Goal: Task Accomplishment & Management: Complete application form

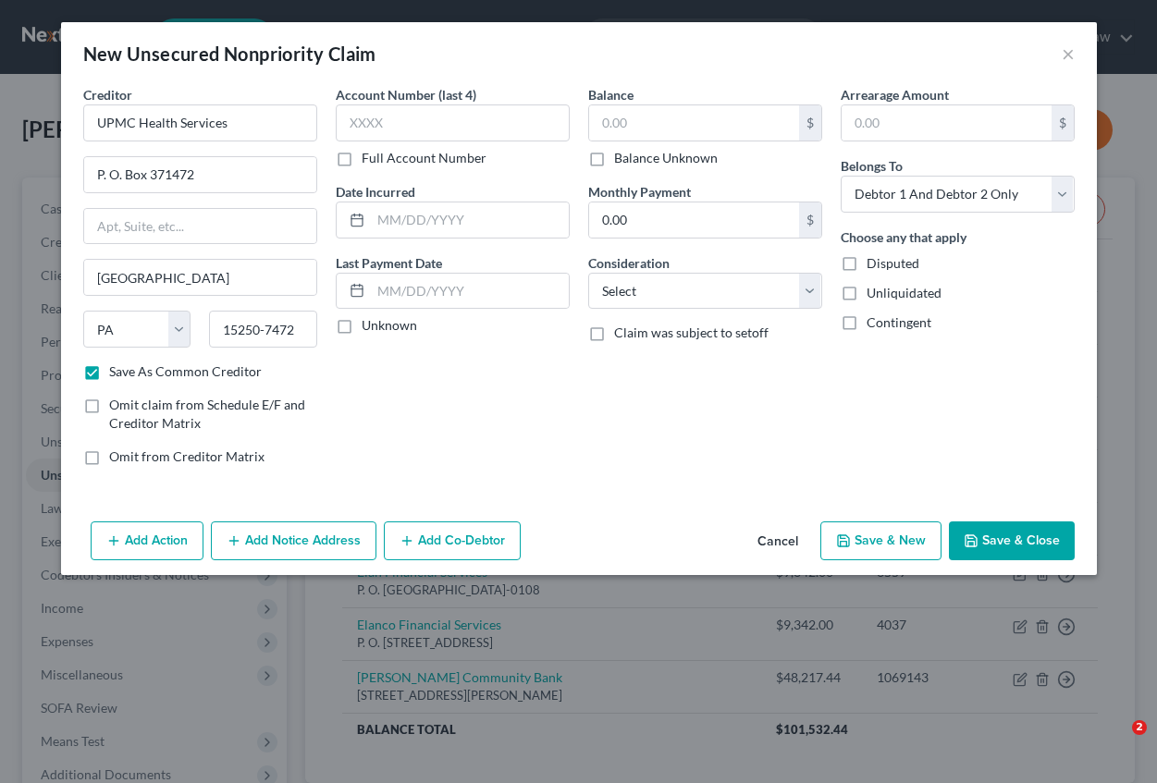
select select "39"
select select "2"
type input "4183"
click at [401, 219] on input "text" at bounding box center [470, 220] width 198 height 35
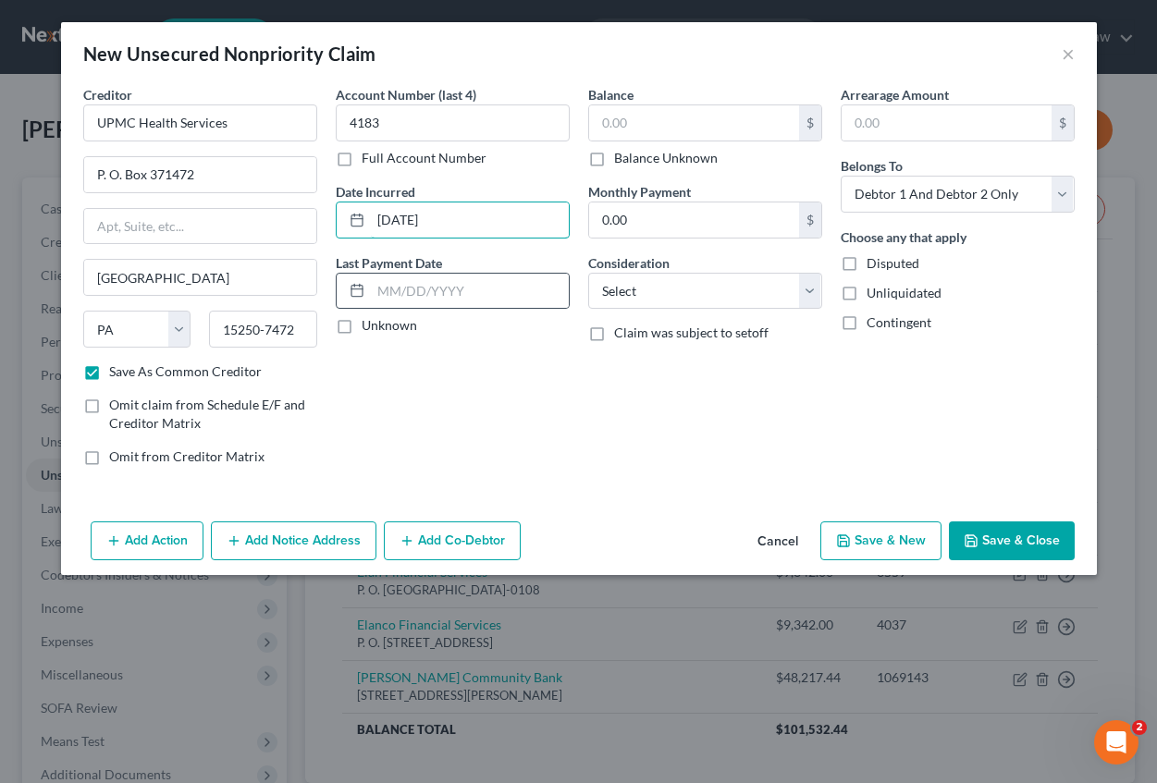
type input "[DATE]"
click at [364, 294] on div at bounding box center [354, 291] width 34 height 35
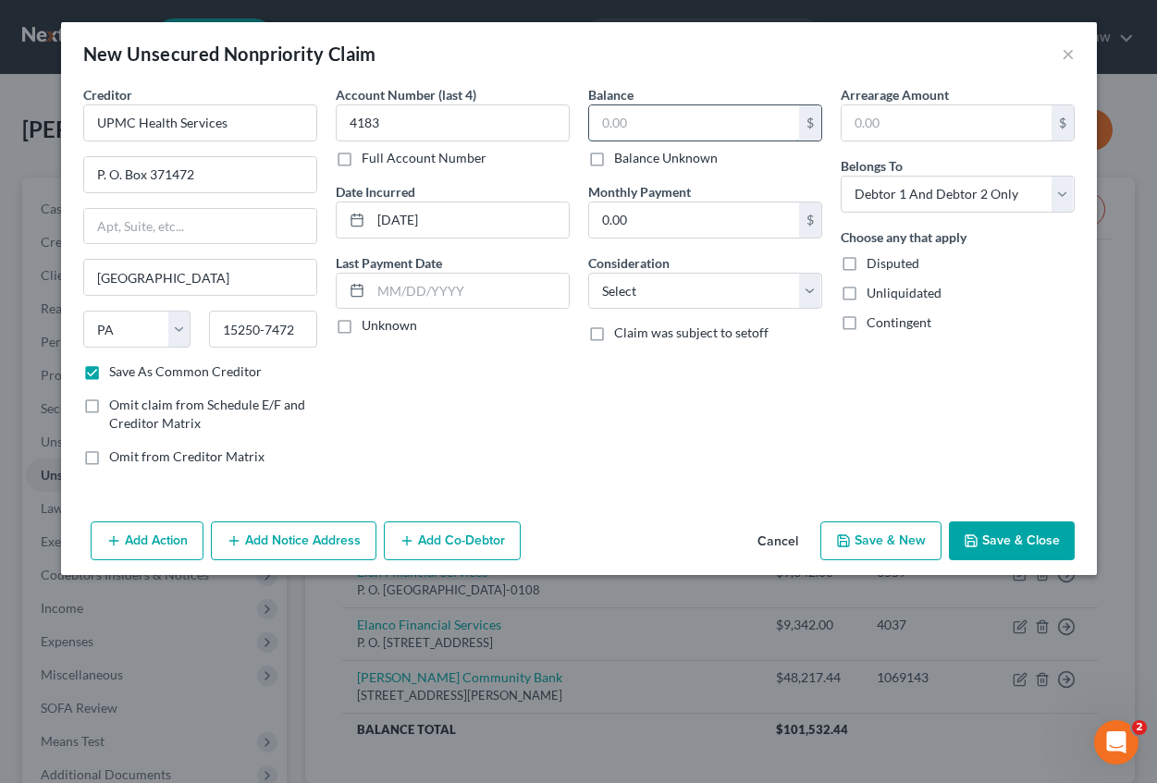
click at [624, 119] on input "text" at bounding box center [694, 122] width 210 height 35
type input "702.58"
click at [908, 122] on input "text" at bounding box center [947, 122] width 210 height 35
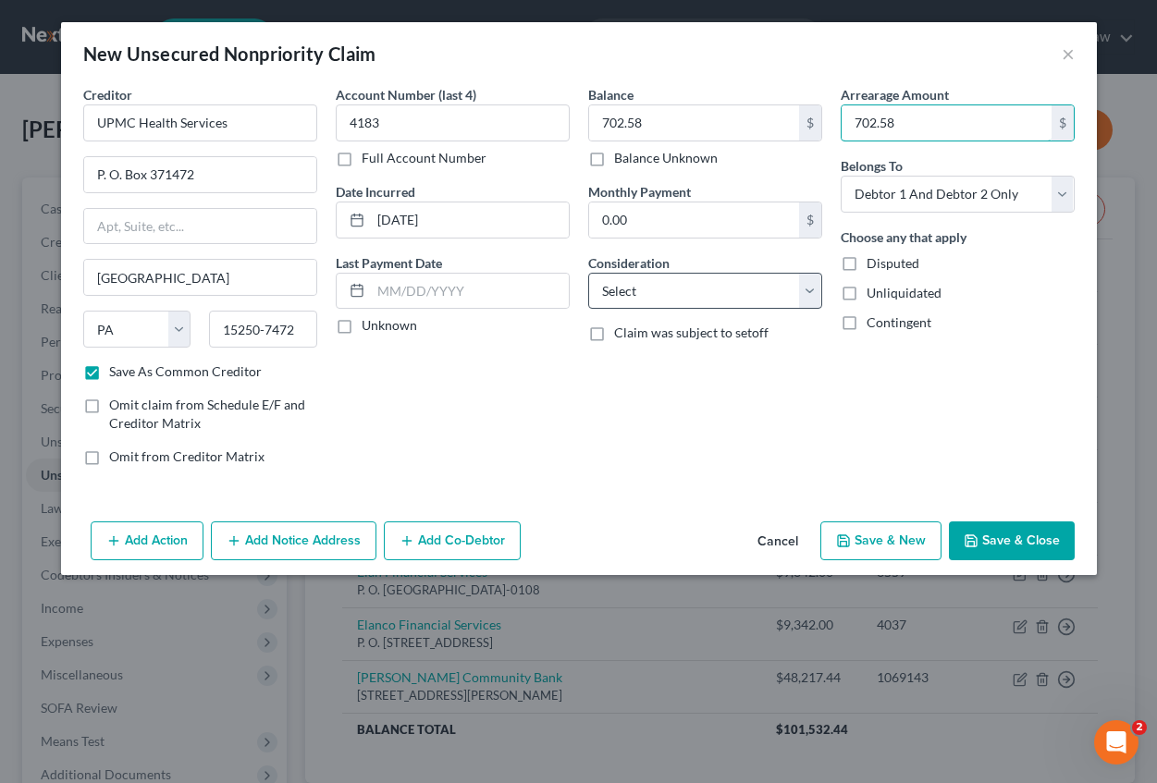
type input "702.58"
click at [660, 298] on select "Select Cable / Satellite Services Collection Agency Credit Card Debt Debt Couns…" at bounding box center [705, 291] width 234 height 37
click at [588, 273] on select "Select Cable / Satellite Services Collection Agency Credit Card Debt Debt Couns…" at bounding box center [705, 291] width 234 height 37
click at [806, 284] on select "Select Cable / Satellite Services Collection Agency Credit Card Debt Debt Couns…" at bounding box center [705, 291] width 234 height 37
select select "14"
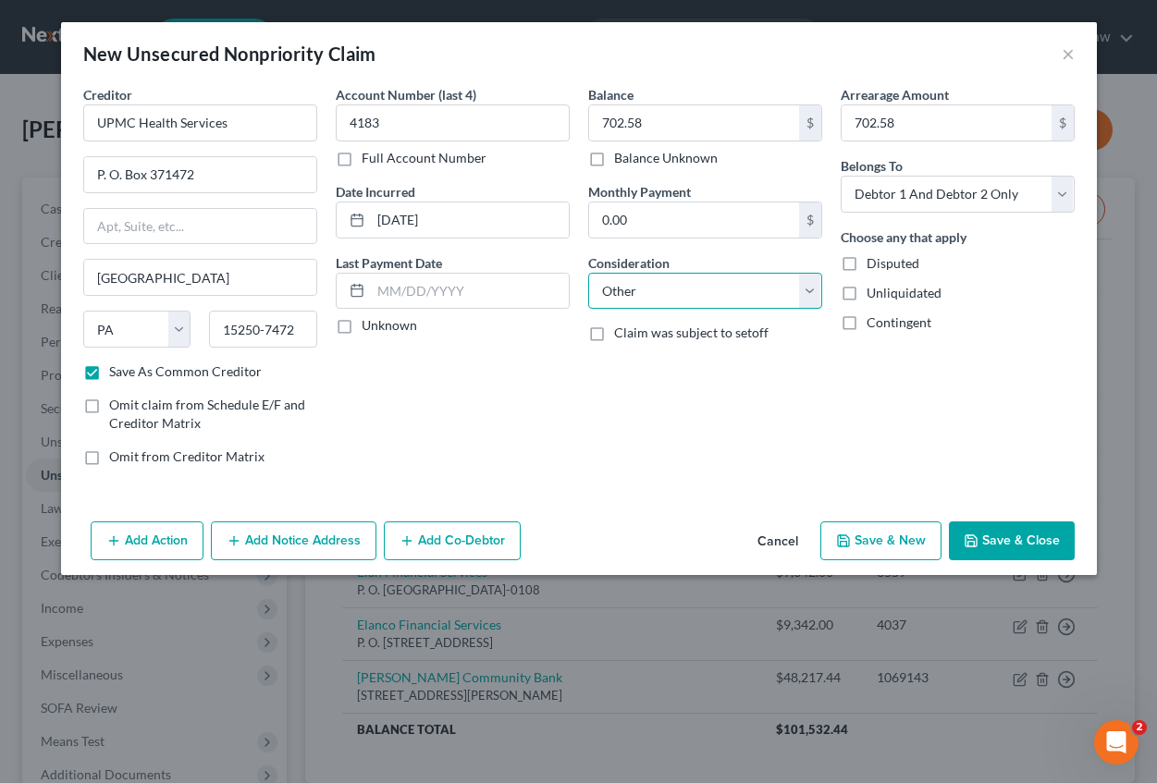
click at [588, 273] on select "Select Cable / Satellite Services Collection Agency Credit Card Debt Debt Couns…" at bounding box center [705, 291] width 234 height 37
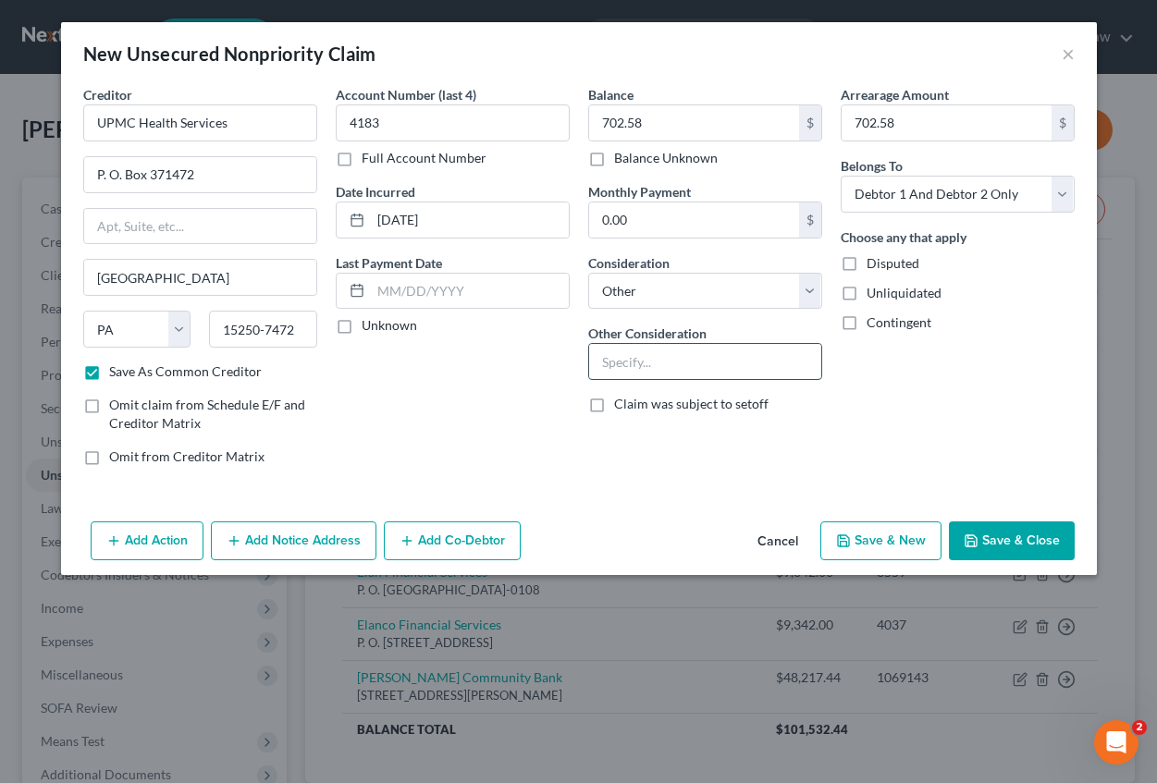
click at [641, 363] on input "text" at bounding box center [705, 361] width 232 height 35
type input "Medical expenses for Debtors' minor son"
click at [974, 541] on polyline "button" at bounding box center [970, 543] width 6 height 5
checkbox input "false"
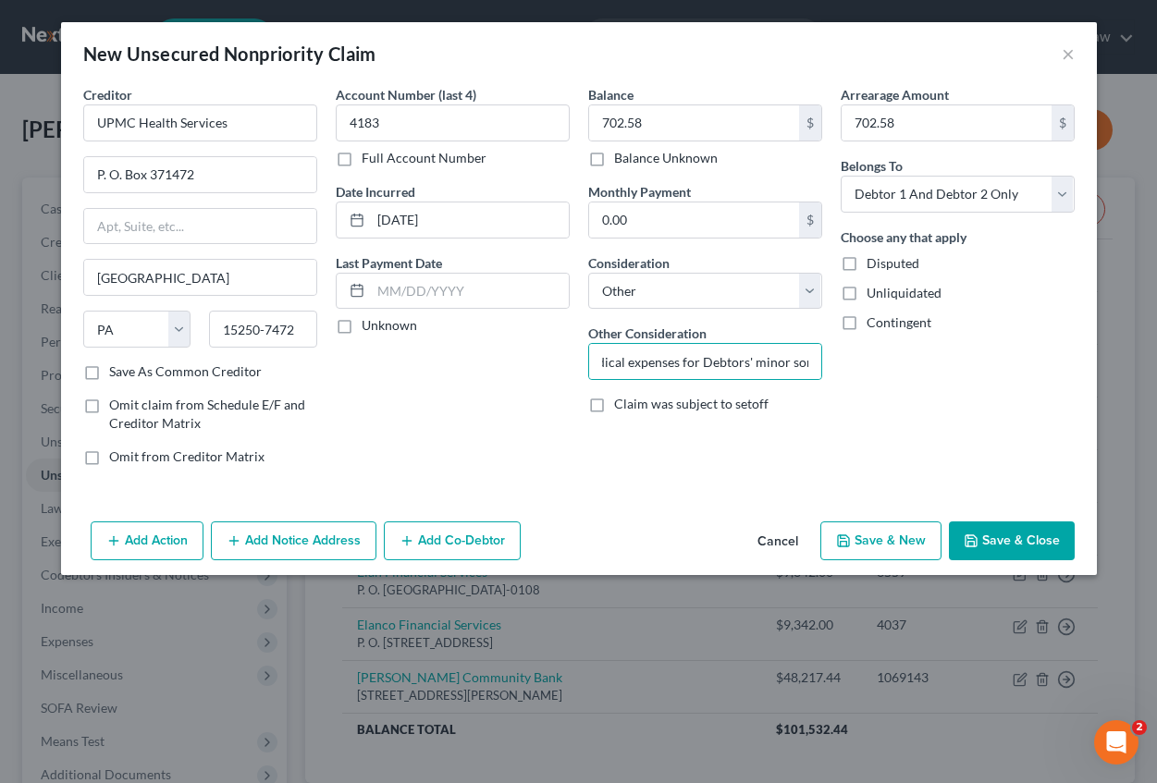
scroll to position [0, 0]
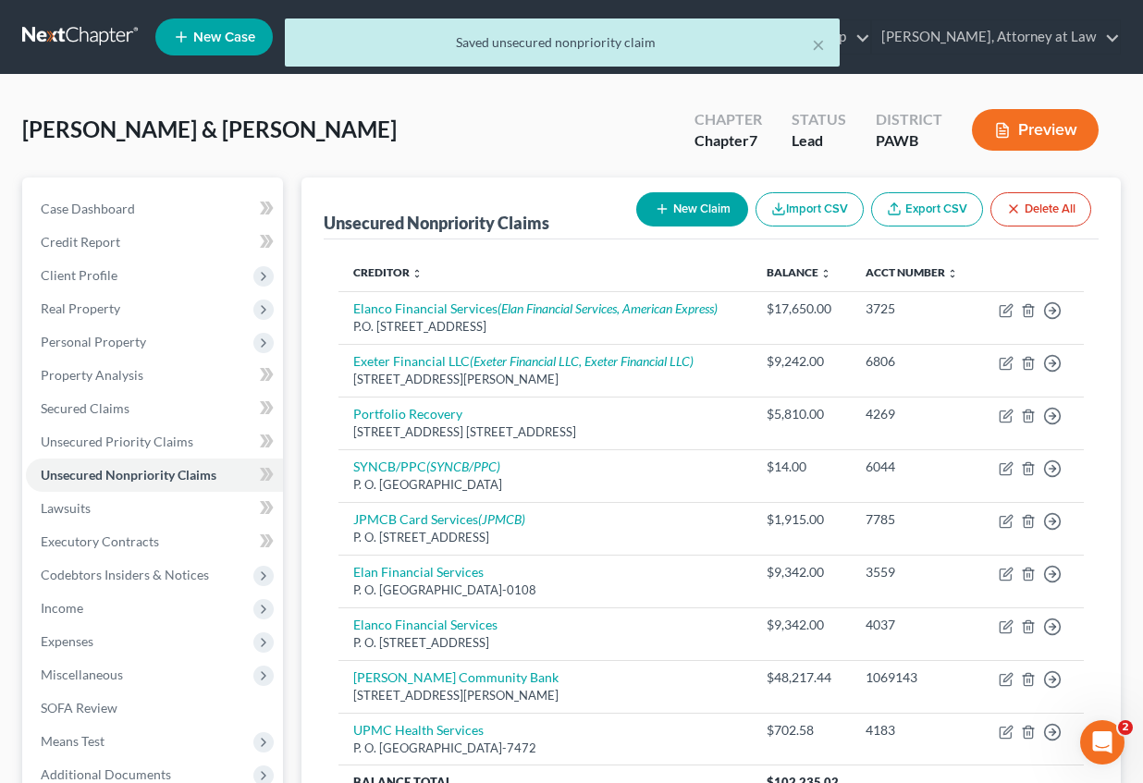
click at [671, 214] on button "New Claim" at bounding box center [692, 209] width 112 height 34
select select "2"
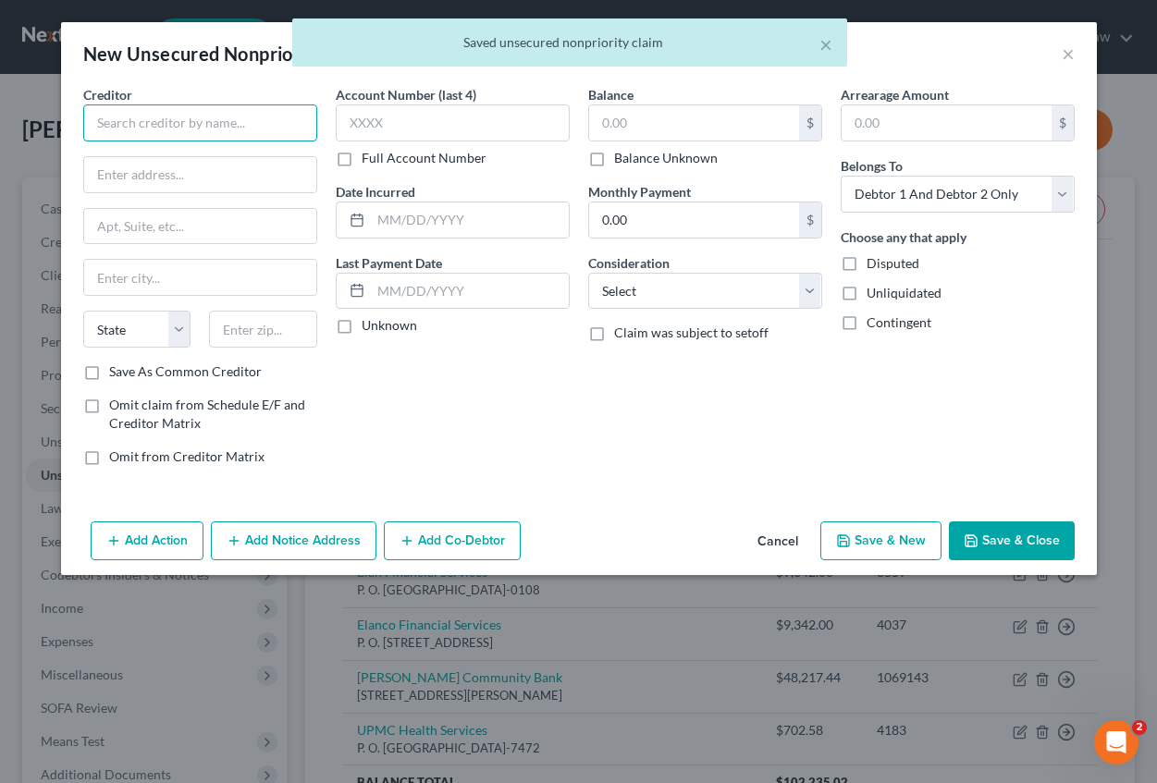
click at [176, 135] on input "text" at bounding box center [200, 122] width 234 height 37
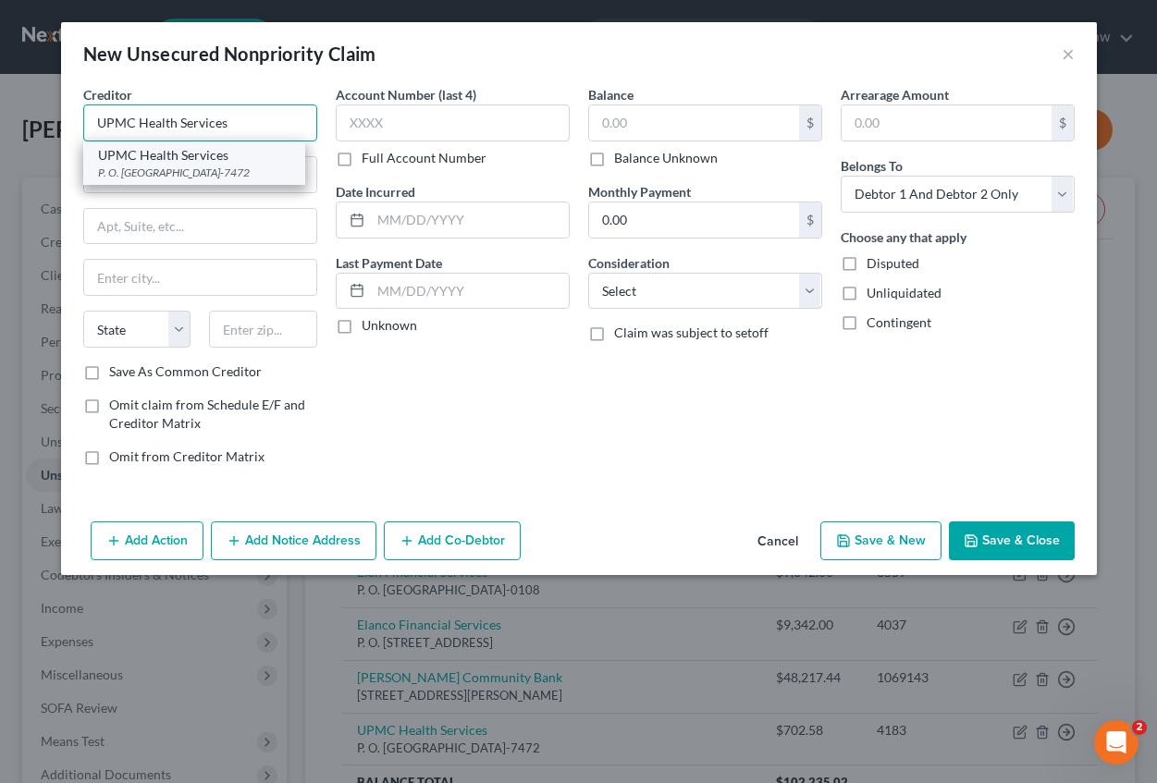
type input "UPMC Health Services"
click at [182, 166] on div "P. O. [GEOGRAPHIC_DATA]-7472" at bounding box center [194, 173] width 192 height 16
type input "P. O. Box 371472"
type input "[GEOGRAPHIC_DATA]"
select select "39"
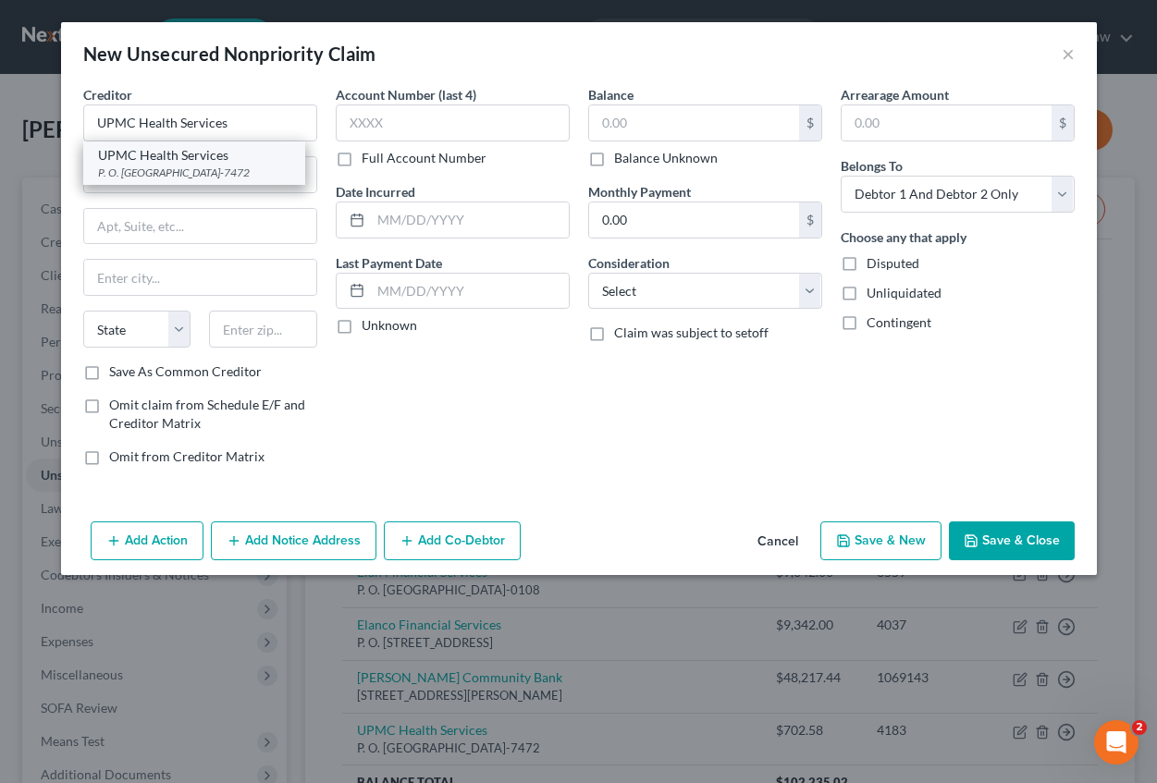
type input "15250-7472"
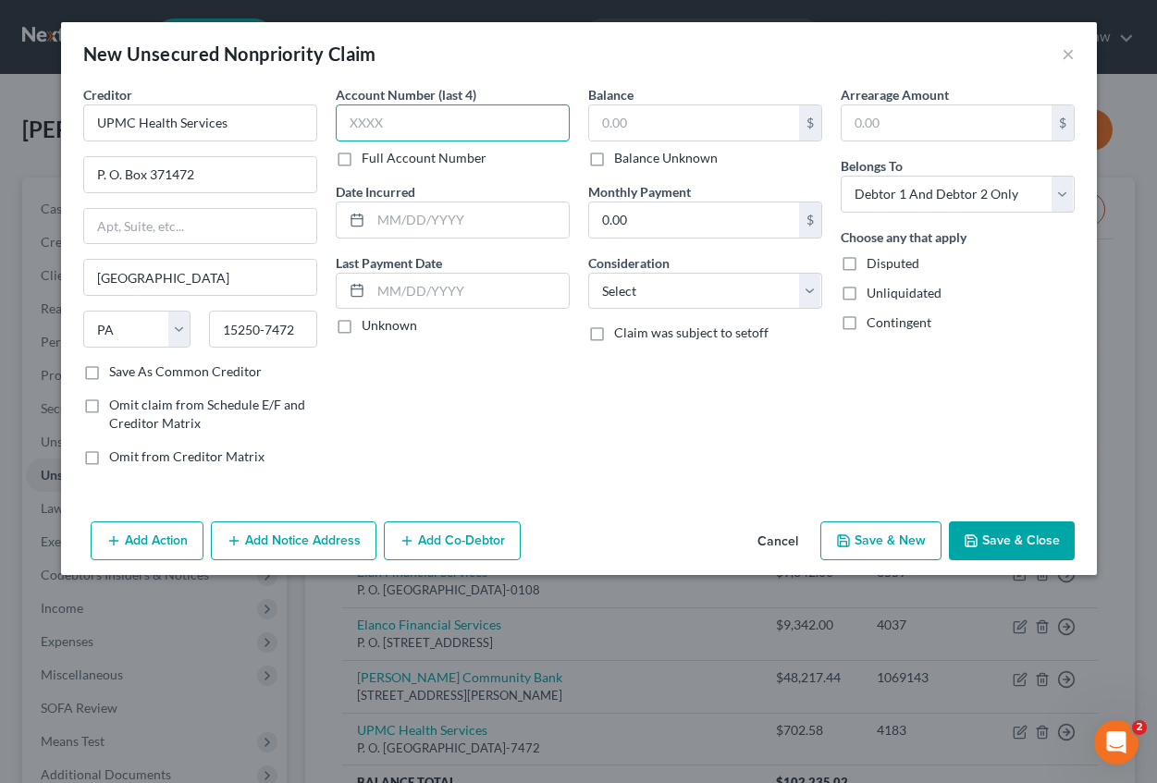
click at [352, 123] on input "text" at bounding box center [453, 122] width 234 height 37
type input "4228"
click at [426, 216] on input "text" at bounding box center [470, 220] width 198 height 35
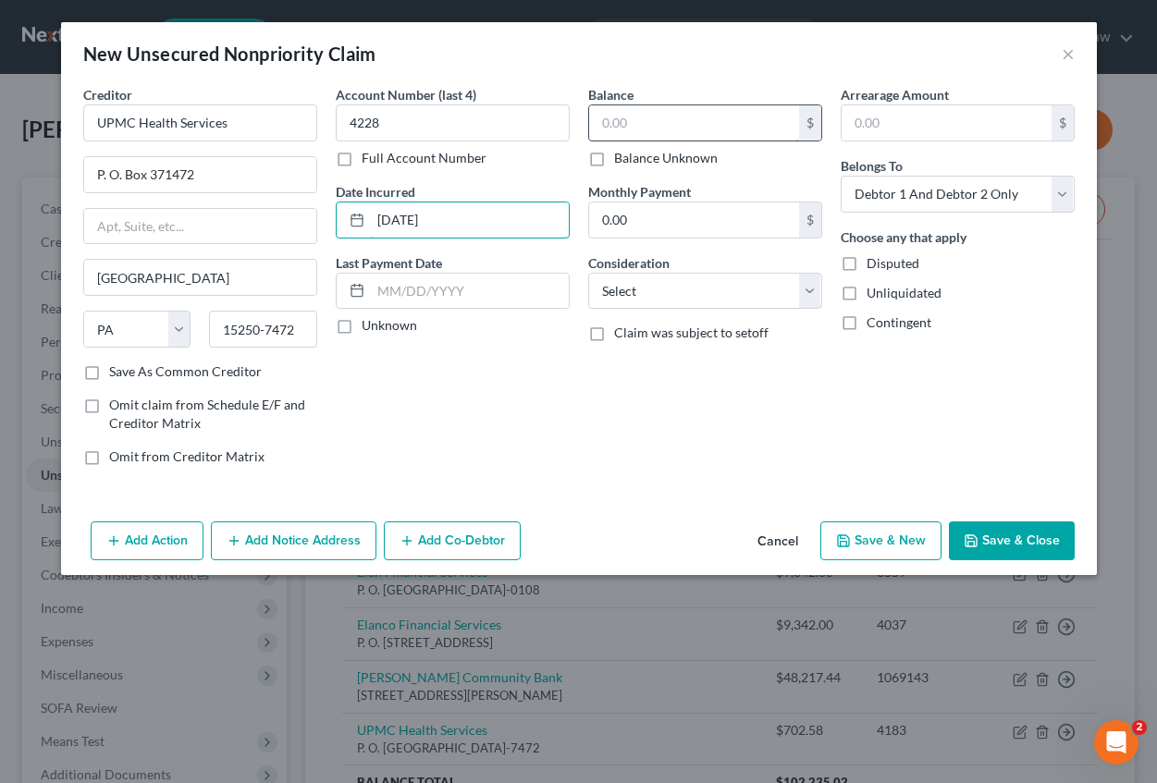
type input "[DATE]"
click at [639, 127] on input "text" at bounding box center [694, 122] width 210 height 35
type input "433.15"
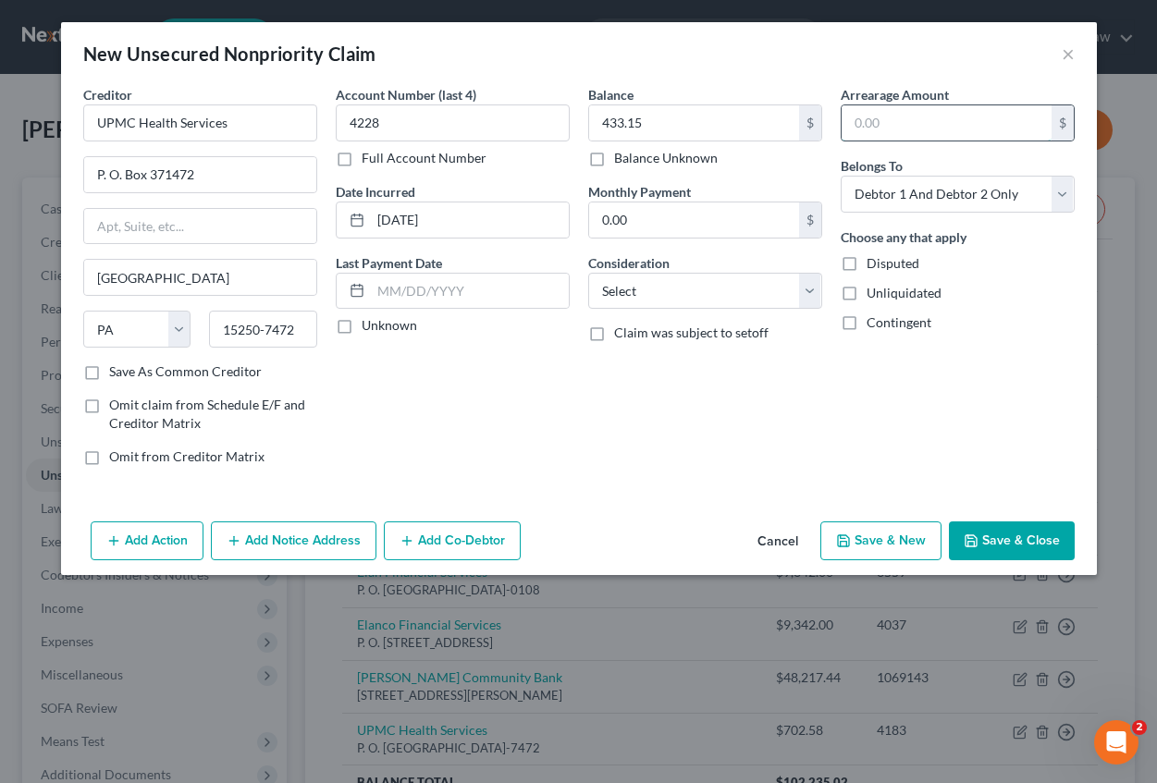
click at [893, 121] on input "text" at bounding box center [947, 122] width 210 height 35
type input "433.15"
click at [694, 215] on input "0.00" at bounding box center [694, 220] width 210 height 35
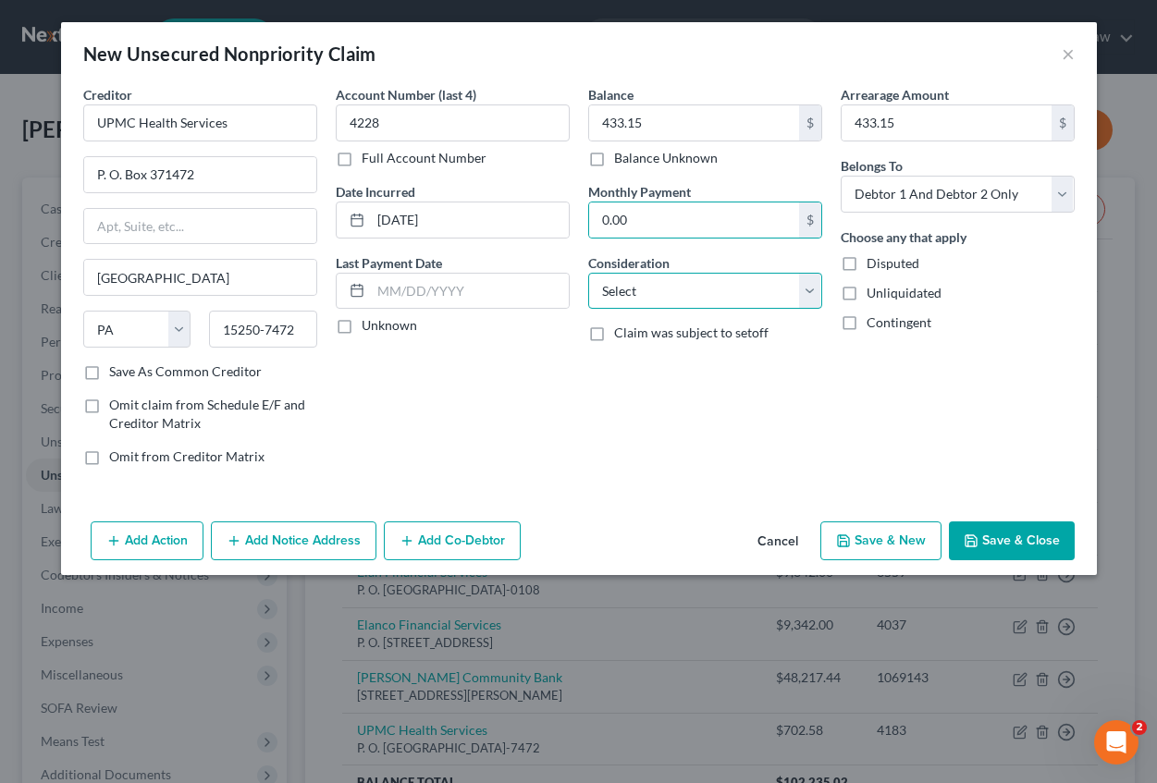
click at [725, 290] on select "Select Cable / Satellite Services Collection Agency Credit Card Debt Debt Couns…" at bounding box center [705, 291] width 234 height 37
select select "14"
click at [588, 273] on select "Select Cable / Satellite Services Collection Agency Credit Card Debt Debt Couns…" at bounding box center [705, 291] width 234 height 37
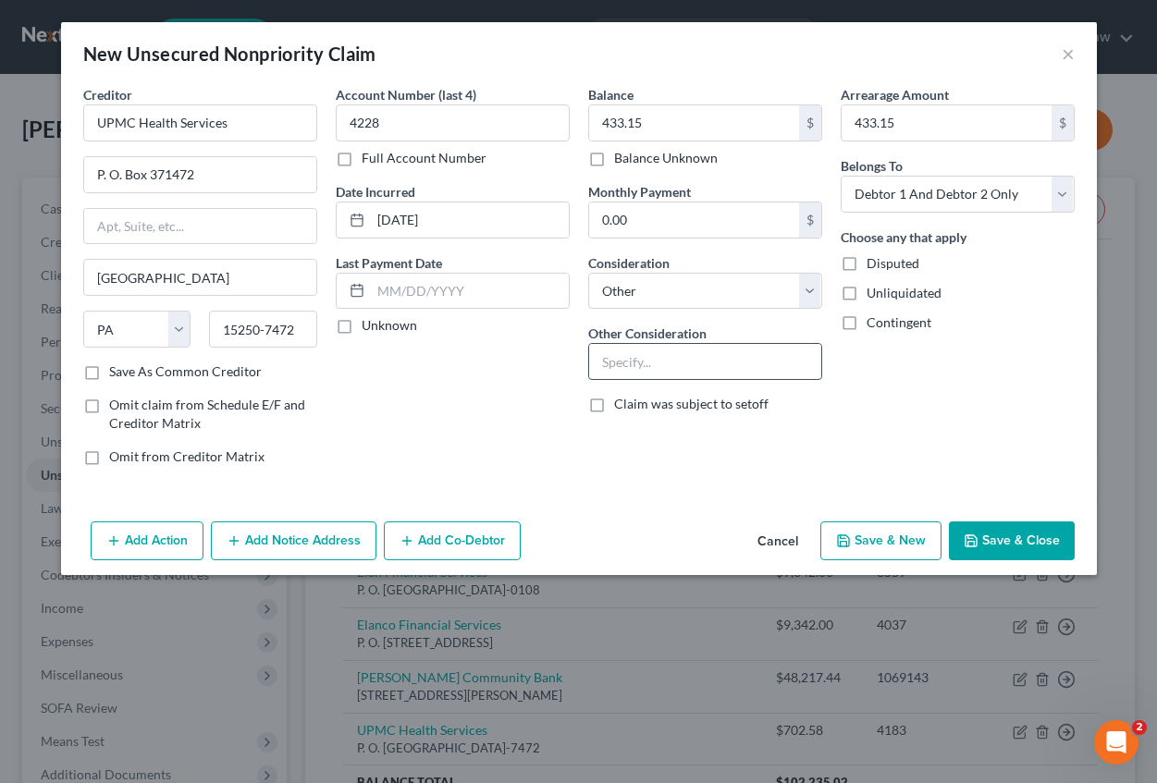
click at [642, 363] on input "text" at bounding box center [705, 361] width 232 height 35
type input "Medical expenses for Debtors' minor son"
click at [1018, 547] on button "Save & Close" at bounding box center [1012, 541] width 126 height 39
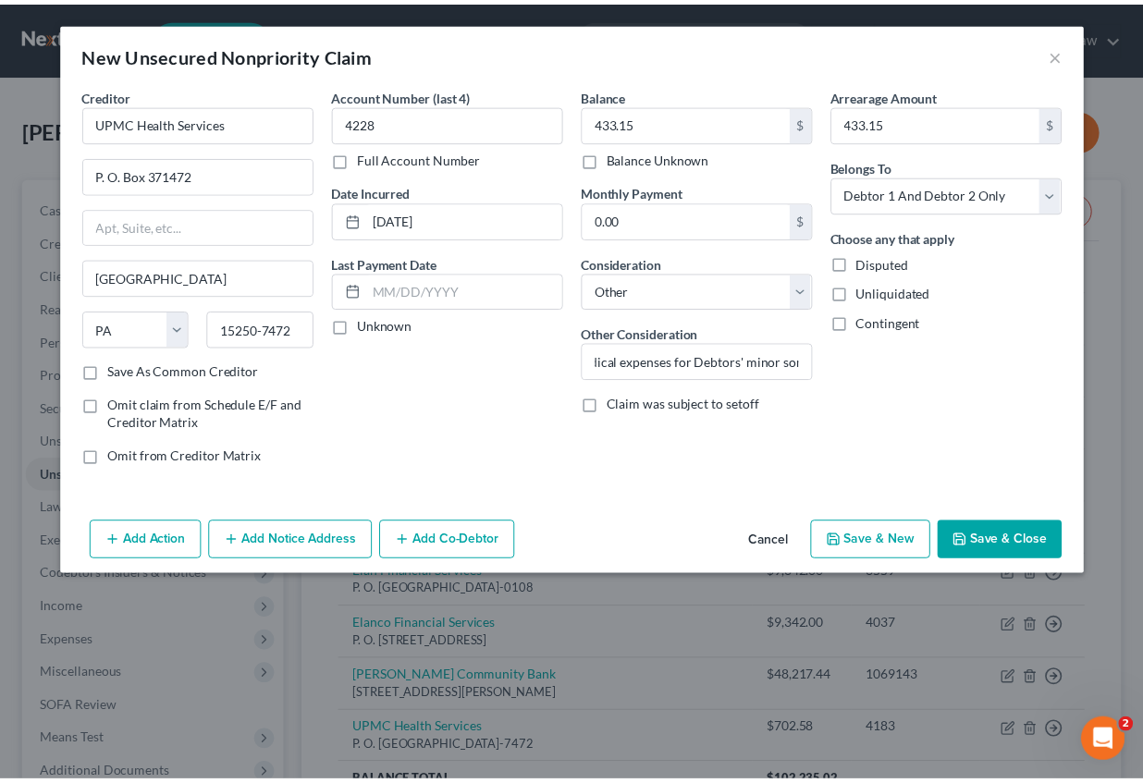
scroll to position [0, 0]
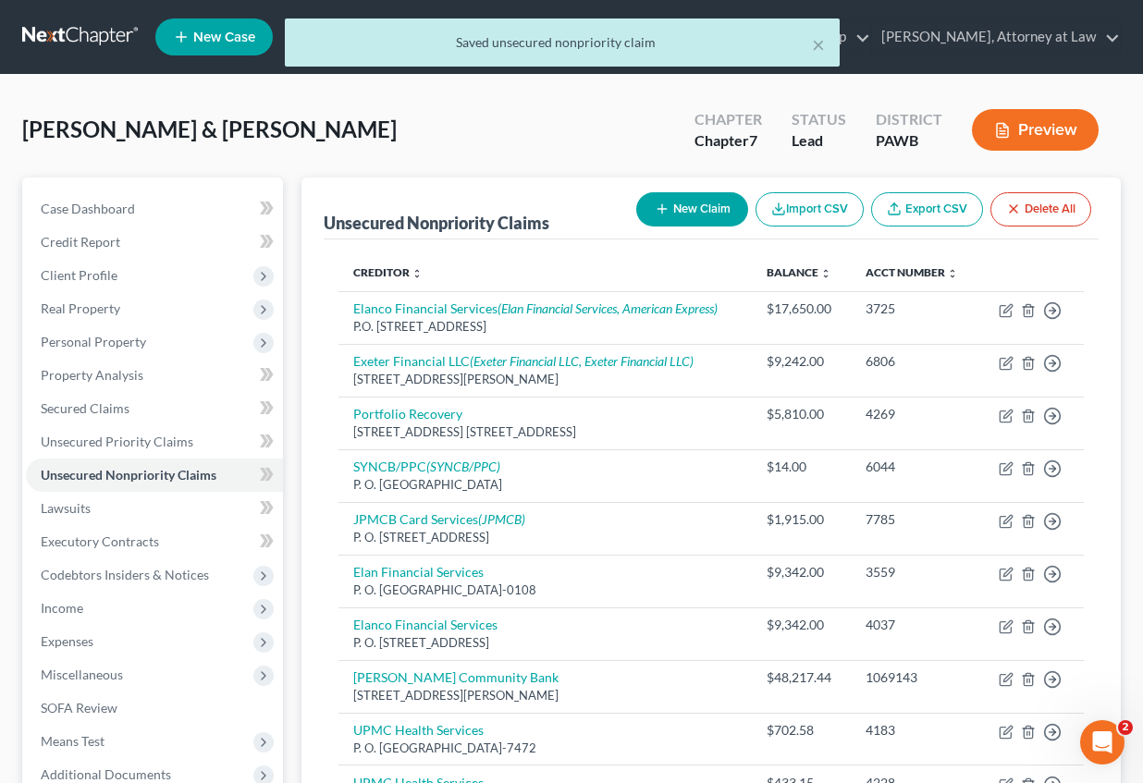
click at [678, 215] on button "New Claim" at bounding box center [692, 209] width 112 height 34
select select "2"
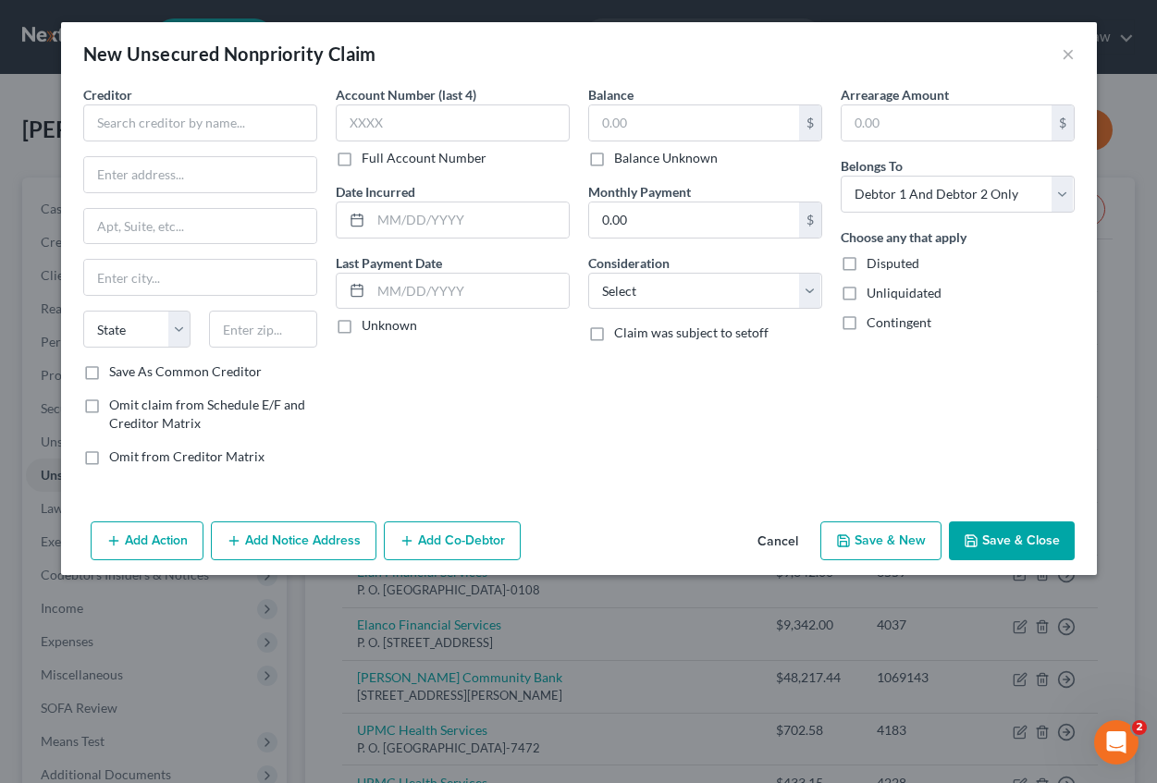
click at [788, 533] on button "Cancel" at bounding box center [778, 541] width 70 height 37
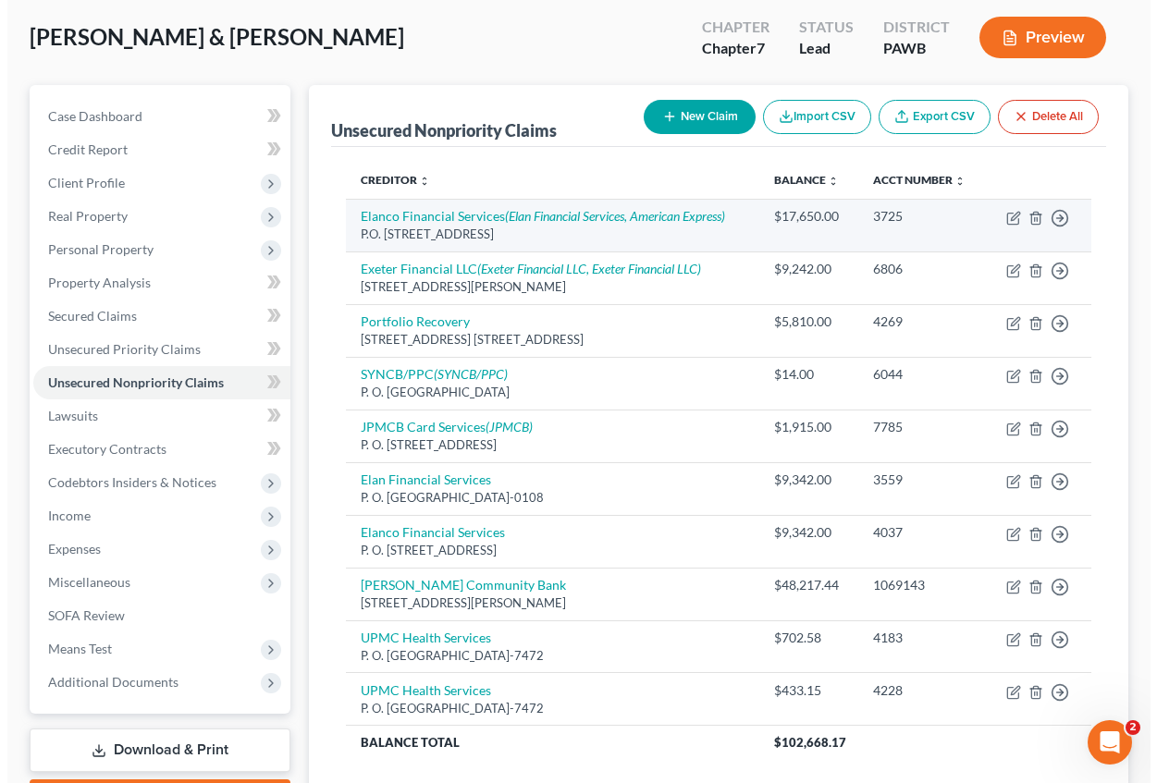
scroll to position [185, 0]
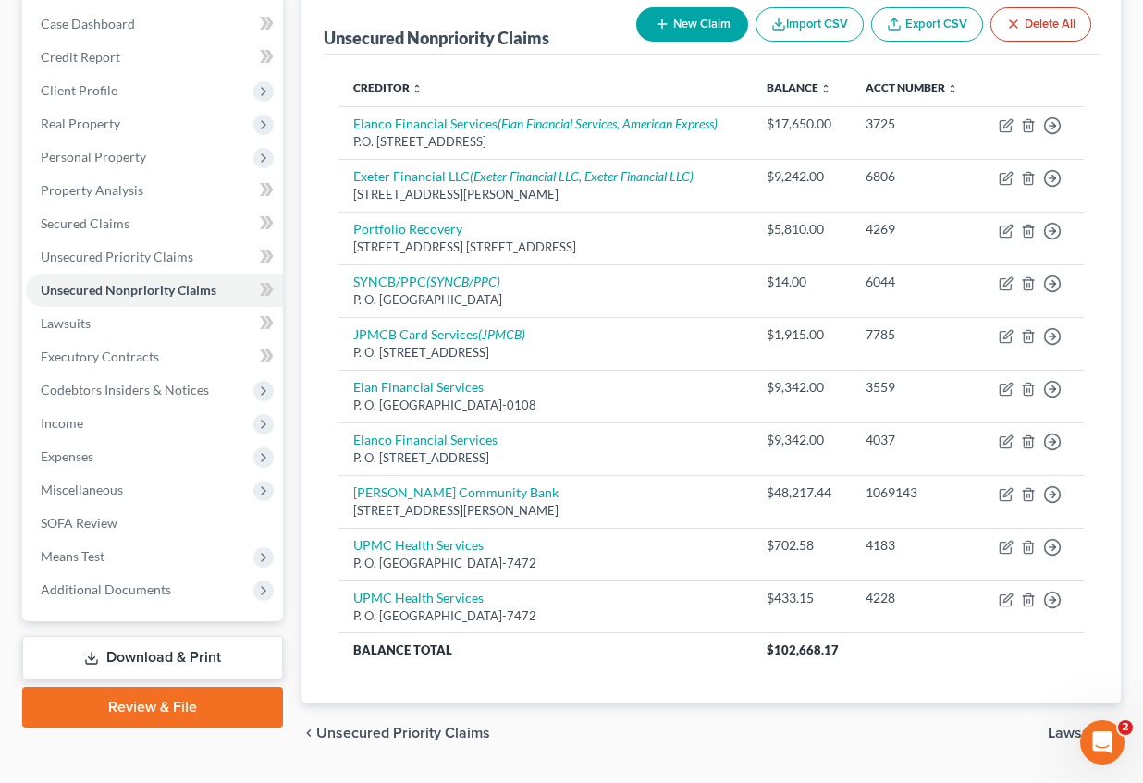
click at [698, 27] on button "New Claim" at bounding box center [692, 24] width 112 height 34
select select "2"
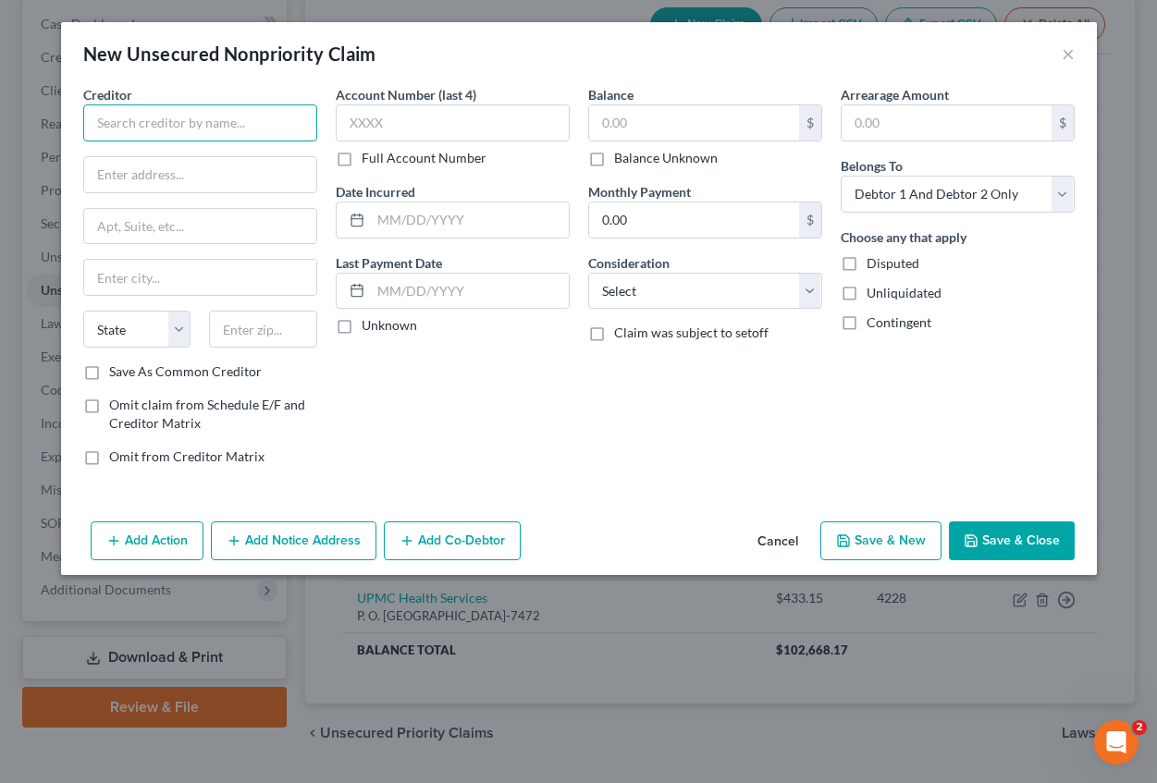
click at [180, 119] on input "text" at bounding box center [200, 122] width 234 height 37
type input "Credit Management Company"
type input "[PERSON_NAME][GEOGRAPHIC_DATA]"
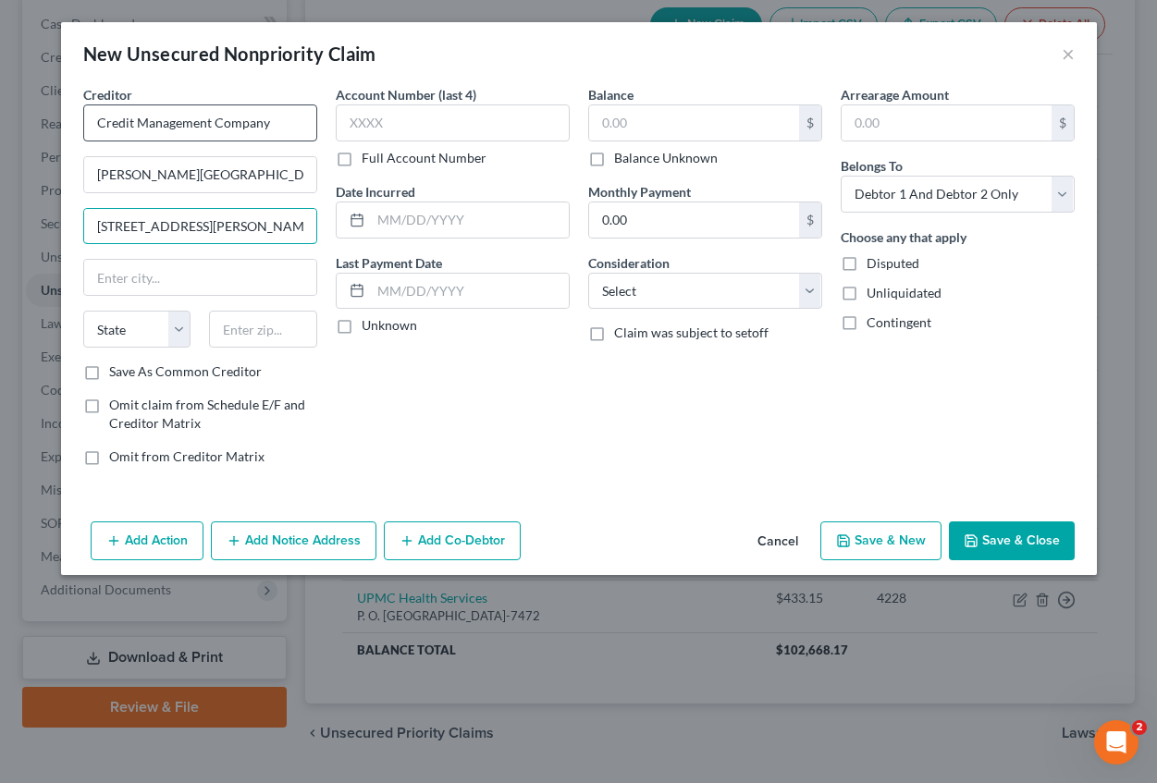
type input "[STREET_ADDRESS][PERSON_NAME]"
type input "[GEOGRAPHIC_DATA]"
select select "39"
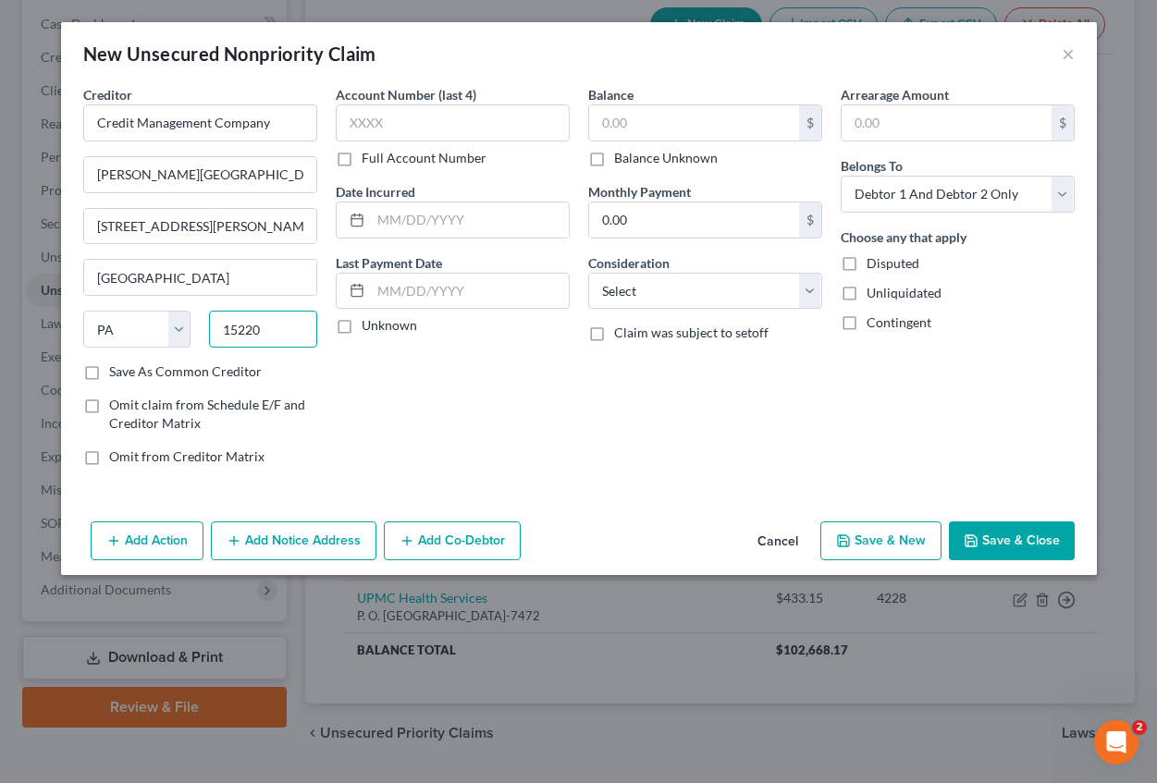
type input "15220"
click at [109, 370] on label "Save As Common Creditor" at bounding box center [185, 371] width 153 height 18
click at [117, 370] on input "Save As Common Creditor" at bounding box center [123, 368] width 12 height 12
checkbox input "true"
click at [373, 119] on input "text" at bounding box center [453, 122] width 234 height 37
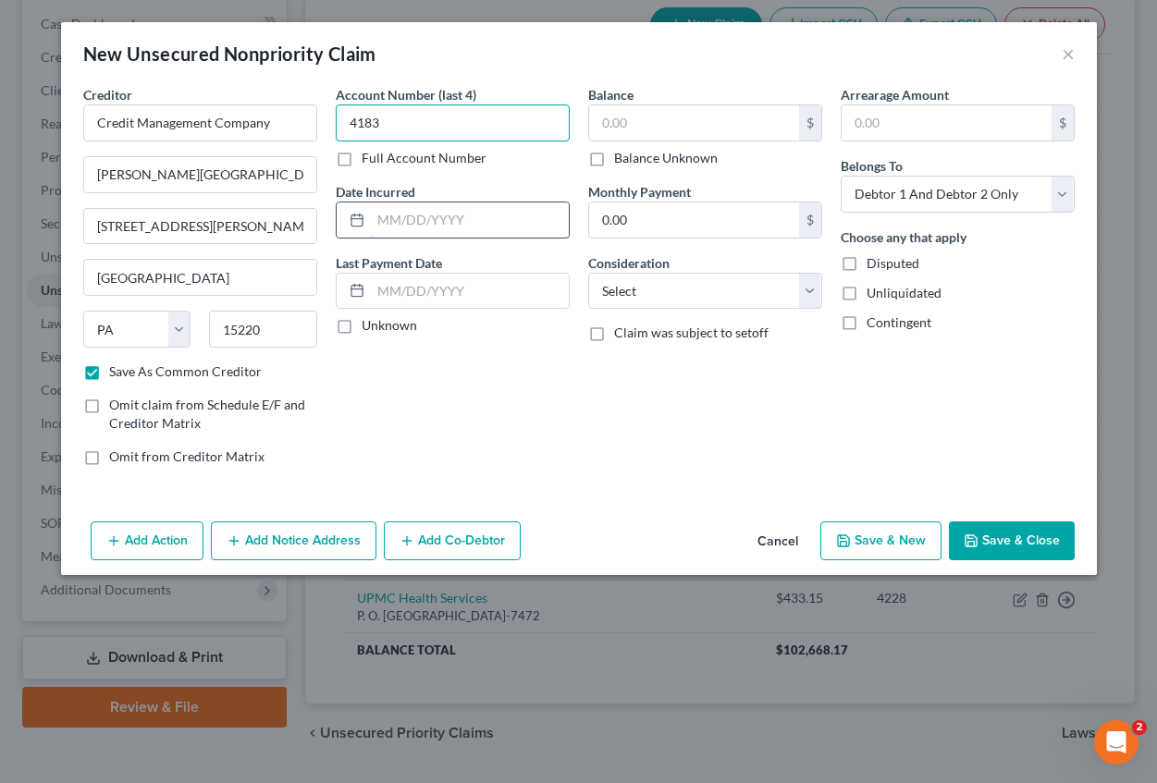
type input "4183"
click at [374, 225] on input "text" at bounding box center [470, 220] width 198 height 35
type input "[DATE]"
click at [640, 122] on input "text" at bounding box center [694, 122] width 210 height 35
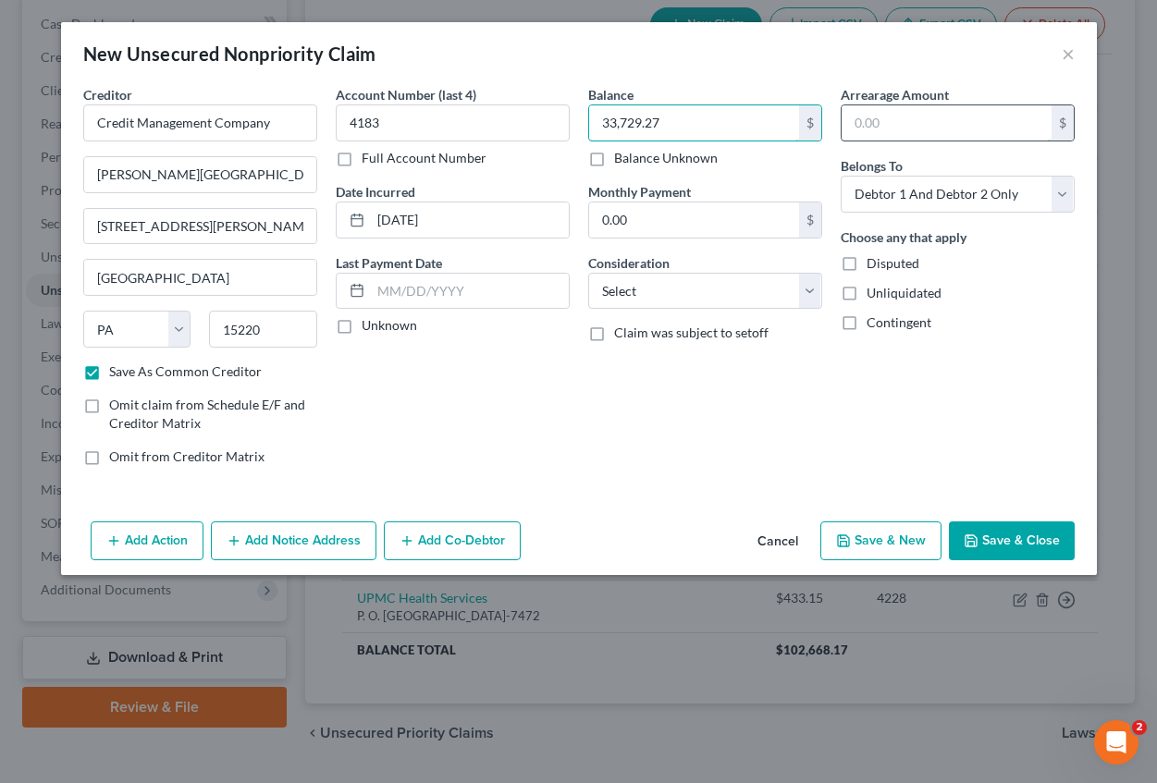
type input "33,729.27"
click at [865, 127] on input "text" at bounding box center [947, 122] width 210 height 35
type input "33,729.27"
click at [666, 280] on select "Select Cable / Satellite Services Collection Agency Credit Card Debt Debt Couns…" at bounding box center [705, 291] width 234 height 37
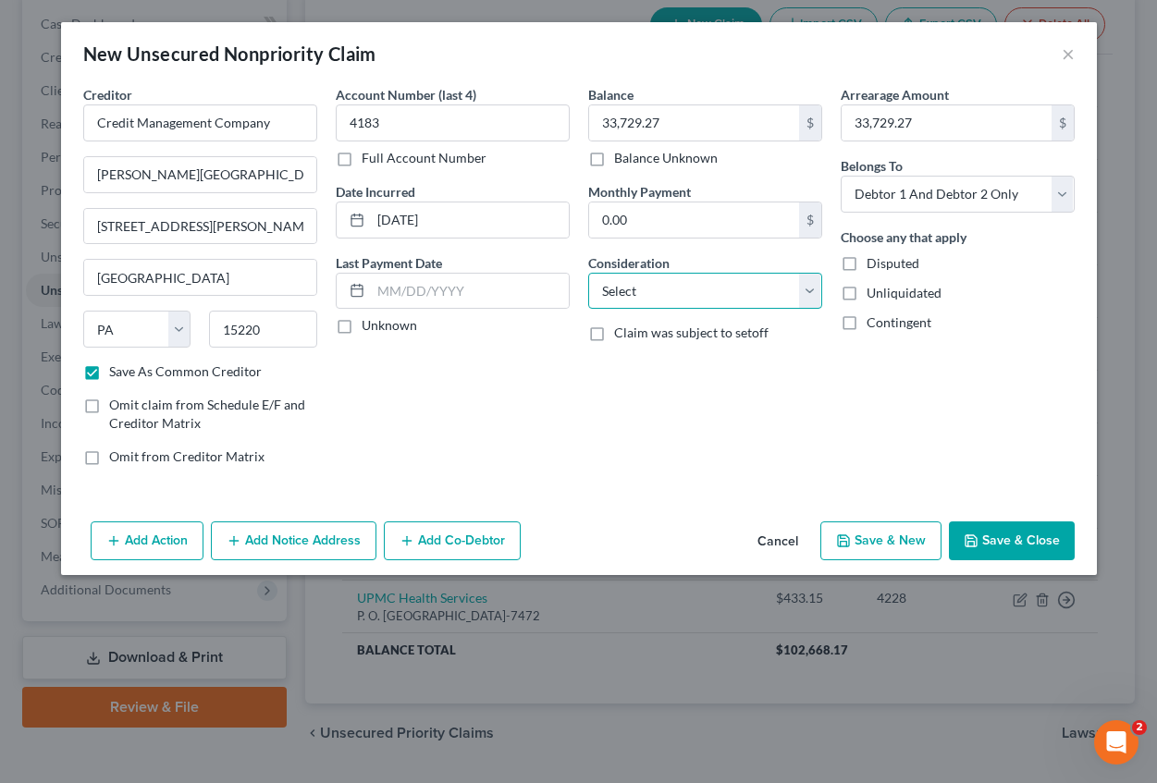
select select "14"
click at [588, 273] on select "Select Cable / Satellite Services Collection Agency Credit Card Debt Debt Couns…" at bounding box center [705, 291] width 234 height 37
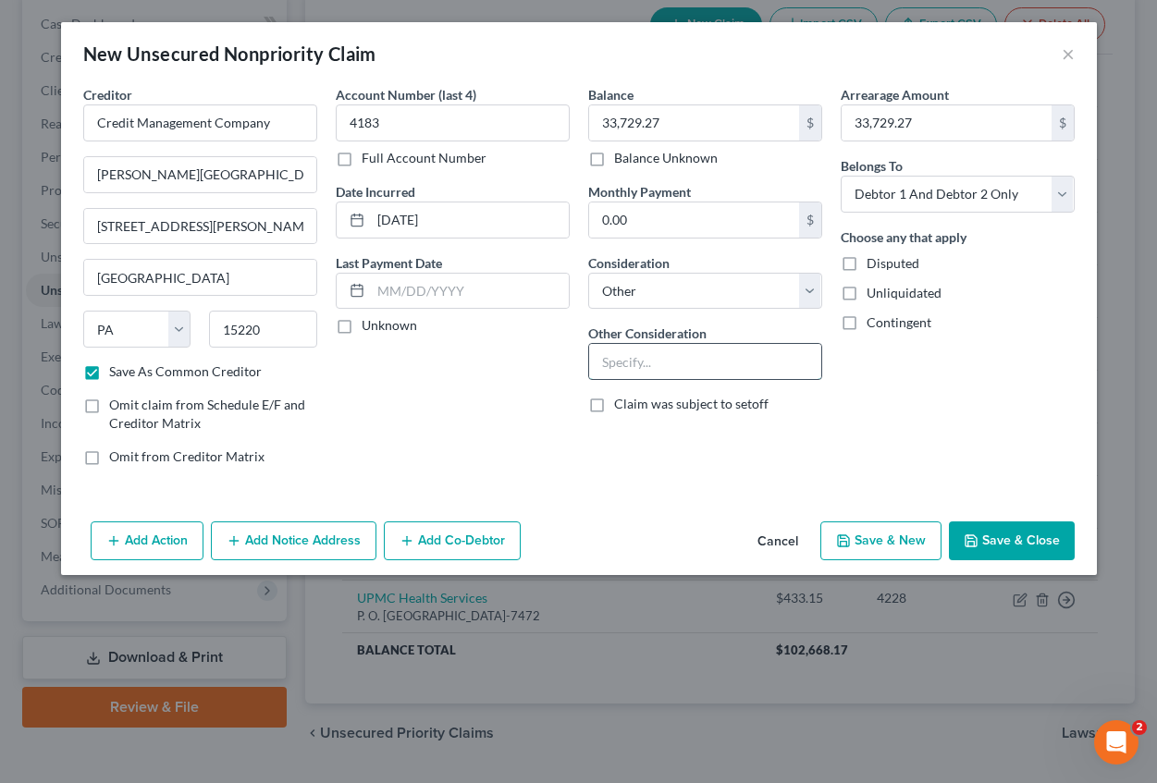
click at [614, 360] on input "text" at bounding box center [705, 361] width 232 height 35
type input "Medical expenses for Debtors' minor son"
click at [974, 541] on polyline "button" at bounding box center [970, 543] width 6 height 5
checkbox input "false"
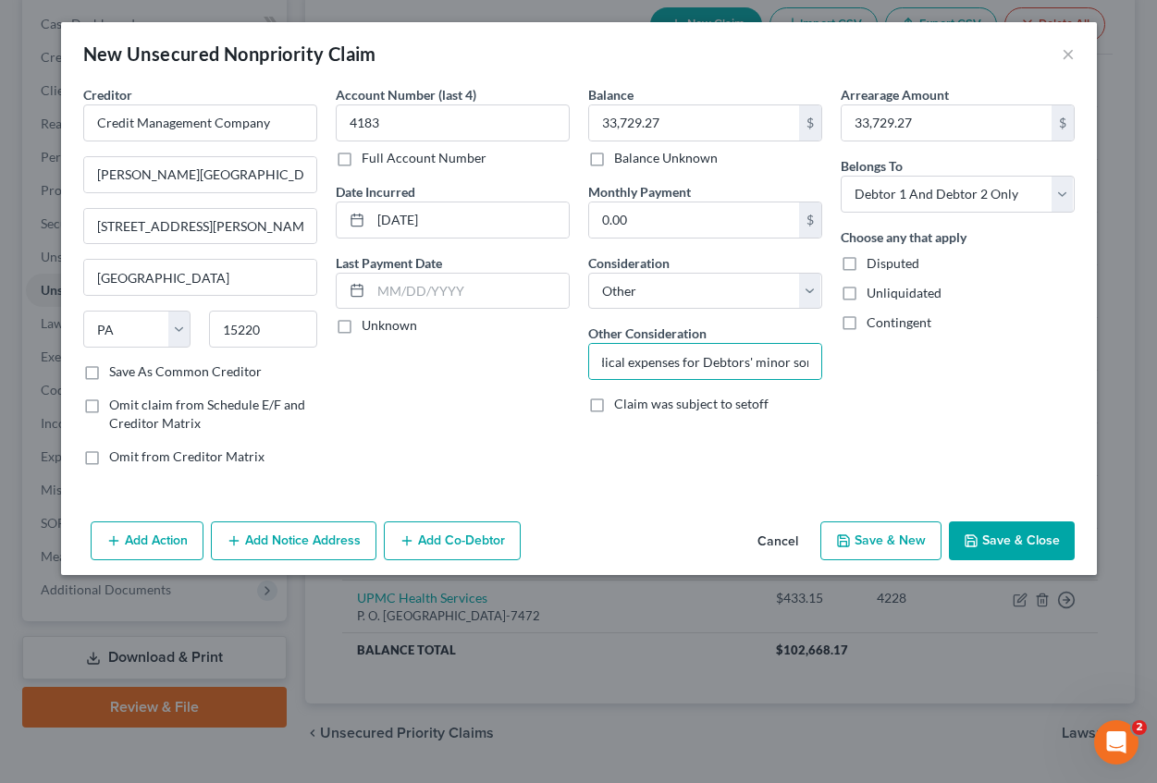
scroll to position [0, 0]
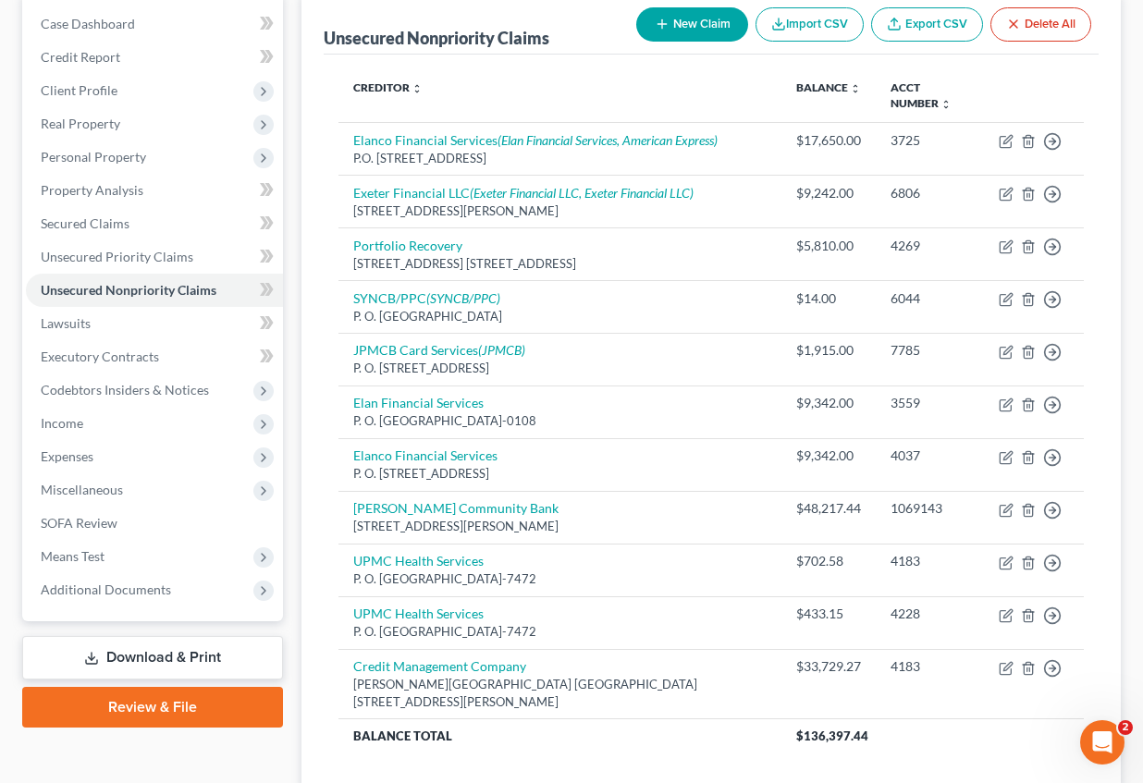
click at [684, 35] on button "New Claim" at bounding box center [692, 24] width 112 height 34
select select "2"
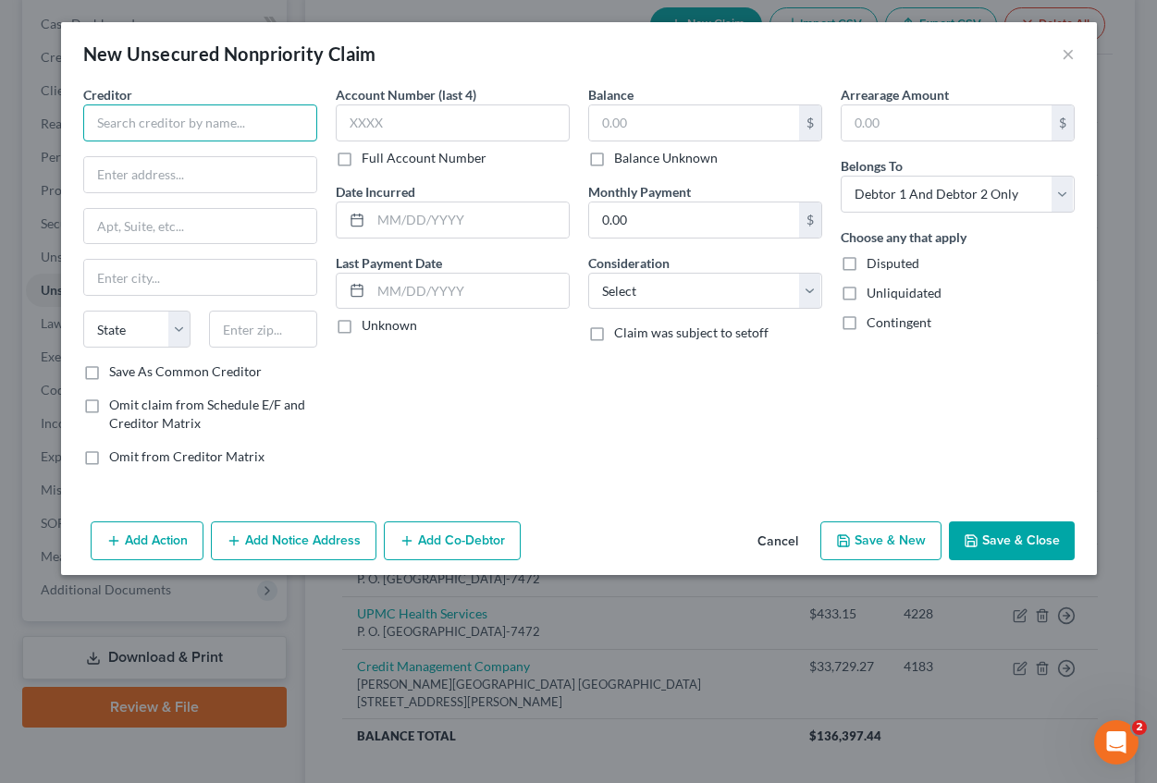
click at [169, 132] on input "text" at bounding box center [200, 122] width 234 height 37
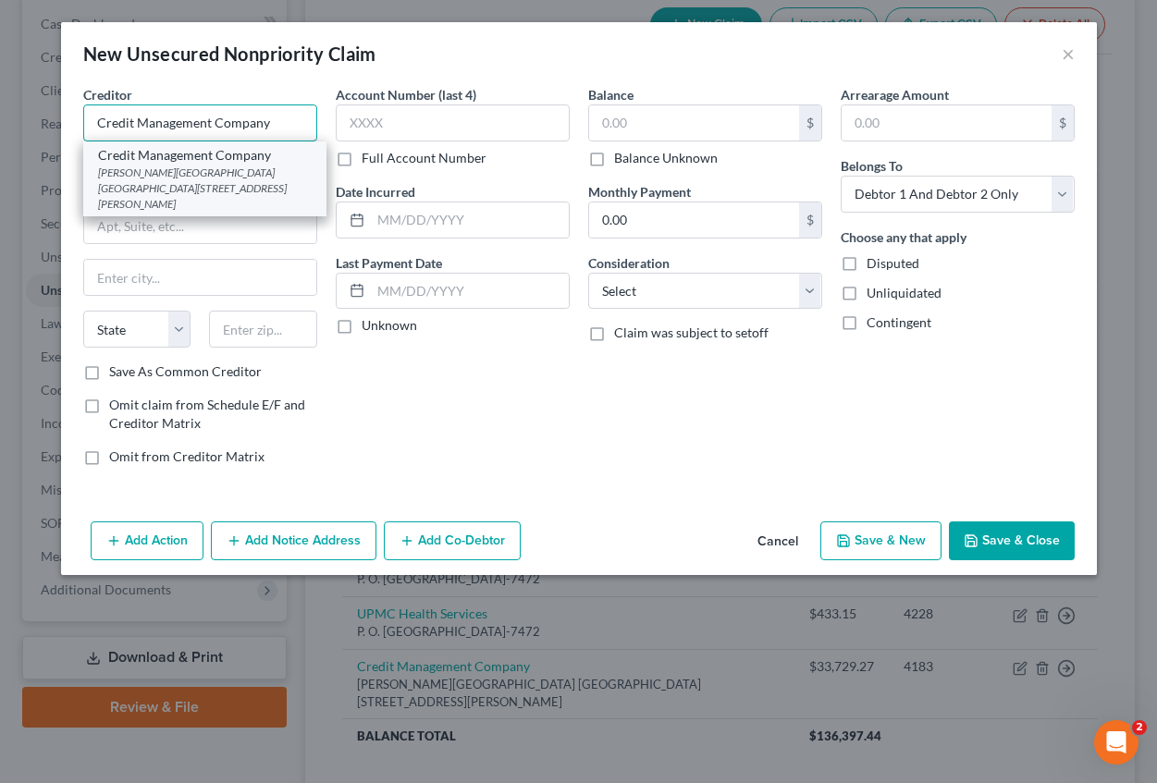
type input "Credit Management Company"
click at [125, 185] on div "[PERSON_NAME][GEOGRAPHIC_DATA] [GEOGRAPHIC_DATA][STREET_ADDRESS][PERSON_NAME]" at bounding box center [205, 188] width 214 height 47
type input "[PERSON_NAME][GEOGRAPHIC_DATA]"
type input "[STREET_ADDRESS][PERSON_NAME]"
type input "[GEOGRAPHIC_DATA]"
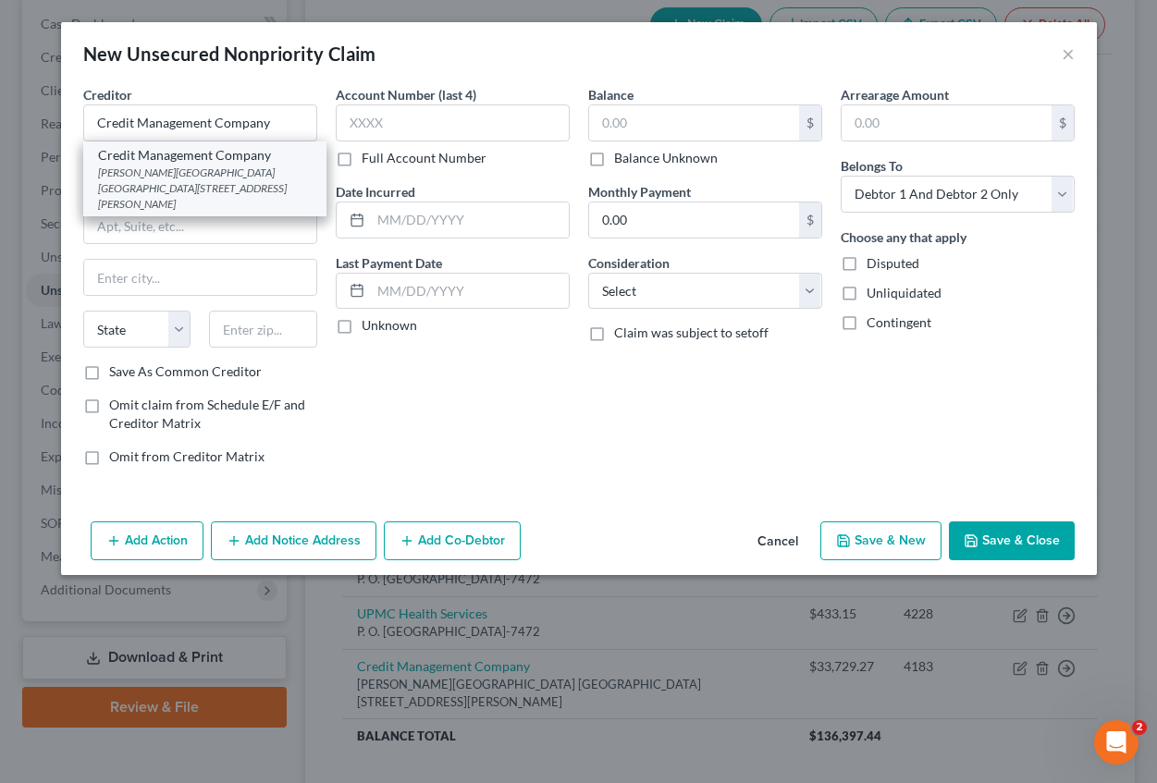
select select "39"
type input "15220"
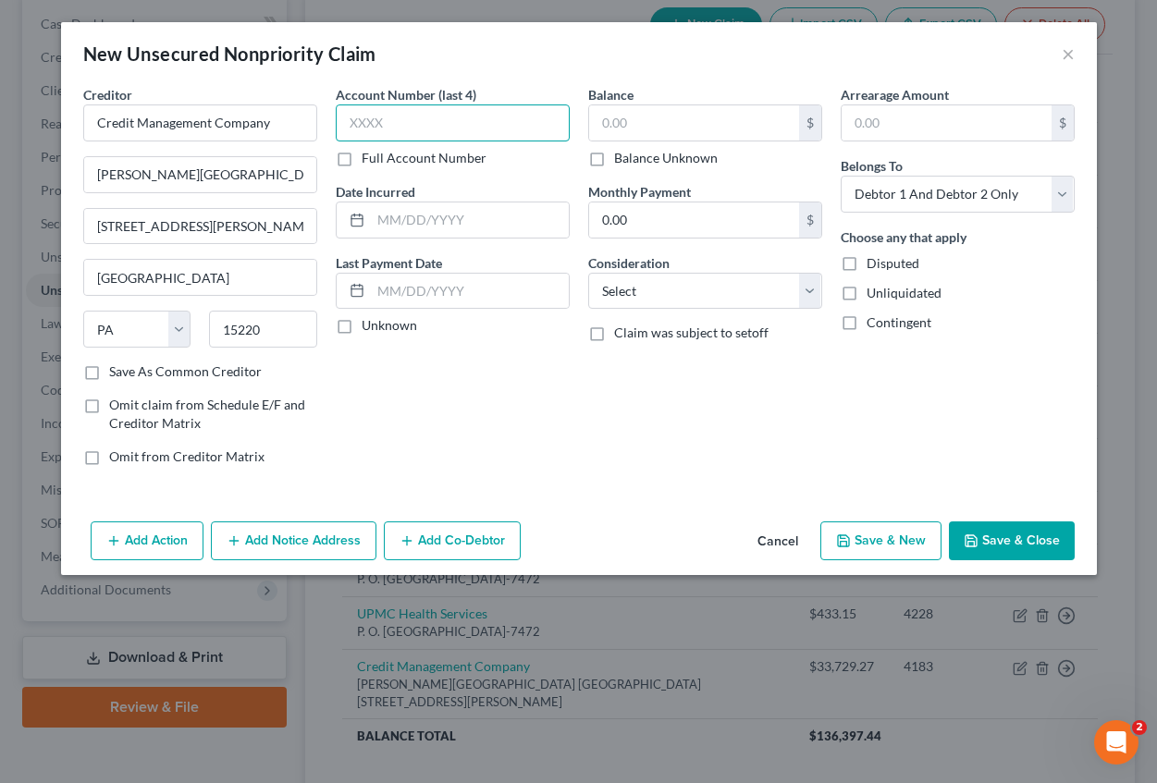
click at [401, 117] on input "text" at bounding box center [453, 122] width 234 height 37
type input "8642"
click at [627, 122] on input "text" at bounding box center [694, 122] width 210 height 35
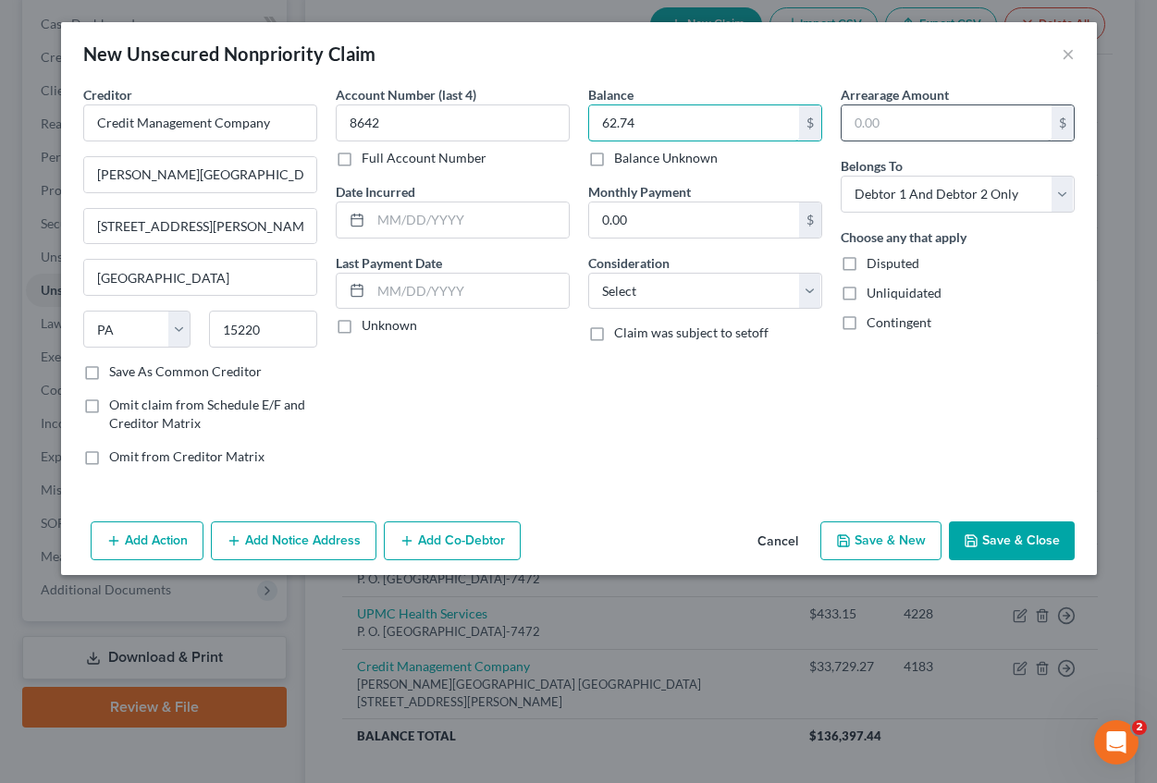
type input "62.74"
click at [900, 128] on input "text" at bounding box center [947, 122] width 210 height 35
type input "62.74"
click at [474, 218] on input "text" at bounding box center [470, 220] width 198 height 35
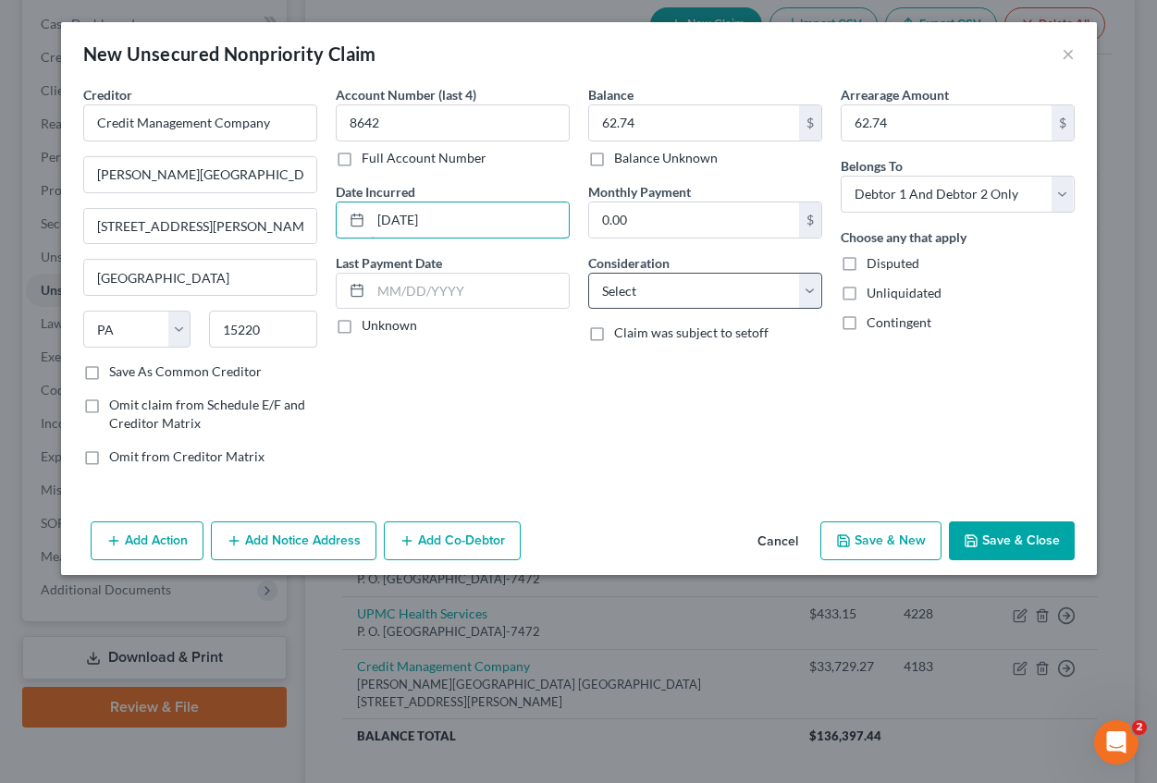
type input "[DATE]"
click at [670, 290] on select "Select Cable / Satellite Services Collection Agency Credit Card Debt Debt Couns…" at bounding box center [705, 291] width 234 height 37
select select "14"
click at [588, 273] on select "Select Cable / Satellite Services Collection Agency Credit Card Debt Debt Couns…" at bounding box center [705, 291] width 234 height 37
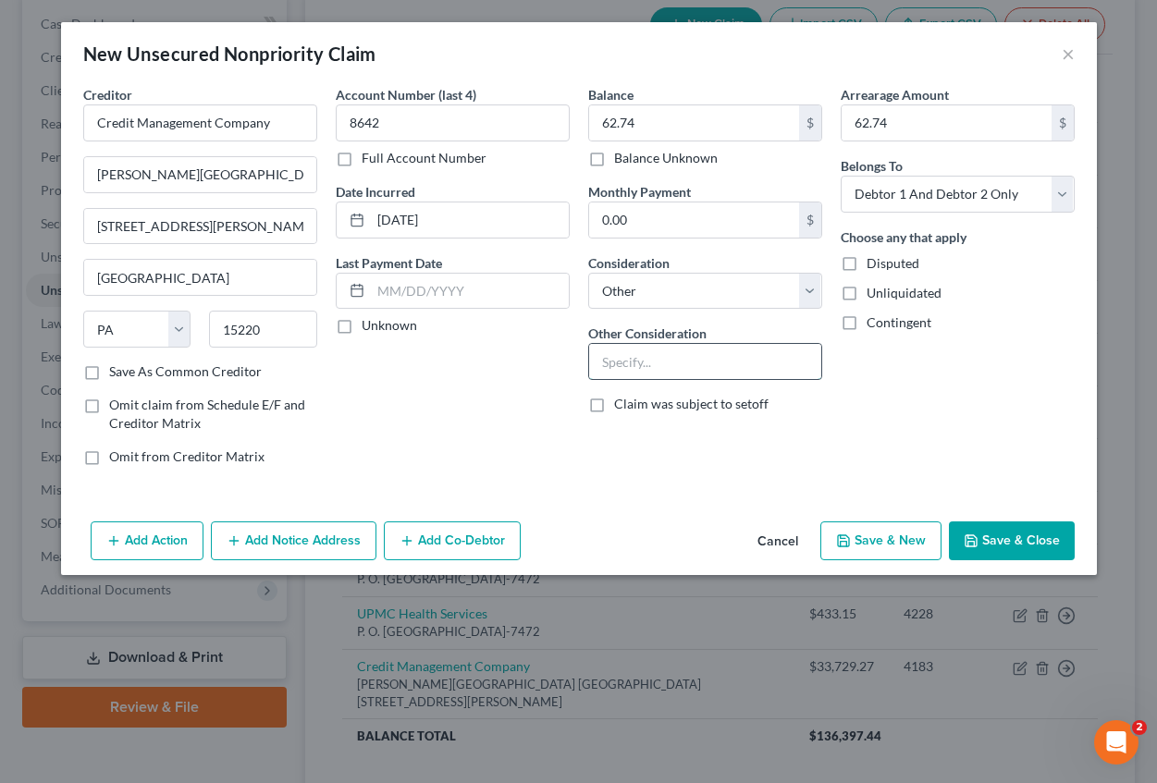
click at [659, 360] on input "text" at bounding box center [705, 361] width 232 height 35
type input "Medical expenses for [PERSON_NAME]'s minor son"
click at [996, 554] on button "Save & Close" at bounding box center [1012, 541] width 126 height 39
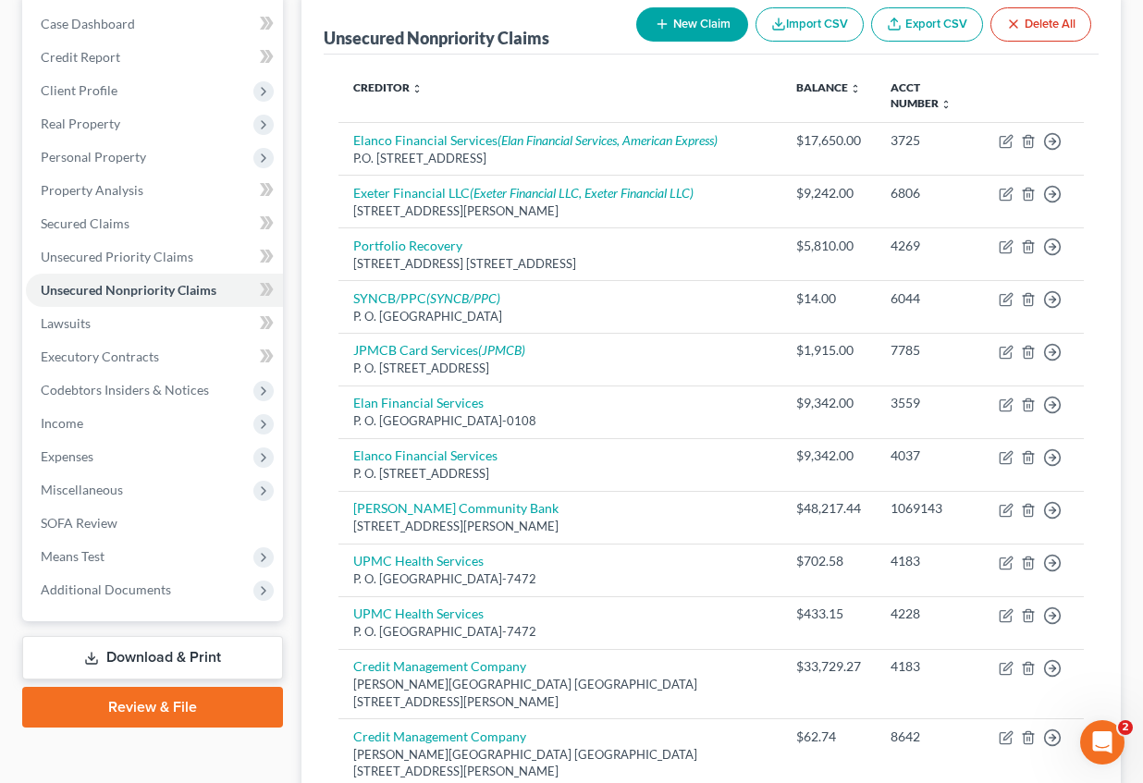
click at [717, 28] on button "New Claim" at bounding box center [692, 24] width 112 height 34
select select "2"
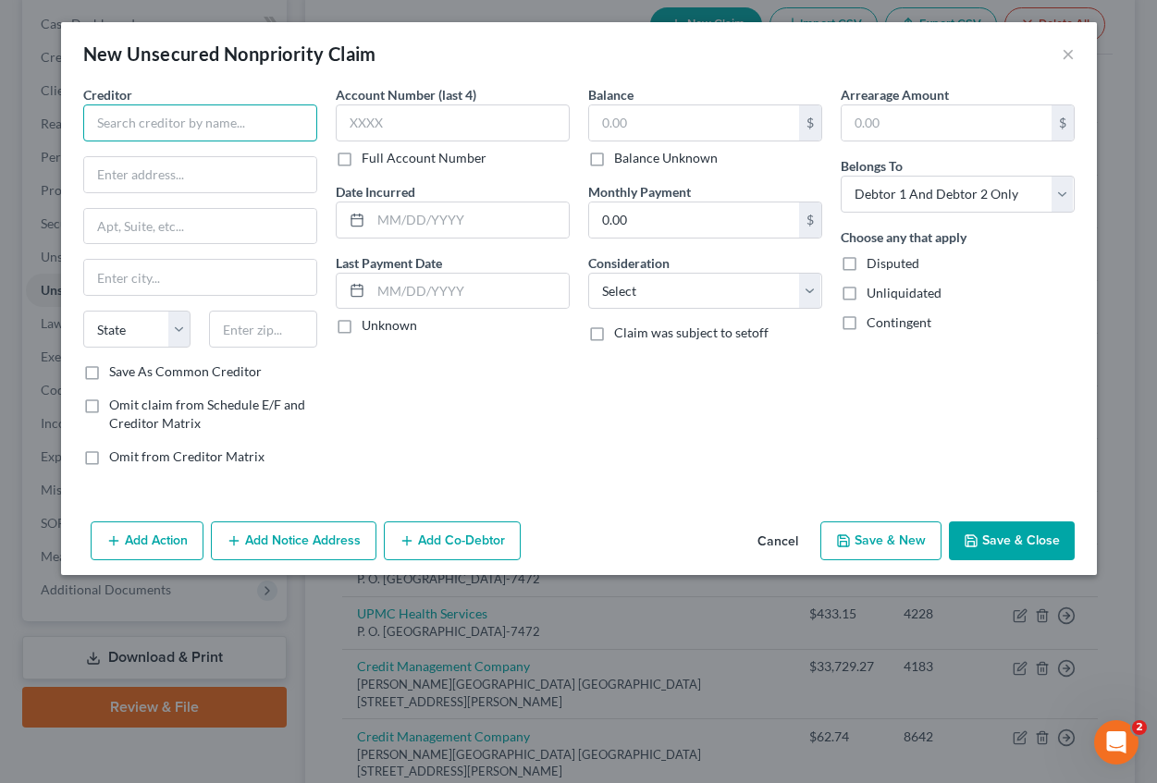
click at [193, 122] on input "text" at bounding box center [200, 122] width 234 height 37
click at [276, 127] on input "Credit Management Company" at bounding box center [200, 122] width 234 height 37
type input "Credit Management Company"
click at [768, 538] on button "Cancel" at bounding box center [778, 541] width 70 height 37
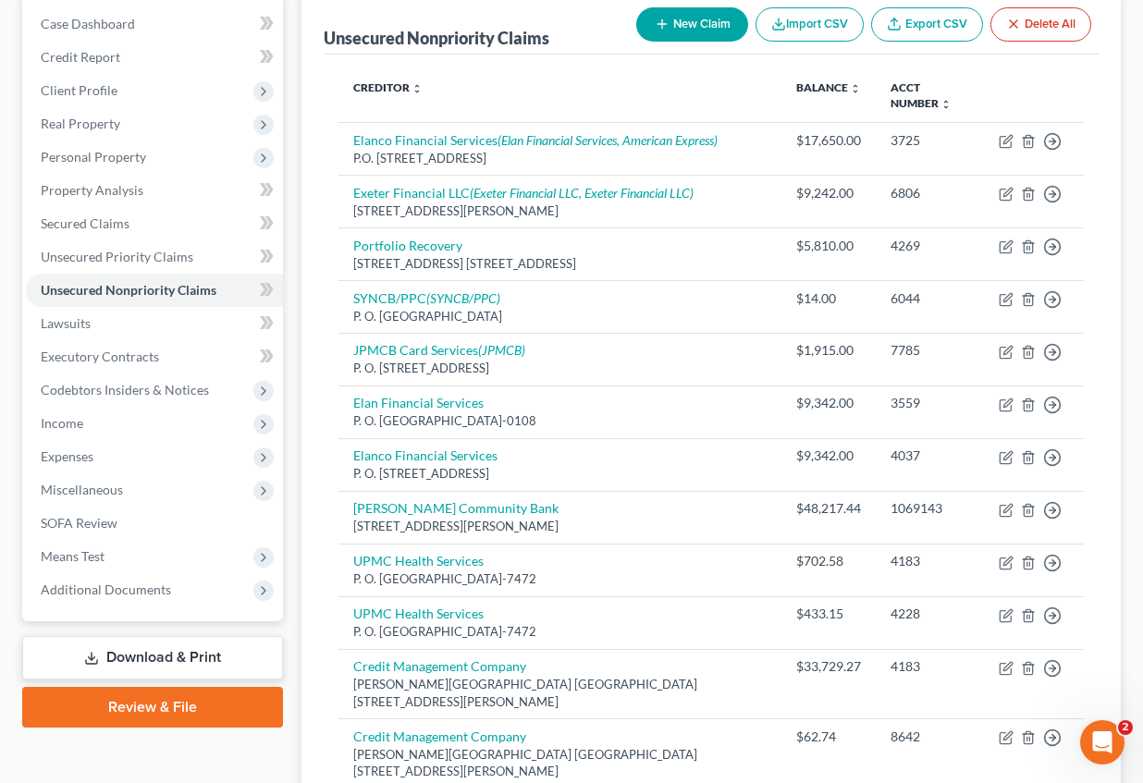
click at [682, 16] on button "New Claim" at bounding box center [692, 24] width 112 height 34
select select "2"
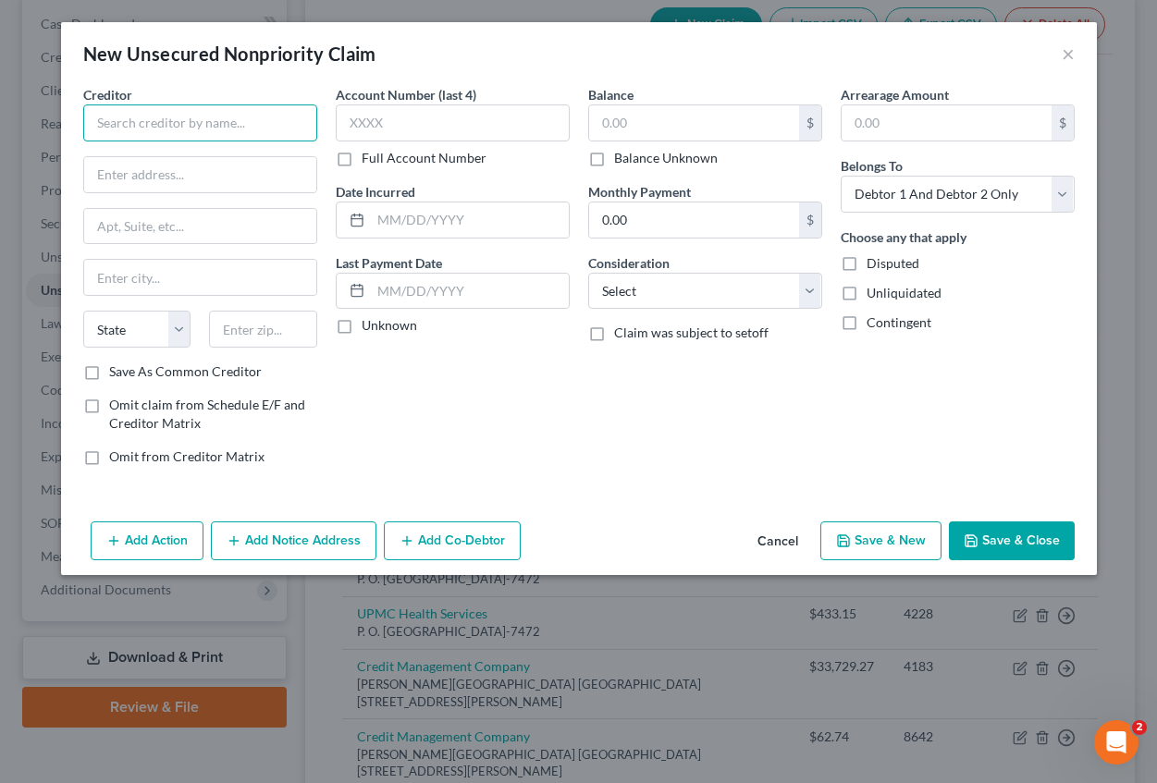
click at [144, 118] on input "text" at bounding box center [200, 122] width 234 height 37
type input "Credit Management Company"
type input "[PERSON_NAME][GEOGRAPHIC_DATA]"
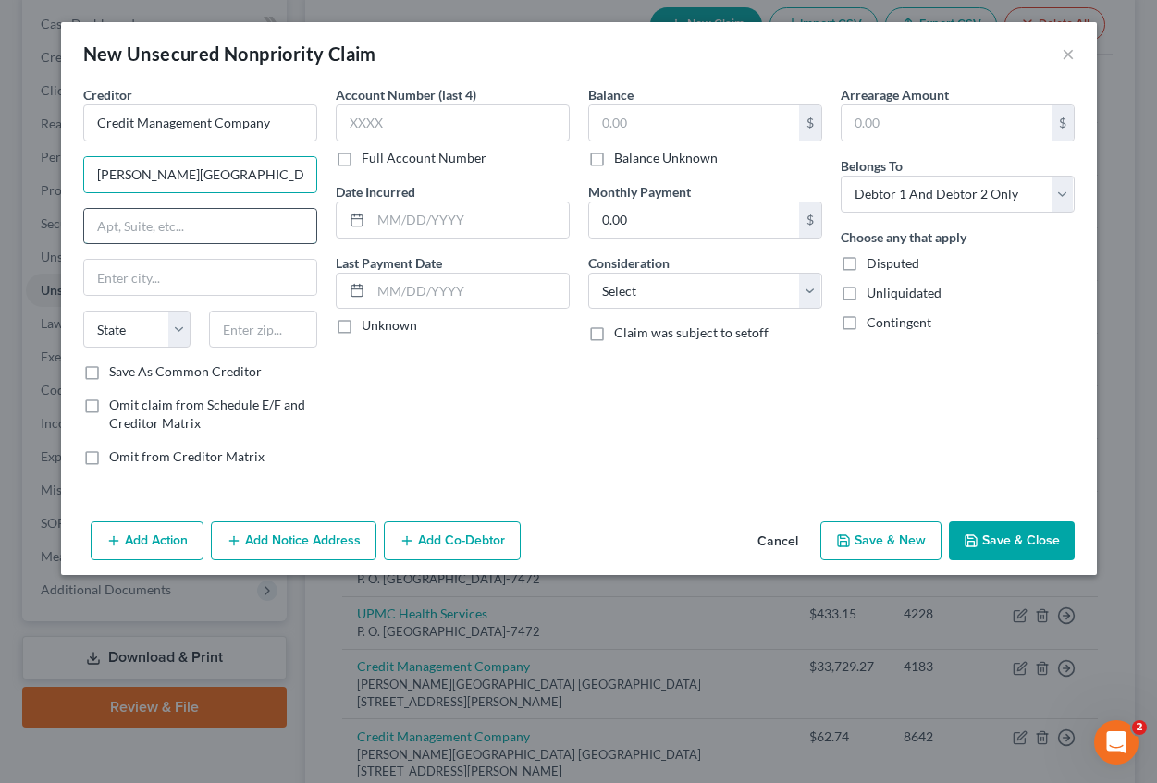
click at [155, 237] on input "text" at bounding box center [200, 226] width 232 height 35
type input "[STREET_ADDRESS][PERSON_NAME], P.O. Box 16346"
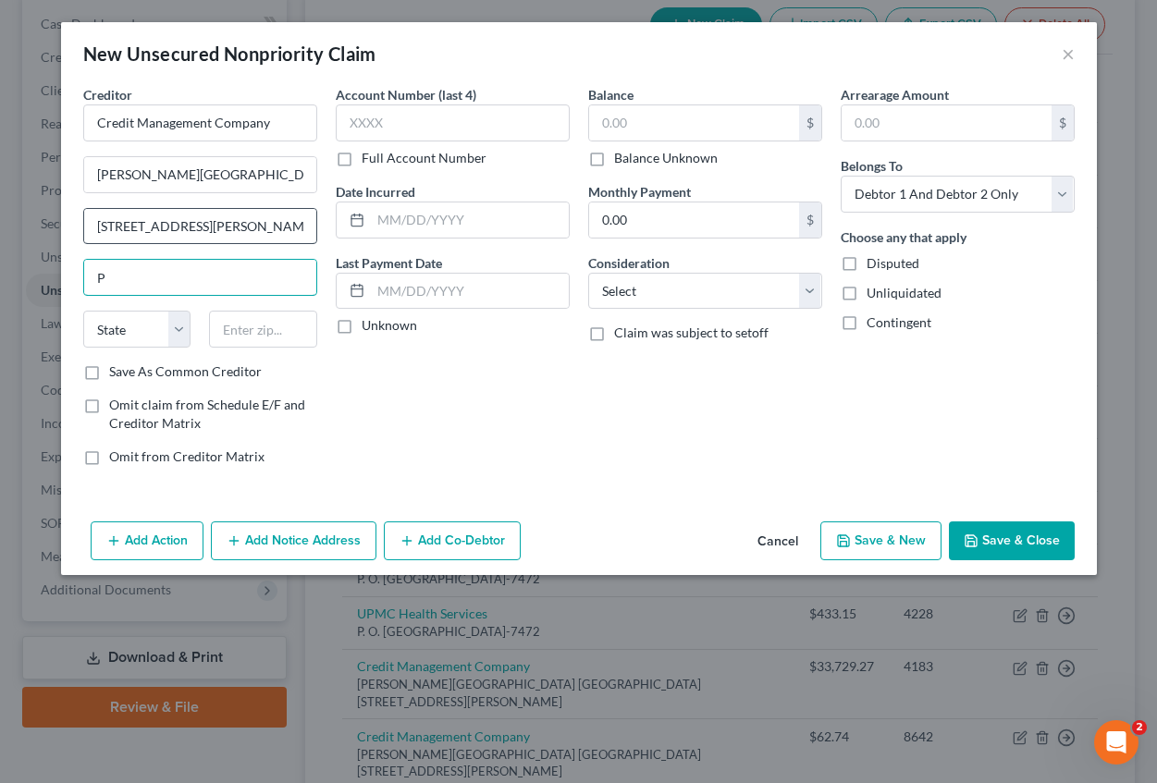
type input "[GEOGRAPHIC_DATA]"
select select "39"
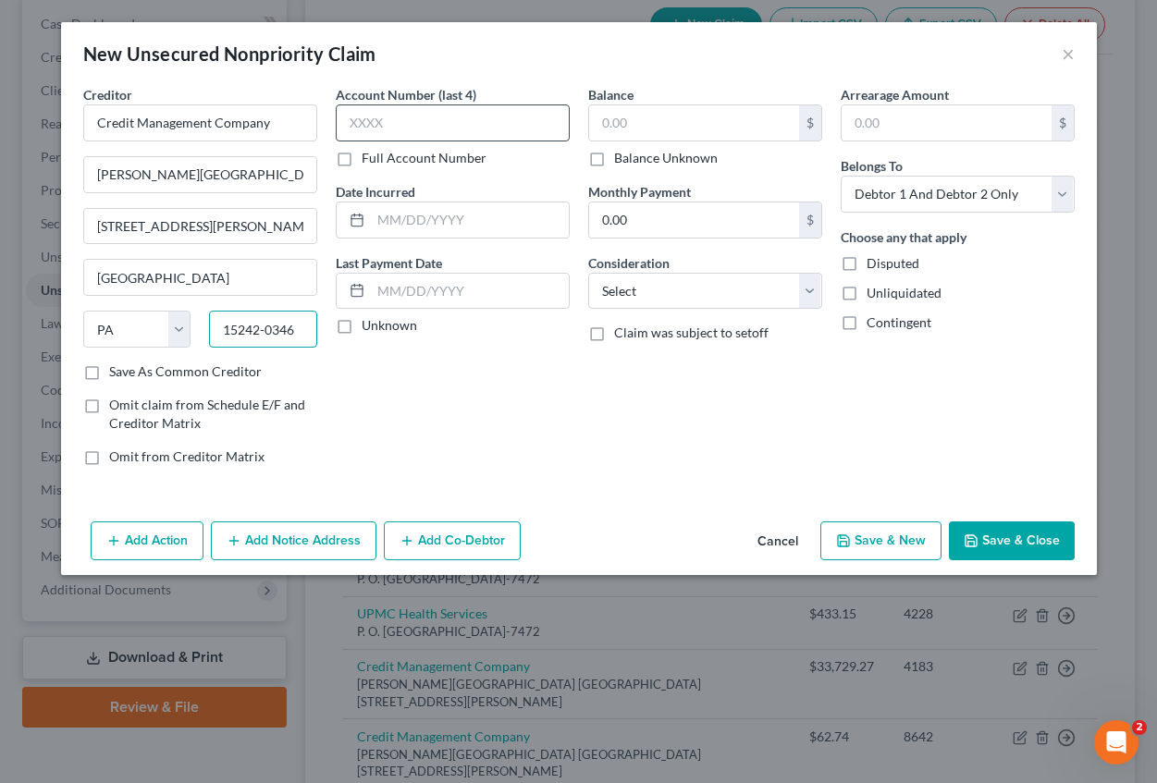
type input "15242-0346"
click at [410, 130] on input "text" at bounding box center [453, 122] width 234 height 37
type input "7441"
click at [394, 215] on input "text" at bounding box center [470, 220] width 198 height 35
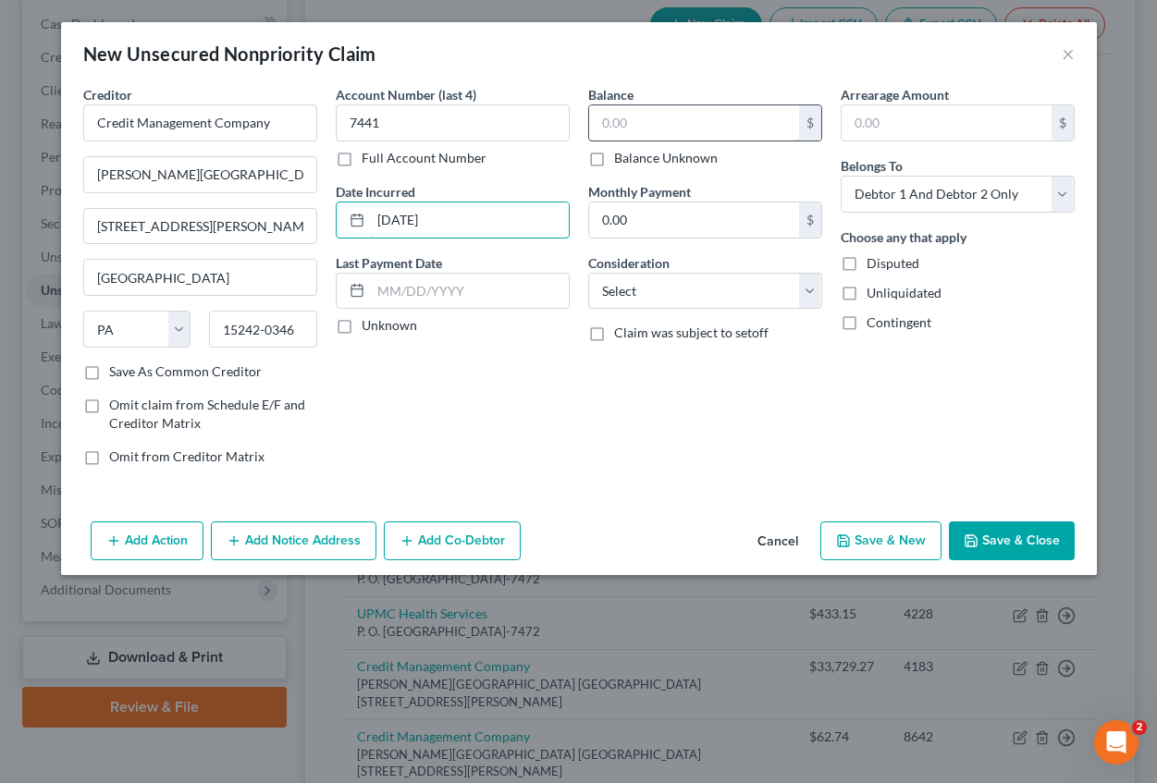
type input "[DATE]"
click at [662, 128] on input "text" at bounding box center [694, 122] width 210 height 35
type input "69.08"
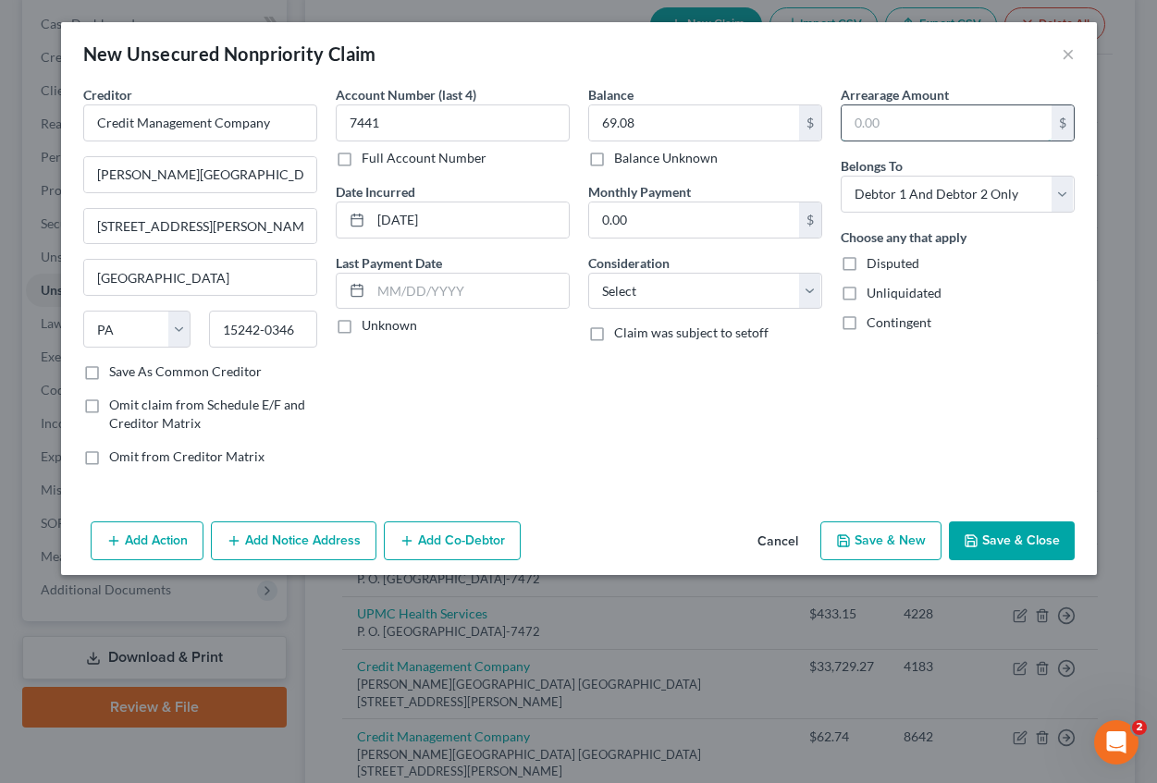
click at [909, 107] on input "text" at bounding box center [947, 122] width 210 height 35
type input "69.08"
click at [646, 281] on select "Select Cable / Satellite Services Collection Agency Credit Card Debt Debt Couns…" at bounding box center [705, 291] width 234 height 37
select select "14"
click at [588, 273] on select "Select Cable / Satellite Services Collection Agency Credit Card Debt Debt Couns…" at bounding box center [705, 291] width 234 height 37
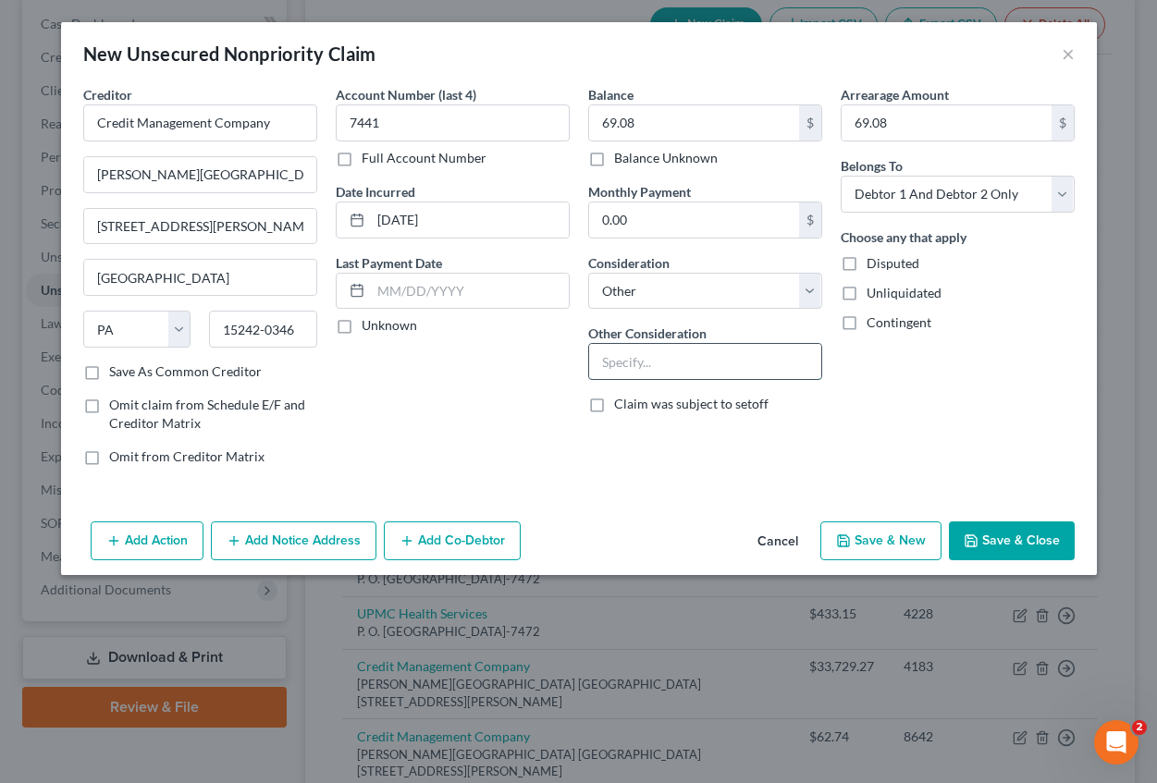
click at [659, 371] on input "text" at bounding box center [705, 361] width 232 height 35
type input "Medical expenses for Debtors' minor son"
click at [973, 545] on icon "button" at bounding box center [971, 541] width 15 height 15
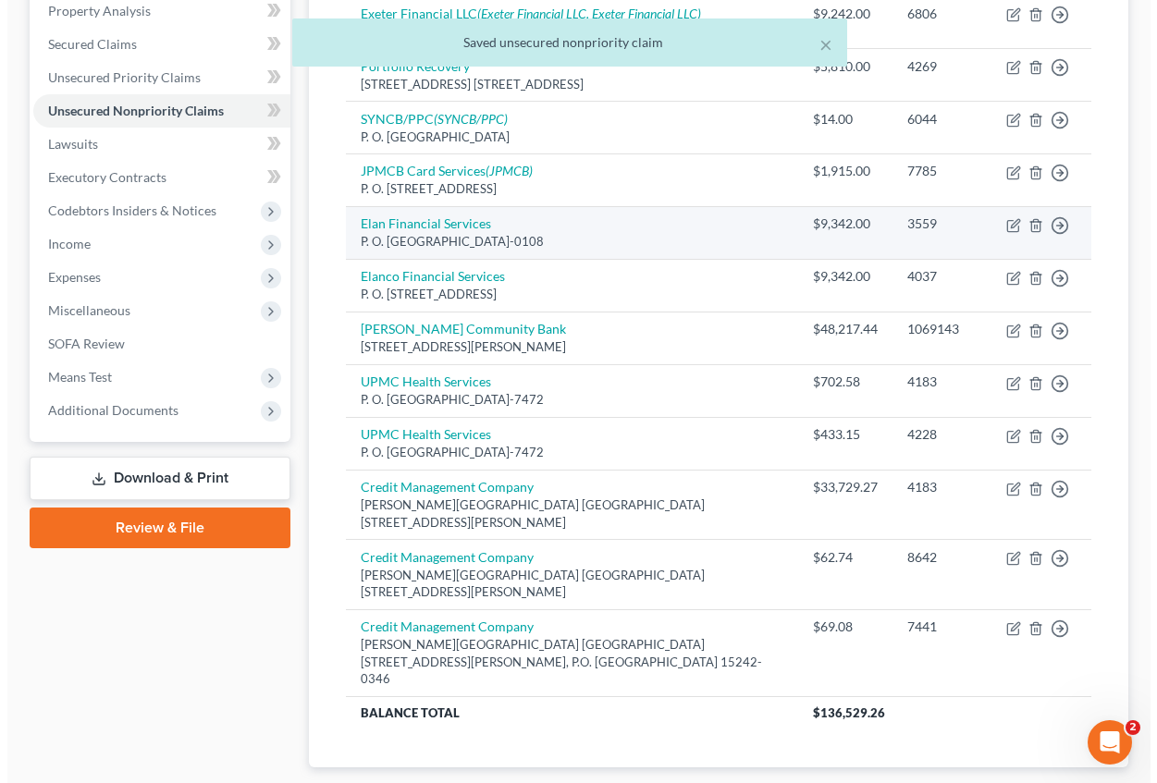
scroll to position [370, 0]
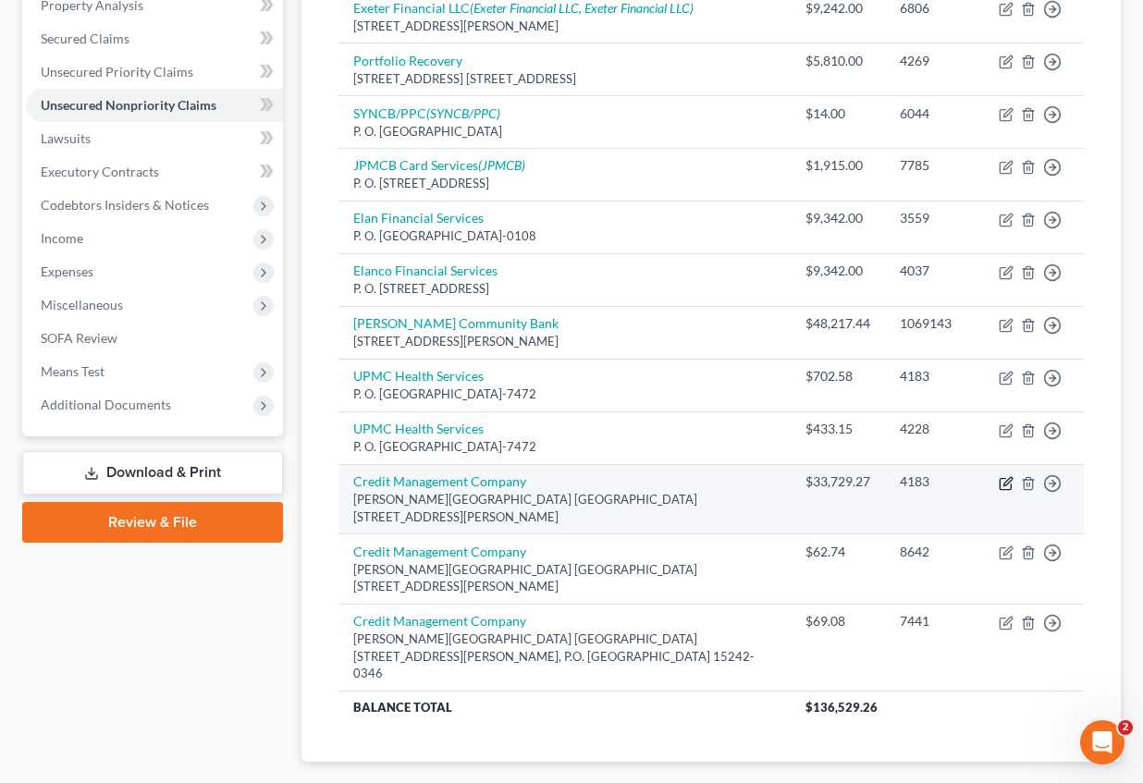
click at [1004, 485] on icon "button" at bounding box center [1007, 481] width 8 height 8
select select "39"
select select "14"
select select "2"
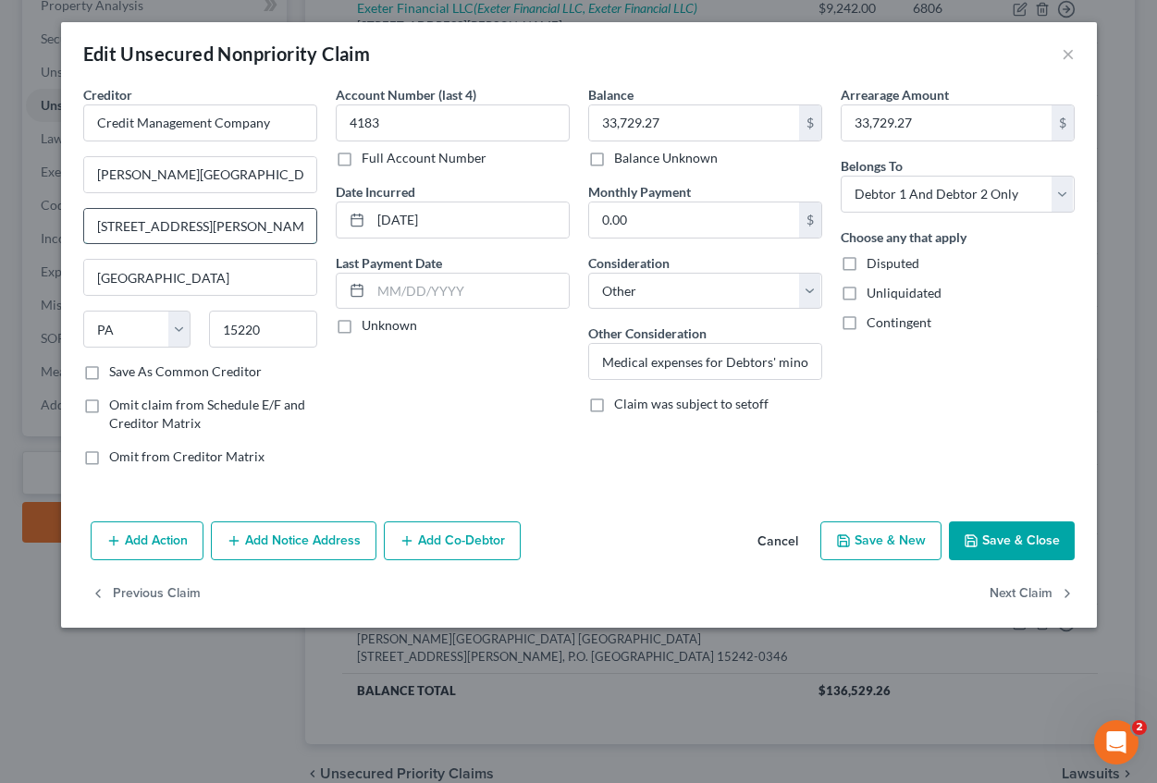
click at [277, 220] on input "[STREET_ADDRESS][PERSON_NAME]" at bounding box center [200, 226] width 232 height 35
type input "[STREET_ADDRESS][PERSON_NAME], P.O. Box 16346"
drag, startPoint x: 967, startPoint y: 532, endPoint x: 983, endPoint y: 534, distance: 15.8
click at [969, 535] on button "Save & Close" at bounding box center [1012, 541] width 126 height 39
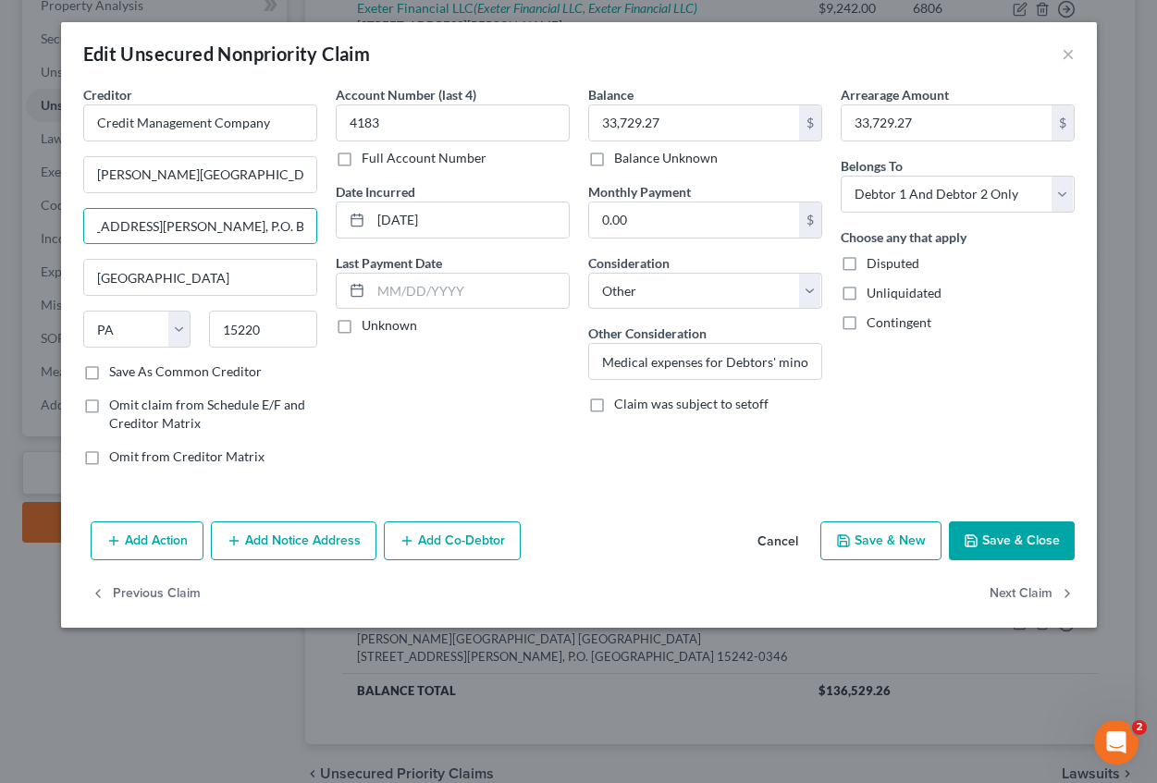
scroll to position [0, 0]
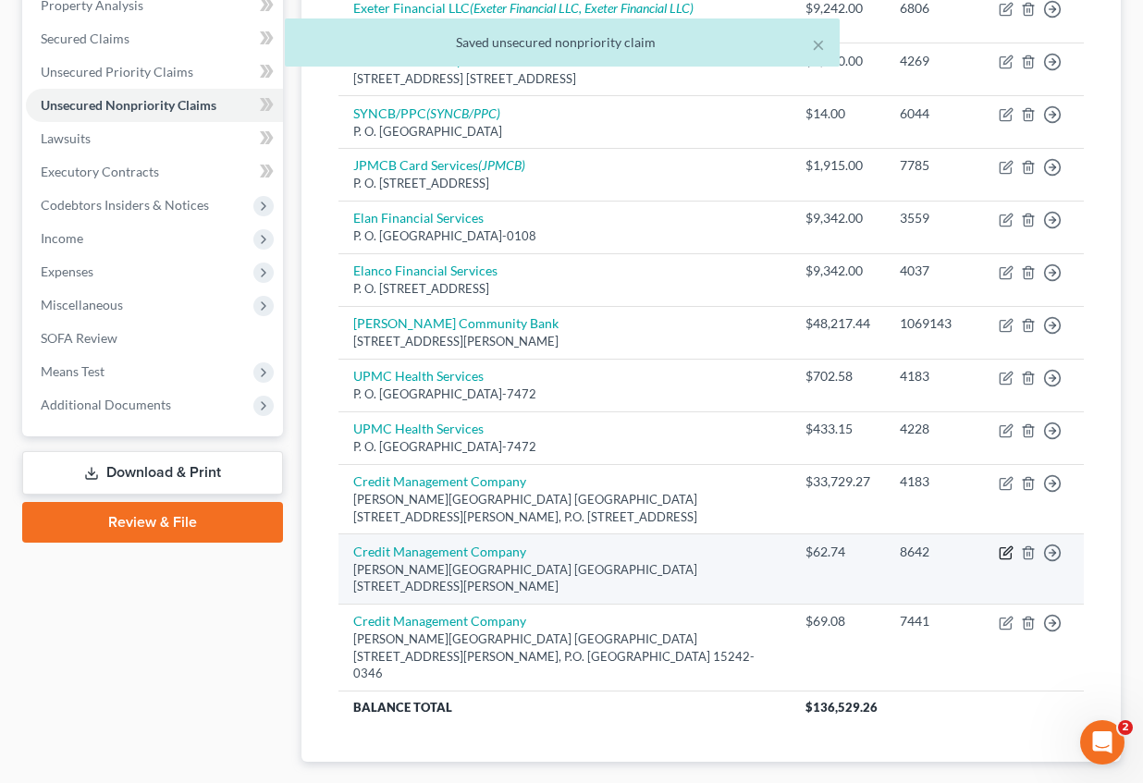
click at [1001, 550] on icon "button" at bounding box center [1005, 553] width 11 height 11
select select "39"
select select "14"
select select "2"
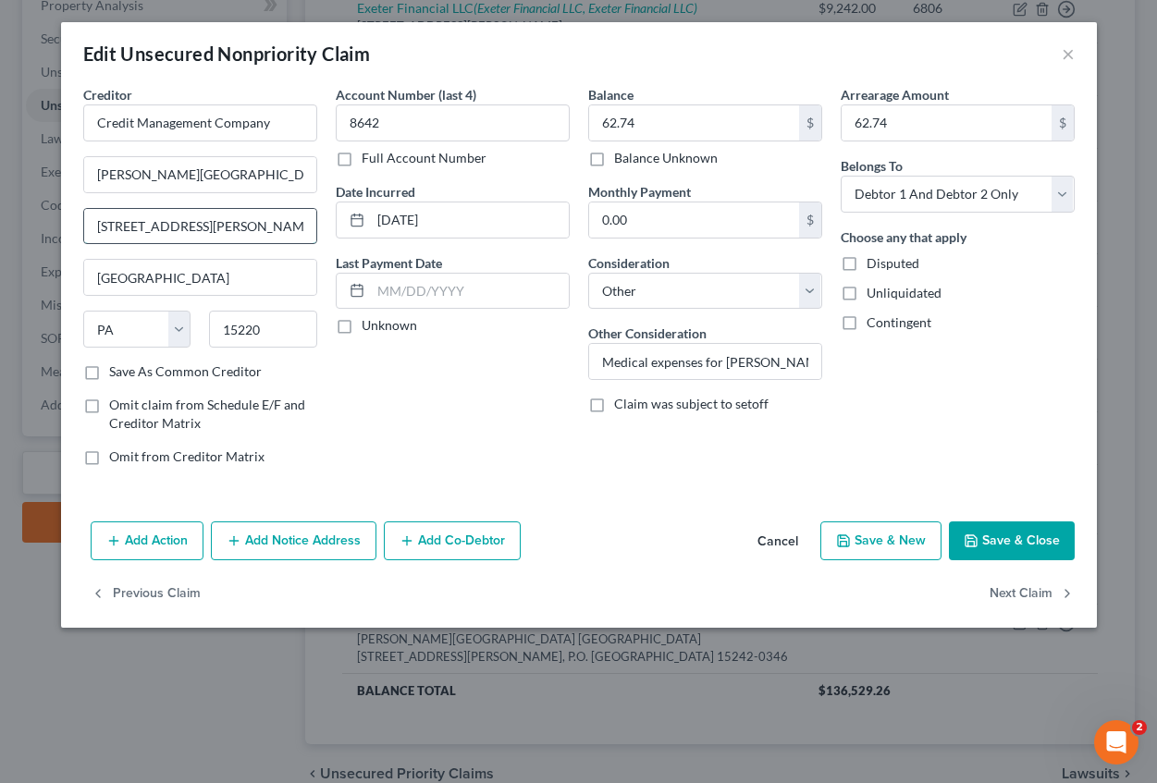
click at [282, 232] on input "[STREET_ADDRESS][PERSON_NAME]" at bounding box center [200, 226] width 232 height 35
type input "[STREET_ADDRESS][PERSON_NAME], P.O. Box 16346"
click at [983, 534] on button "Save & Close" at bounding box center [1012, 541] width 126 height 39
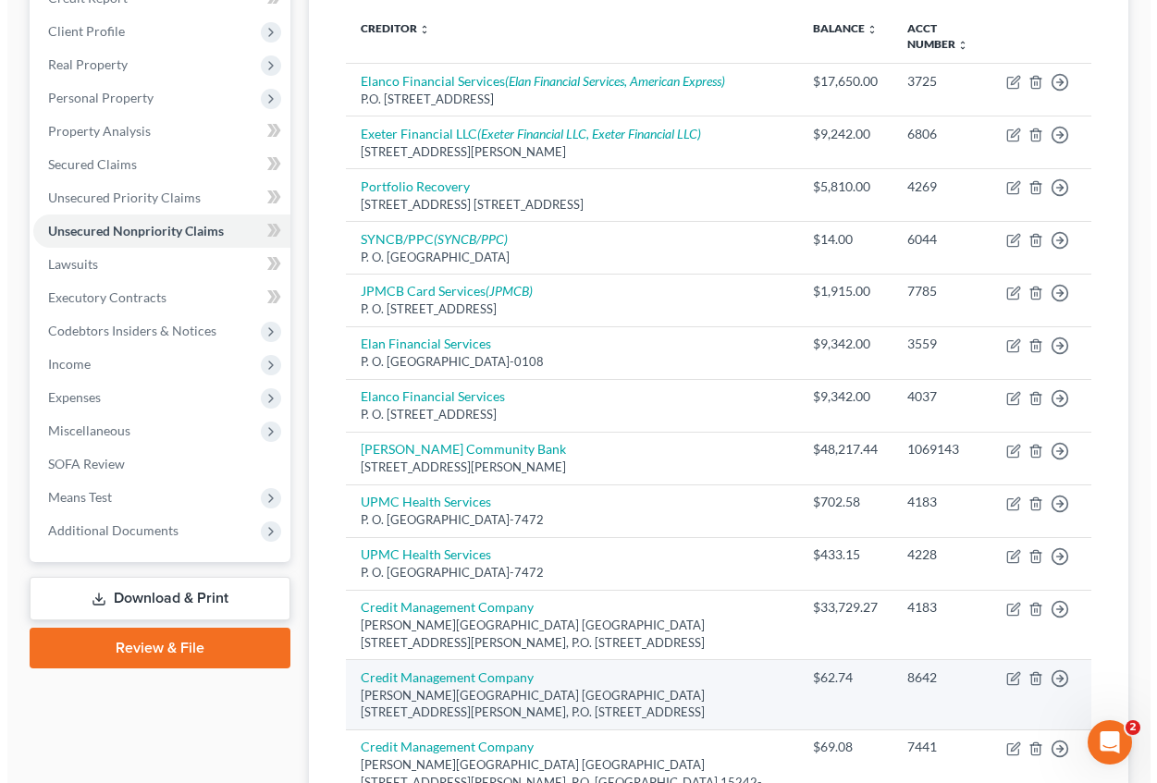
scroll to position [0, 0]
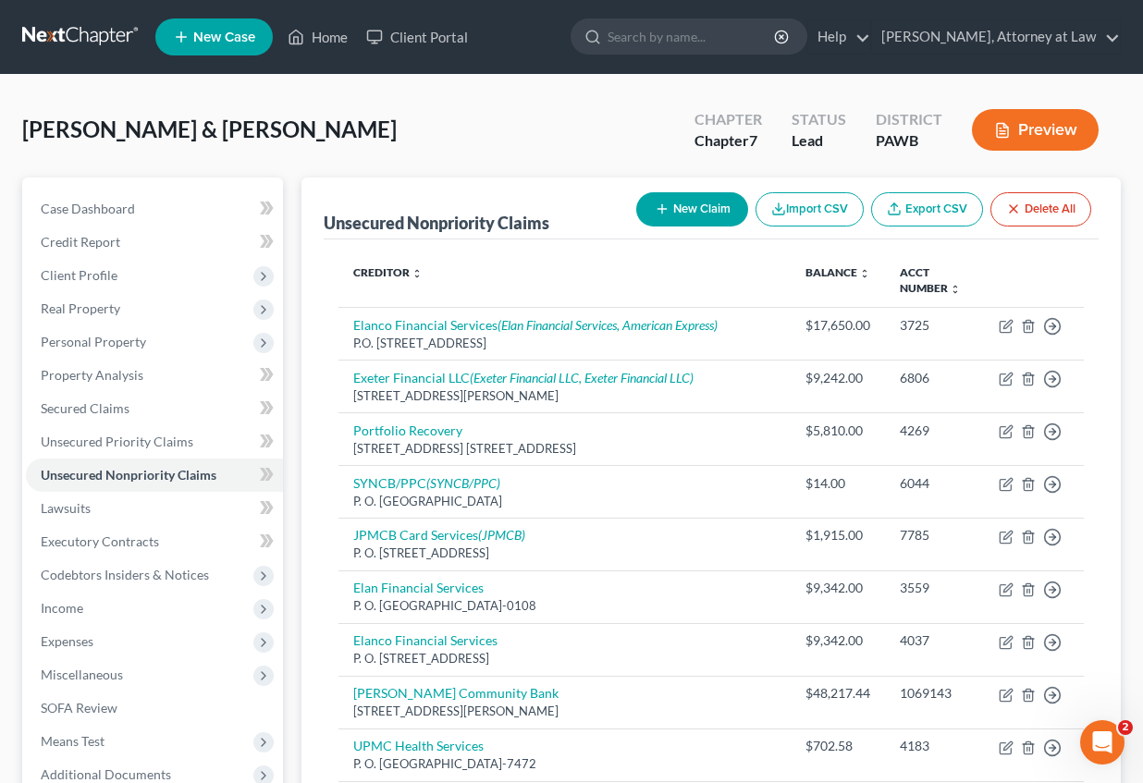
click at [690, 213] on button "New Claim" at bounding box center [692, 209] width 112 height 34
select select "2"
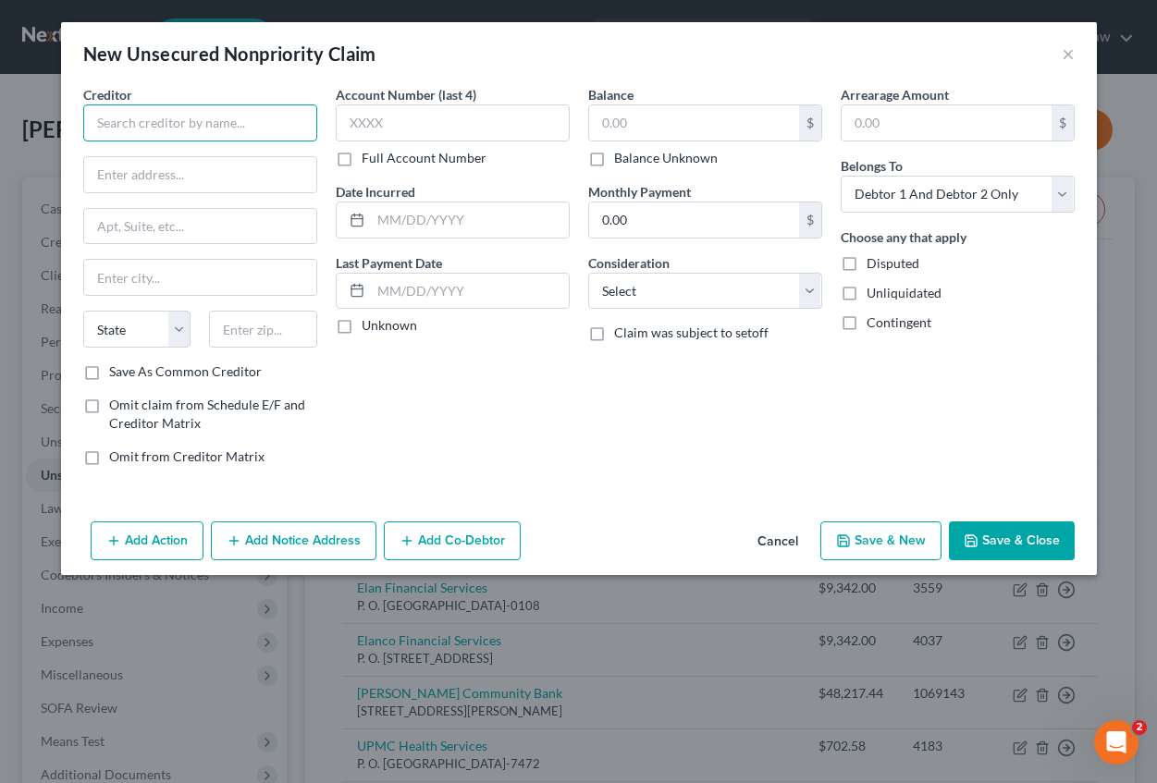
click at [136, 120] on input "text" at bounding box center [200, 122] width 234 height 37
type input "Credit Management Company"
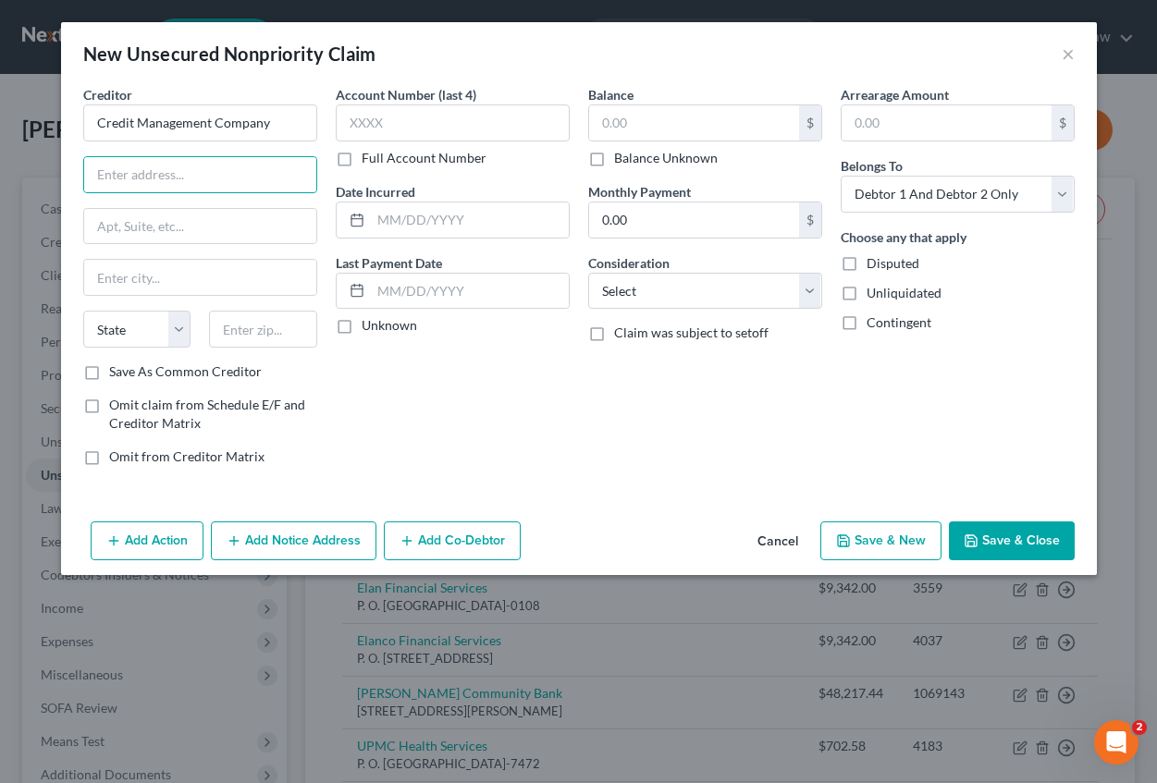
click at [109, 375] on label "Save As Common Creditor" at bounding box center [185, 371] width 153 height 18
click at [117, 375] on input "Save As Common Creditor" at bounding box center [123, 368] width 12 height 12
checkbox input "true"
click at [118, 157] on input "text" at bounding box center [200, 174] width 232 height 35
type input "[PERSON_NAME][GEOGRAPHIC_DATA]"
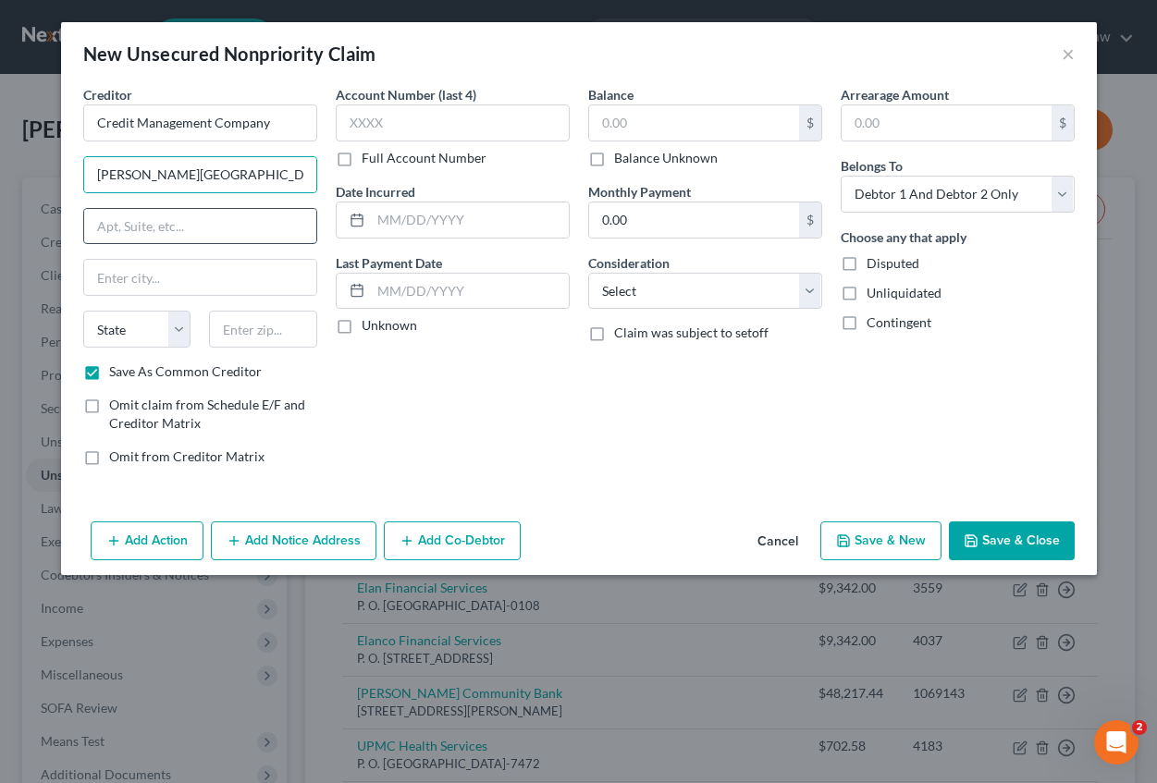
click at [115, 226] on input "text" at bounding box center [200, 226] width 232 height 35
type input "[STREET_ADDRESS][PERSON_NAME], P.O. Box 16346"
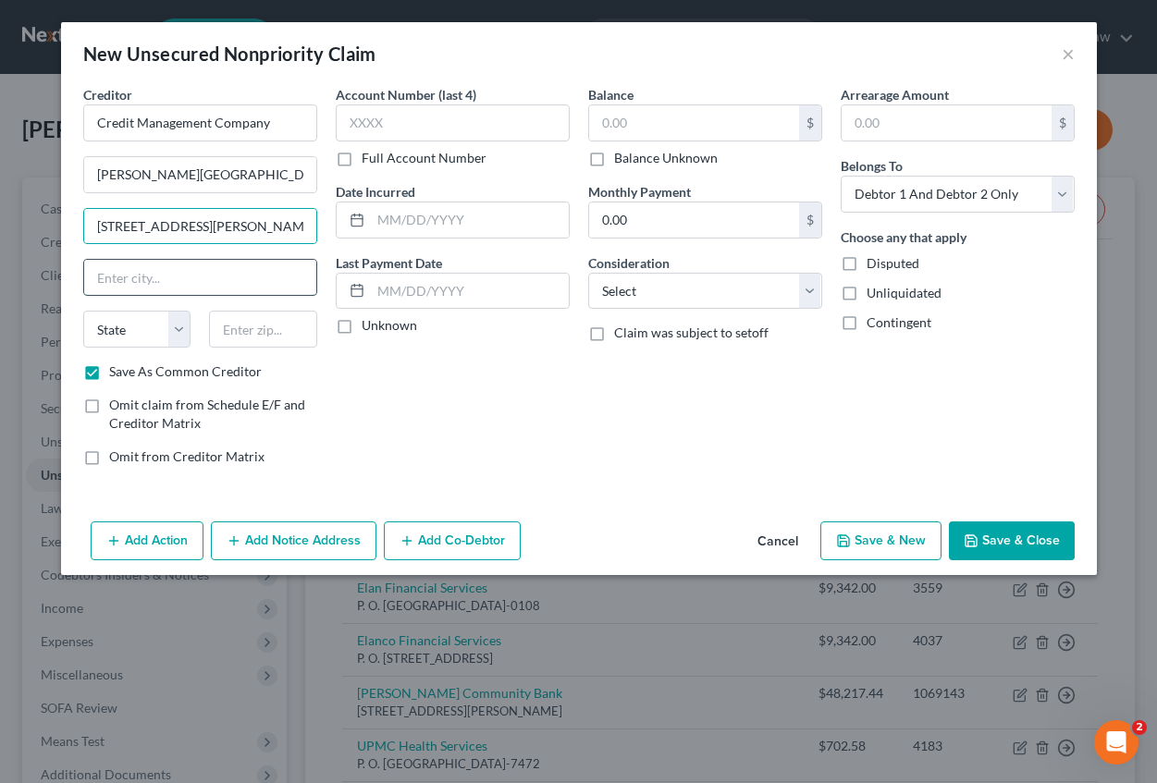
click at [127, 276] on input "text" at bounding box center [200, 277] width 232 height 35
type input "[GEOGRAPHIC_DATA]"
drag, startPoint x: 116, startPoint y: 335, endPoint x: 125, endPoint y: 332, distance: 9.7
click at [116, 335] on select "State [US_STATE] AK AR AZ CA CO CT DE DC [GEOGRAPHIC_DATA] [GEOGRAPHIC_DATA] GU…" at bounding box center [137, 329] width 108 height 37
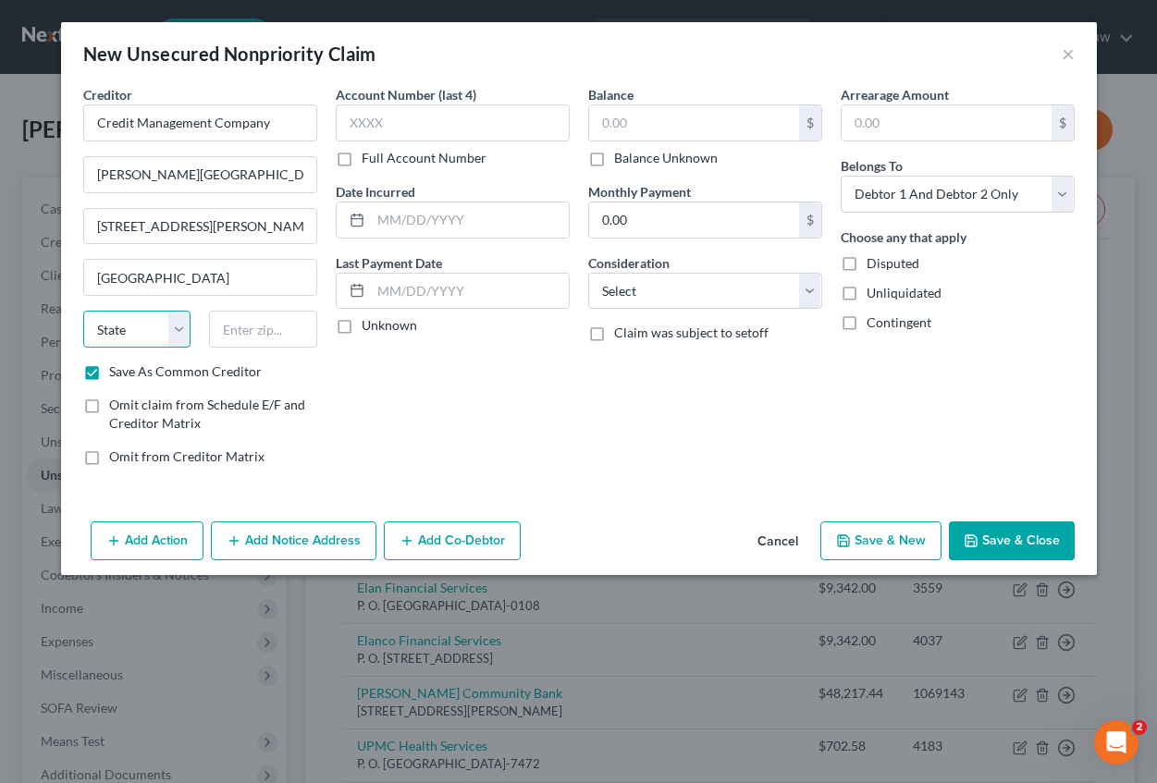
select select "39"
click at [83, 311] on select "State [US_STATE] AK AR AZ CA CO CT DE DC [GEOGRAPHIC_DATA] [GEOGRAPHIC_DATA] GU…" at bounding box center [137, 329] width 108 height 37
click at [213, 332] on input "text" at bounding box center [263, 329] width 108 height 37
type input "15242-0346"
click at [426, 217] on input "text" at bounding box center [470, 220] width 198 height 35
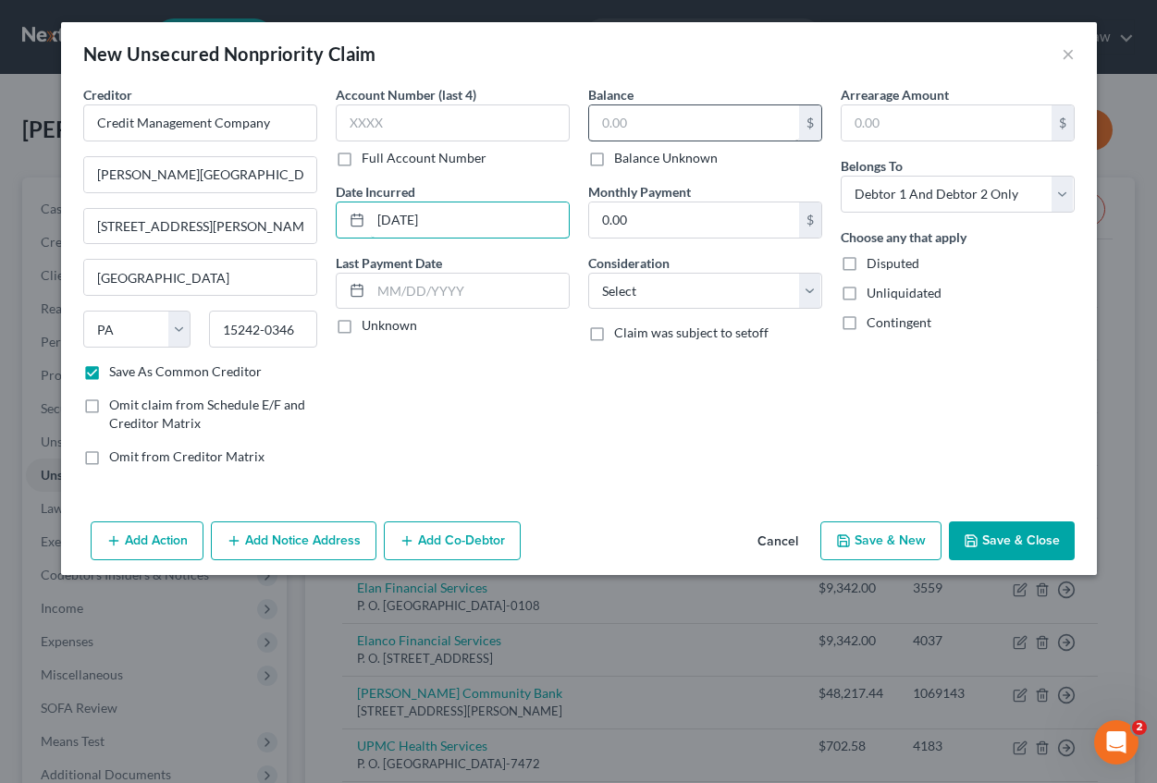
type input "[DATE]"
click at [638, 135] on input "text" at bounding box center [694, 122] width 210 height 35
type input "1,361.91"
click at [864, 108] on input "text" at bounding box center [947, 122] width 210 height 35
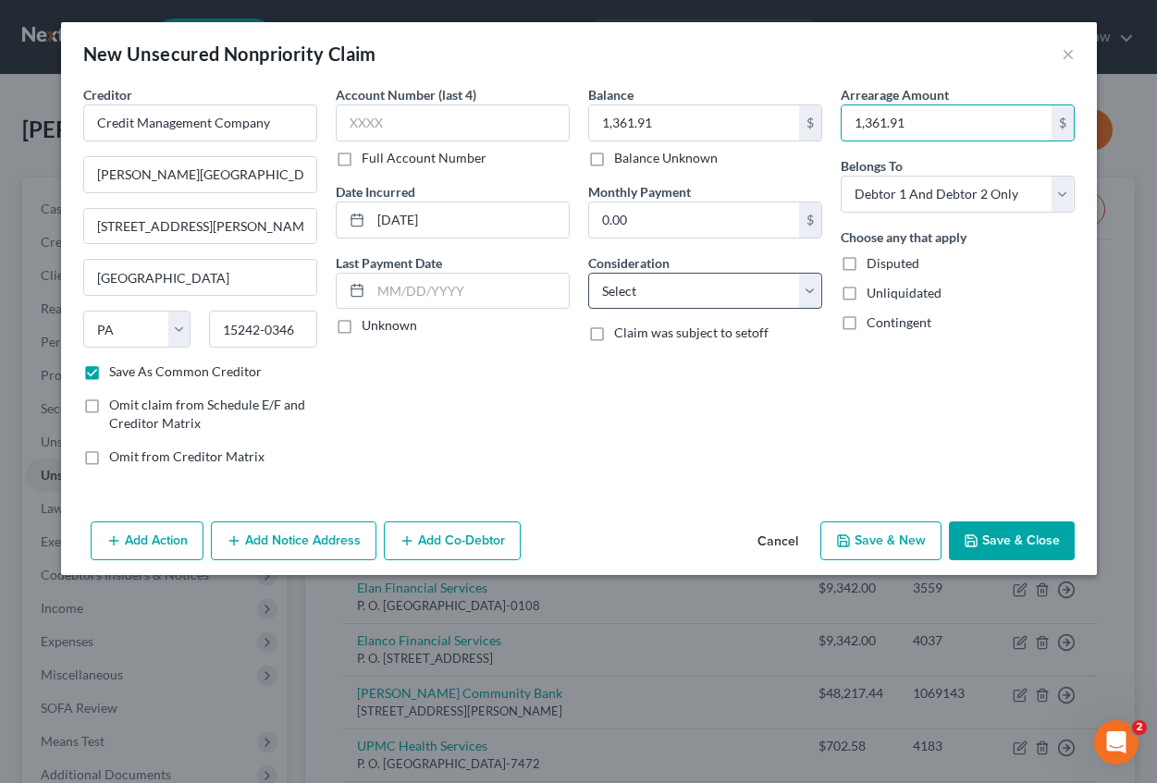
type input "1,361.91"
click at [633, 289] on select "Select Cable / Satellite Services Collection Agency Credit Card Debt Debt Couns…" at bounding box center [705, 291] width 234 height 37
select select "14"
click at [588, 273] on select "Select Cable / Satellite Services Collection Agency Credit Card Debt Debt Couns…" at bounding box center [705, 291] width 234 height 37
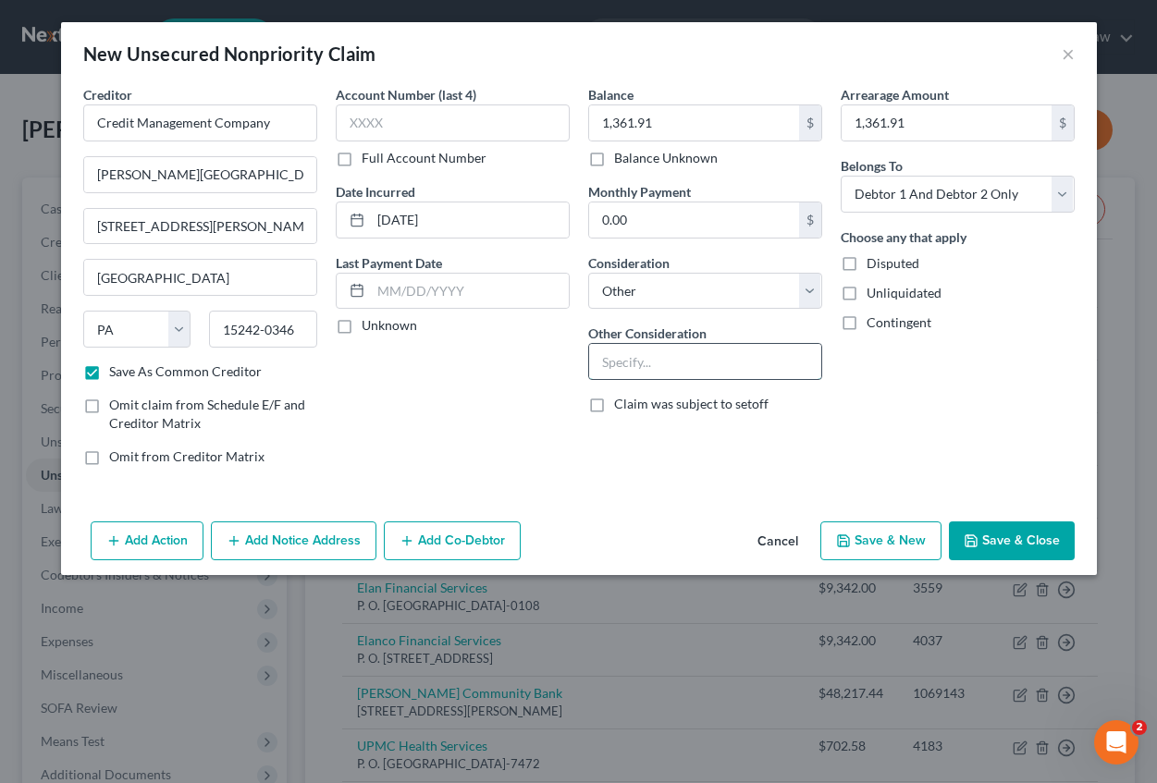
click at [638, 363] on input "text" at bounding box center [705, 361] width 232 height 35
type input "Medical expenses for Debtors' minor son"
click at [980, 539] on button "Save & Close" at bounding box center [1012, 541] width 126 height 39
checkbox input "false"
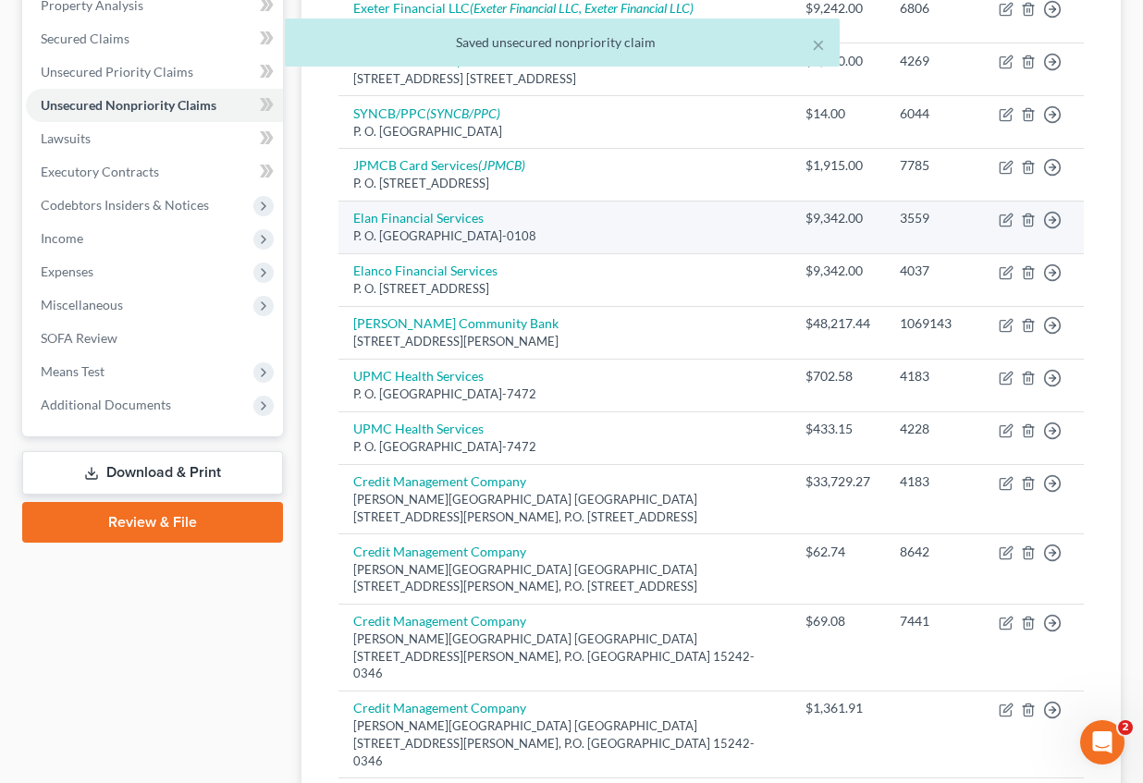
scroll to position [462, 0]
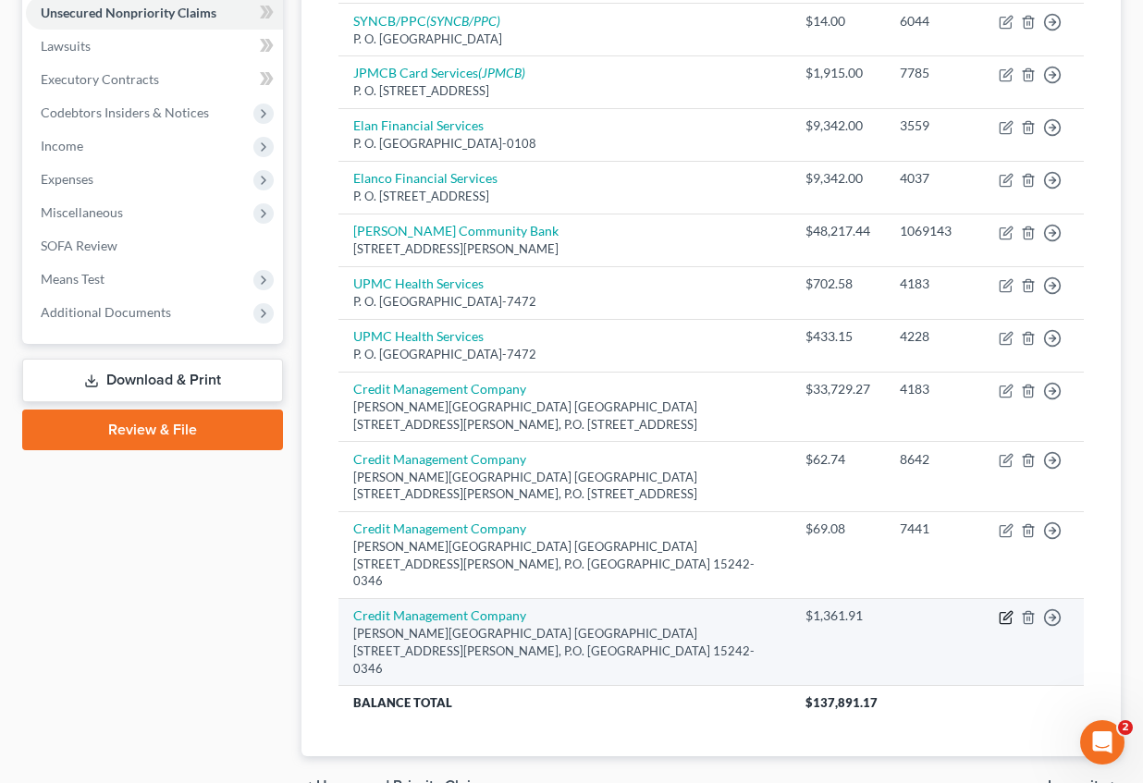
click at [999, 610] on icon "button" at bounding box center [1006, 617] width 15 height 15
select select "39"
select select "14"
select select "2"
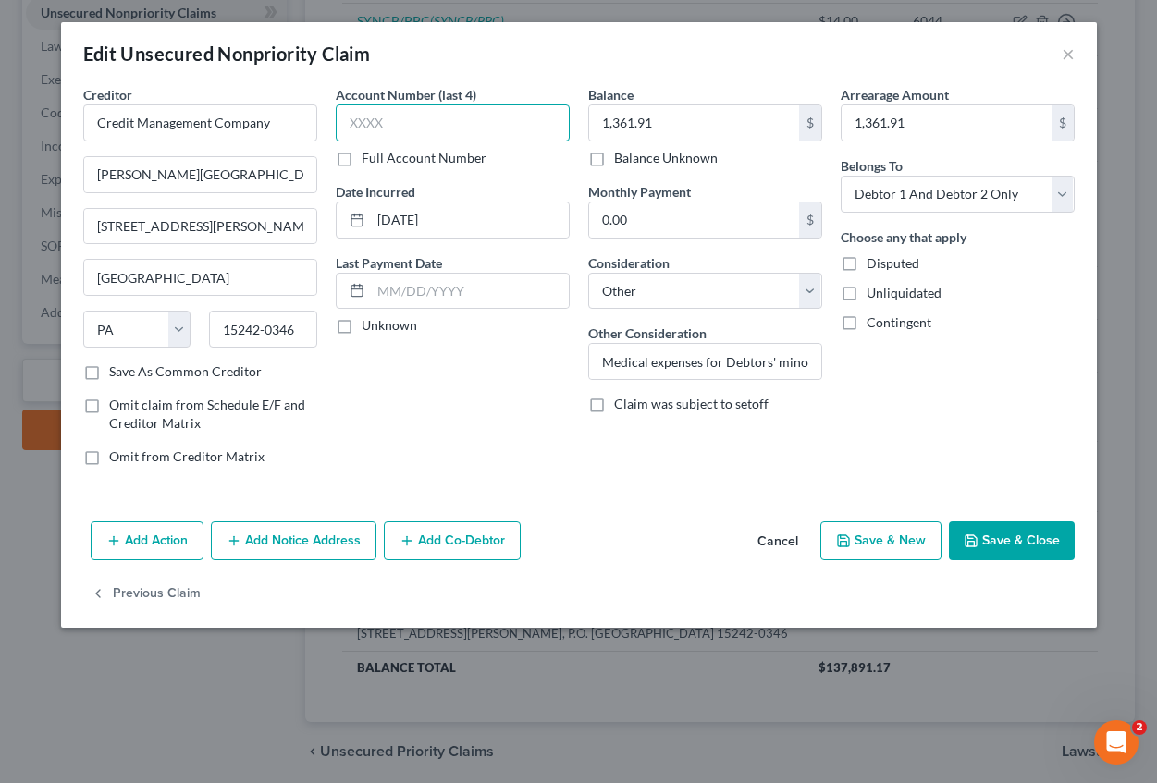
click at [380, 126] on input "text" at bounding box center [453, 122] width 234 height 37
type input "3274"
click at [998, 539] on button "Save & Close" at bounding box center [1012, 541] width 126 height 39
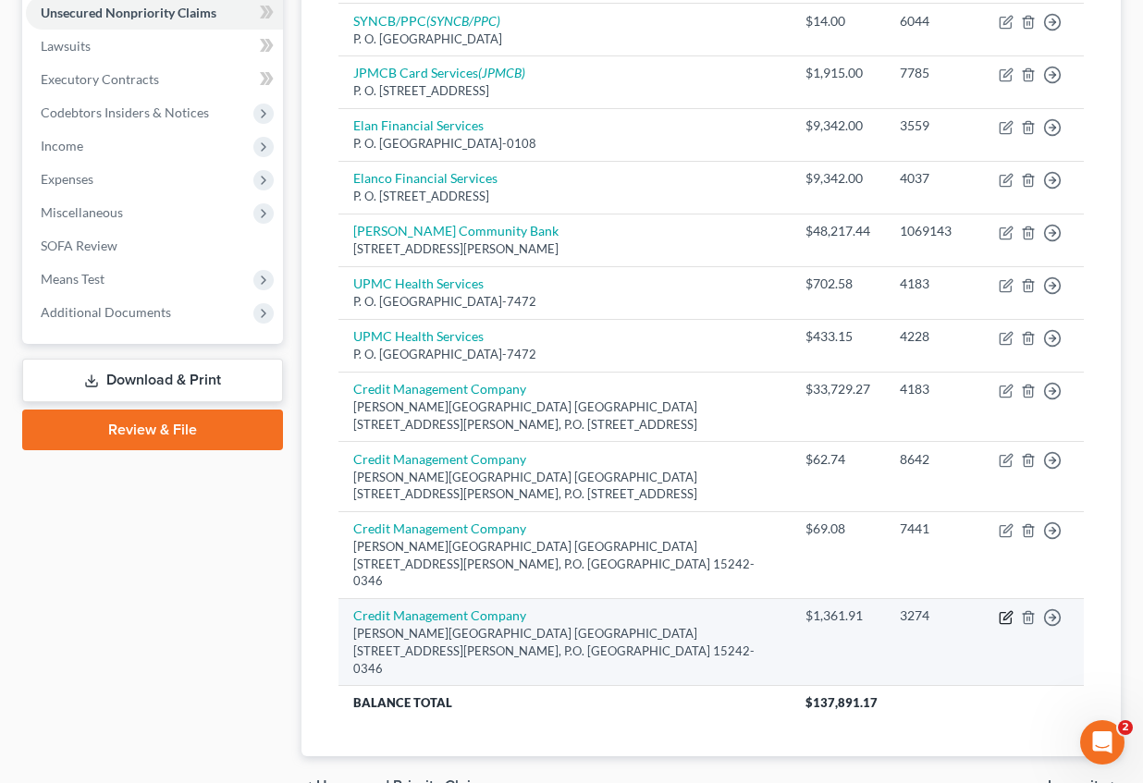
click at [1009, 611] on icon "button" at bounding box center [1007, 615] width 8 height 8
select select "39"
select select "14"
select select "2"
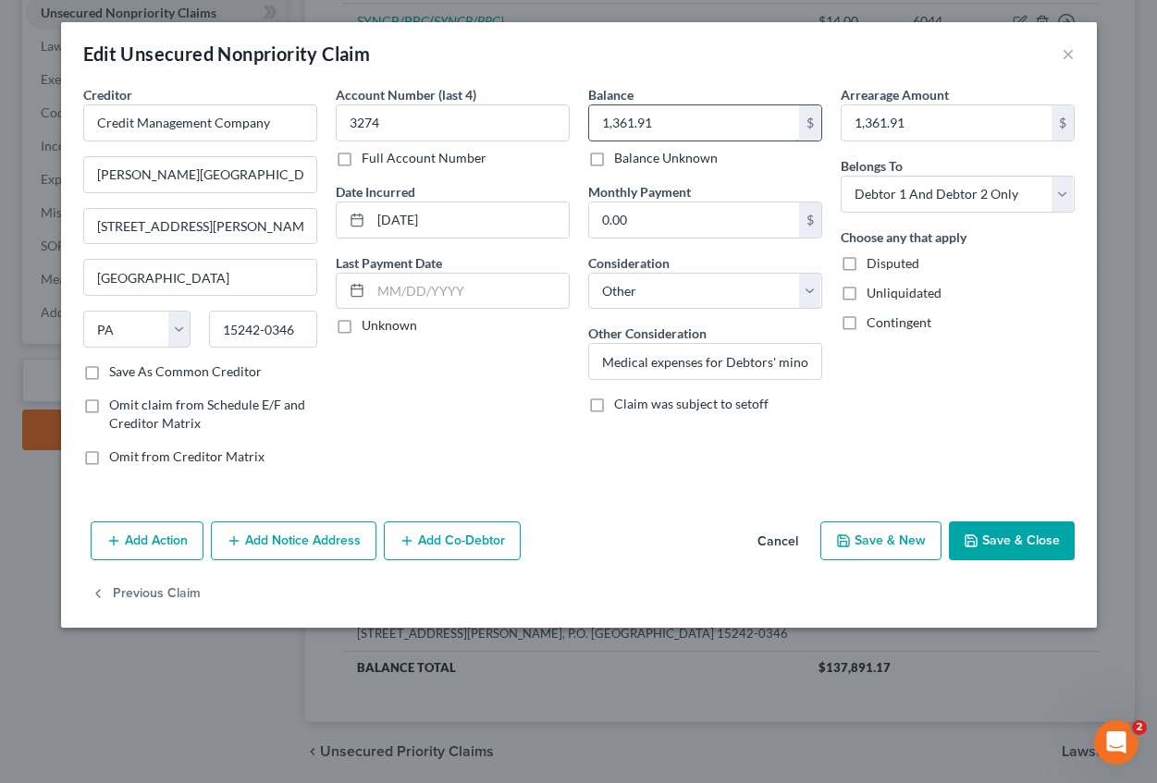
click at [625, 121] on input "1,361.91" at bounding box center [694, 122] width 210 height 35
type input "8"
type input "1,381.91"
click at [878, 120] on input "1,361.91" at bounding box center [947, 122] width 210 height 35
click at [883, 126] on input "1,361.91" at bounding box center [947, 122] width 210 height 35
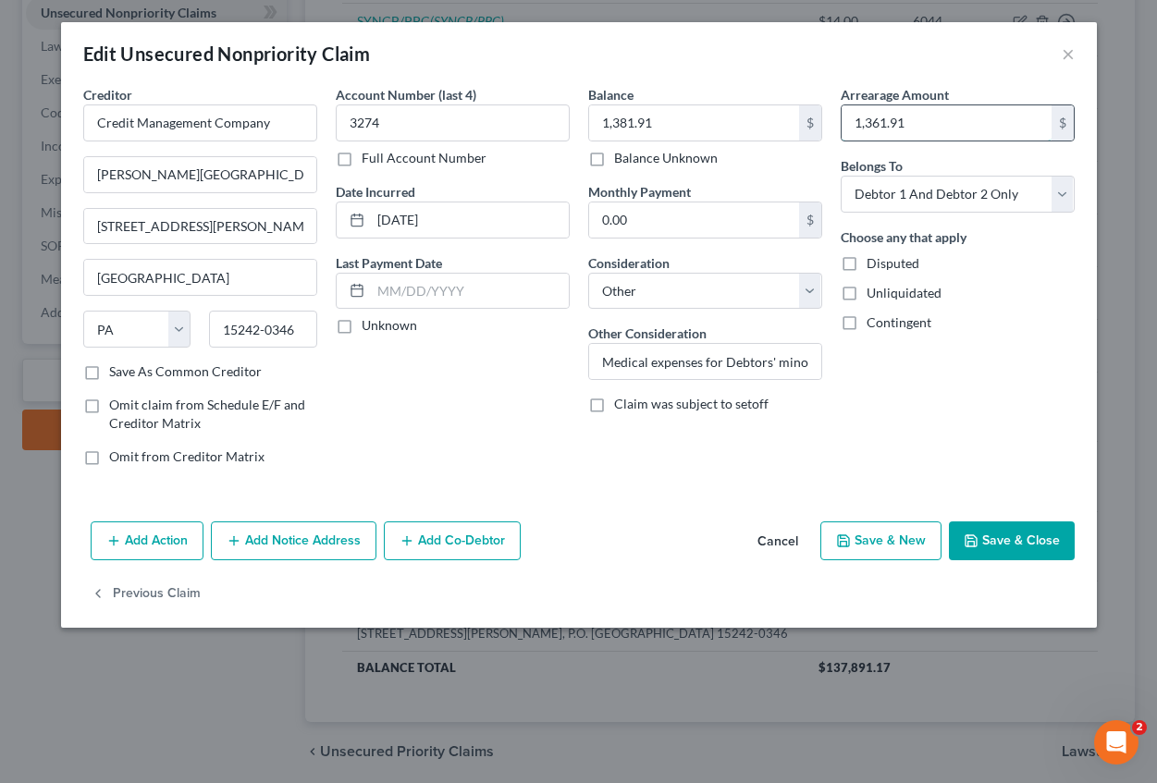
click at [879, 122] on input "1,361.91" at bounding box center [947, 122] width 210 height 35
type input "1,381.91"
click at [1017, 538] on button "Save & Close" at bounding box center [1012, 541] width 126 height 39
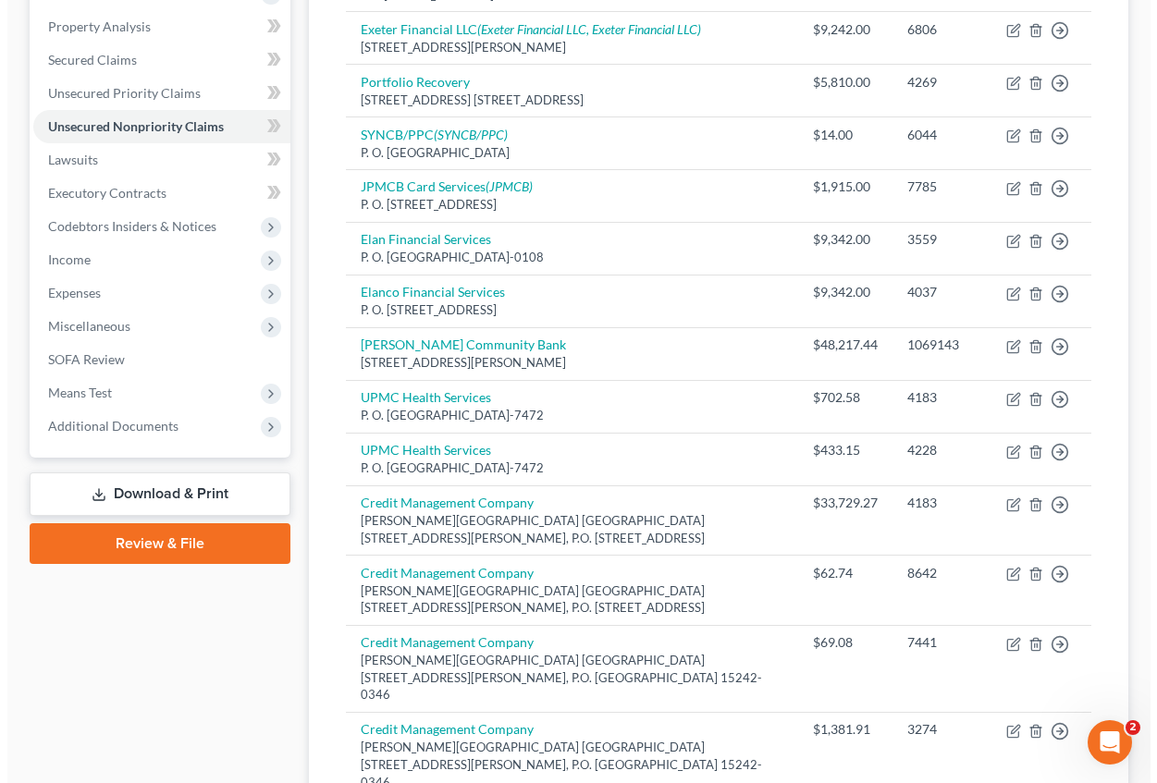
scroll to position [0, 0]
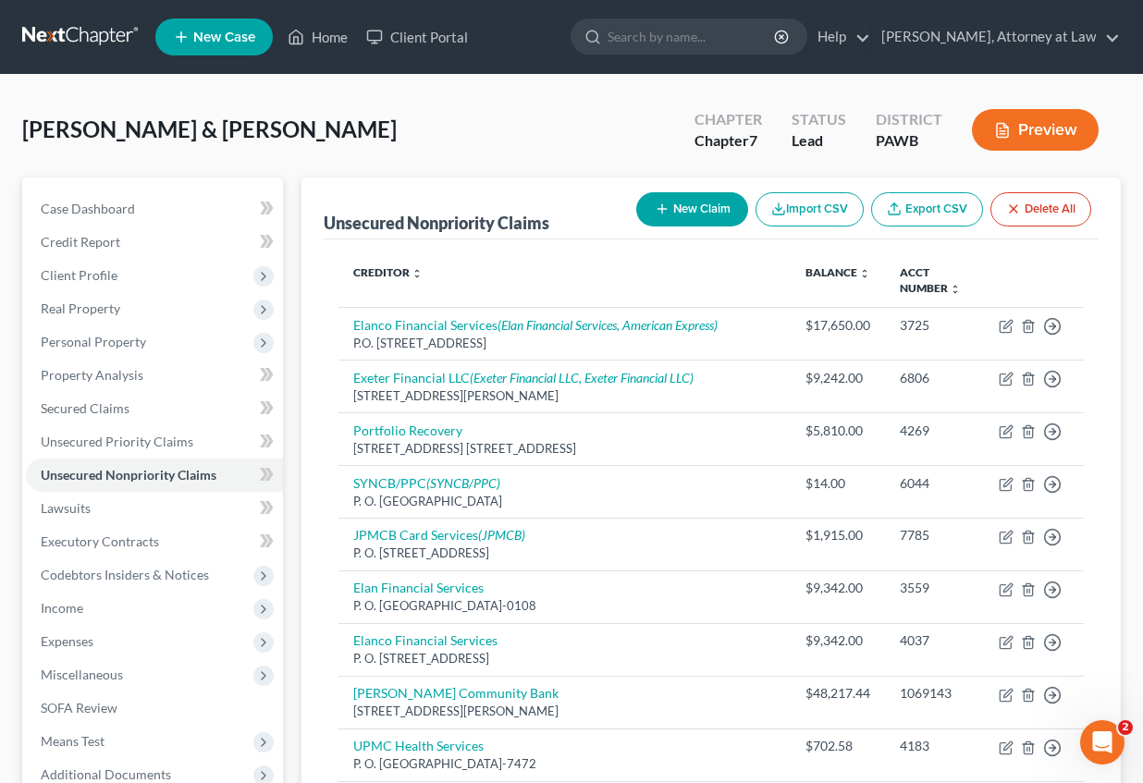
click at [709, 212] on button "New Claim" at bounding box center [692, 209] width 112 height 34
select select "2"
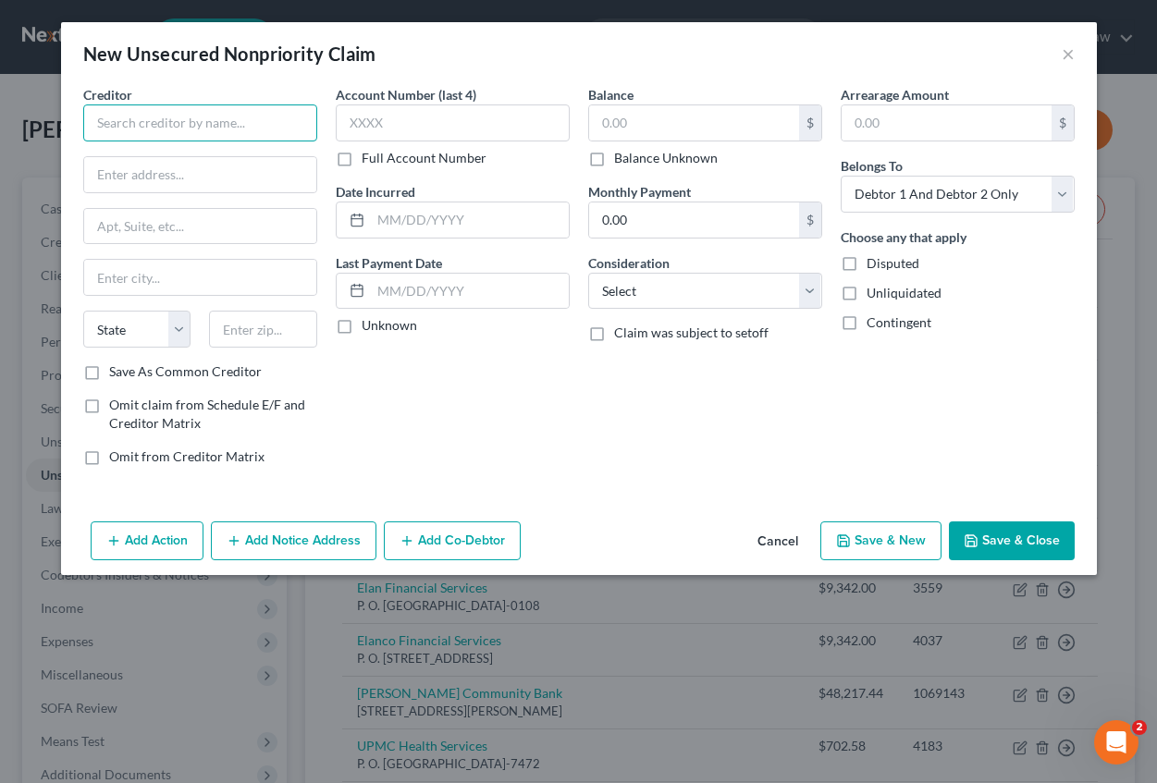
click at [120, 121] on input "text" at bounding box center [200, 122] width 234 height 37
type input "Credit Management Company"
click at [120, 166] on input "text" at bounding box center [200, 174] width 232 height 35
click at [150, 172] on input "text" at bounding box center [200, 174] width 232 height 35
type input "o"
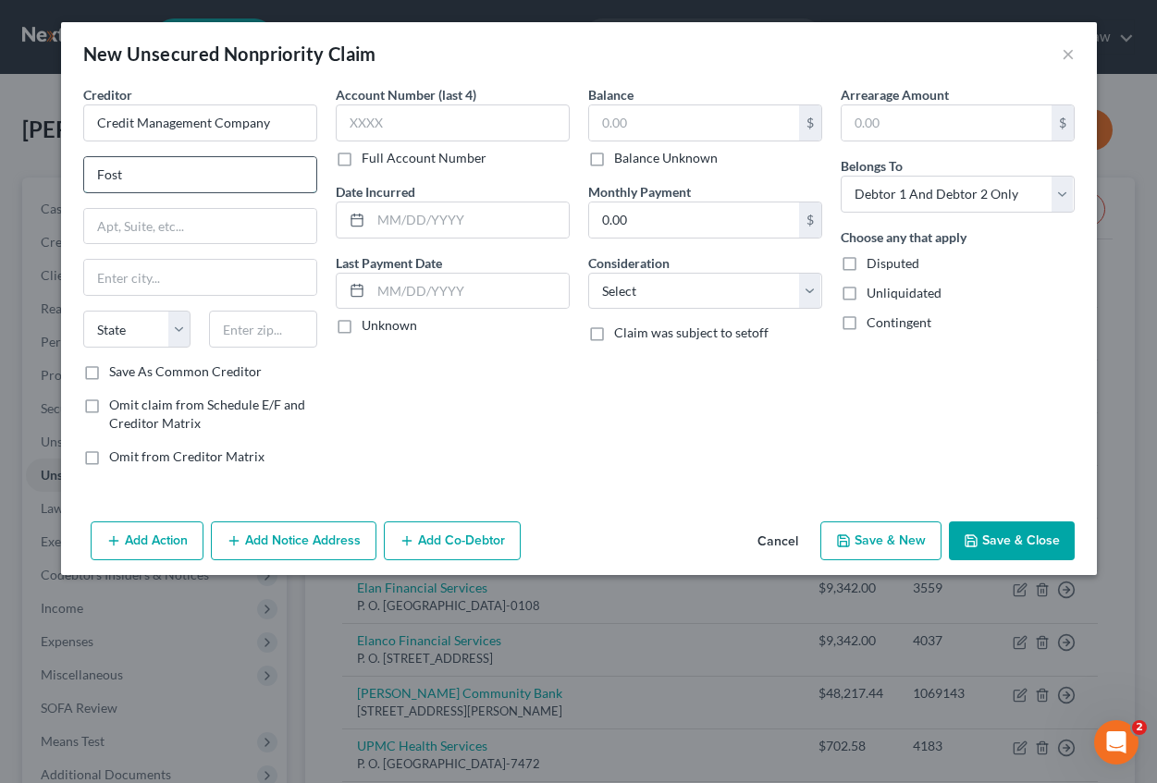
type input "[PERSON_NAME][GEOGRAPHIC_DATA]"
type input "A"
type input "[STREET_ADDRESS][PERSON_NAME], P.O. Box 16346"
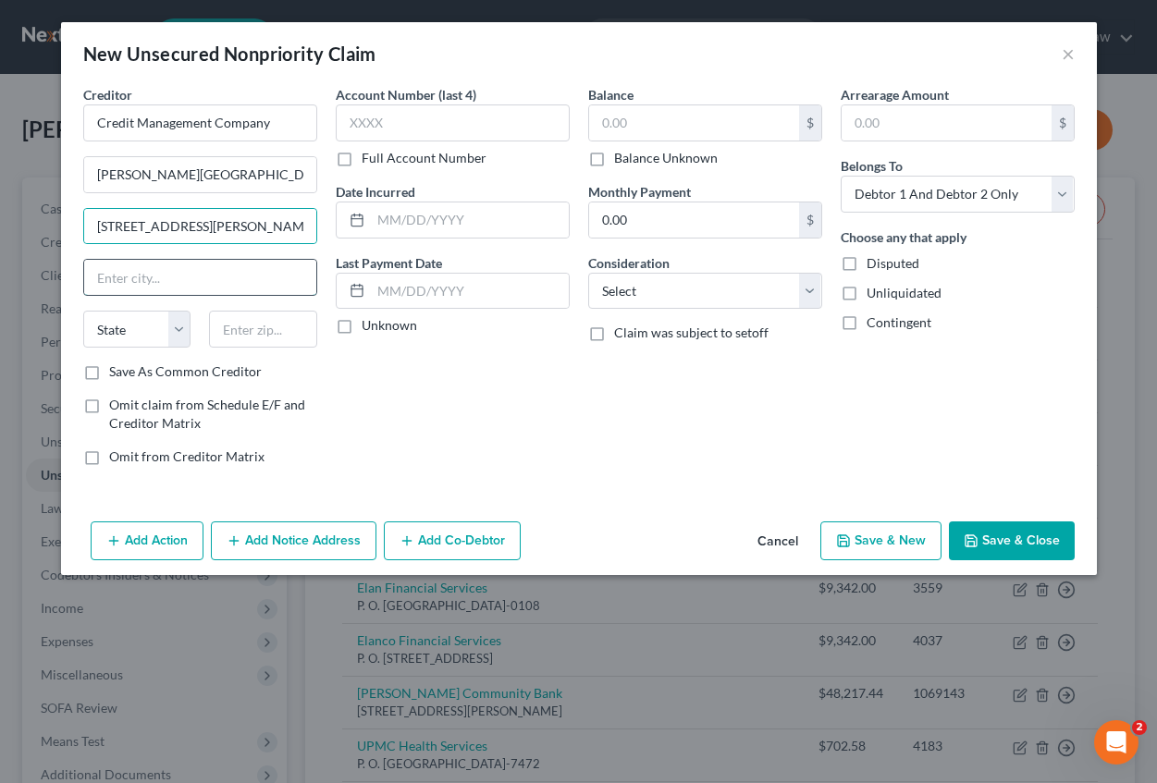
click at [115, 286] on input "text" at bounding box center [200, 277] width 232 height 35
type input "[GEOGRAPHIC_DATA]"
click at [154, 318] on select "State [US_STATE] AK AR AZ CA CO CT DE DC [GEOGRAPHIC_DATA] [GEOGRAPHIC_DATA] GU…" at bounding box center [137, 329] width 108 height 37
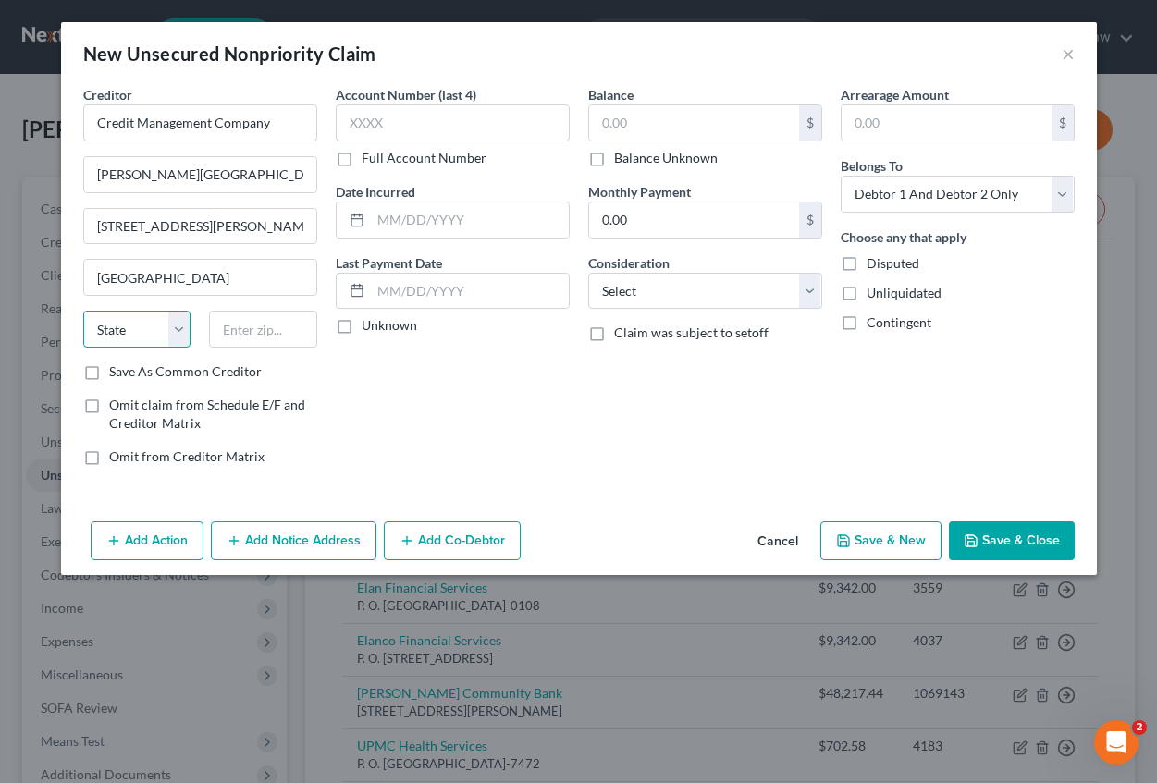
select select "39"
click at [83, 311] on select "State [US_STATE] AK AR AZ CA CO CT DE DC [GEOGRAPHIC_DATA] [GEOGRAPHIC_DATA] GU…" at bounding box center [137, 329] width 108 height 37
type input "15242-0346"
click at [366, 114] on input "text" at bounding box center [453, 122] width 234 height 37
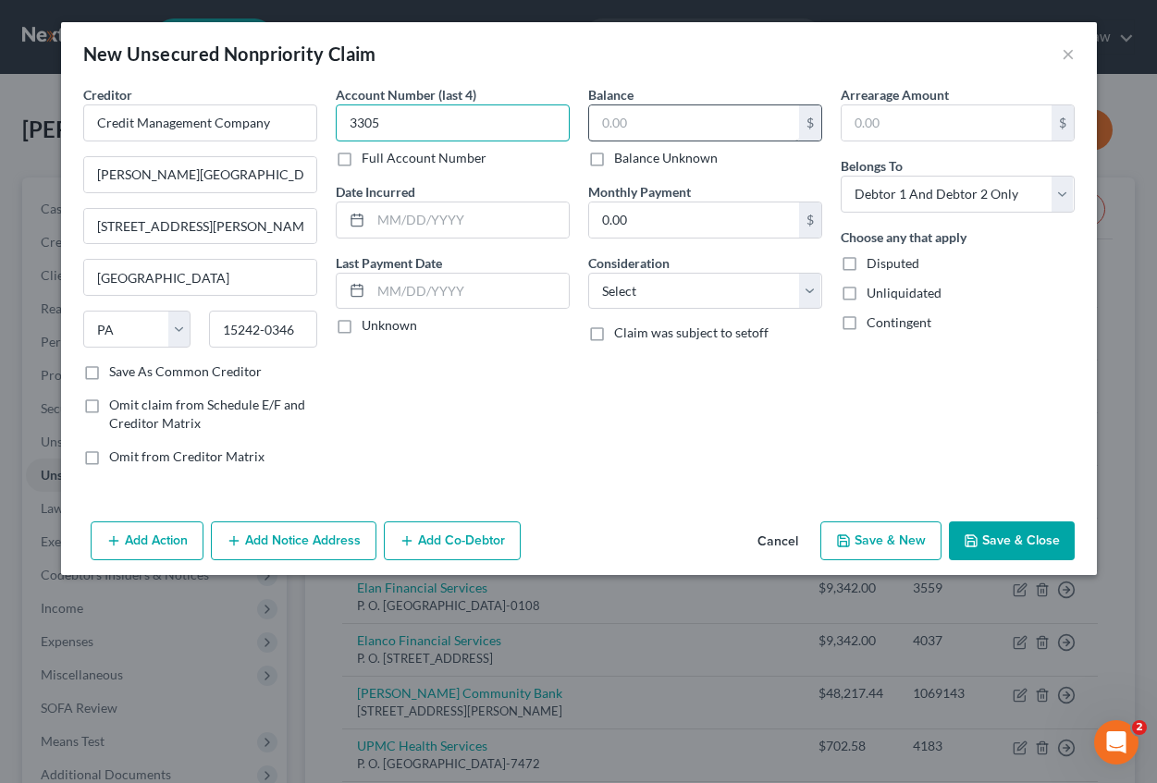
type input "3305"
click at [635, 128] on input "text" at bounding box center [694, 122] width 210 height 35
type input "1,261.76"
click at [854, 129] on input "text" at bounding box center [947, 122] width 210 height 35
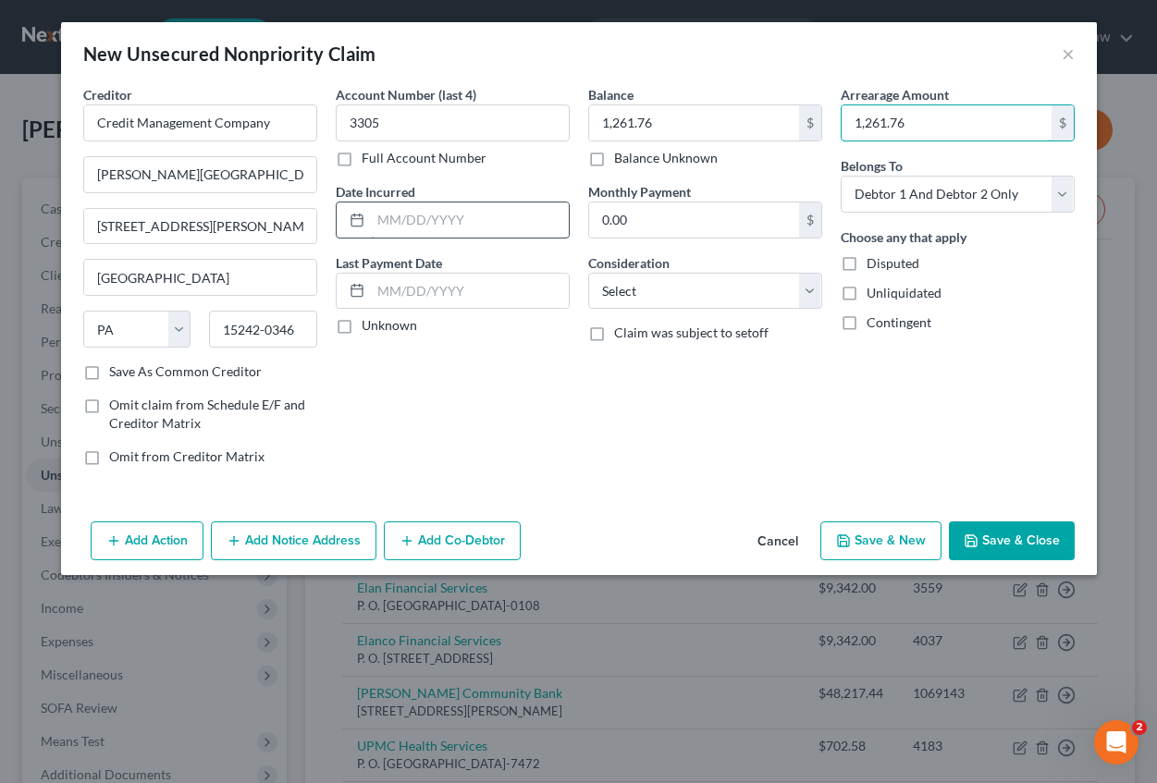
type input "1,261.76"
click at [437, 228] on input "text" at bounding box center [470, 220] width 198 height 35
type input "[DATE]"
click at [703, 284] on select "Select Cable / Satellite Services Collection Agency Credit Card Debt Debt Couns…" at bounding box center [705, 291] width 234 height 37
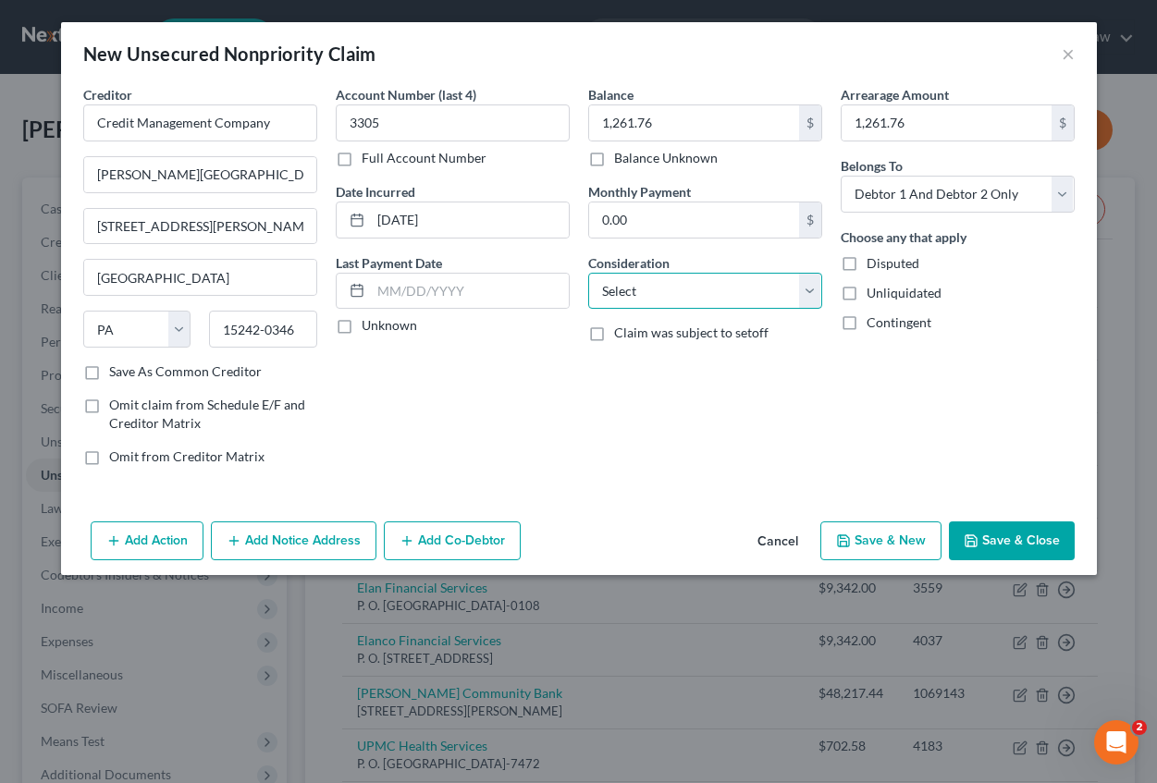
select select "14"
click at [588, 273] on select "Select Cable / Satellite Services Collection Agency Credit Card Debt Debt Couns…" at bounding box center [705, 291] width 234 height 37
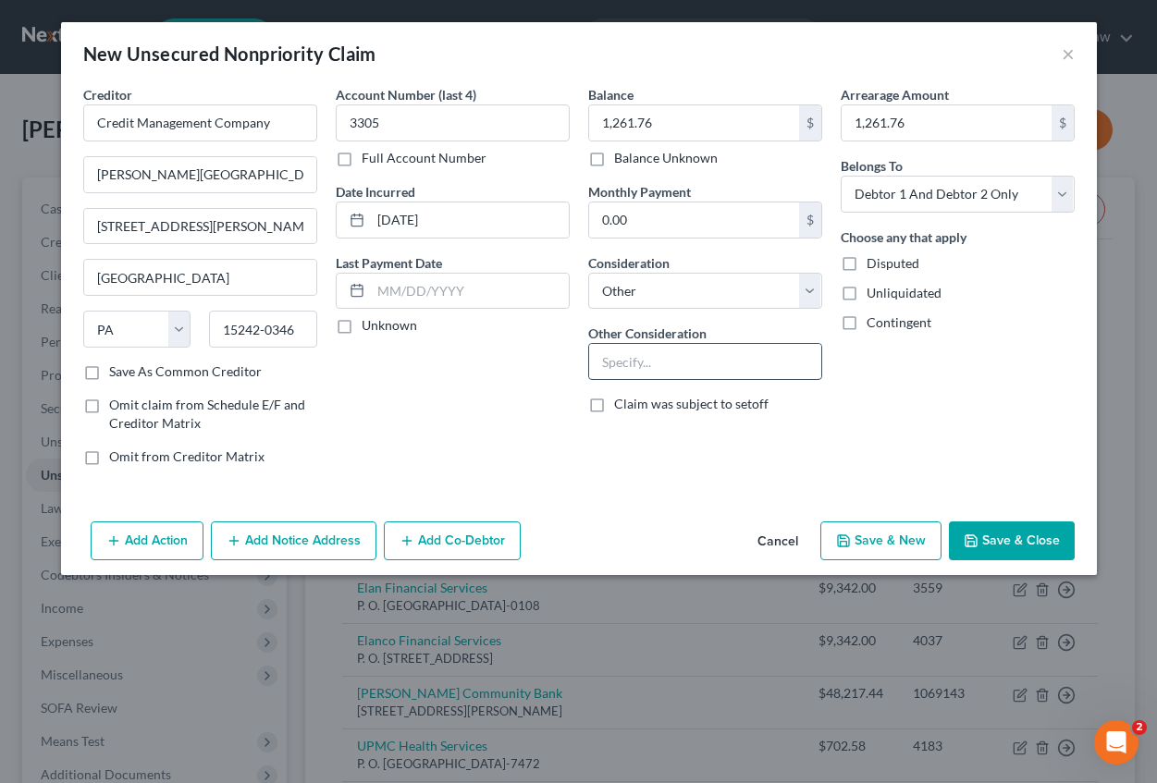
click at [639, 363] on input "text" at bounding box center [705, 361] width 232 height 35
type input "Medical expenses for Debtors' minor son"
click at [1005, 551] on button "Save & Close" at bounding box center [1012, 541] width 126 height 39
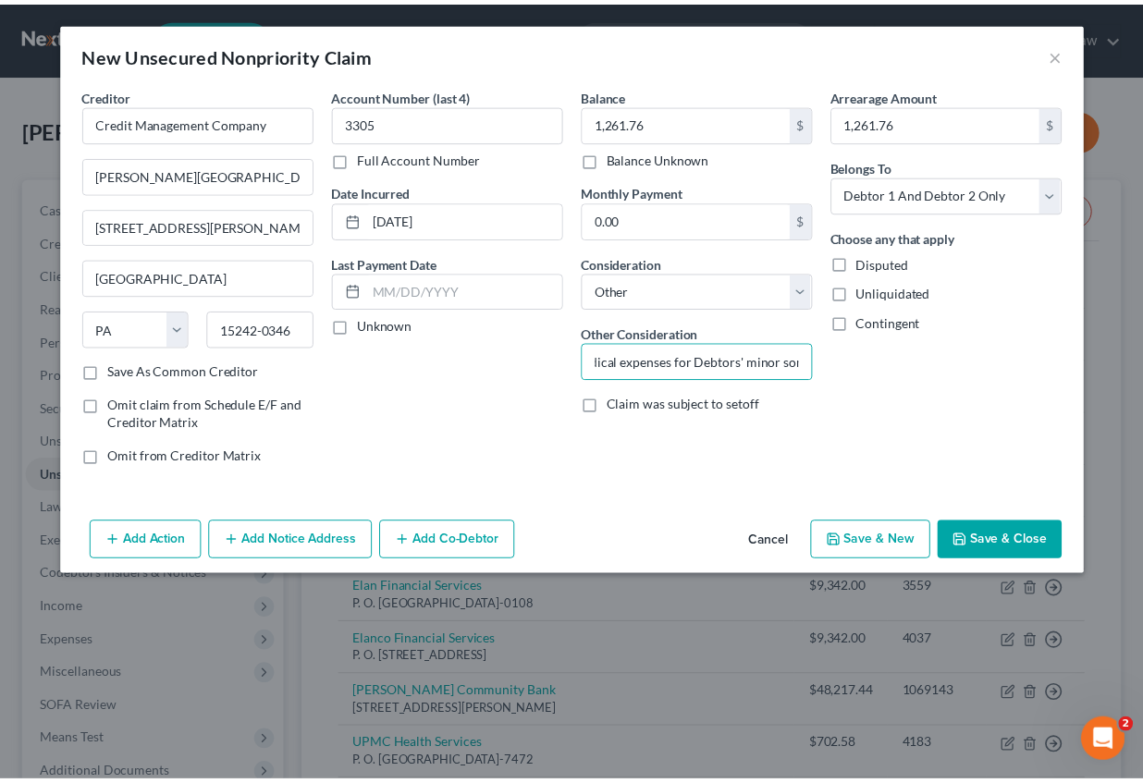
scroll to position [0, 0]
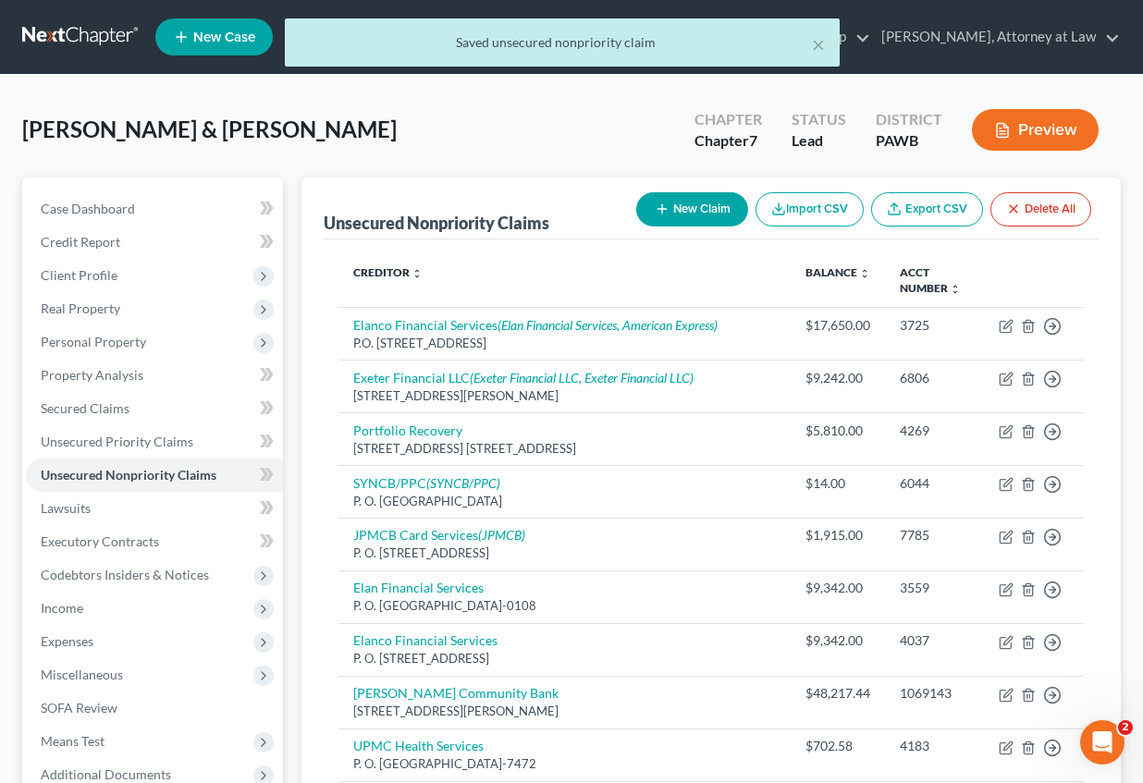
click at [693, 215] on button "New Claim" at bounding box center [692, 209] width 112 height 34
select select "2"
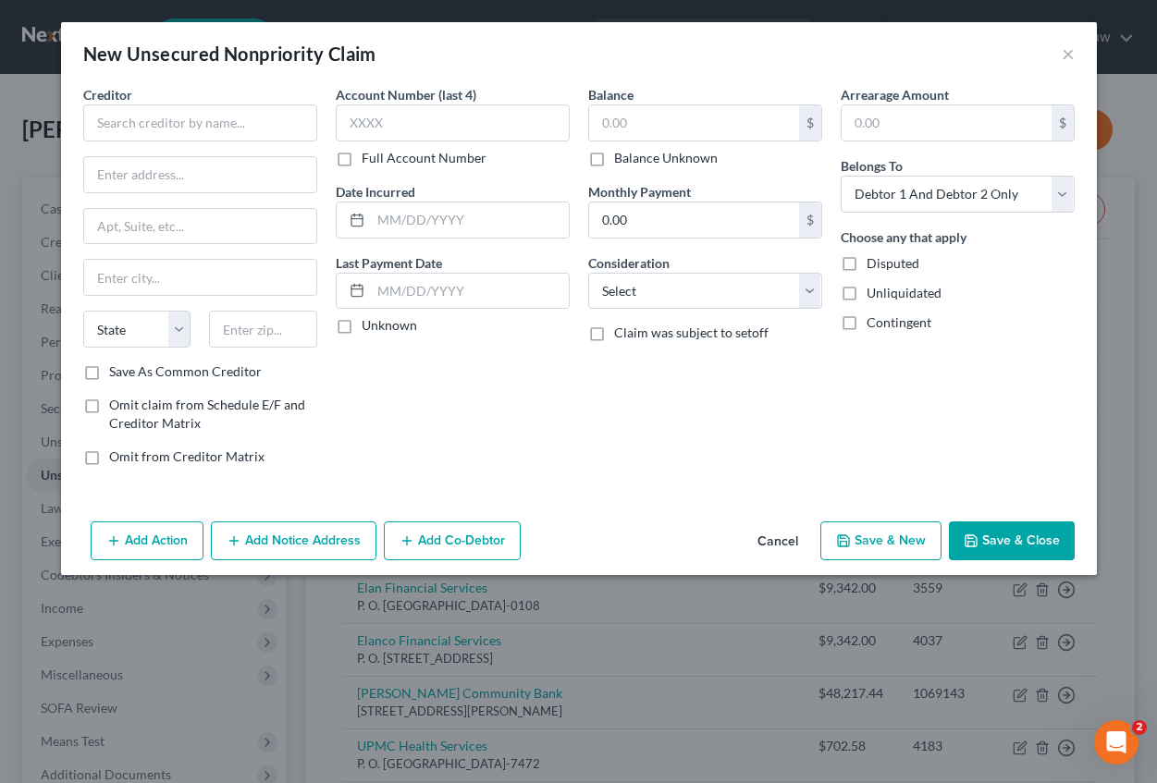
click at [780, 534] on button "Cancel" at bounding box center [778, 541] width 70 height 37
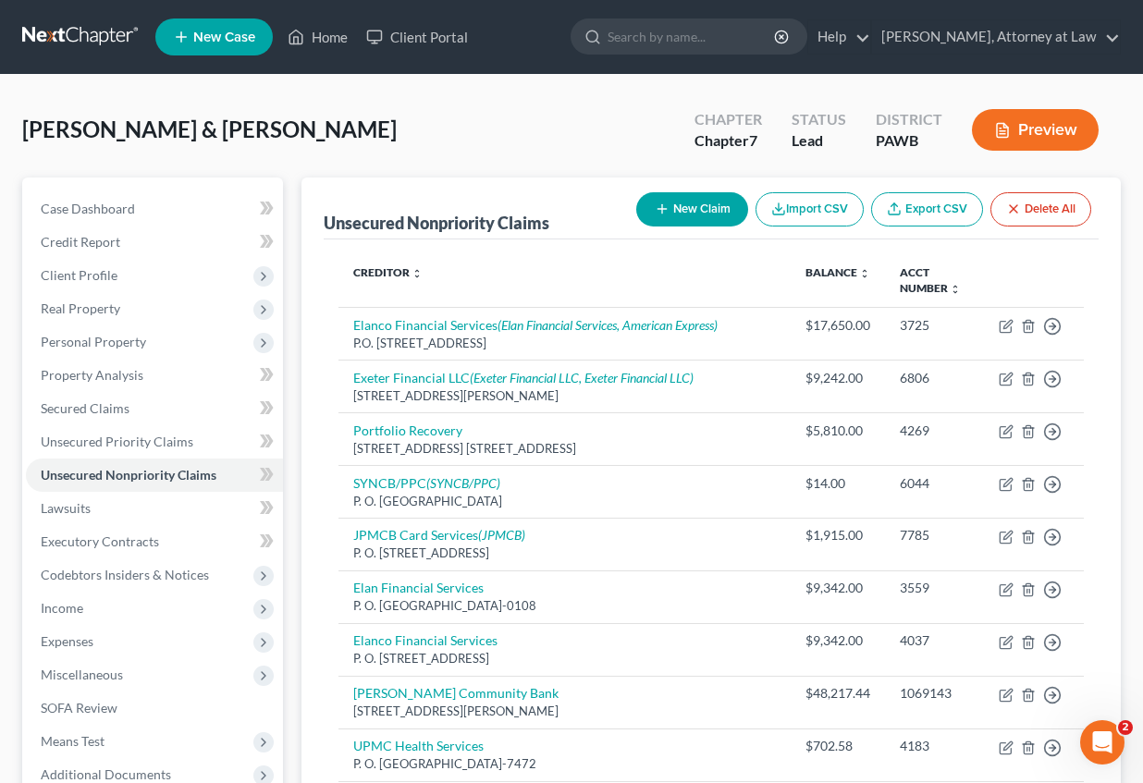
click at [701, 197] on button "New Claim" at bounding box center [692, 209] width 112 height 34
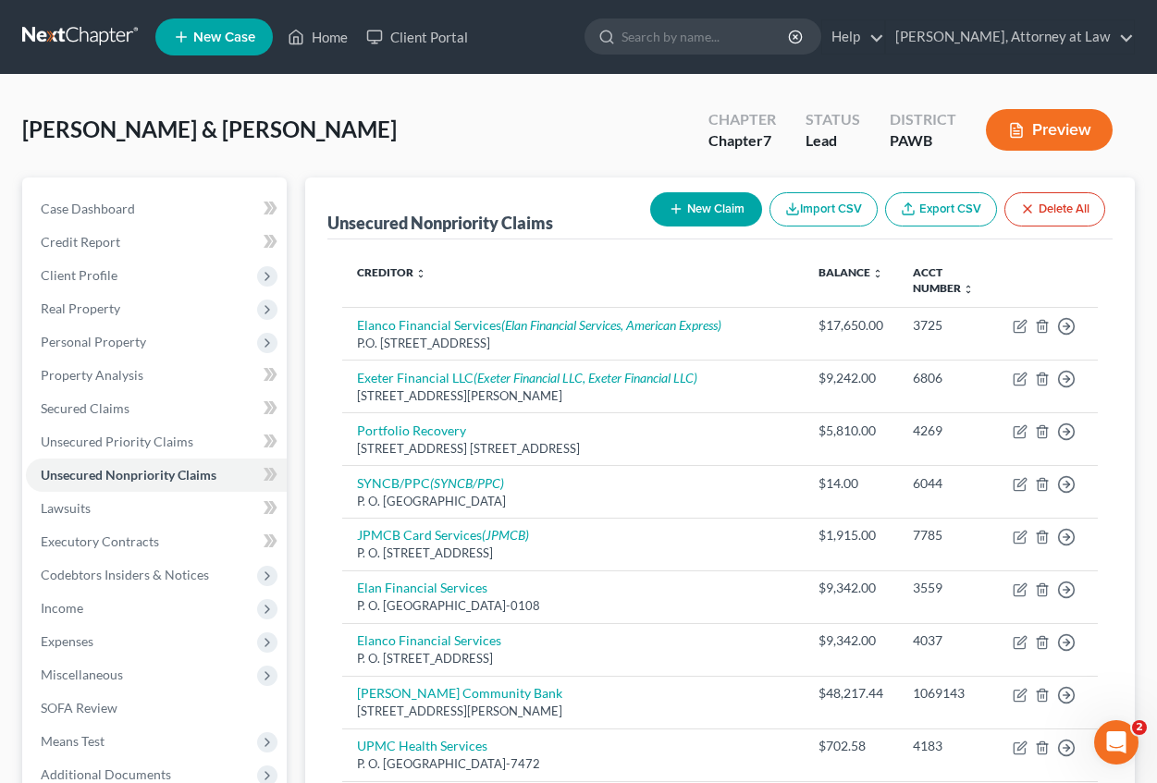
select select "2"
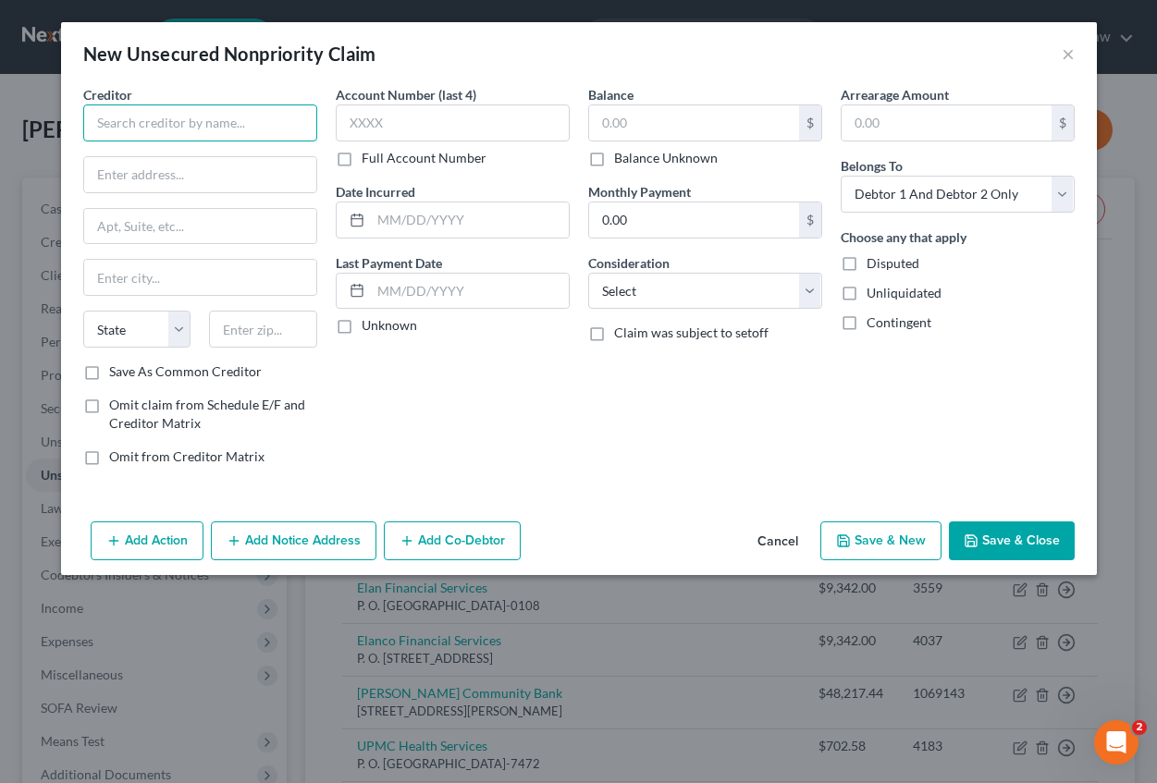
click at [177, 134] on input "text" at bounding box center [200, 122] width 234 height 37
type input "Credit Management Company"
type input "[PERSON_NAME][GEOGRAPHIC_DATA]"
type input "[STREET_ADDRESS][PERSON_NAME], P.O. Box 16346"
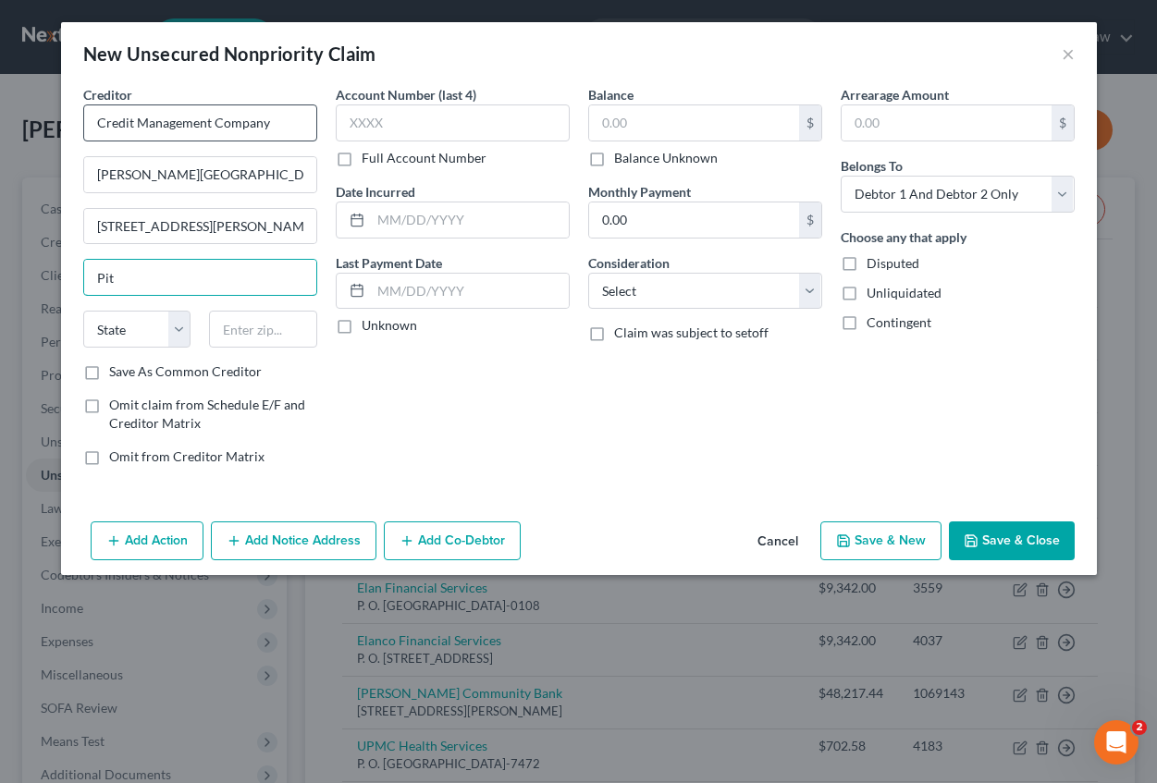
type input "[GEOGRAPHIC_DATA]"
select select "39"
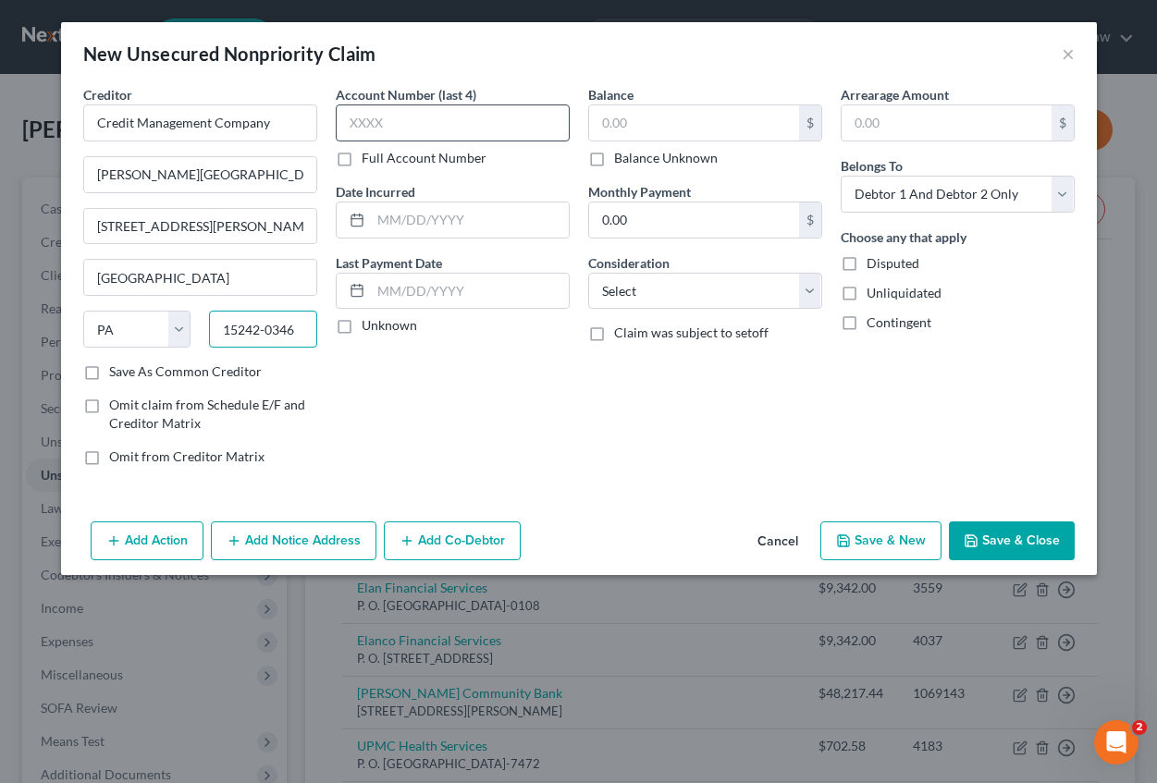
type input "15242-0346"
click at [422, 124] on input "text" at bounding box center [453, 122] width 234 height 37
type input "3335"
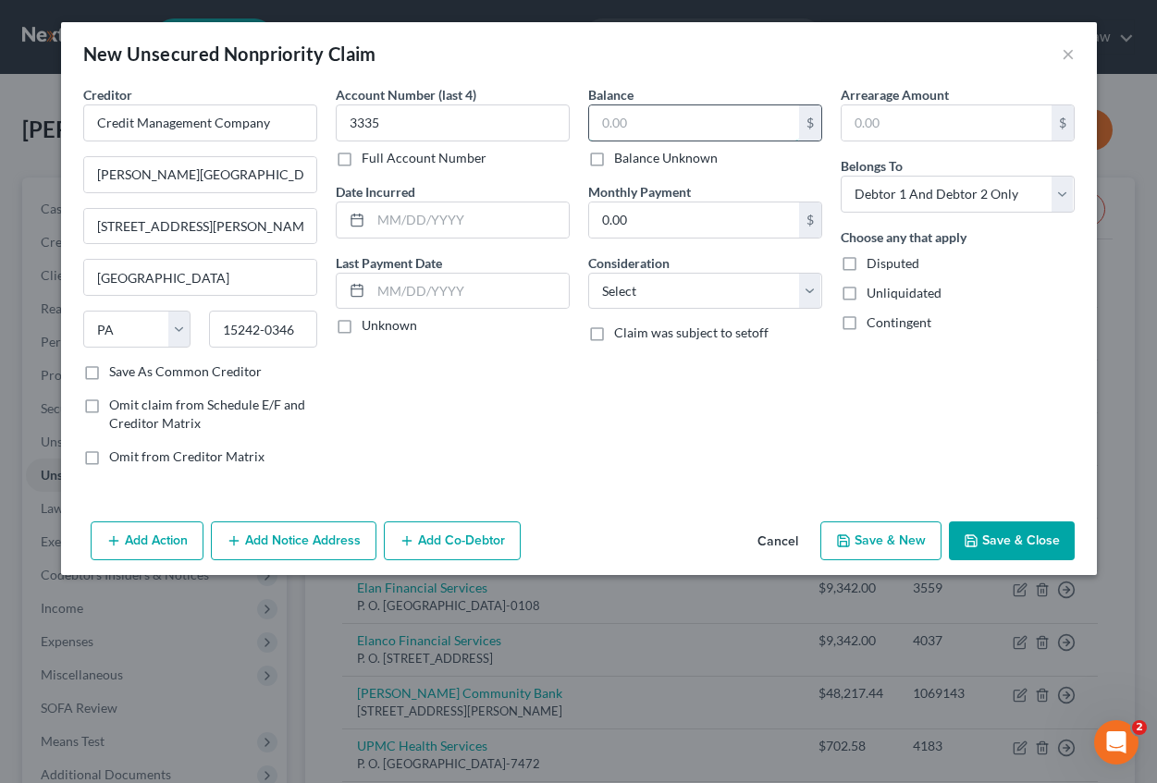
click at [695, 126] on input "text" at bounding box center [694, 122] width 210 height 35
type input "1,321.83"
click at [897, 113] on input "text" at bounding box center [947, 122] width 210 height 35
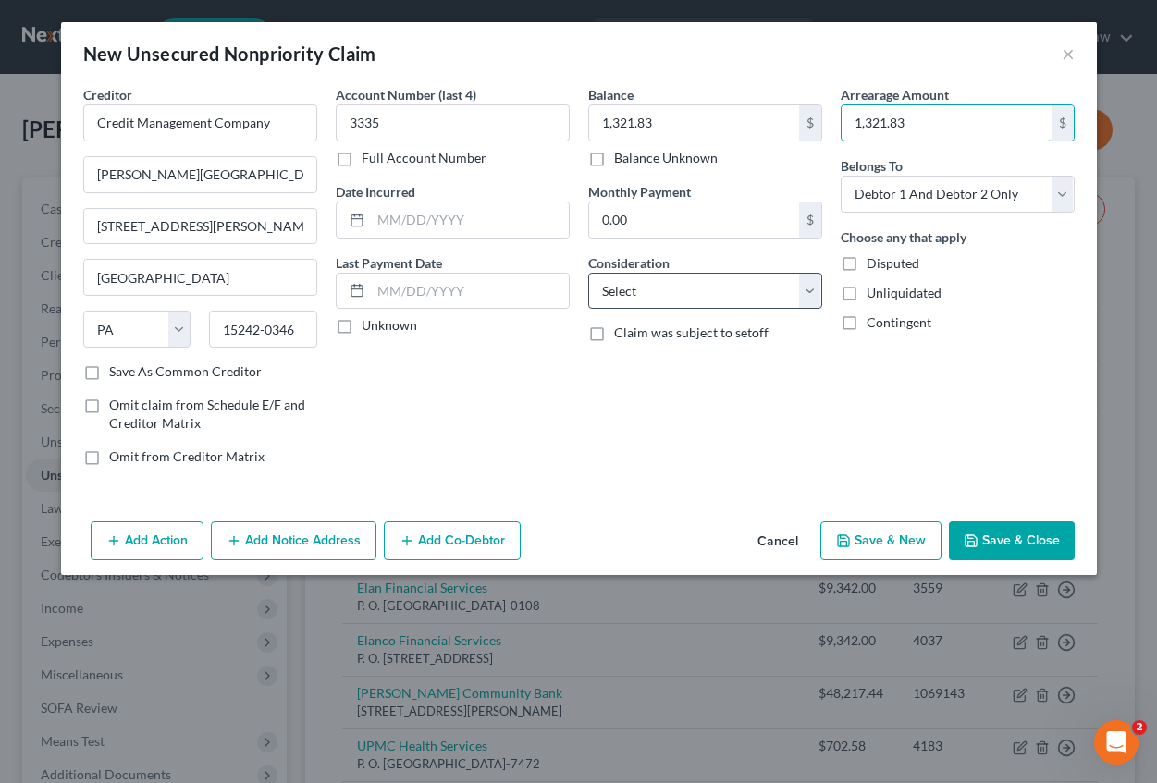
type input "1,321.83"
click at [667, 298] on select "Select Cable / Satellite Services Collection Agency Credit Card Debt Debt Couns…" at bounding box center [705, 291] width 234 height 37
select select "14"
click at [588, 273] on select "Select Cable / Satellite Services Collection Agency Credit Card Debt Debt Couns…" at bounding box center [705, 291] width 234 height 37
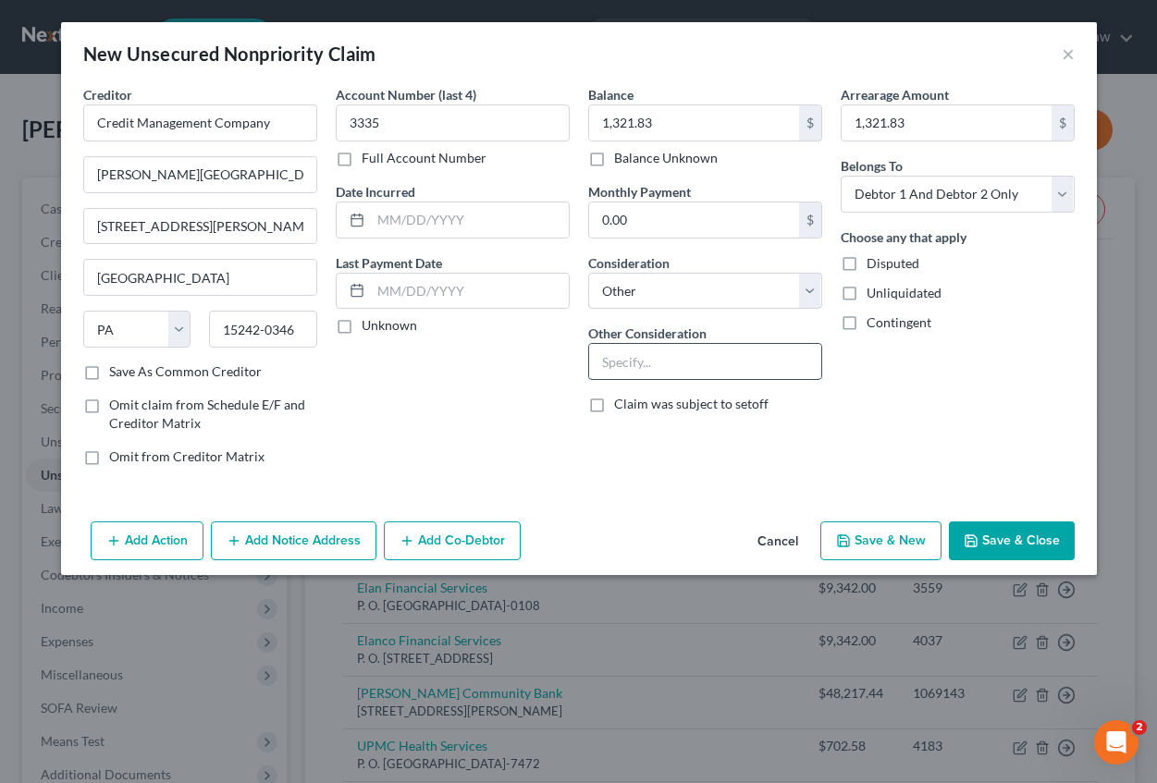
click at [648, 373] on input "text" at bounding box center [705, 361] width 232 height 35
type input "Medical expenses for Debtors' minor son"
drag, startPoint x: 979, startPoint y: 537, endPoint x: 989, endPoint y: 469, distance: 69.1
click at [978, 535] on icon "button" at bounding box center [971, 541] width 15 height 15
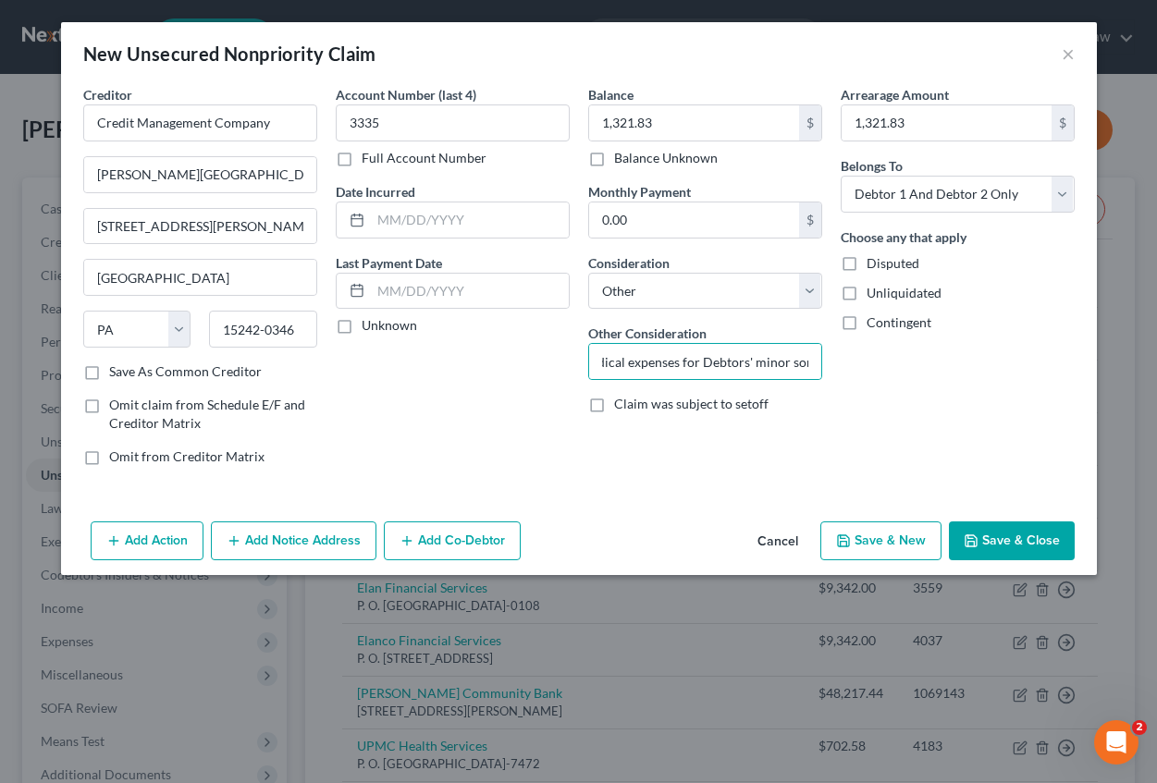
scroll to position [0, 0]
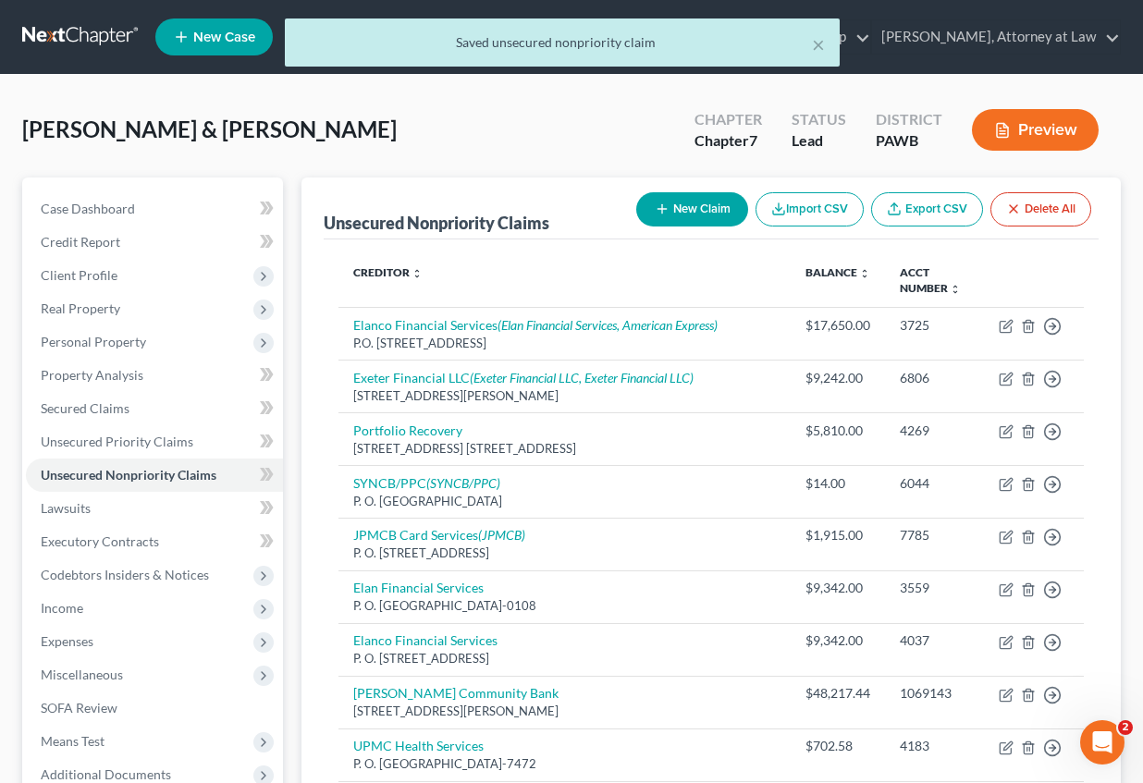
click at [682, 212] on button "New Claim" at bounding box center [692, 209] width 112 height 34
select select "2"
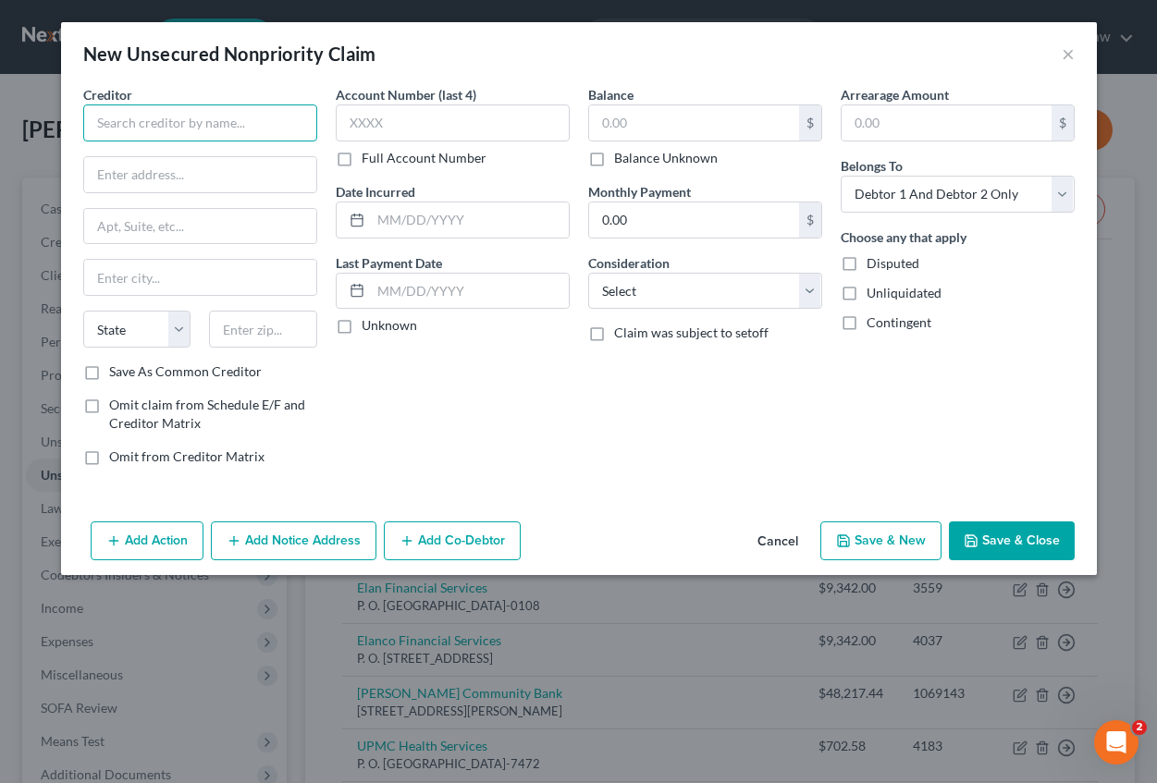
click at [233, 120] on input "text" at bounding box center [200, 122] width 234 height 37
type input "Credit Management Company"
type input "[PERSON_NAME][GEOGRAPHIC_DATA]"
type input "[STREET_ADDRESS][PERSON_NAME], P.O. Box 16346"
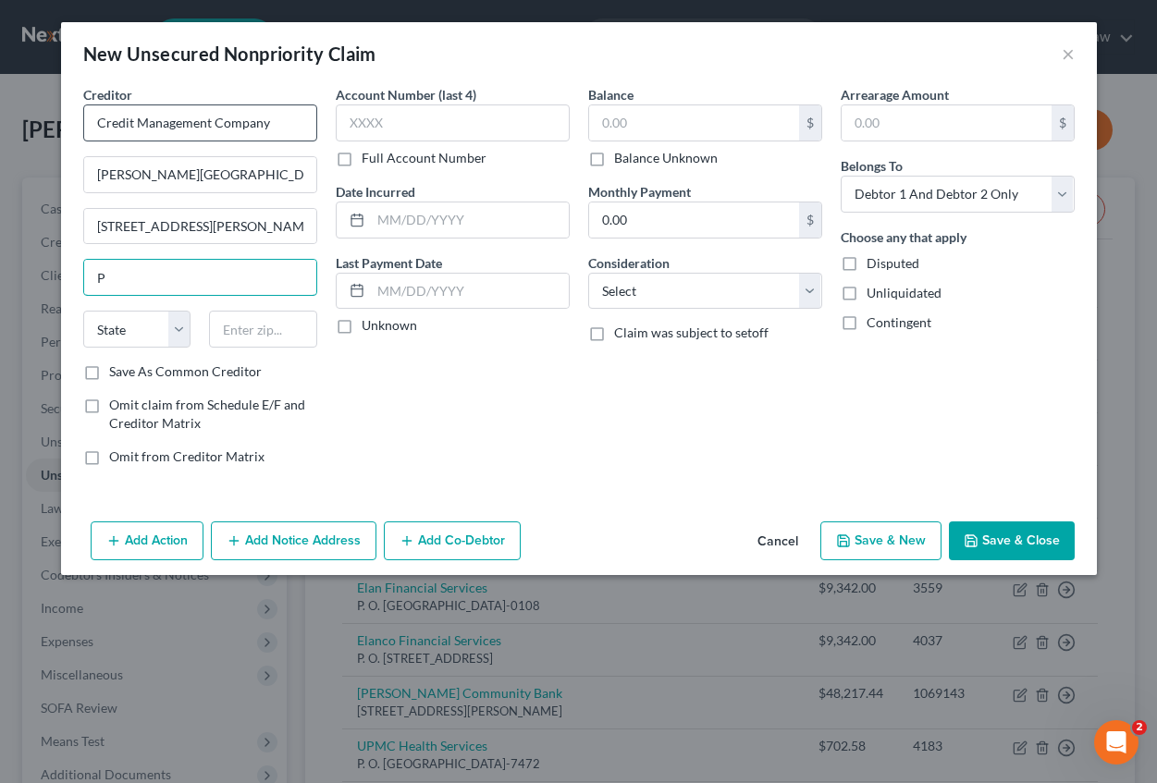
type input "[GEOGRAPHIC_DATA]"
select select "39"
type input "`"
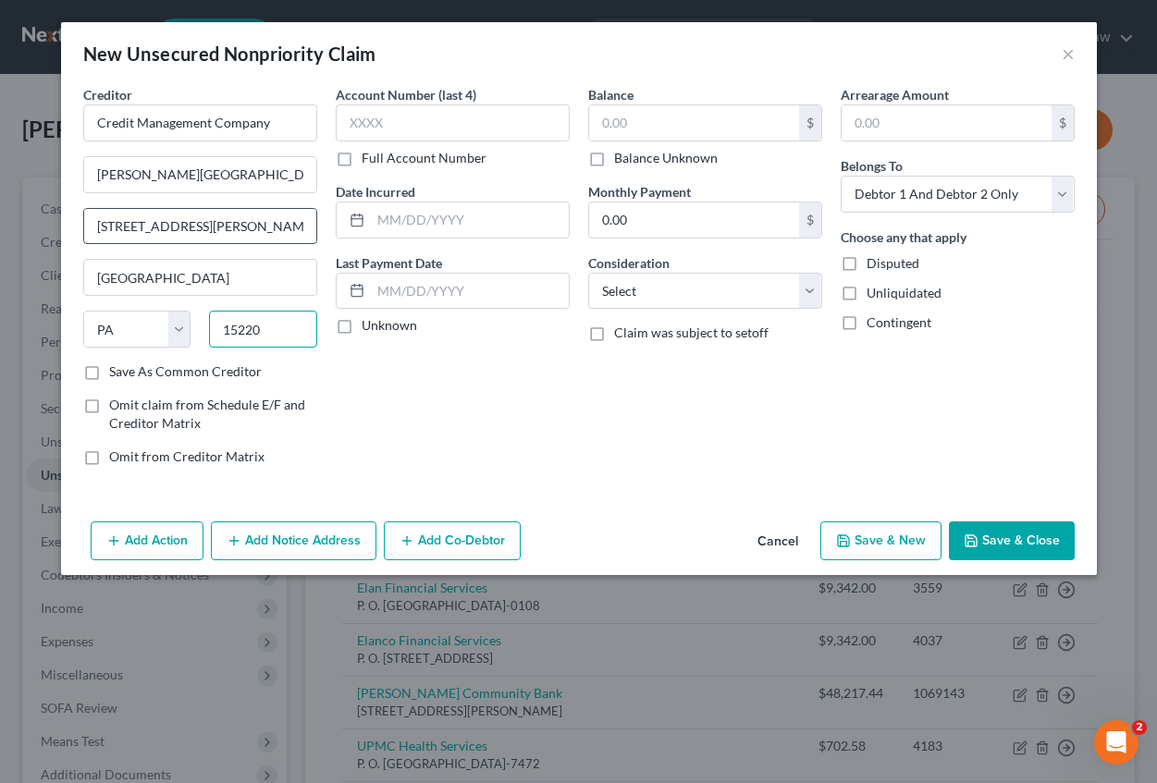
type input "15220"
click at [266, 227] on input "[STREET_ADDRESS][PERSON_NAME], P.O. Box 16346" at bounding box center [200, 226] width 232 height 35
type input "[STREET_ADDRESS][PERSON_NAME],"
click at [476, 371] on div "Account Number (last 4) Full Account Number Date Incurred Last Payment Date Unk…" at bounding box center [452, 283] width 252 height 396
click at [376, 122] on input "text" at bounding box center [453, 122] width 234 height 37
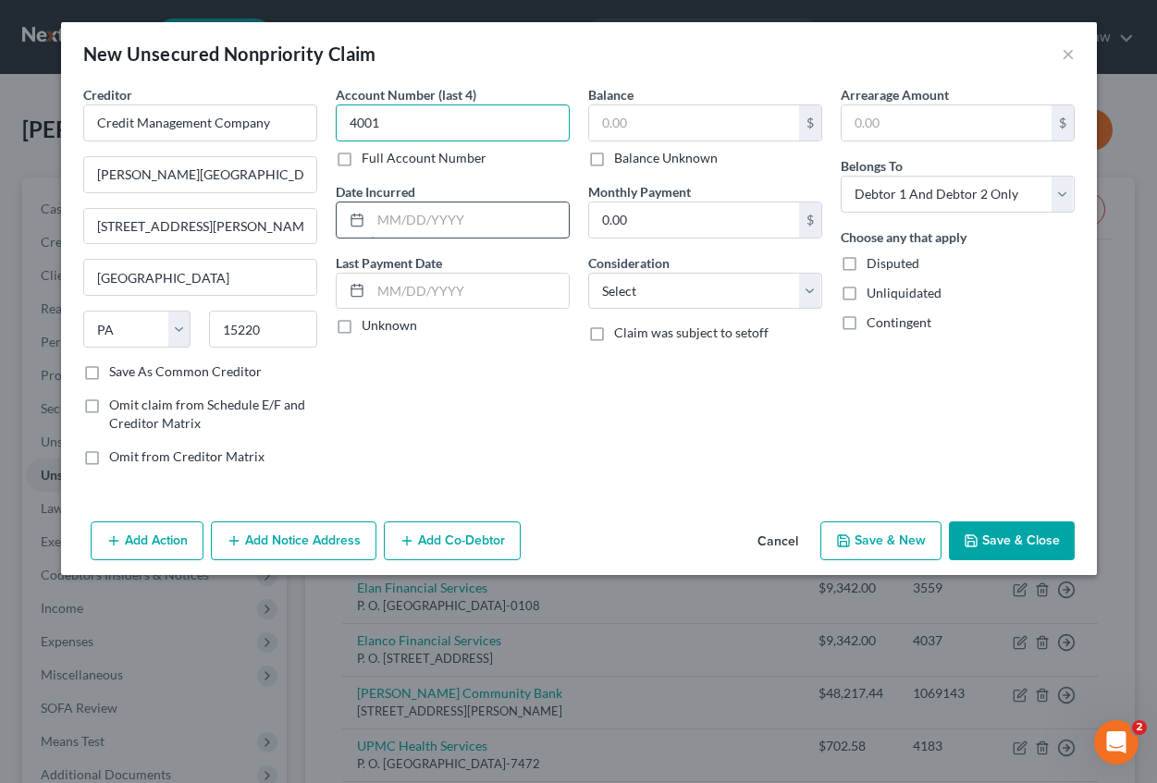
type input "4001"
click at [388, 222] on input "text" at bounding box center [470, 220] width 198 height 35
type input "[DATE]"
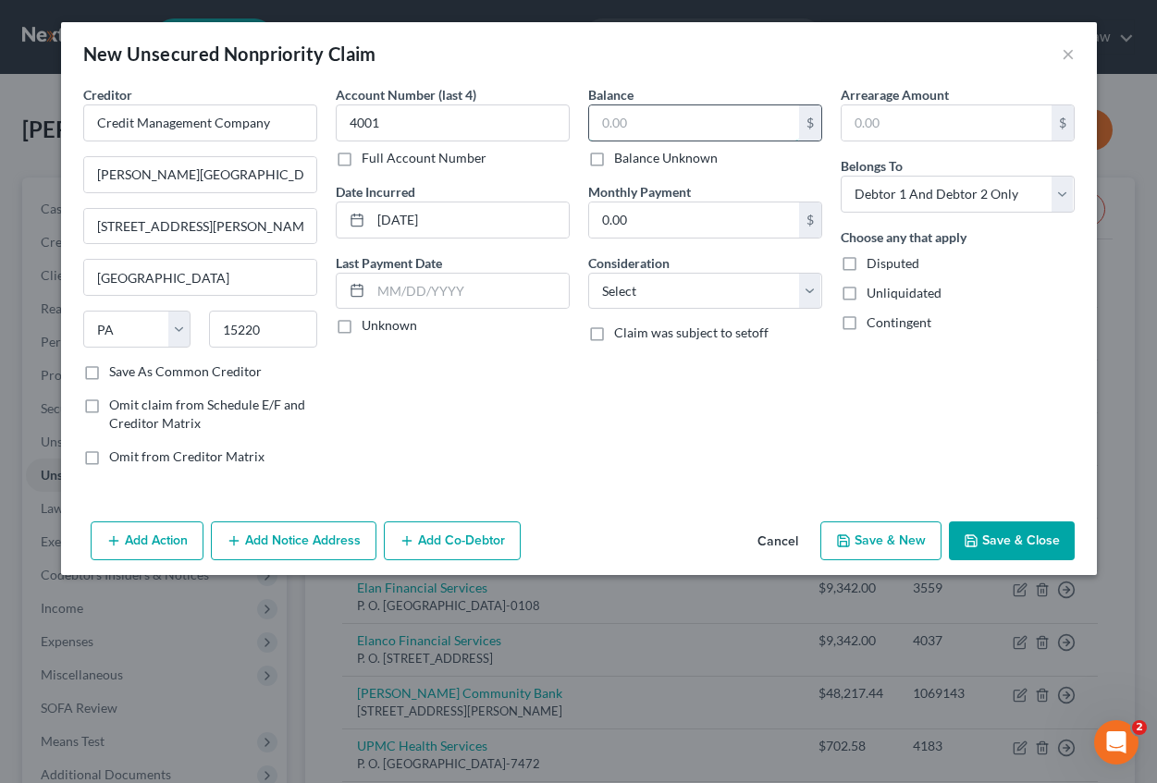
click at [657, 117] on input "text" at bounding box center [694, 122] width 210 height 35
type input "1,632.36"
click at [900, 132] on input "text" at bounding box center [947, 122] width 210 height 35
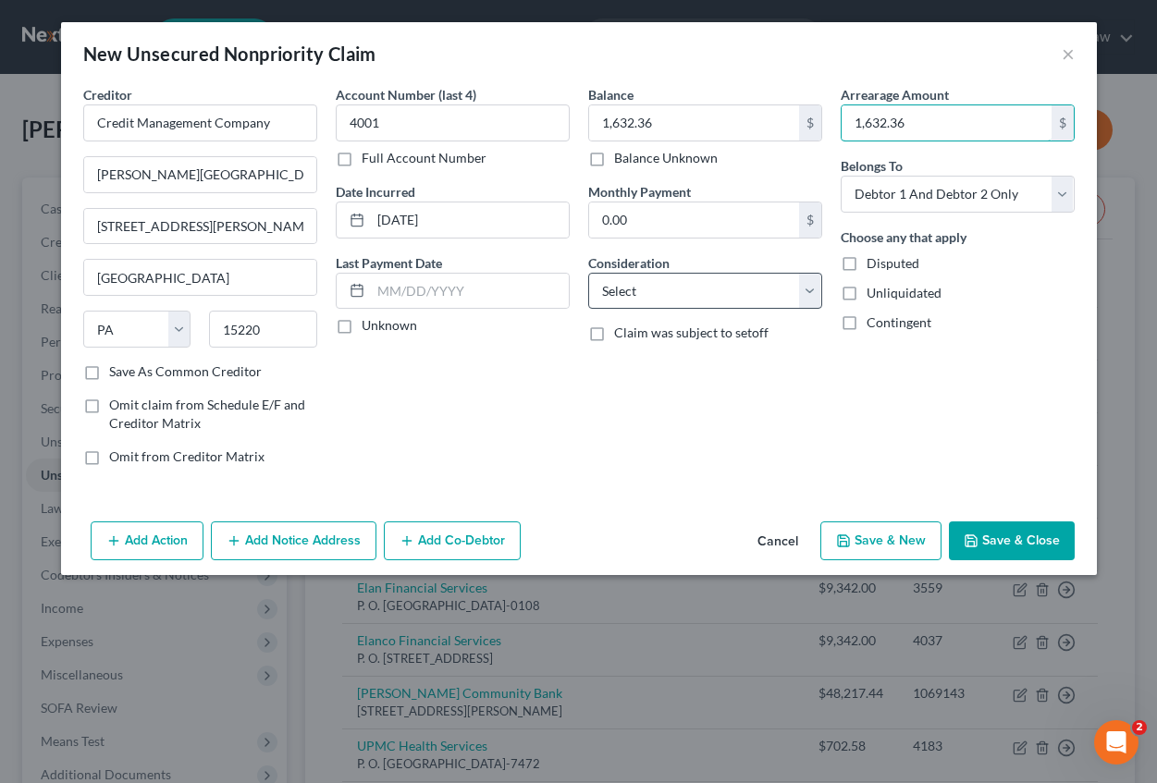
type input "1,632.36"
click at [650, 298] on select "Select Cable / Satellite Services Collection Agency Credit Card Debt Debt Couns…" at bounding box center [705, 291] width 234 height 37
select select "14"
click at [588, 273] on select "Select Cable / Satellite Services Collection Agency Credit Card Debt Debt Couns…" at bounding box center [705, 291] width 234 height 37
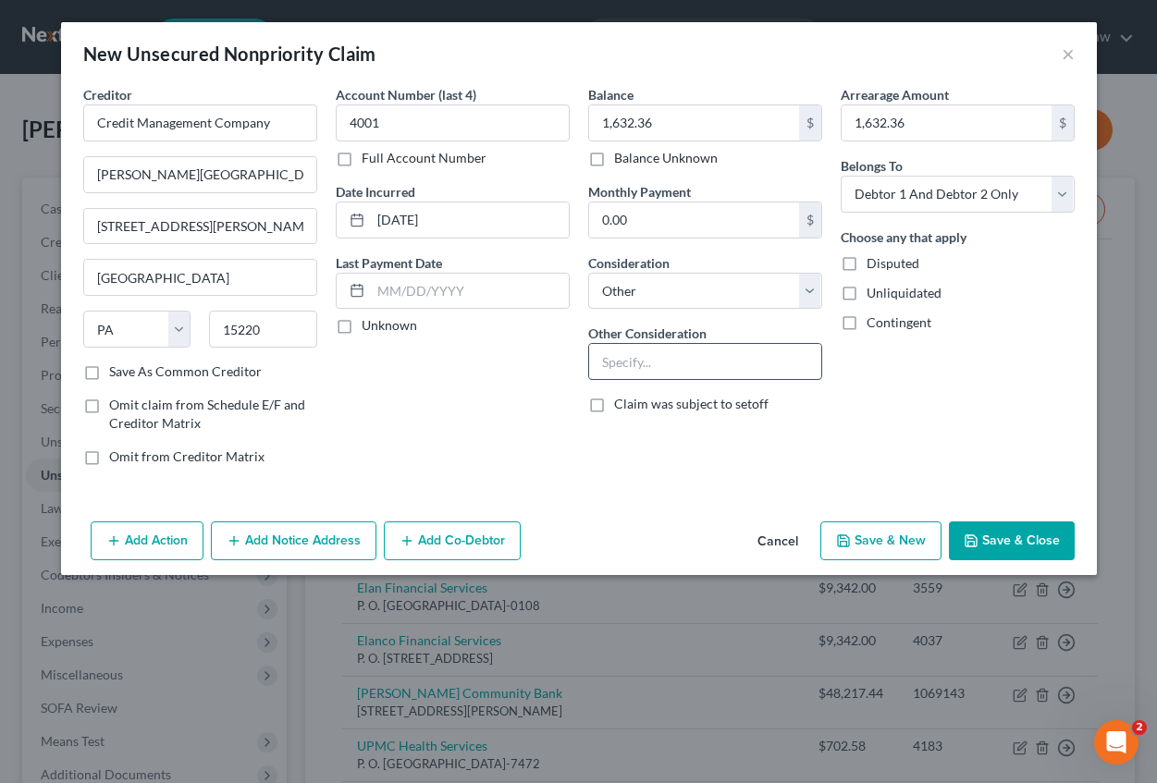
click at [641, 366] on input "text" at bounding box center [705, 361] width 232 height 35
type input "Medical expenses for Debtors' minor child"
click at [274, 539] on button "Add Notice Address" at bounding box center [294, 541] width 166 height 39
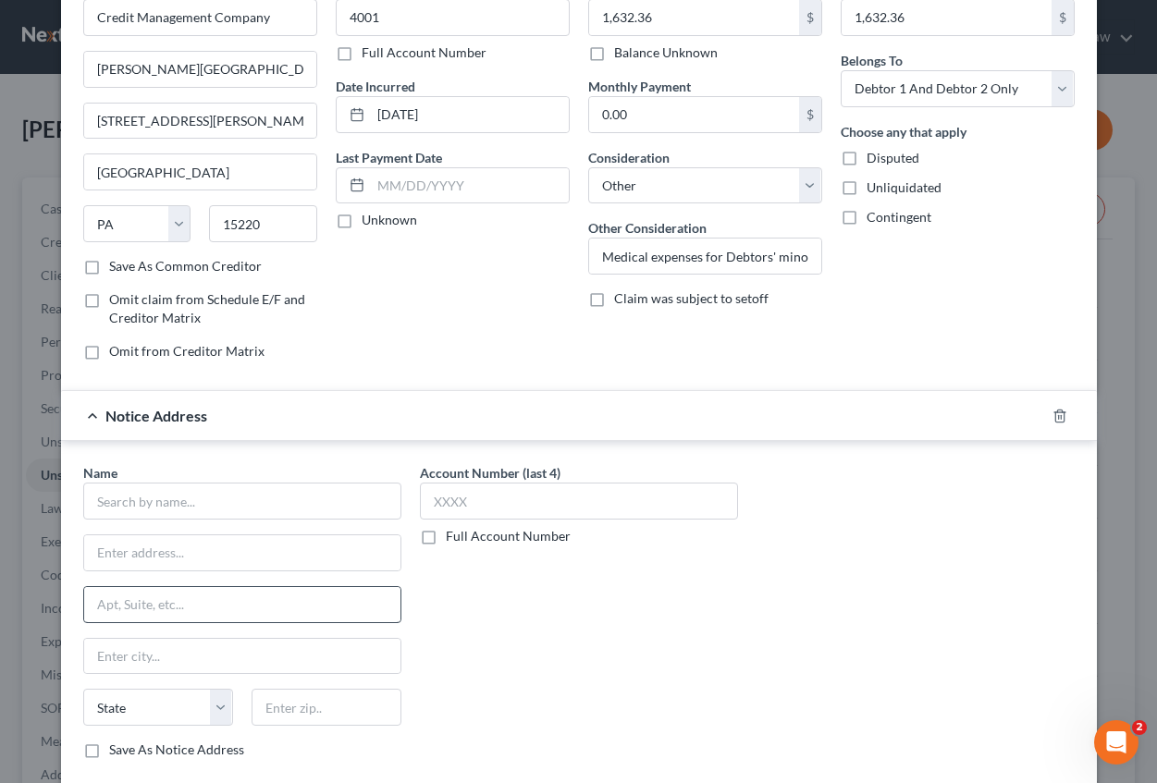
scroll to position [185, 0]
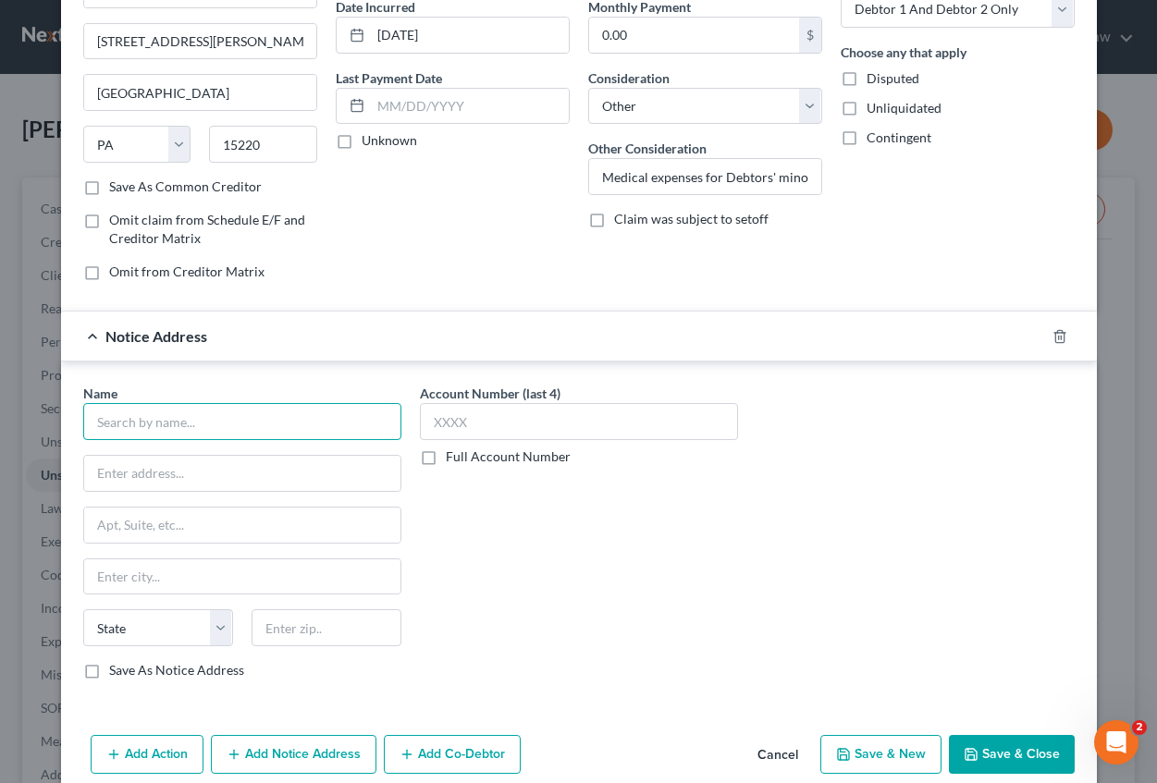
click at [130, 414] on input "text" at bounding box center [242, 421] width 318 height 37
type input "Credit Management Company"
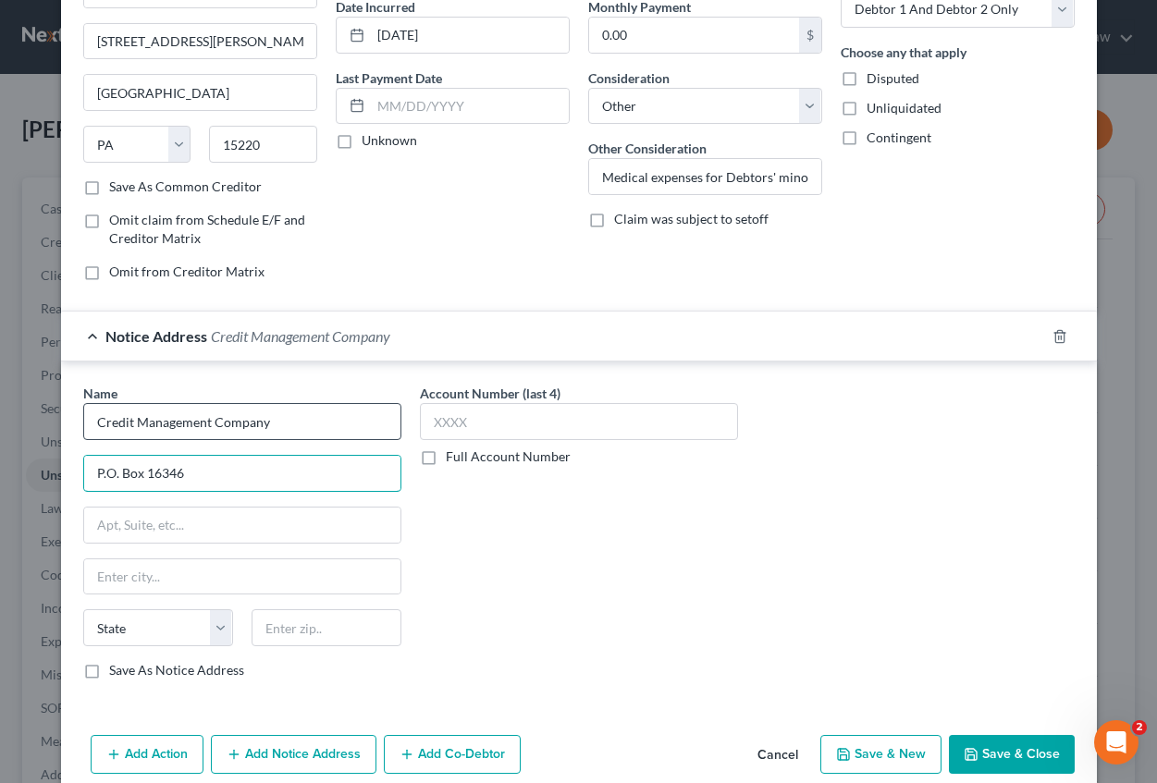
type input "P.O. Box 16346"
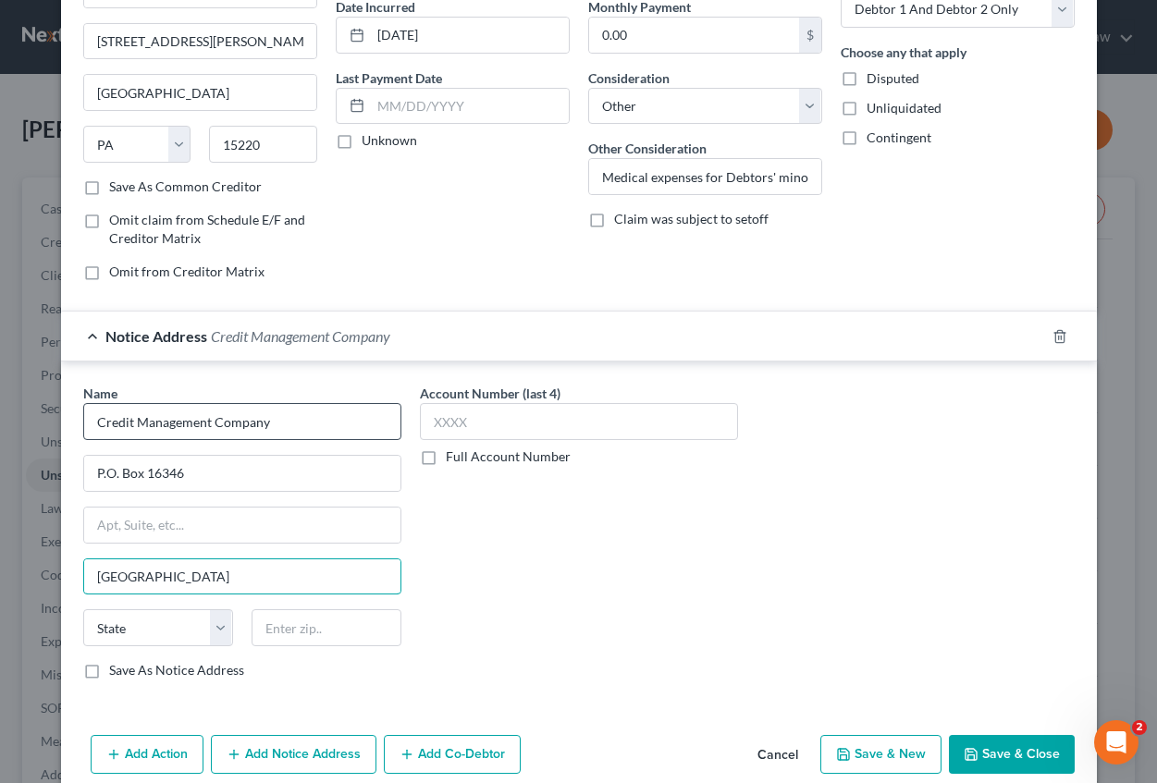
type input "[GEOGRAPHIC_DATA]"
select select "39"
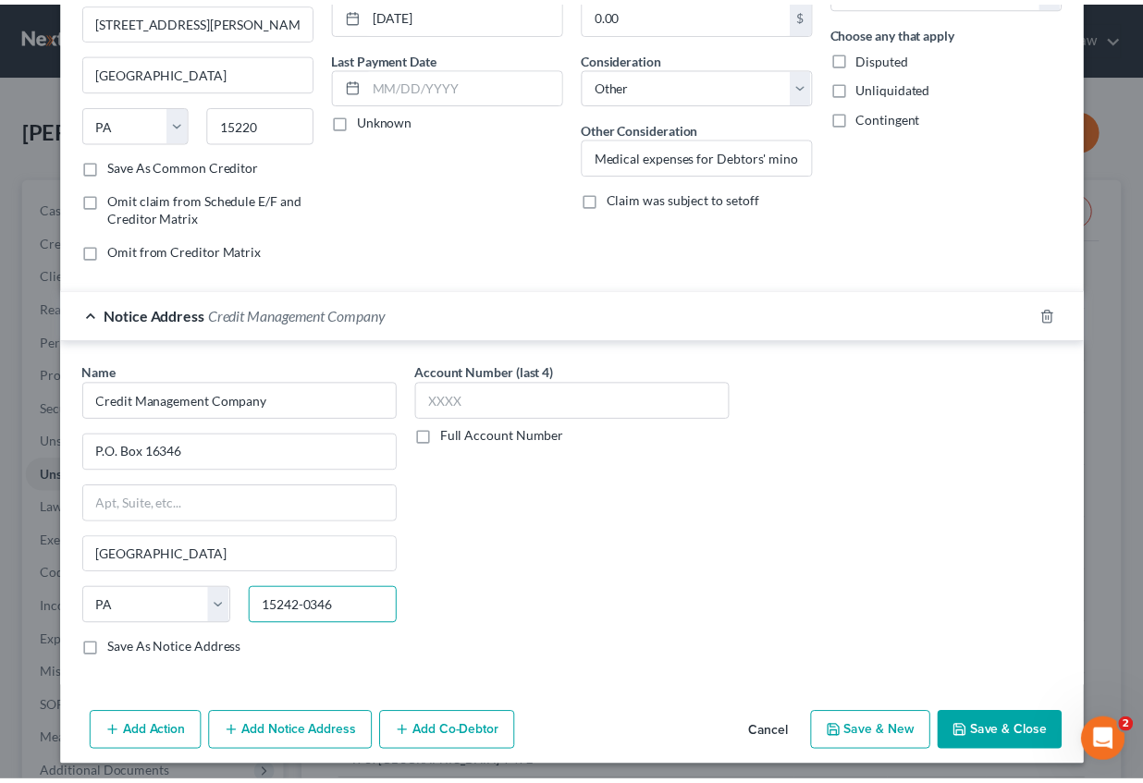
scroll to position [213, 0]
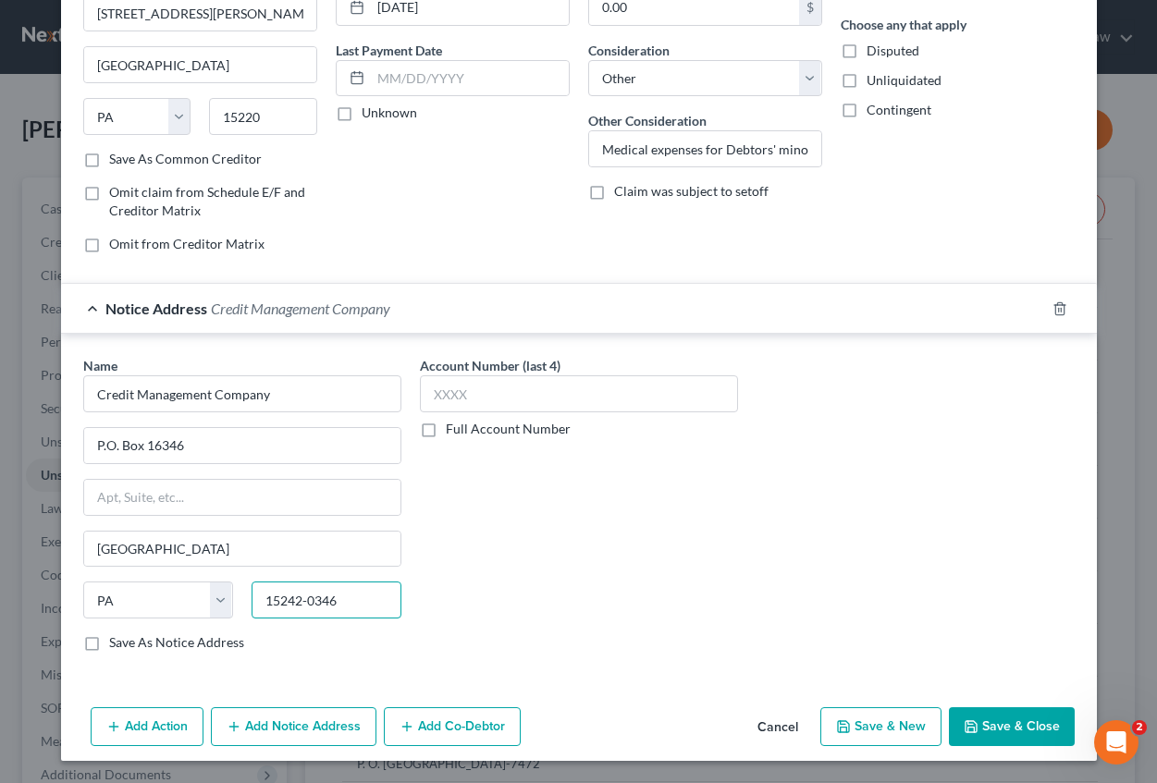
type input "15242-0346"
click at [978, 719] on button "Save & Close" at bounding box center [1012, 726] width 126 height 39
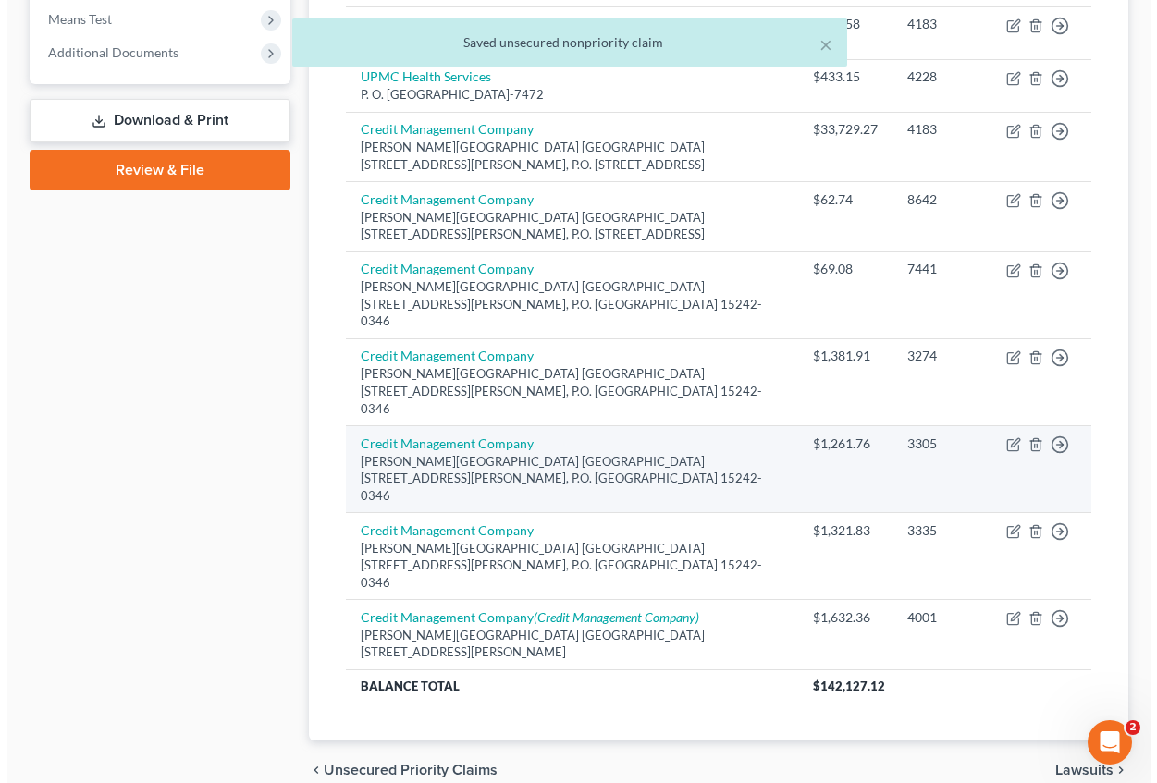
scroll to position [723, 0]
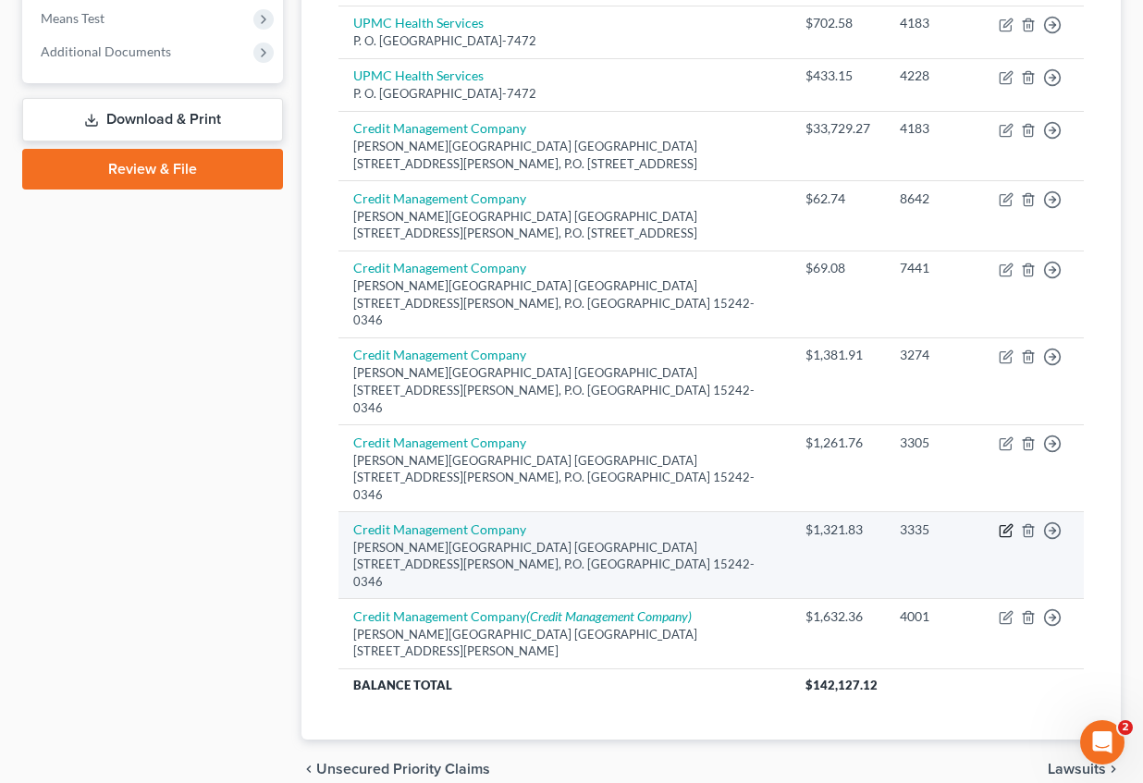
click at [1010, 524] on icon "button" at bounding box center [1007, 528] width 8 height 8
select select "39"
select select "14"
select select "2"
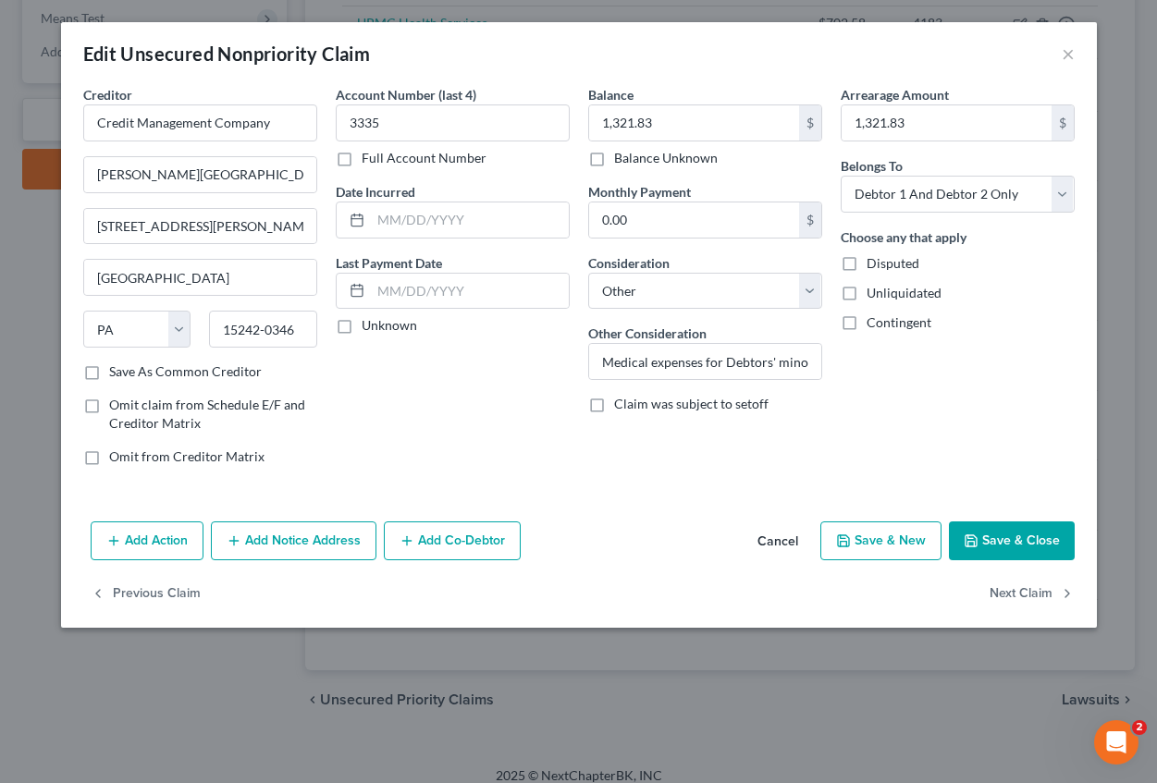
click at [302, 532] on button "Add Notice Address" at bounding box center [294, 541] width 166 height 39
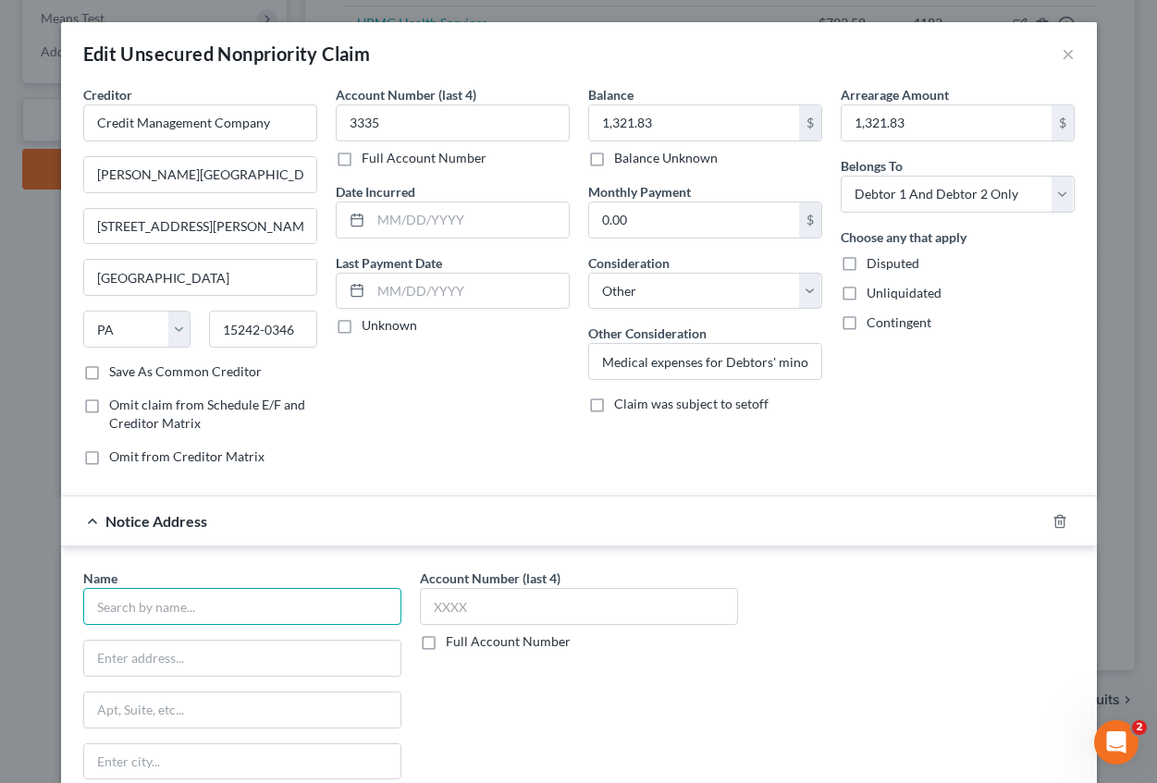
click at [160, 610] on input "text" at bounding box center [242, 606] width 318 height 37
type input "Credit Management Company"
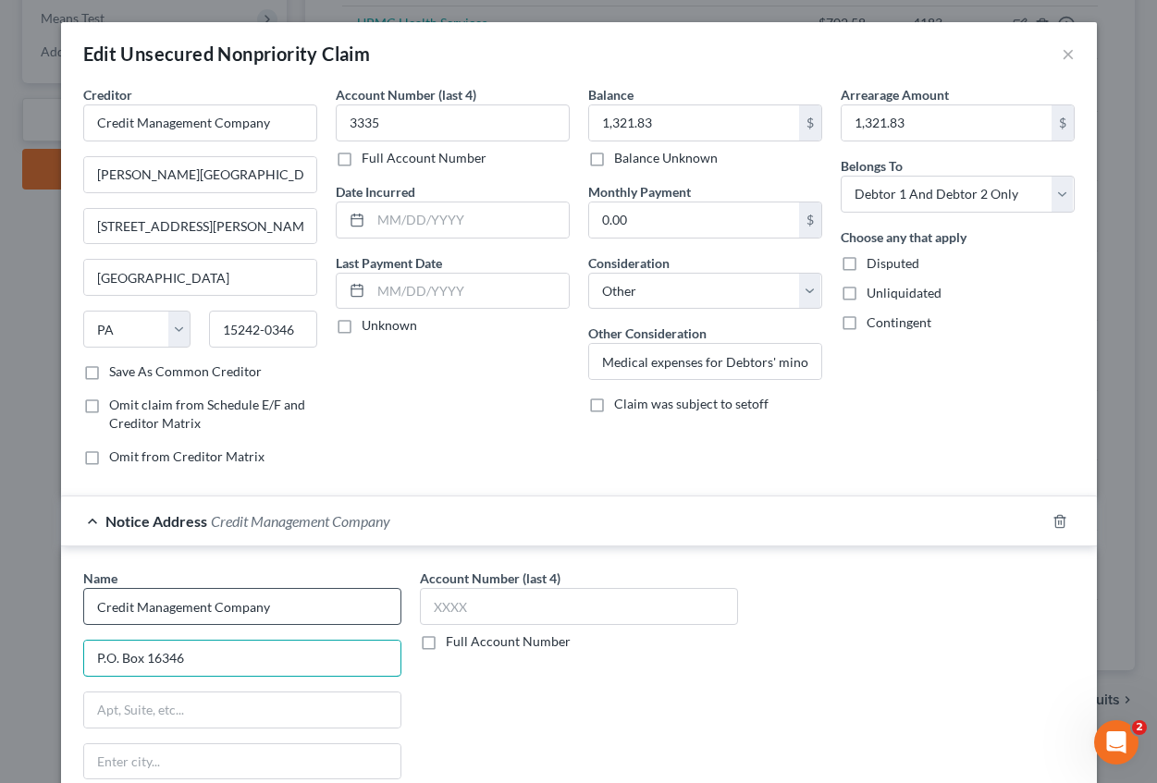
type input "P.O. Box 16346"
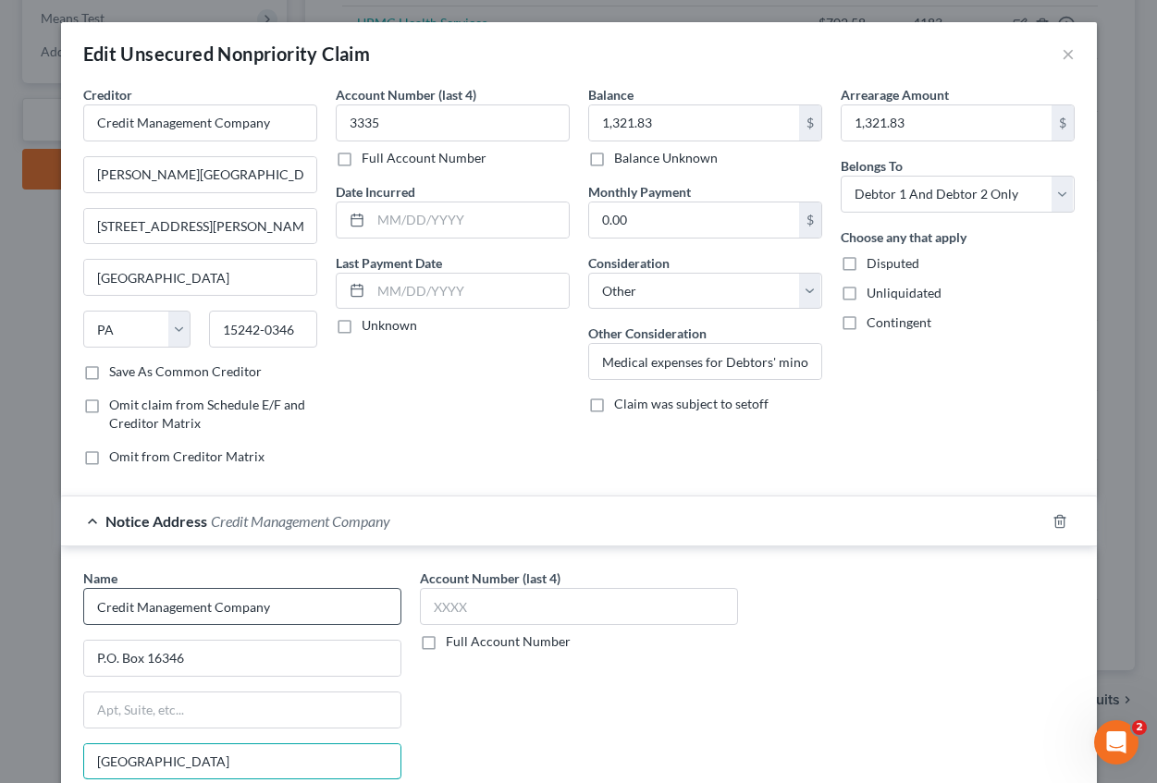
type input "[GEOGRAPHIC_DATA]"
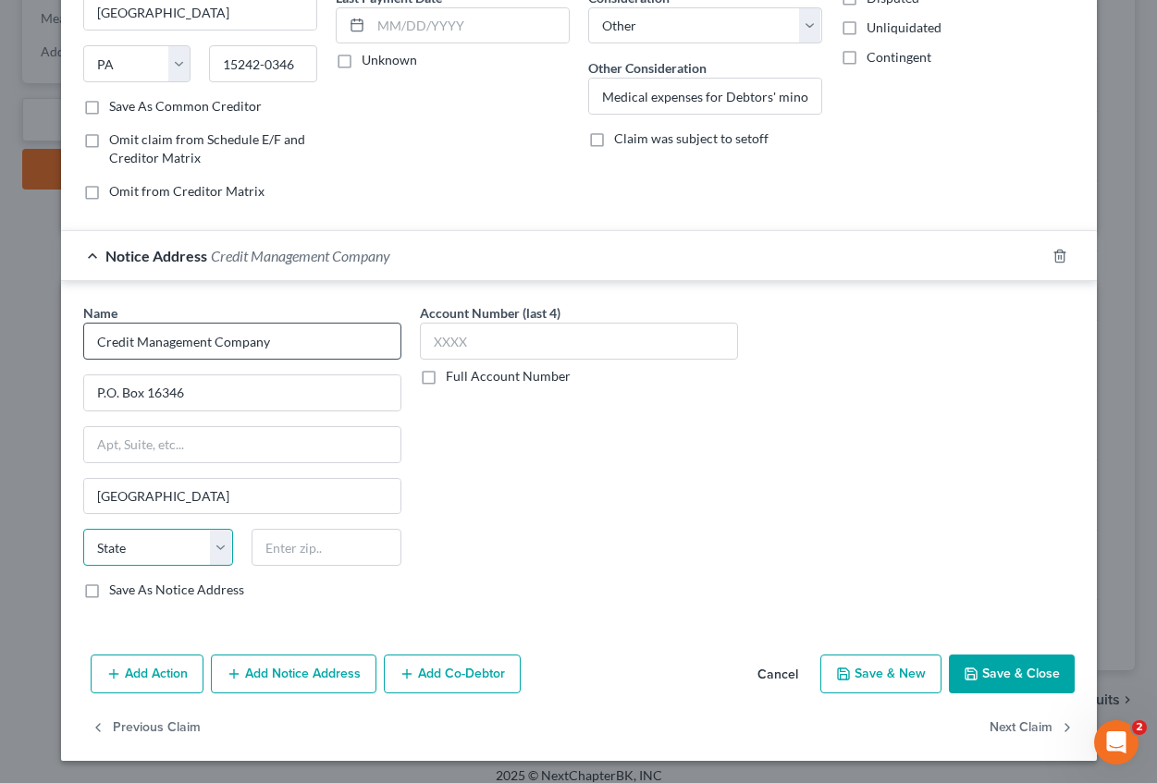
select select "39"
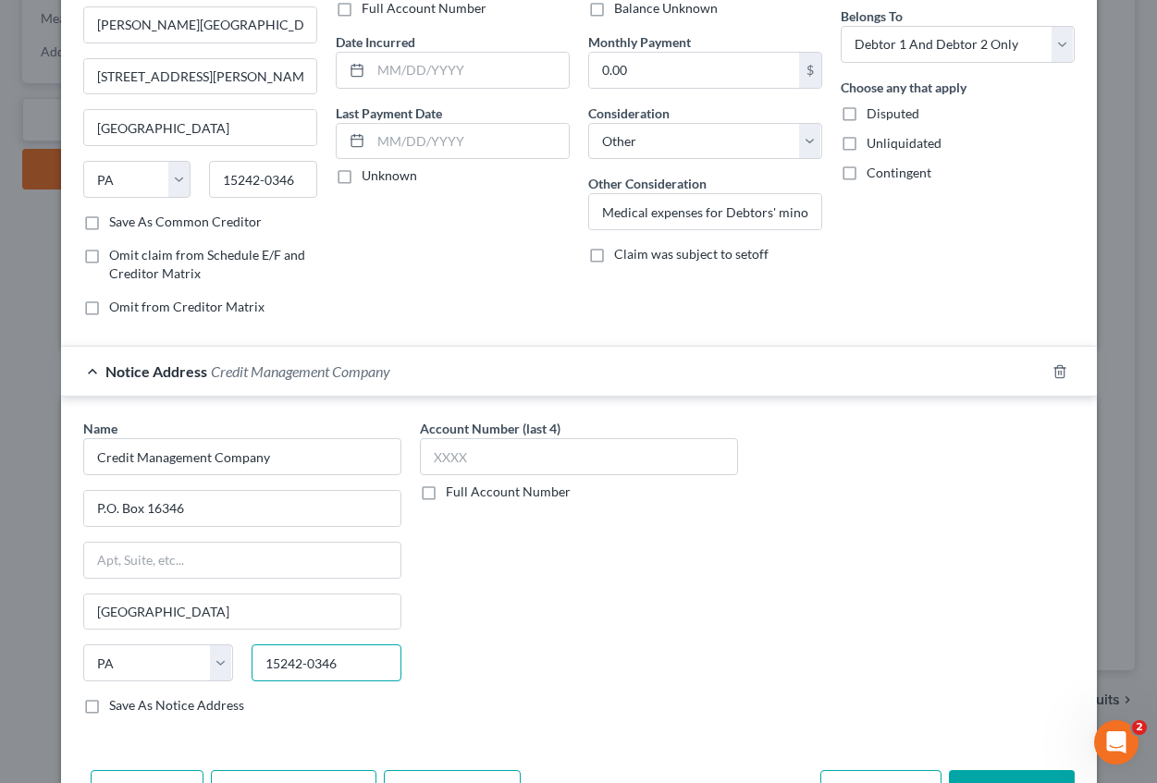
scroll to position [0, 0]
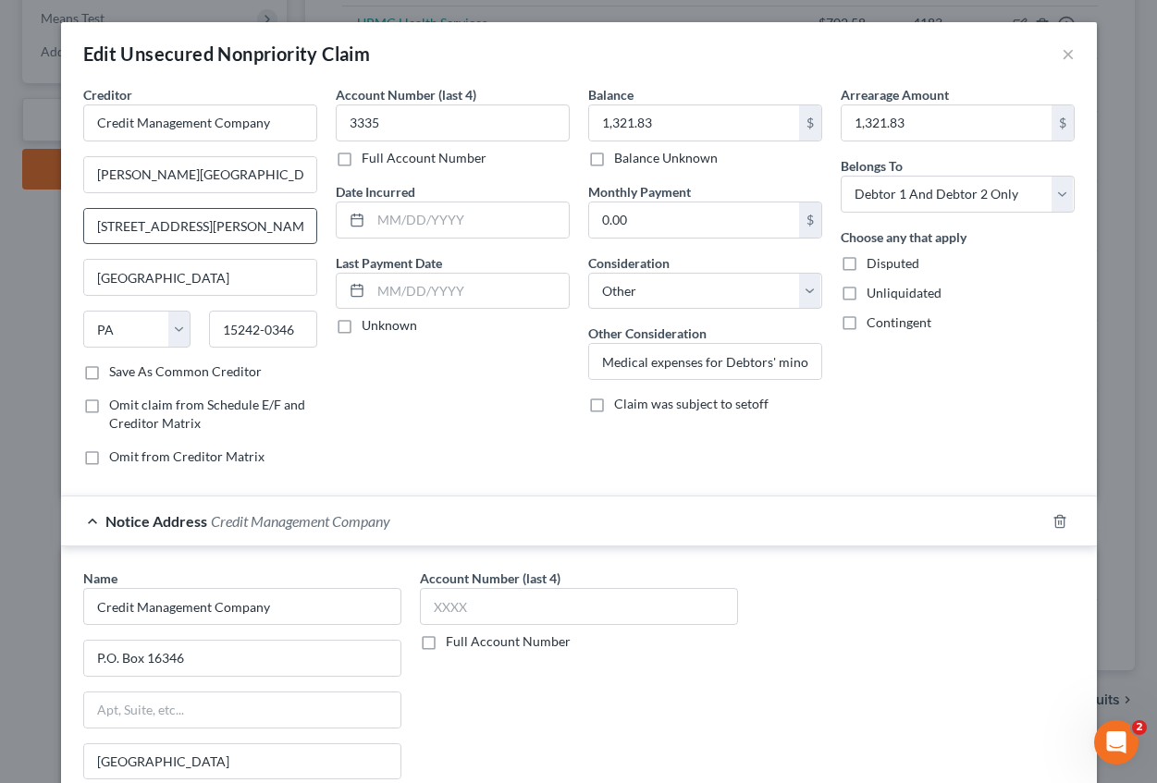
type input "15242-0346"
click at [258, 224] on input "[STREET_ADDRESS][PERSON_NAME], P.O. Box 16346" at bounding box center [200, 226] width 232 height 35
type input "[STREET_ADDRESS][PERSON_NAME]"
drag, startPoint x: 588, startPoint y: 461, endPoint x: 512, endPoint y: 405, distance: 94.5
click at [587, 460] on div "Balance 1,321.83 $ Balance Unknown Balance Undetermined 1,321.83 $ Balance Unkn…" at bounding box center [705, 283] width 252 height 396
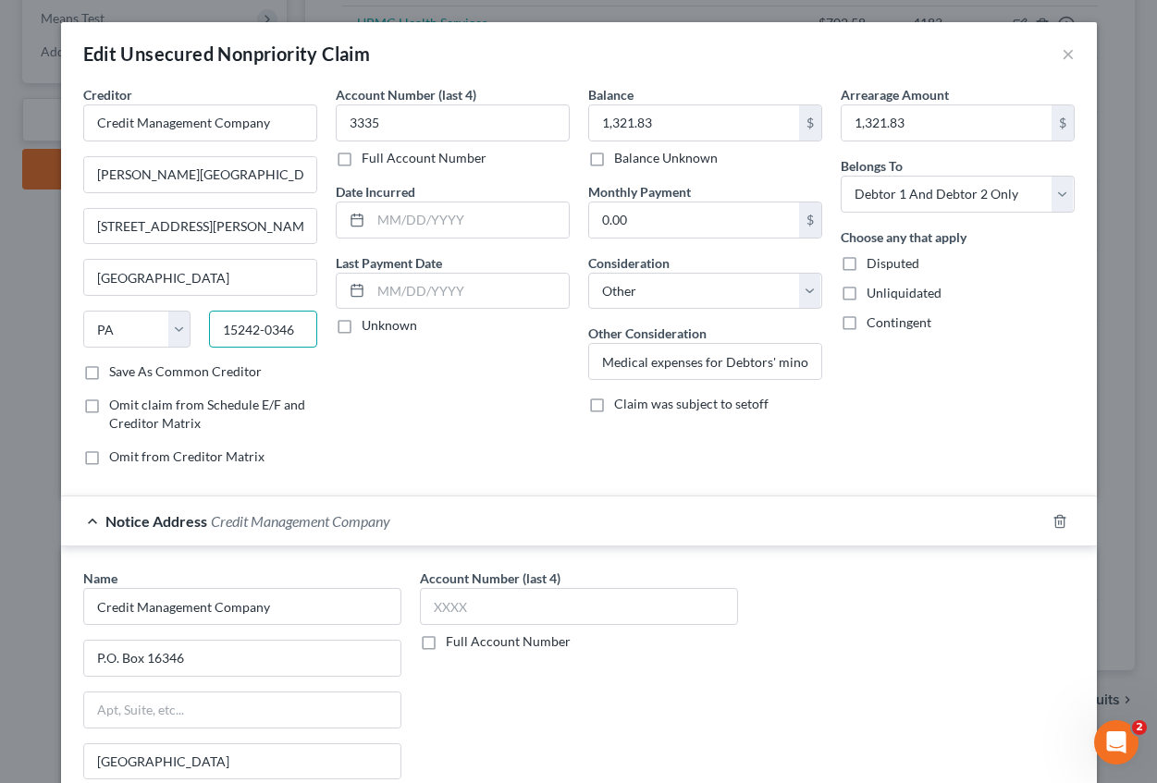
click at [288, 324] on input "15242-0346" at bounding box center [263, 329] width 108 height 37
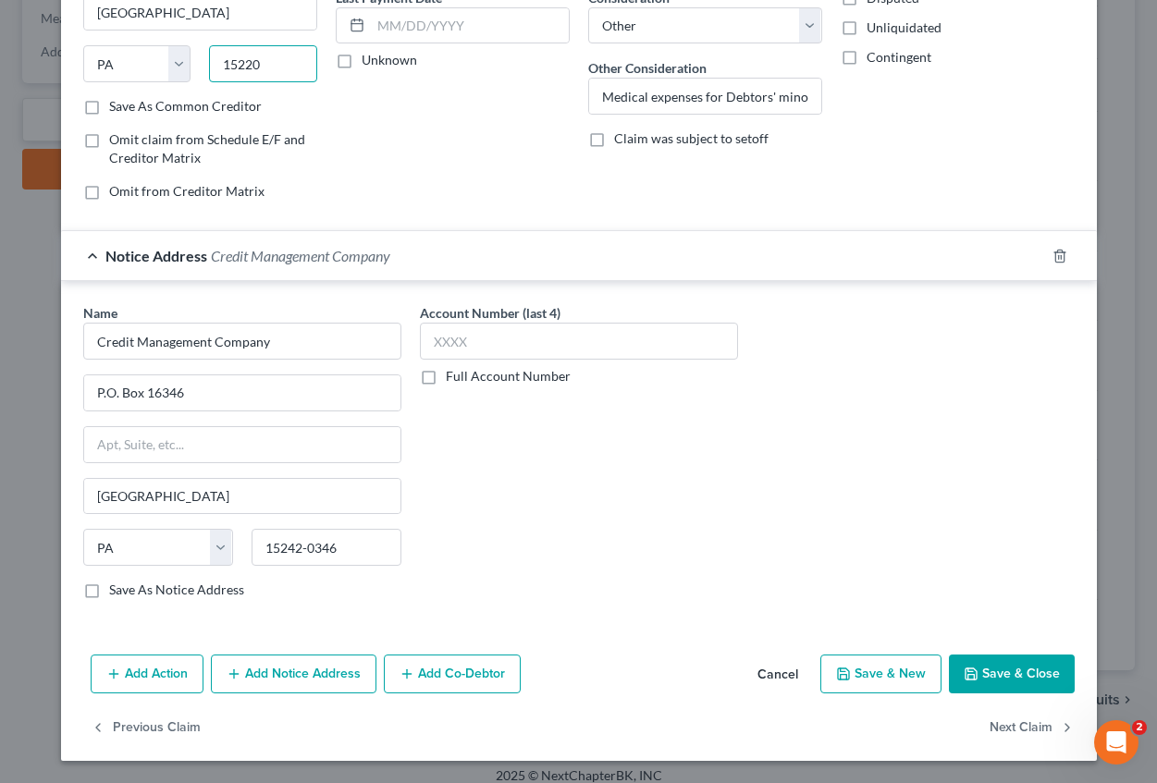
type input "15220"
drag, startPoint x: 984, startPoint y: 678, endPoint x: 986, endPoint y: 631, distance: 47.2
click at [984, 677] on button "Save & Close" at bounding box center [1012, 674] width 126 height 39
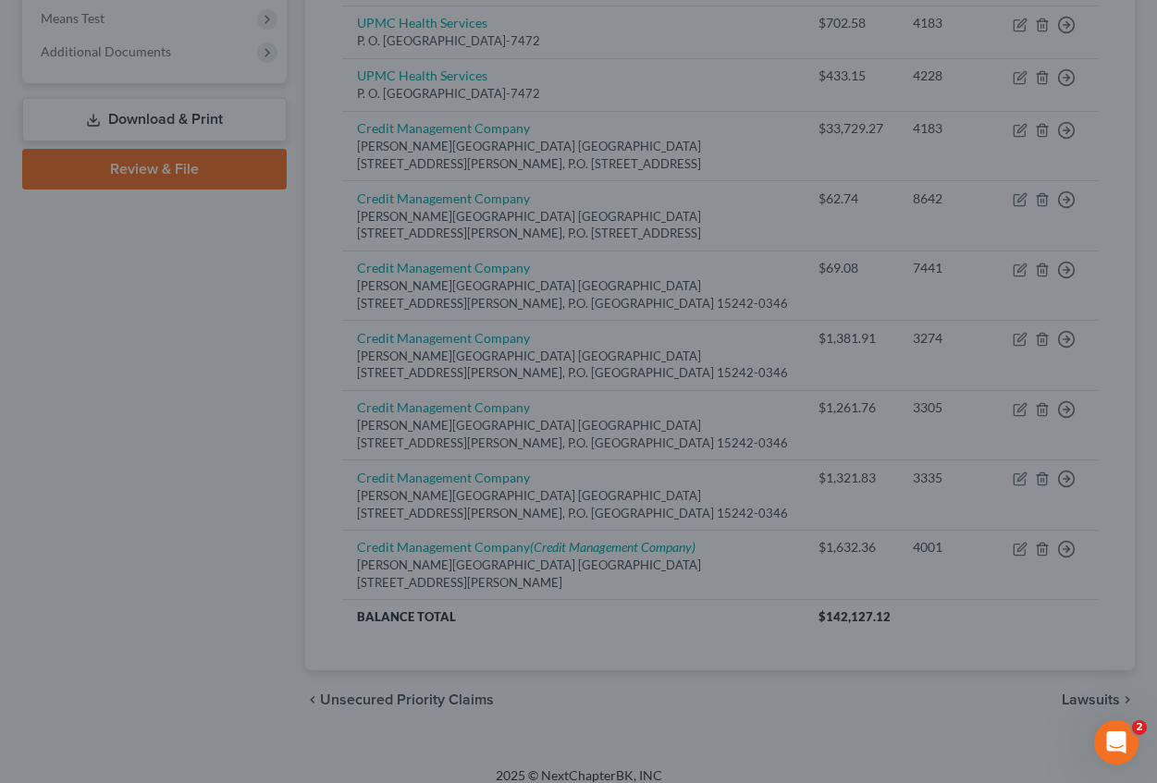
scroll to position [706, 0]
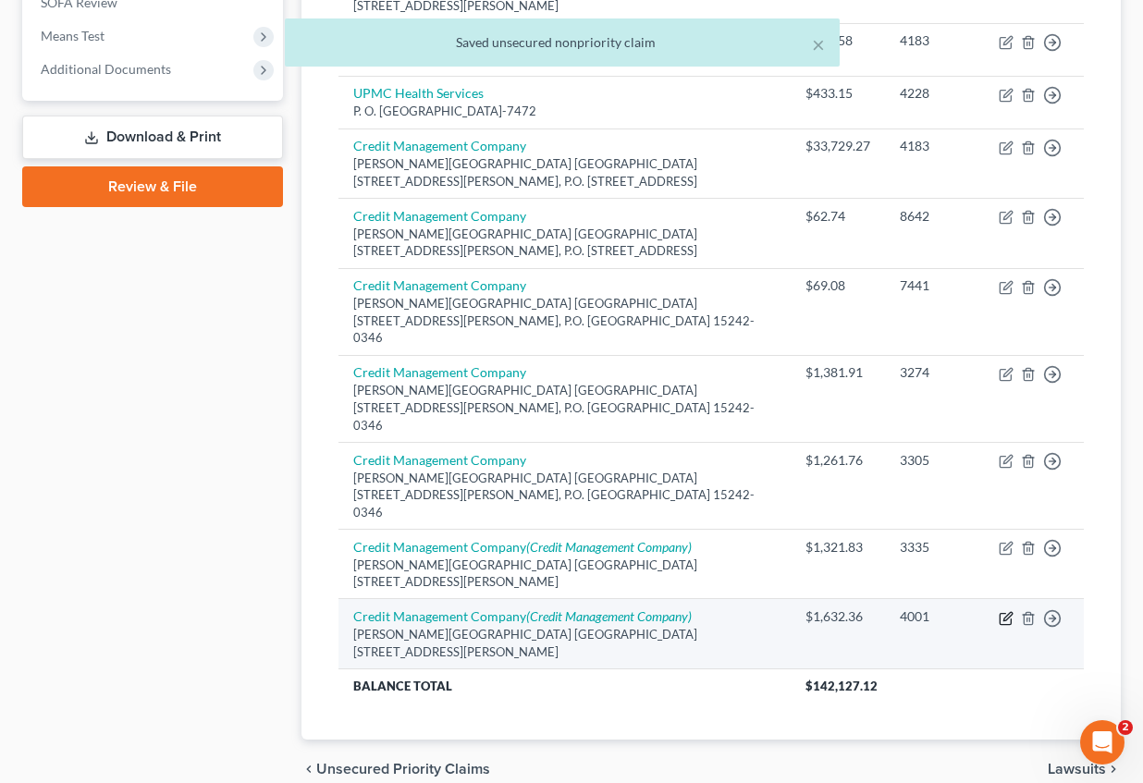
click at [1005, 612] on icon "button" at bounding box center [1007, 616] width 8 height 8
select select "39"
select select "14"
select select "2"
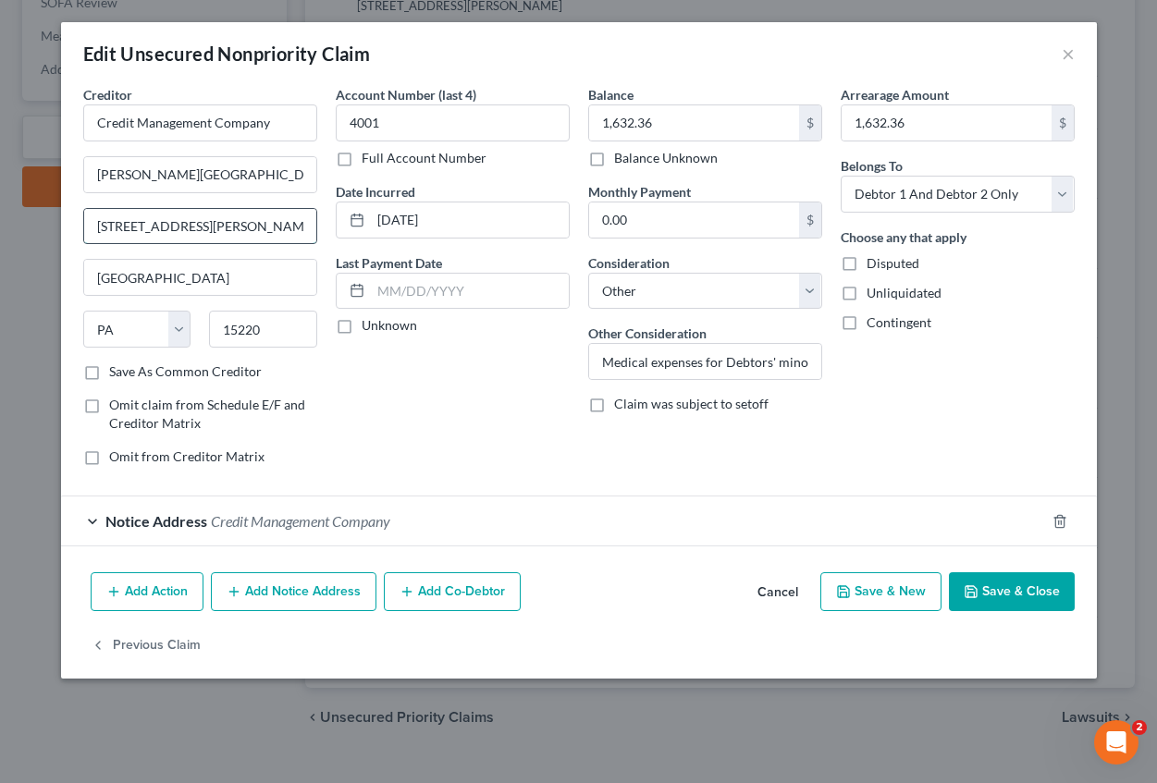
click at [271, 225] on input "[STREET_ADDRESS][PERSON_NAME]," at bounding box center [200, 226] width 232 height 35
type input "[STREET_ADDRESS][PERSON_NAME]"
click at [497, 466] on div "Account Number (last 4) 4001 Full Account Number Date Incurred [DATE] Last Paym…" at bounding box center [452, 283] width 252 height 396
click at [994, 594] on button "Save & Close" at bounding box center [1012, 591] width 126 height 39
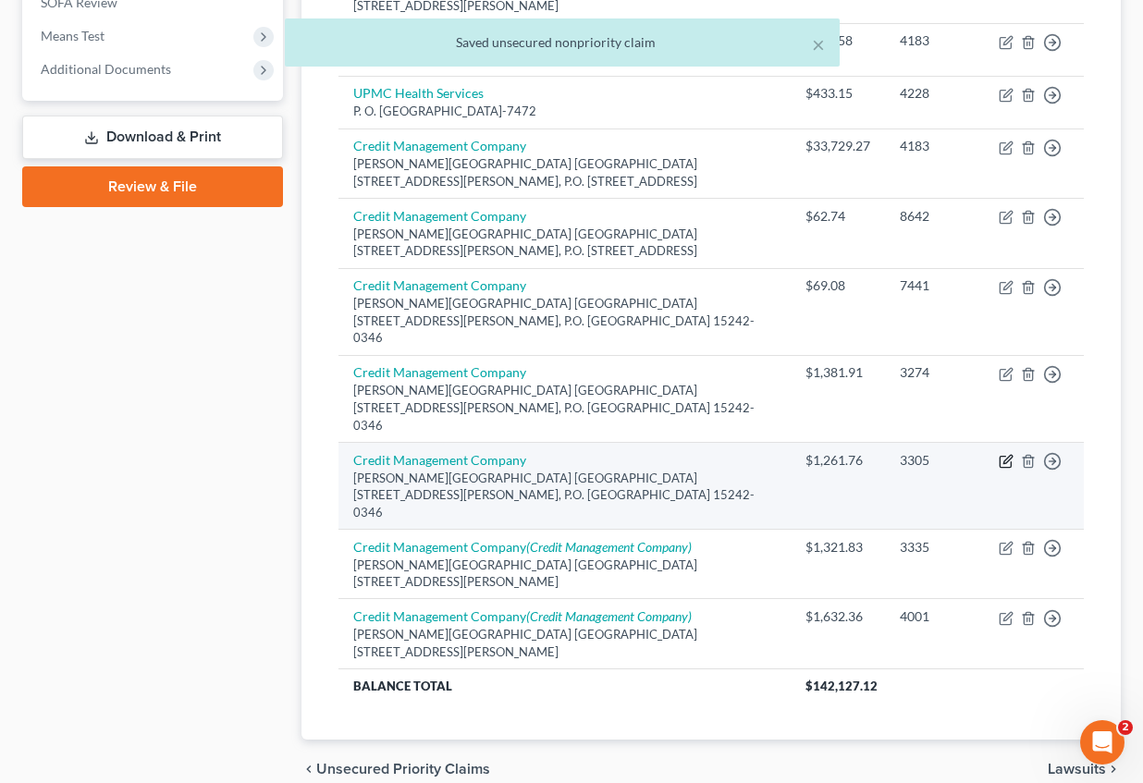
click at [1002, 454] on icon "button" at bounding box center [1006, 461] width 15 height 15
select select "39"
select select "14"
select select "2"
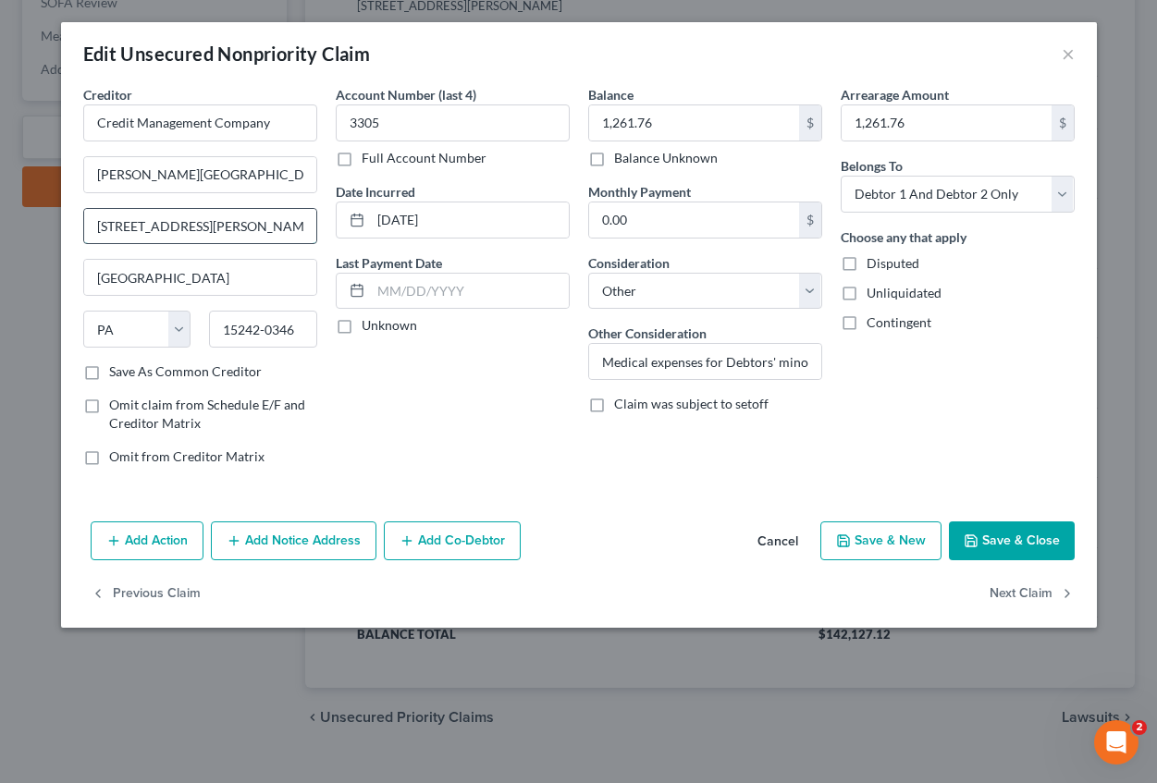
click at [264, 227] on input "[STREET_ADDRESS][PERSON_NAME], P.O. Box 16346" at bounding box center [200, 226] width 232 height 35
type input "[STREET_ADDRESS][PERSON_NAME]"
click at [499, 361] on div "Account Number (last 4) 3305 Full Account Number Date Incurred [DATE] Last Paym…" at bounding box center [452, 283] width 252 height 396
click at [308, 326] on input "15242-0346" at bounding box center [263, 329] width 108 height 37
type input "15220"
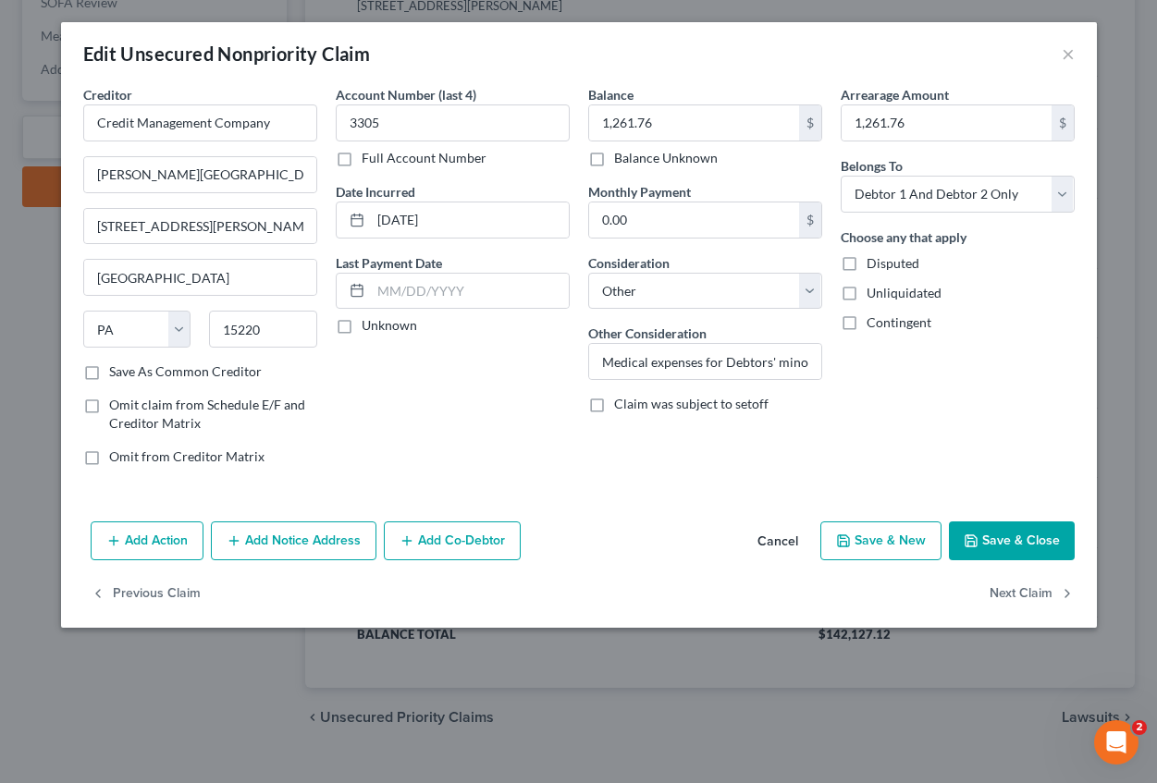
click at [343, 529] on button "Add Notice Address" at bounding box center [294, 541] width 166 height 39
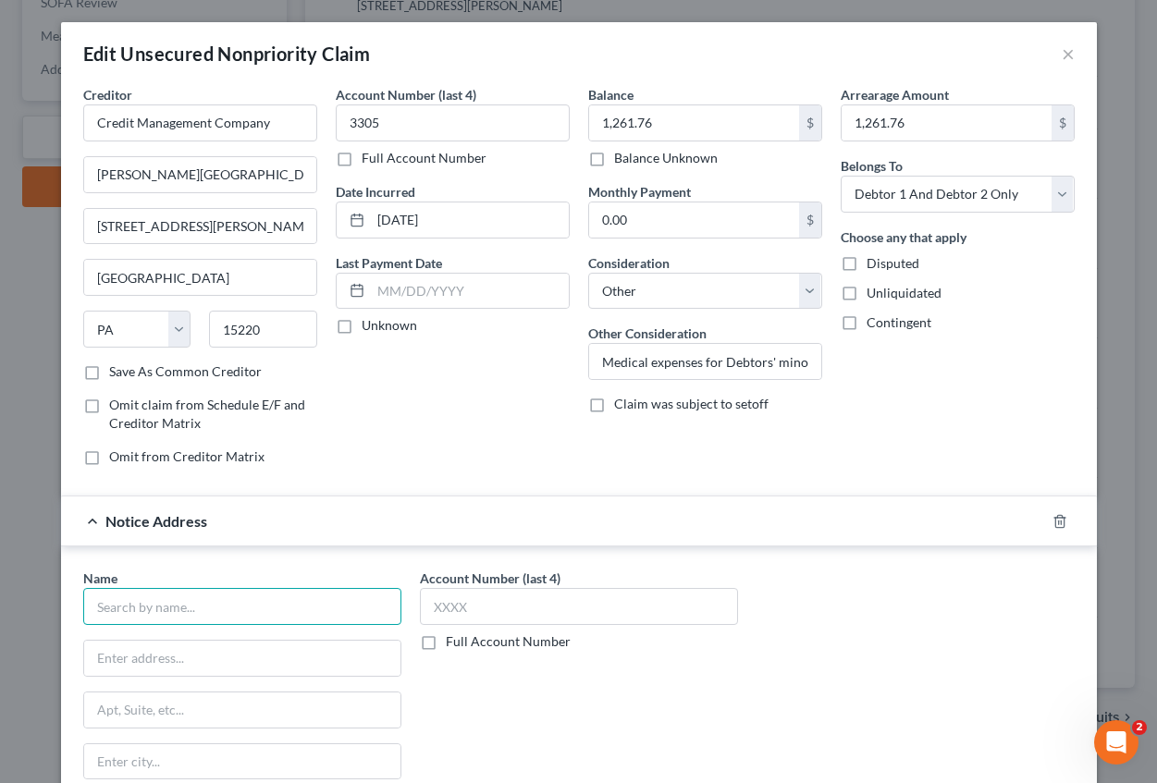
click at [179, 617] on input "text" at bounding box center [242, 606] width 318 height 37
type input "Credit Management Company"
click at [178, 648] on input "text" at bounding box center [242, 658] width 316 height 35
type input "P.O. Box 16346"
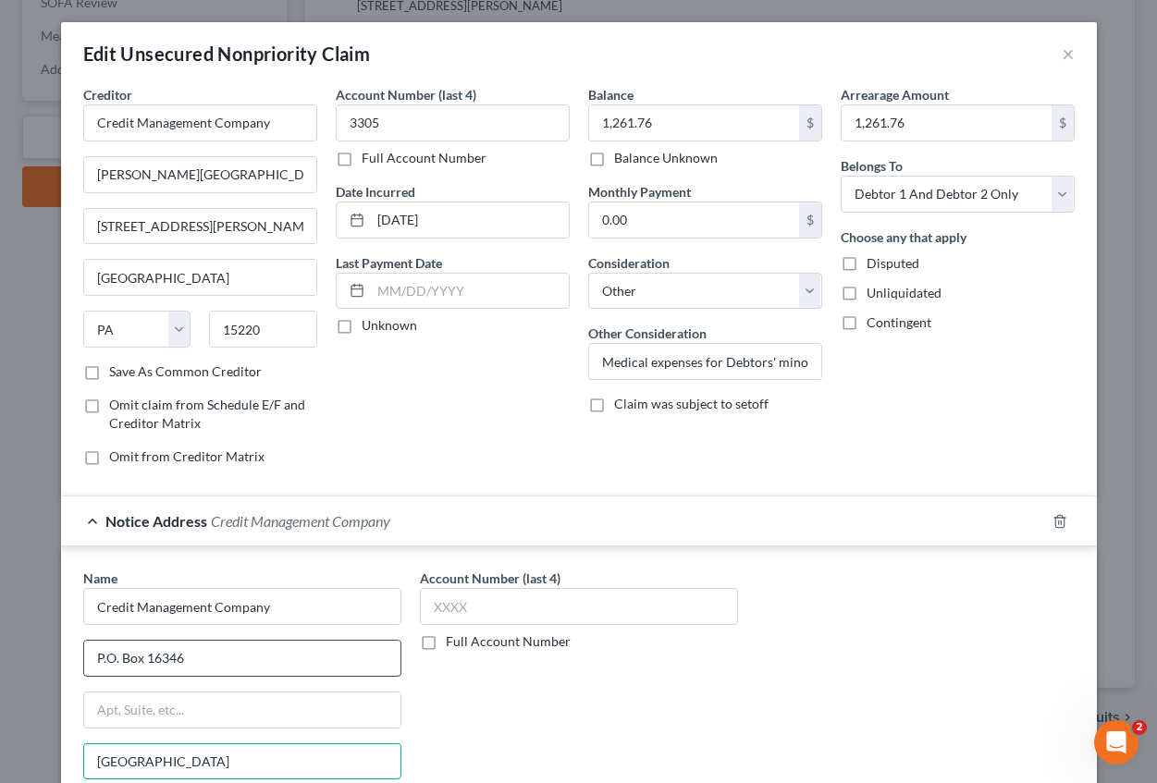
type input "[GEOGRAPHIC_DATA]"
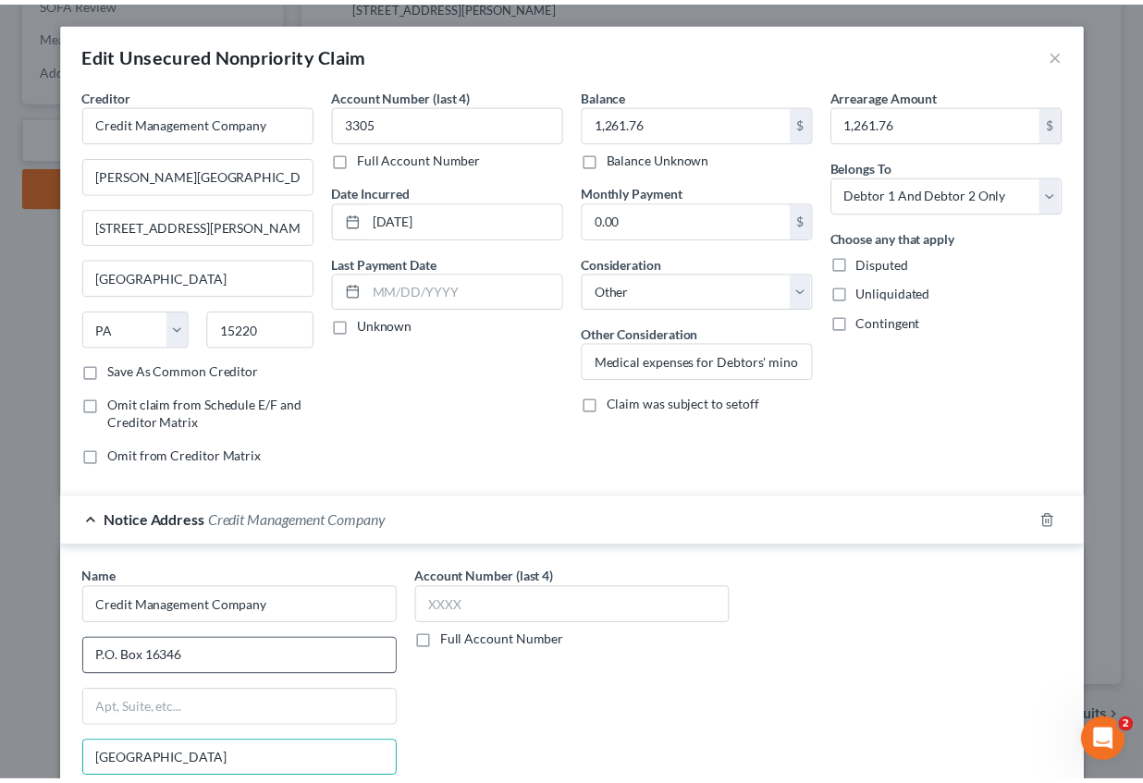
scroll to position [265, 0]
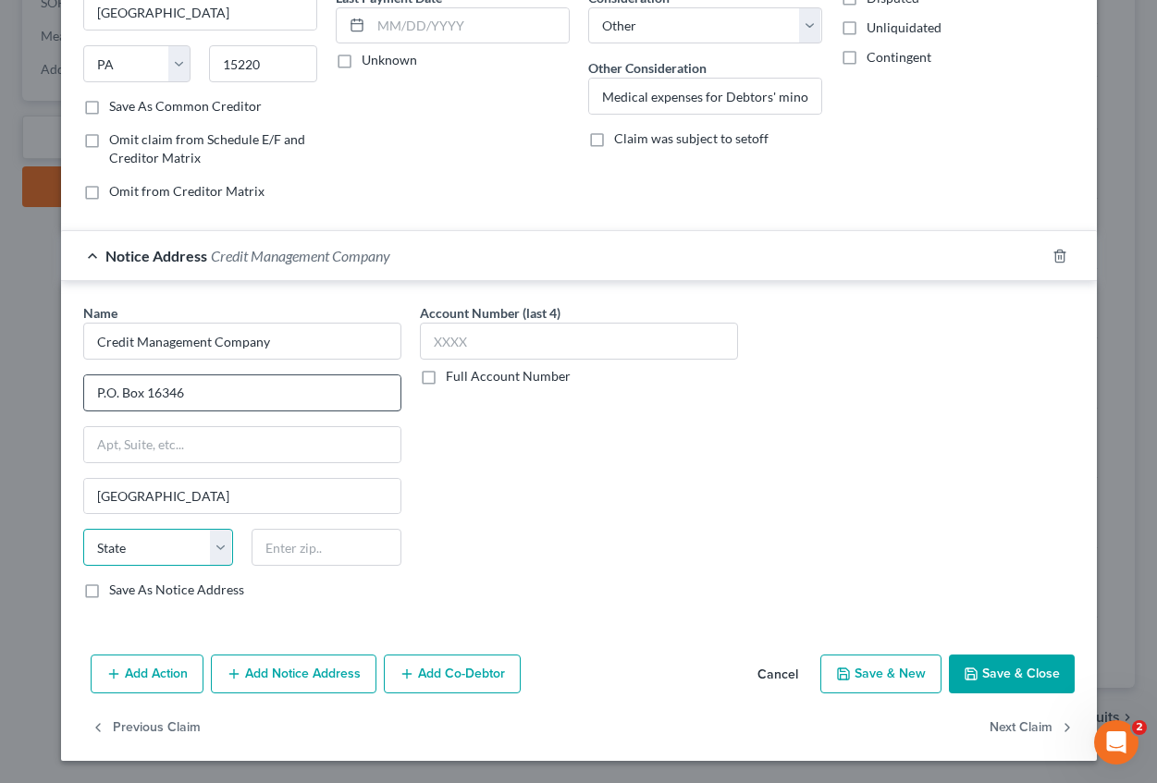
select select "39"
type input "15242-0346"
click at [979, 665] on button "Save & Close" at bounding box center [1012, 674] width 126 height 39
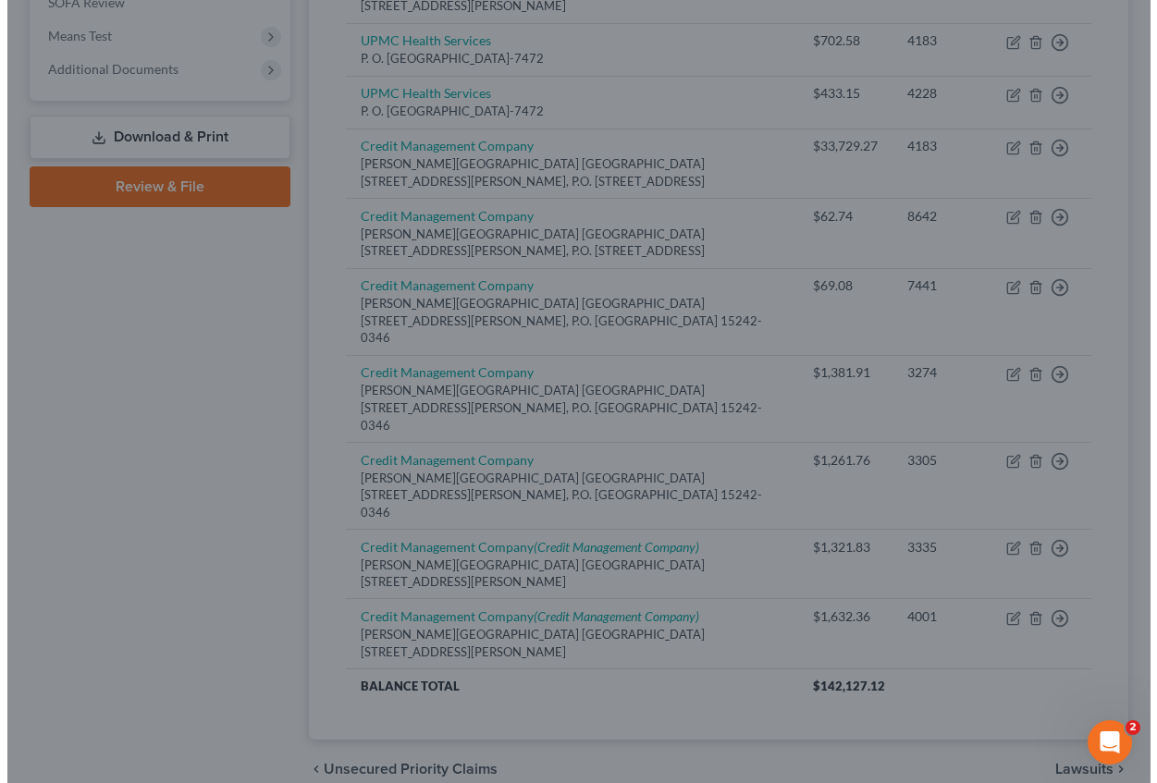
scroll to position [689, 0]
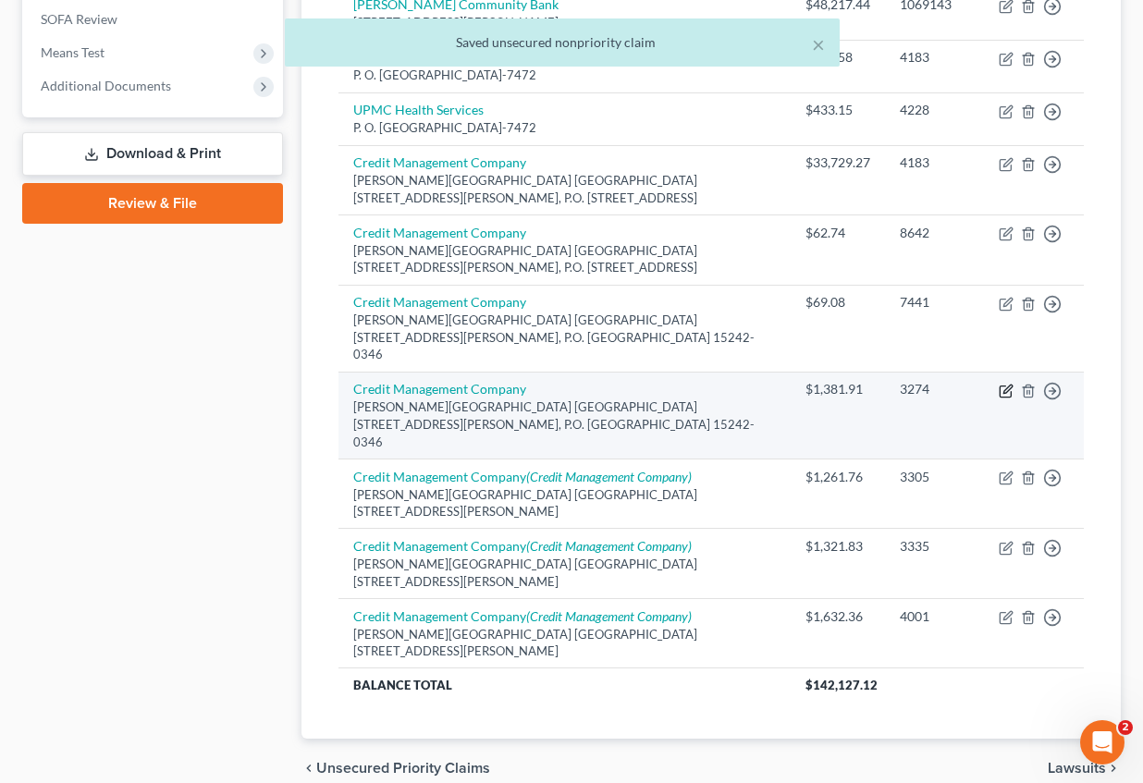
click at [1001, 384] on icon "button" at bounding box center [1006, 391] width 15 height 15
select select "39"
select select "14"
select select "2"
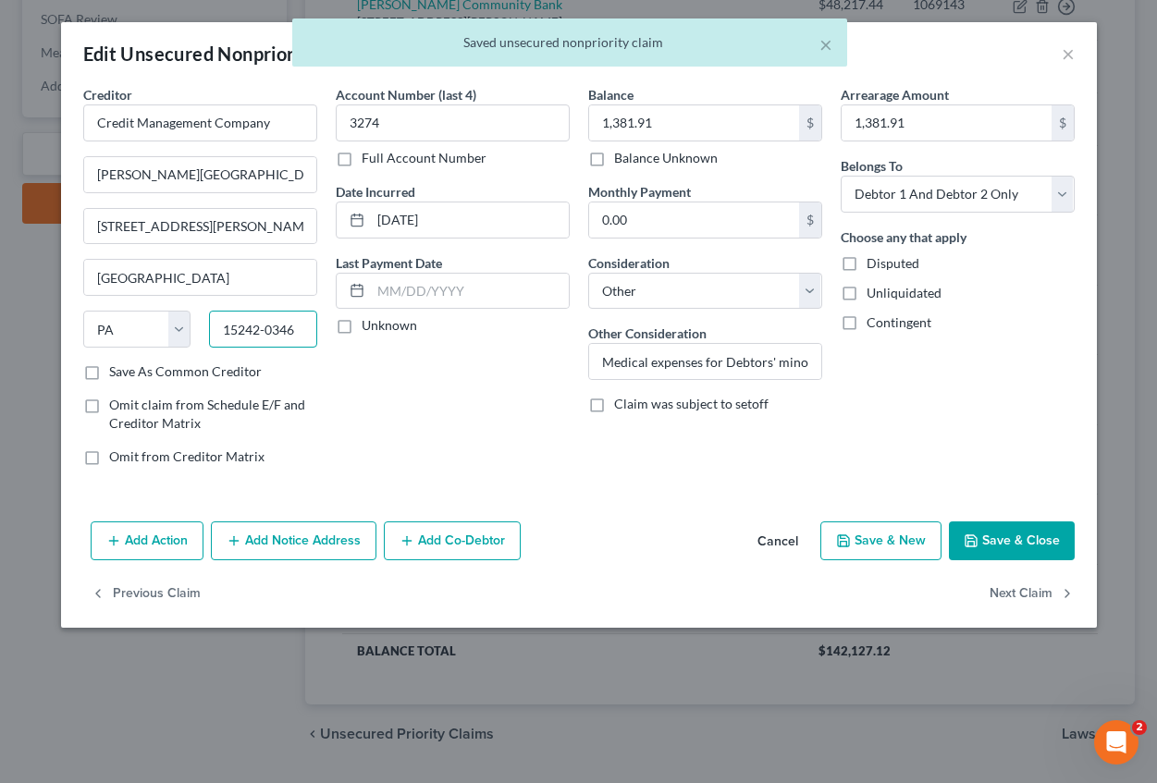
click at [300, 332] on input "15242-0346" at bounding box center [263, 329] width 108 height 37
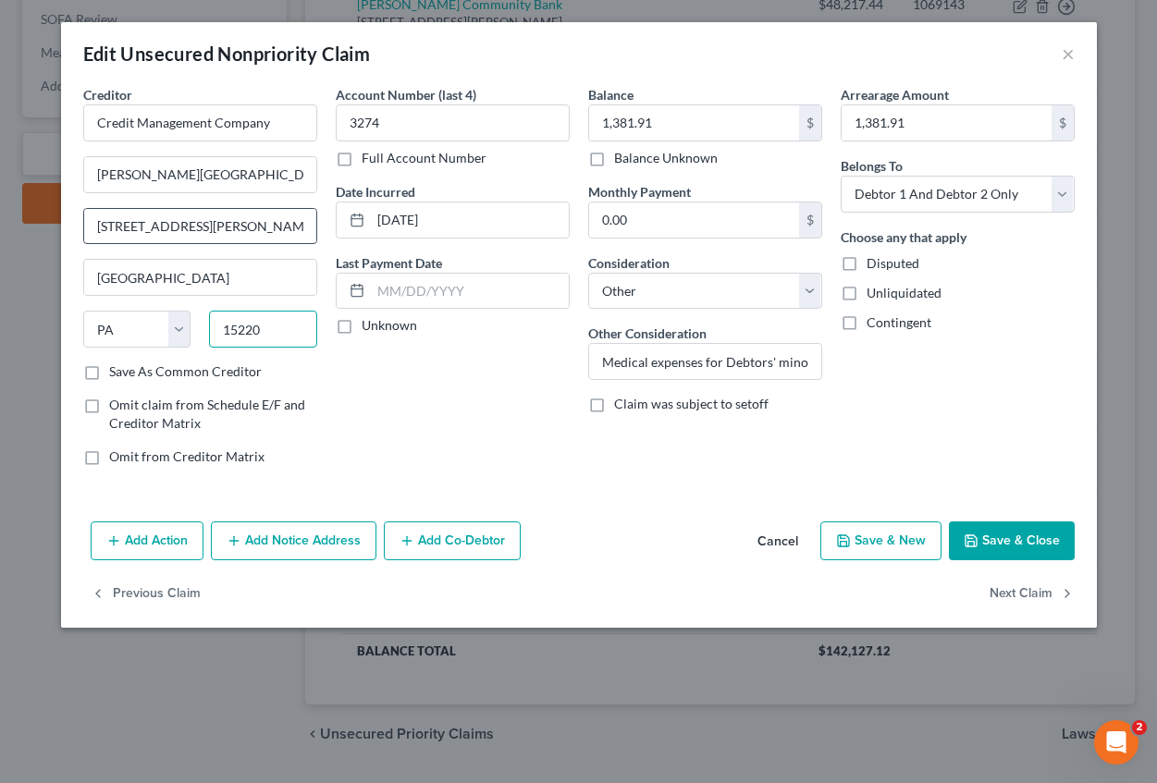
type input "15220"
click at [267, 231] on input "[STREET_ADDRESS][PERSON_NAME], P.O. Box 16346" at bounding box center [200, 226] width 232 height 35
type input "[STREET_ADDRESS][PERSON_NAME]"
click at [510, 440] on div "Account Number (last 4) 3274 Full Account Number Date Incurred [DATE] Last Paym…" at bounding box center [452, 283] width 252 height 396
click at [320, 534] on button "Add Notice Address" at bounding box center [294, 541] width 166 height 39
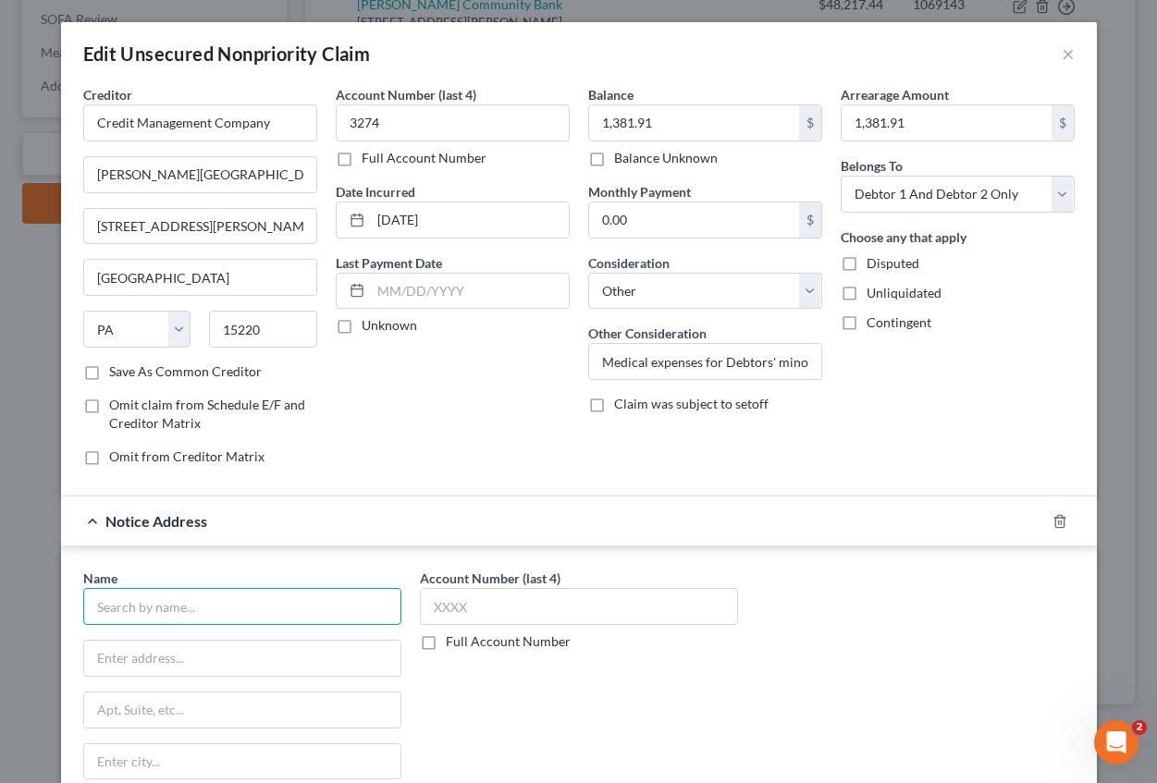
click at [217, 600] on input "text" at bounding box center [242, 606] width 318 height 37
type input "Credit Management Company"
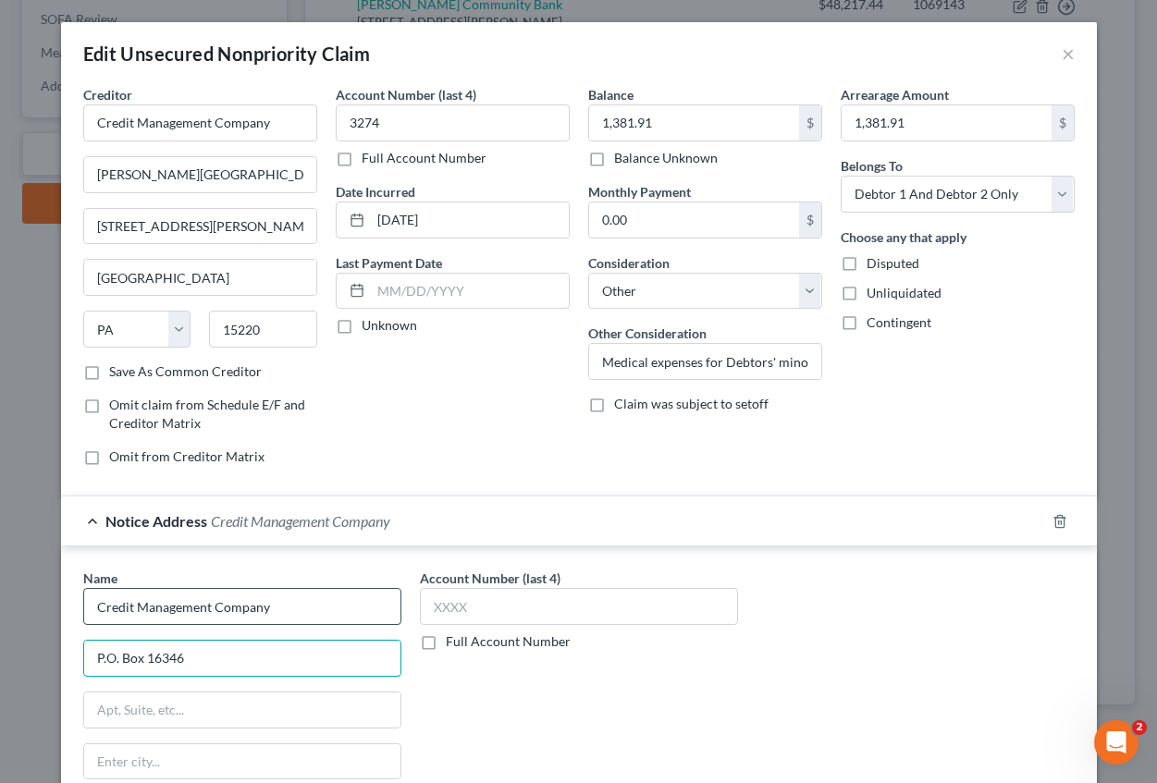
type input "P.O. Box 16346"
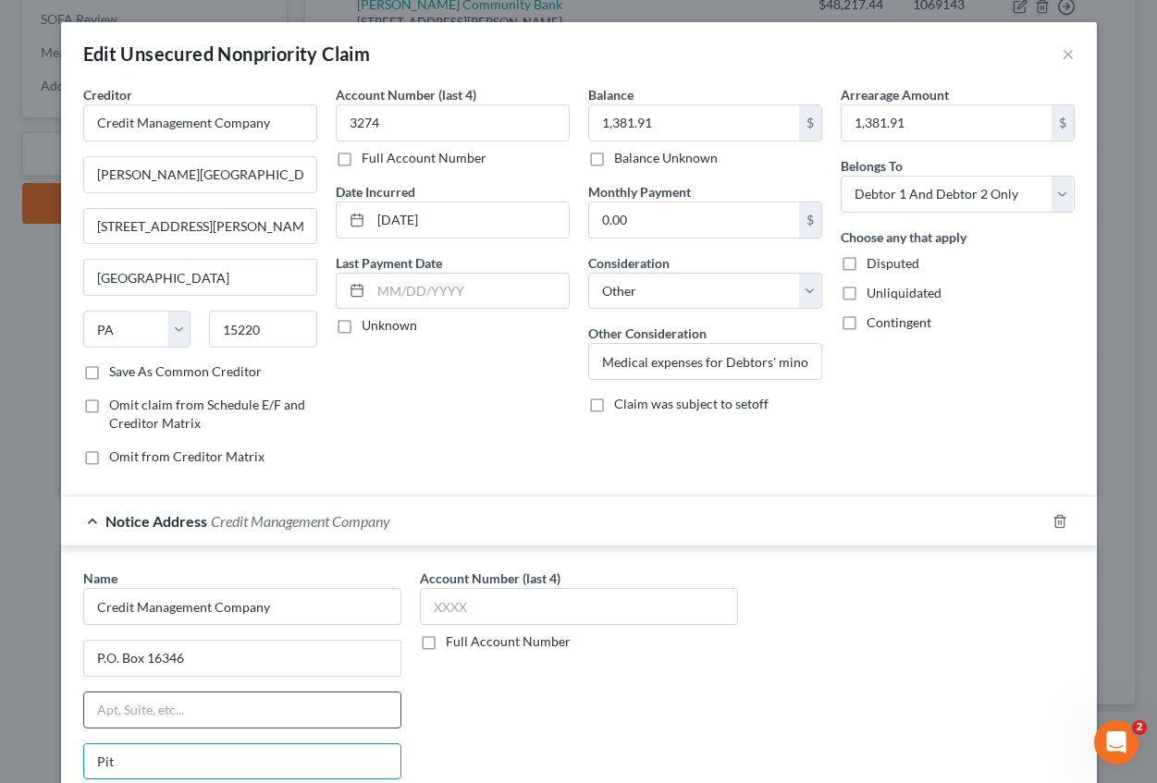
type input "[GEOGRAPHIC_DATA]"
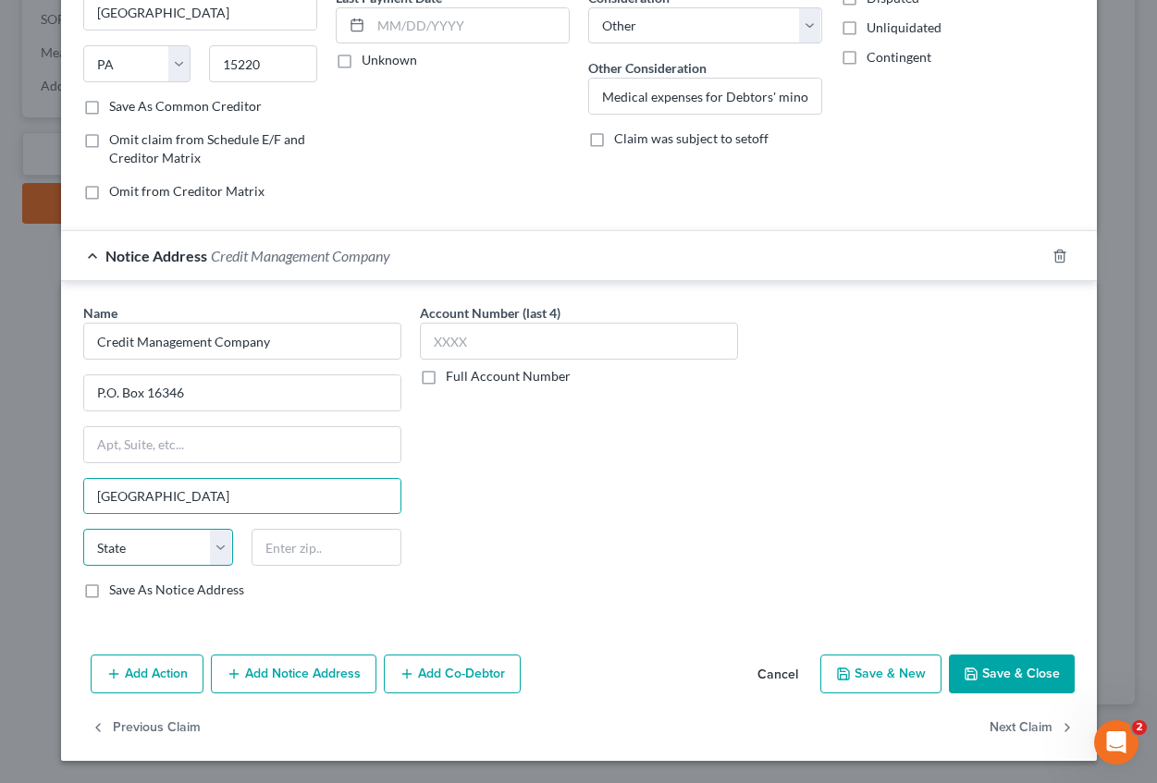
click at [178, 560] on select "State [US_STATE] AK AR AZ CA CO CT DE DC [GEOGRAPHIC_DATA] [GEOGRAPHIC_DATA] GU…" at bounding box center [158, 547] width 150 height 37
select select "39"
click at [83, 529] on select "State [US_STATE] AK AR AZ CA CO CT DE DC [GEOGRAPHIC_DATA] [GEOGRAPHIC_DATA] GU…" at bounding box center [158, 547] width 150 height 37
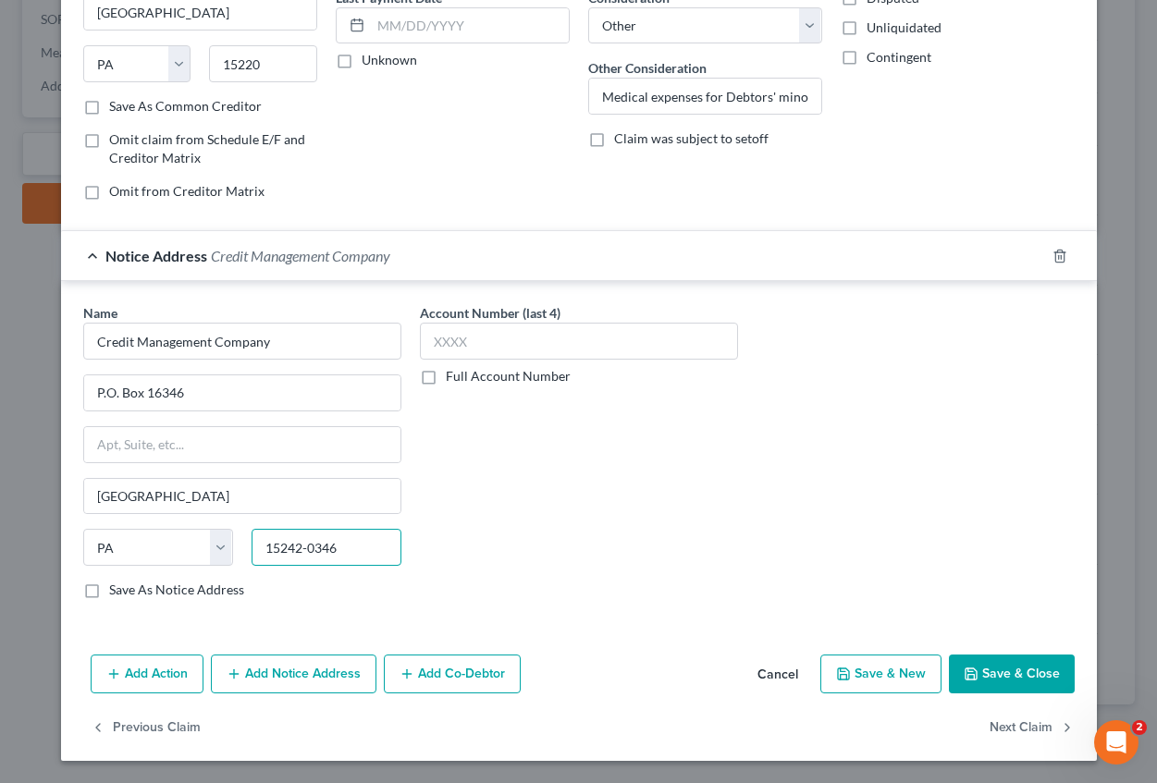
type input "15242-0346"
drag, startPoint x: 989, startPoint y: 675, endPoint x: 971, endPoint y: 575, distance: 101.4
click at [989, 674] on button "Save & Close" at bounding box center [1012, 674] width 126 height 39
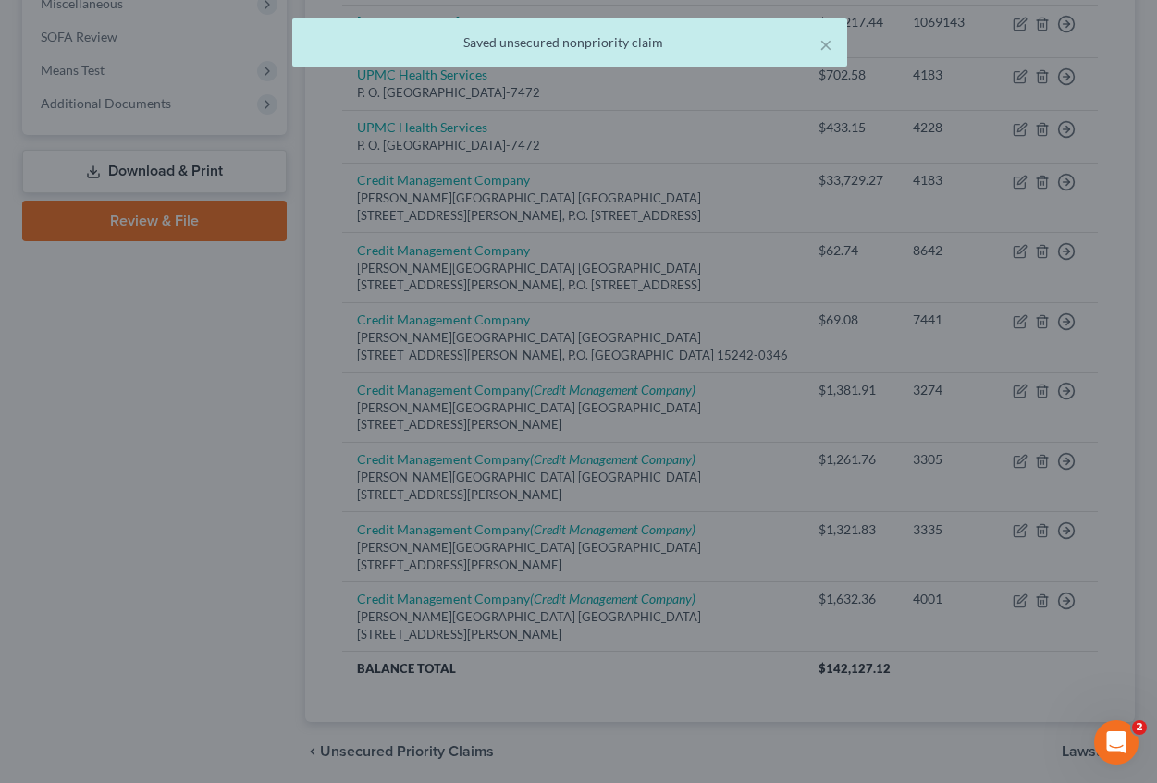
scroll to position [0, 0]
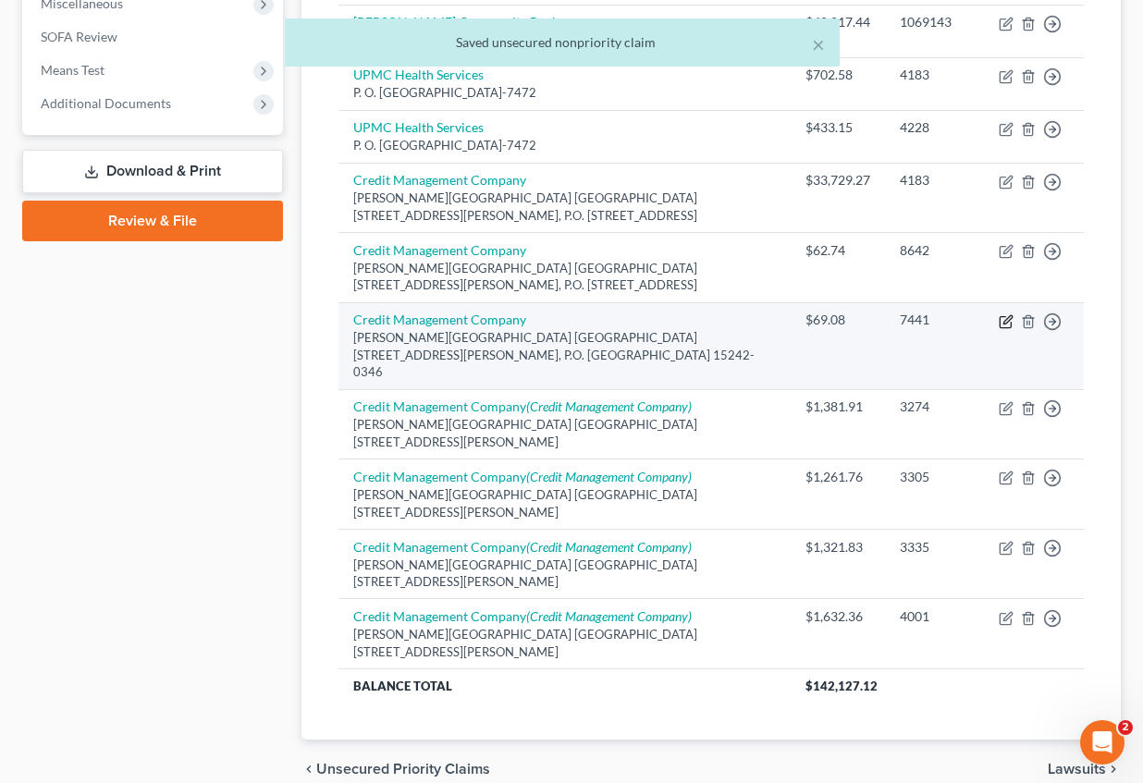
click at [1001, 321] on icon "button" at bounding box center [1006, 321] width 15 height 15
select select "39"
select select "14"
select select "2"
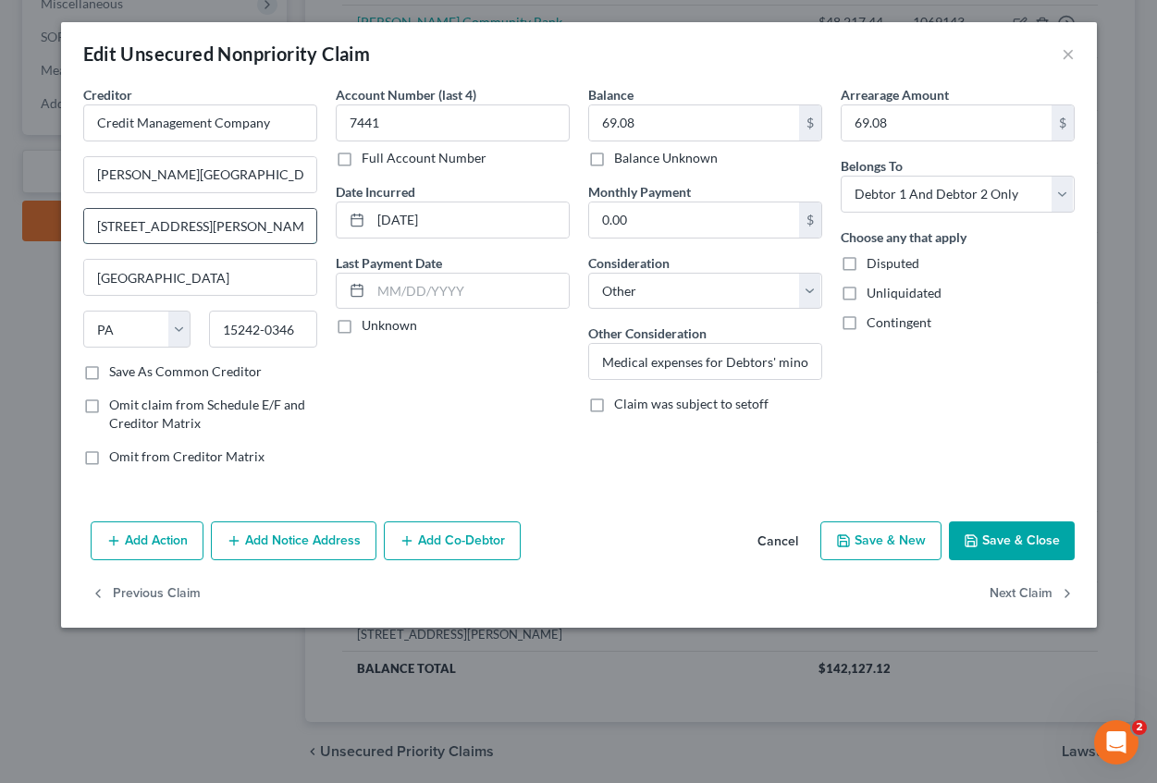
click at [262, 227] on input "[STREET_ADDRESS][PERSON_NAME], P.O. Box 16346" at bounding box center [200, 226] width 232 height 35
type input "[STREET_ADDRESS][PERSON_NAME]"
click at [426, 451] on div "Account Number (last 4) 7441 Full Account Number Date Incurred [DATE] Last Paym…" at bounding box center [452, 283] width 252 height 396
click at [266, 533] on button "Add Notice Address" at bounding box center [294, 541] width 166 height 39
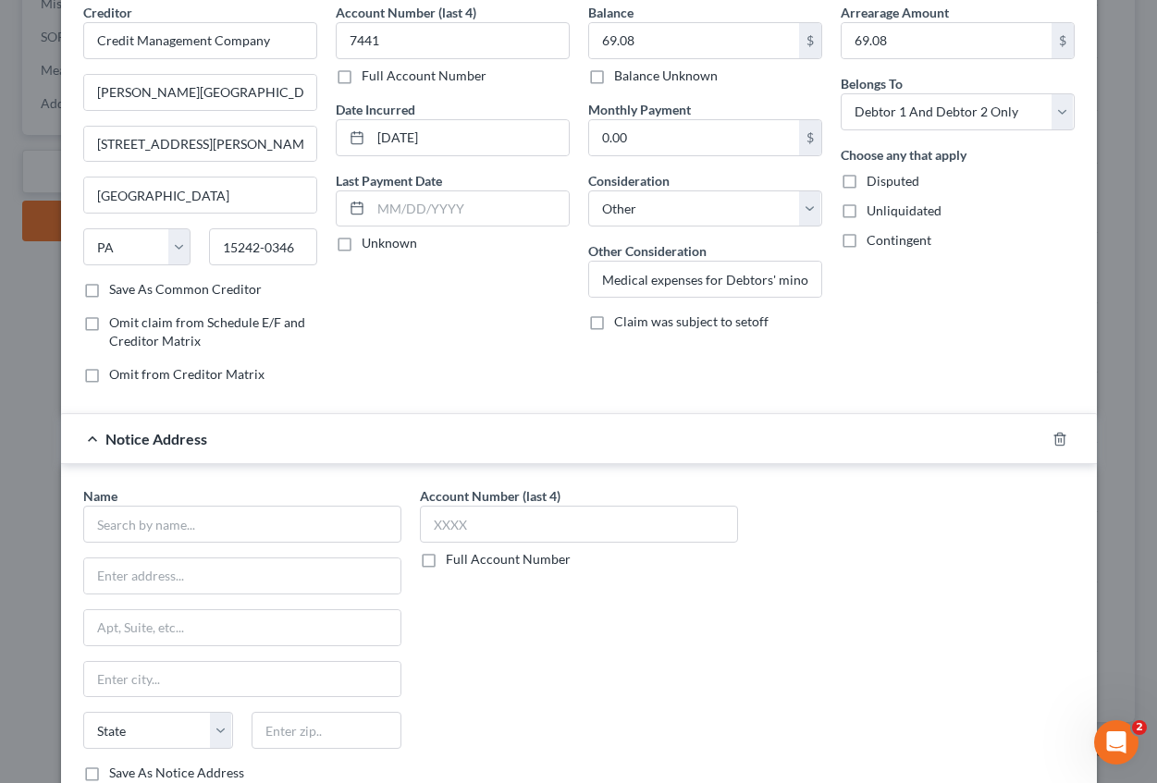
scroll to position [185, 0]
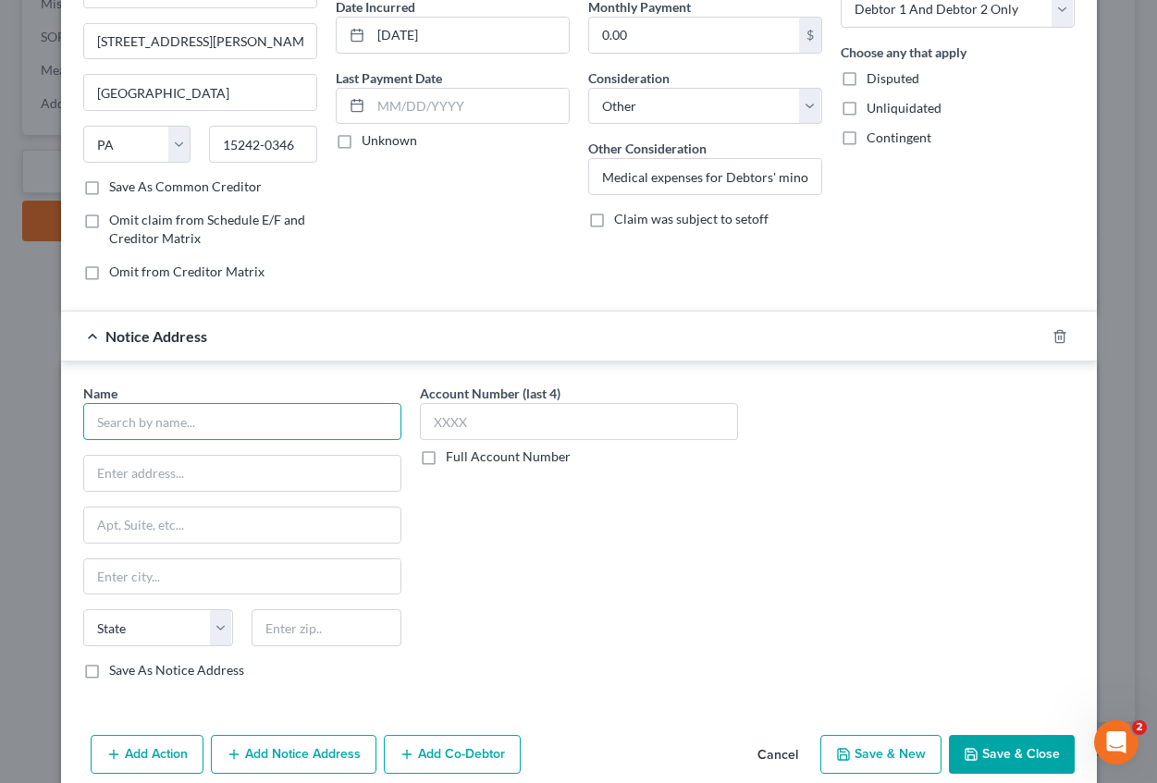
click at [146, 423] on input "text" at bounding box center [242, 421] width 318 height 37
type input "Credit Management Company"
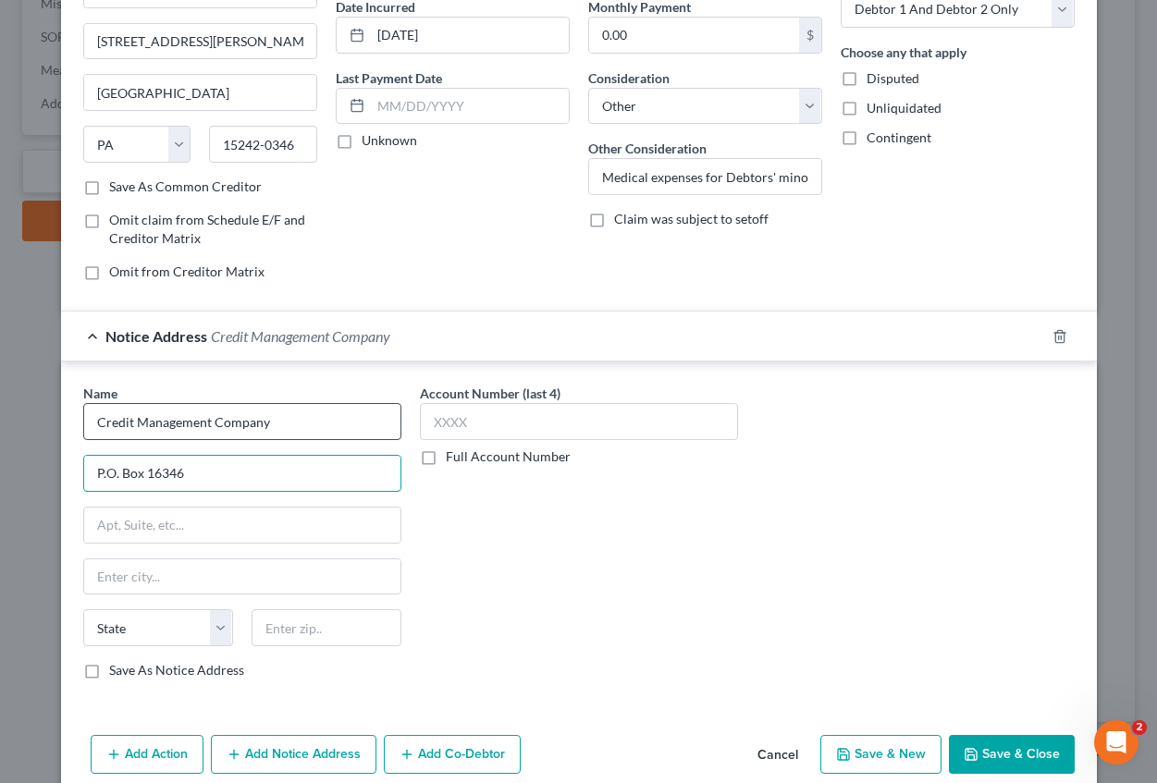
type input "P.O. Box 16346"
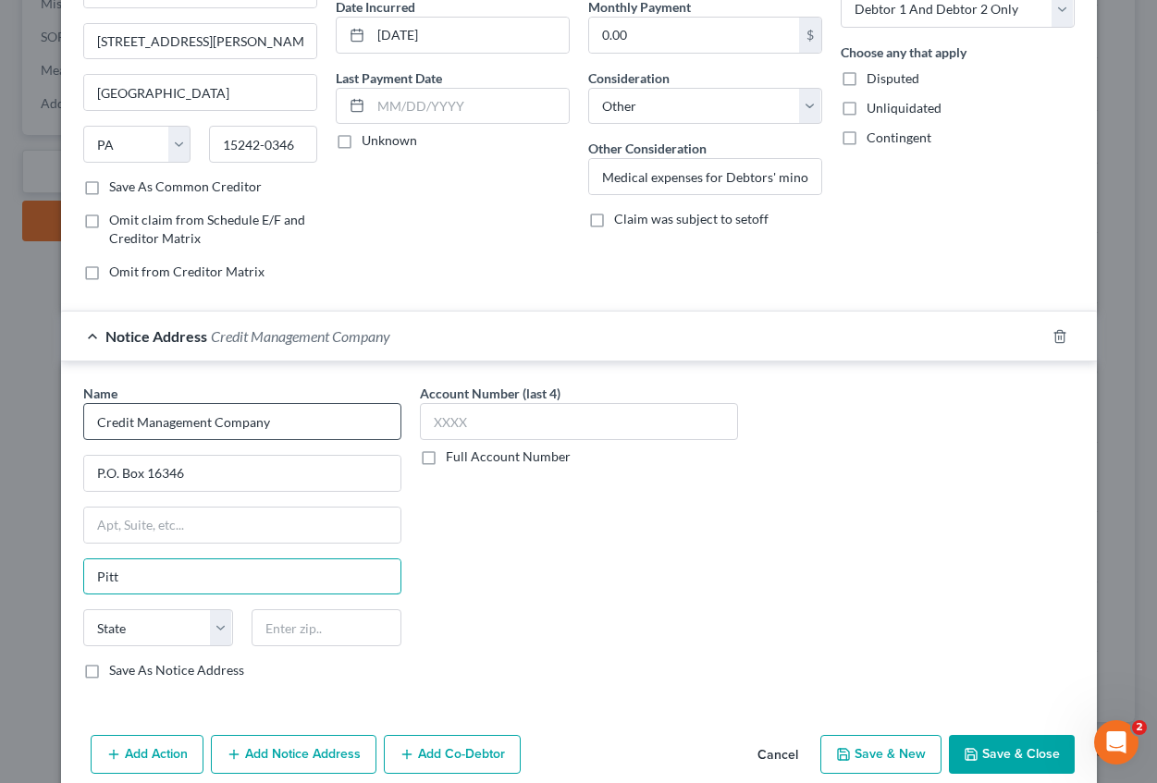
type input "[GEOGRAPHIC_DATA]"
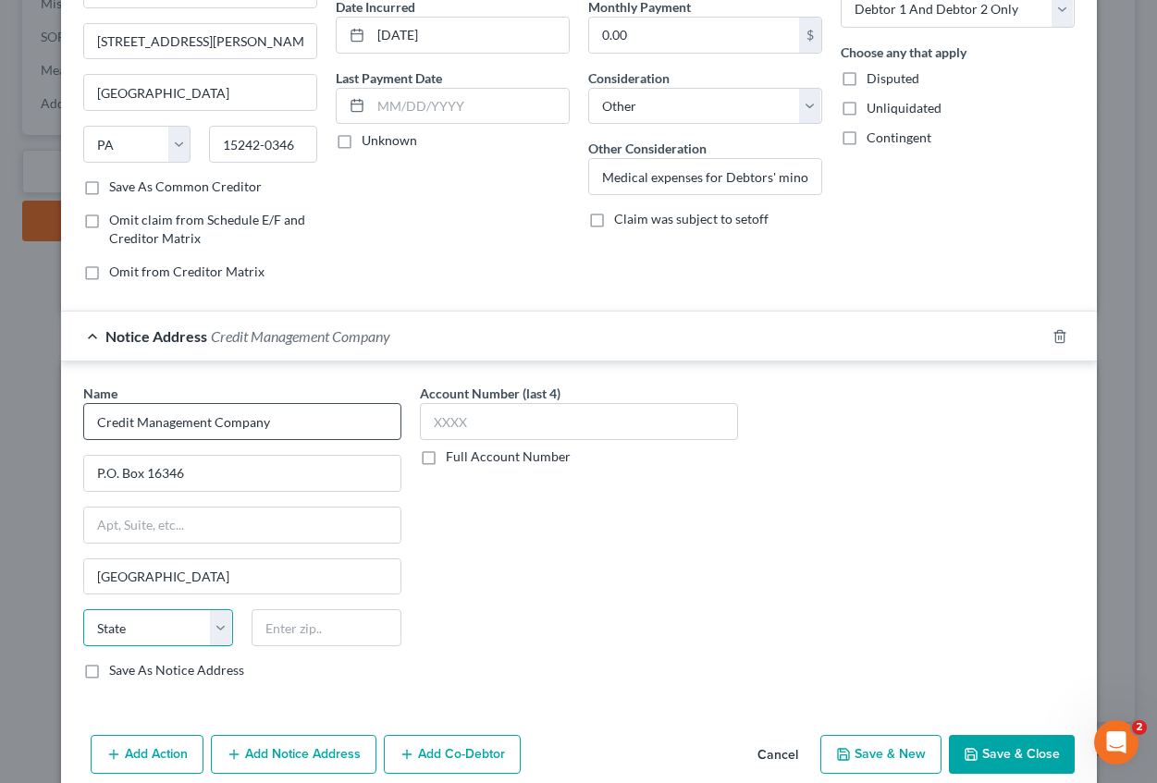
select select "39"
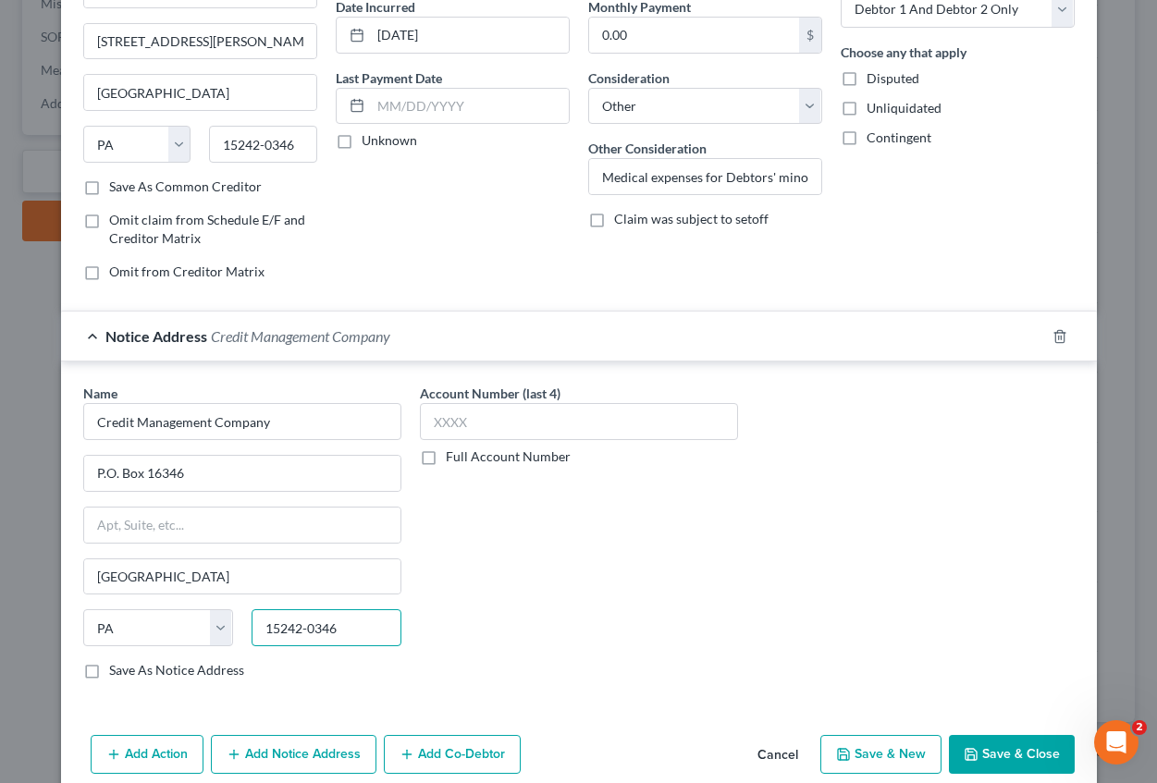
type input "15242-0346"
click at [983, 745] on button "Save & Close" at bounding box center [1012, 754] width 126 height 39
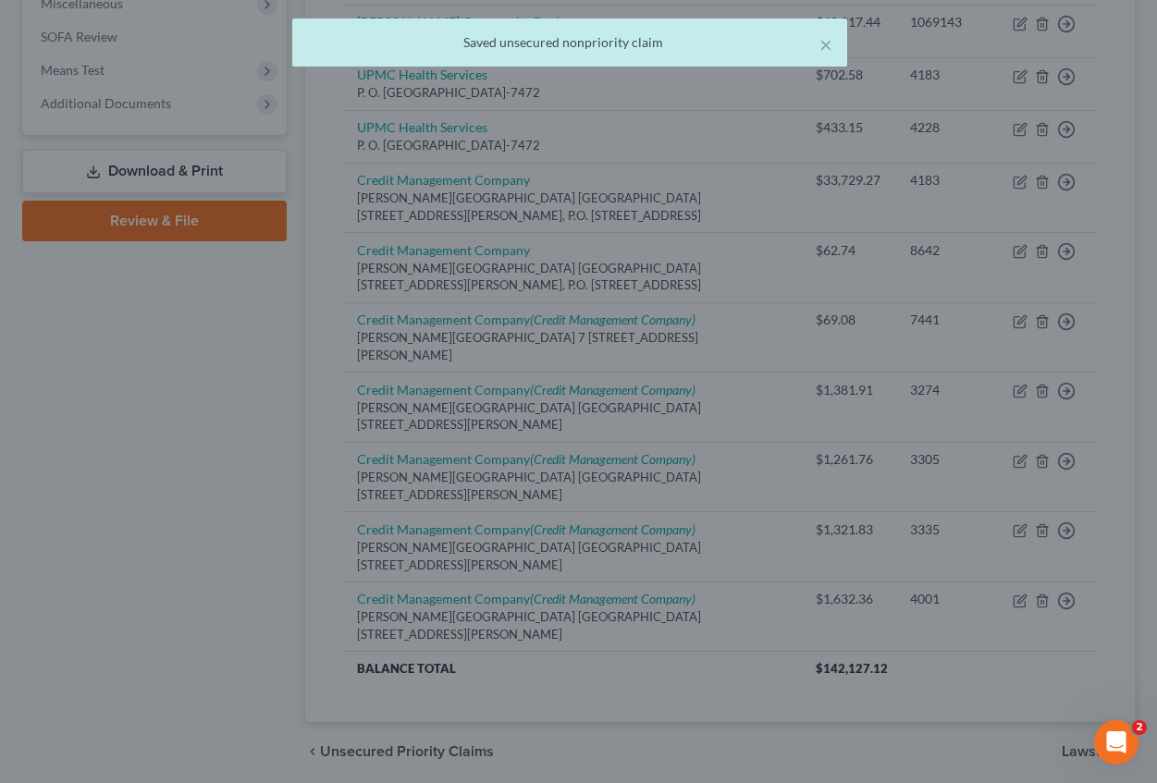
scroll to position [0, 0]
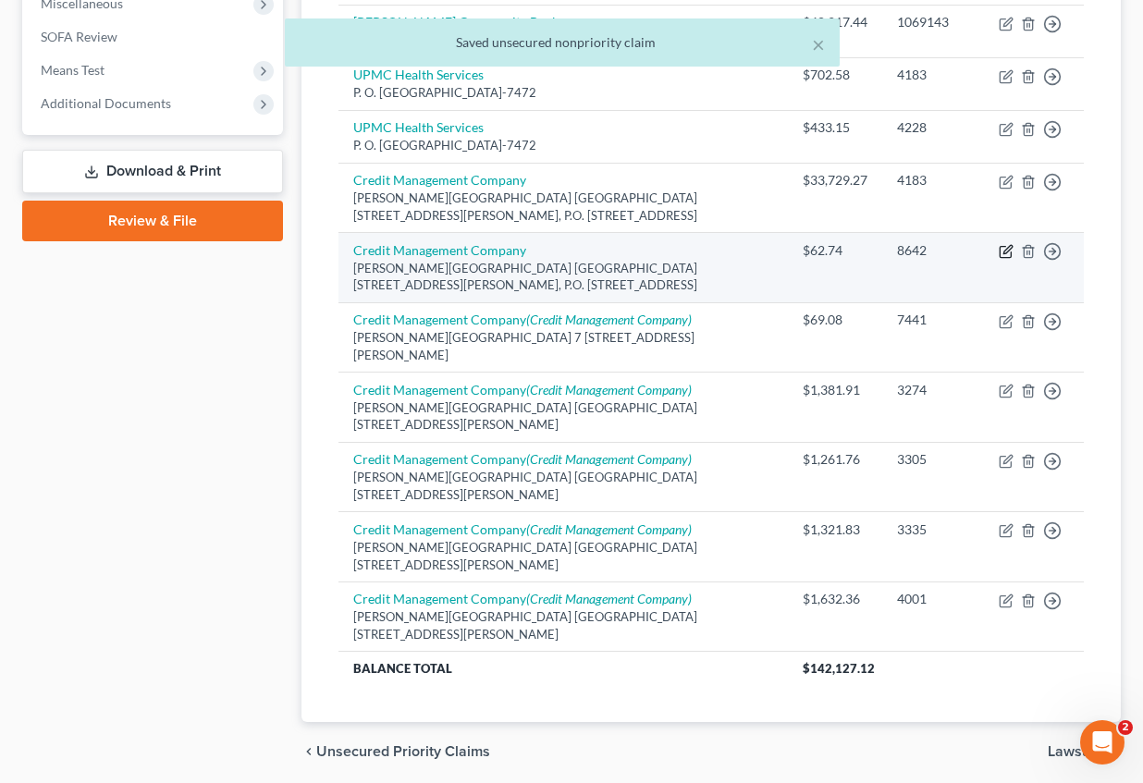
click at [1003, 253] on icon "button" at bounding box center [1007, 250] width 8 height 8
select select "39"
select select "14"
select select "2"
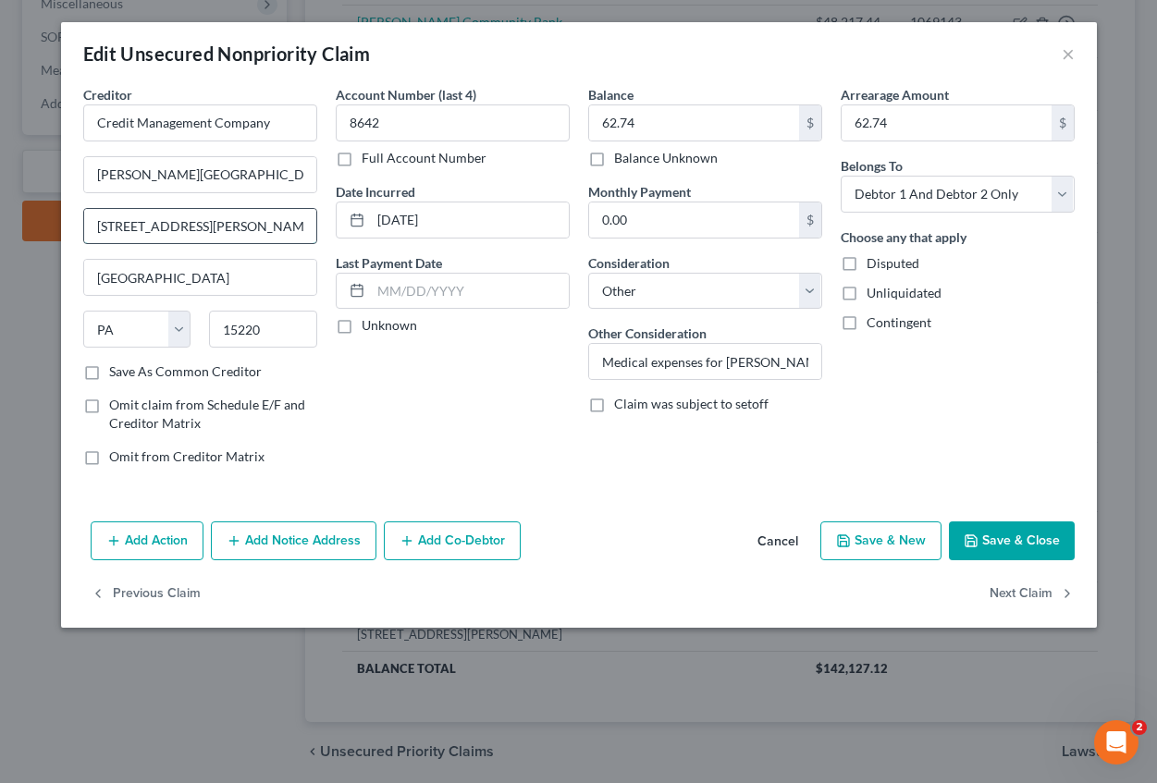
click at [259, 222] on input "[STREET_ADDRESS][PERSON_NAME], P.O. Box 16346" at bounding box center [200, 226] width 232 height 35
type input "[STREET_ADDRESS][PERSON_NAME]"
click at [468, 397] on div "Account Number (last 4) 8642 Full Account Number Date Incurred [DATE] Last Paym…" at bounding box center [452, 283] width 252 height 396
click at [306, 533] on button "Add Notice Address" at bounding box center [294, 541] width 166 height 39
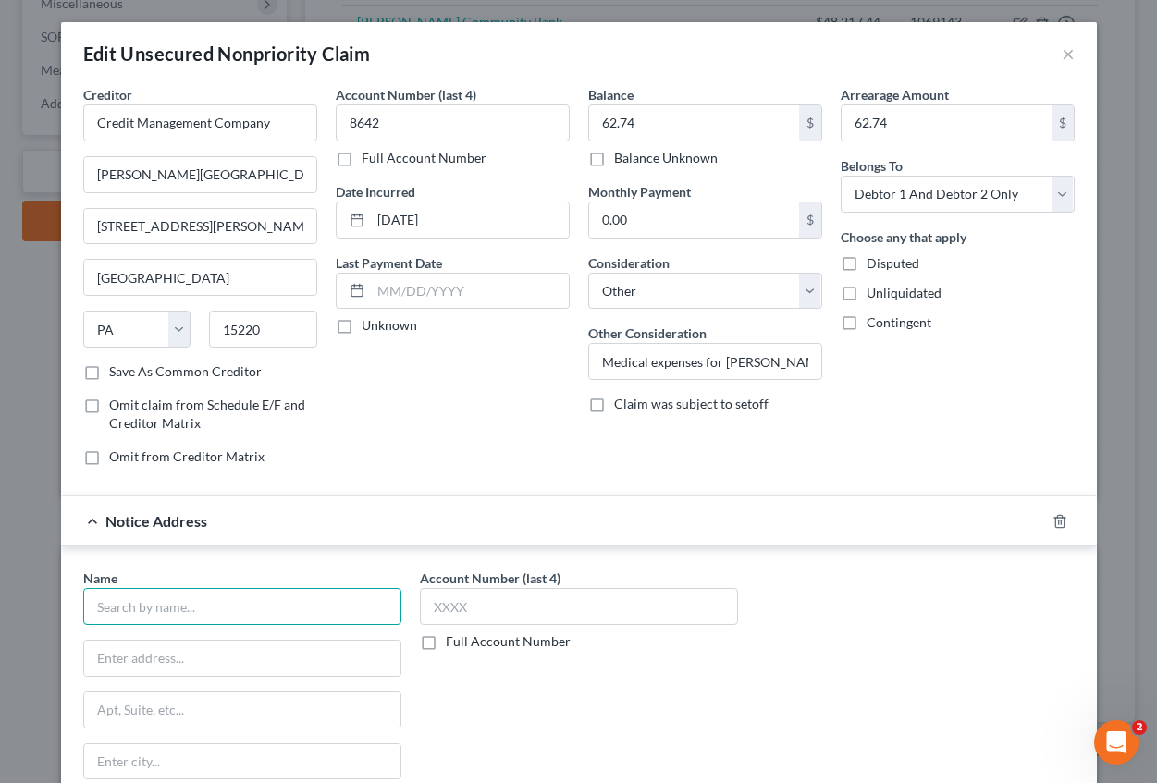
click at [111, 595] on input "text" at bounding box center [242, 606] width 318 height 37
type input "Credit Management Company"
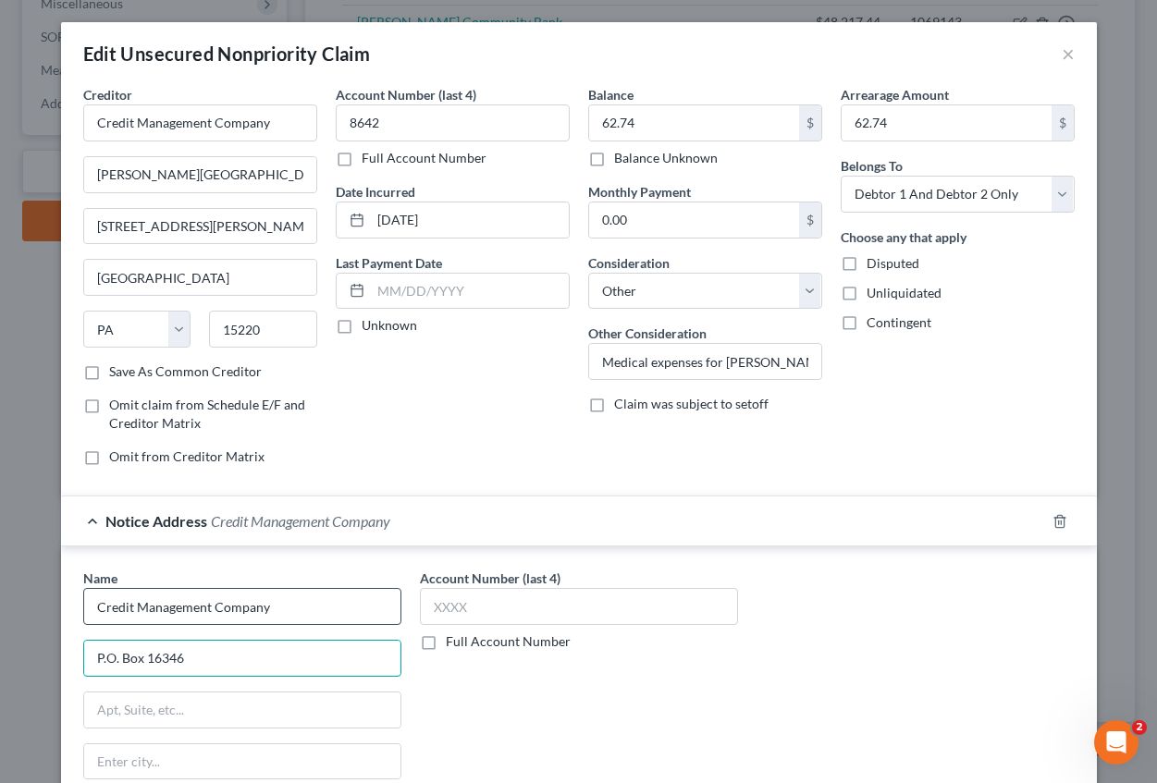
type input "P.O. Box 16346"
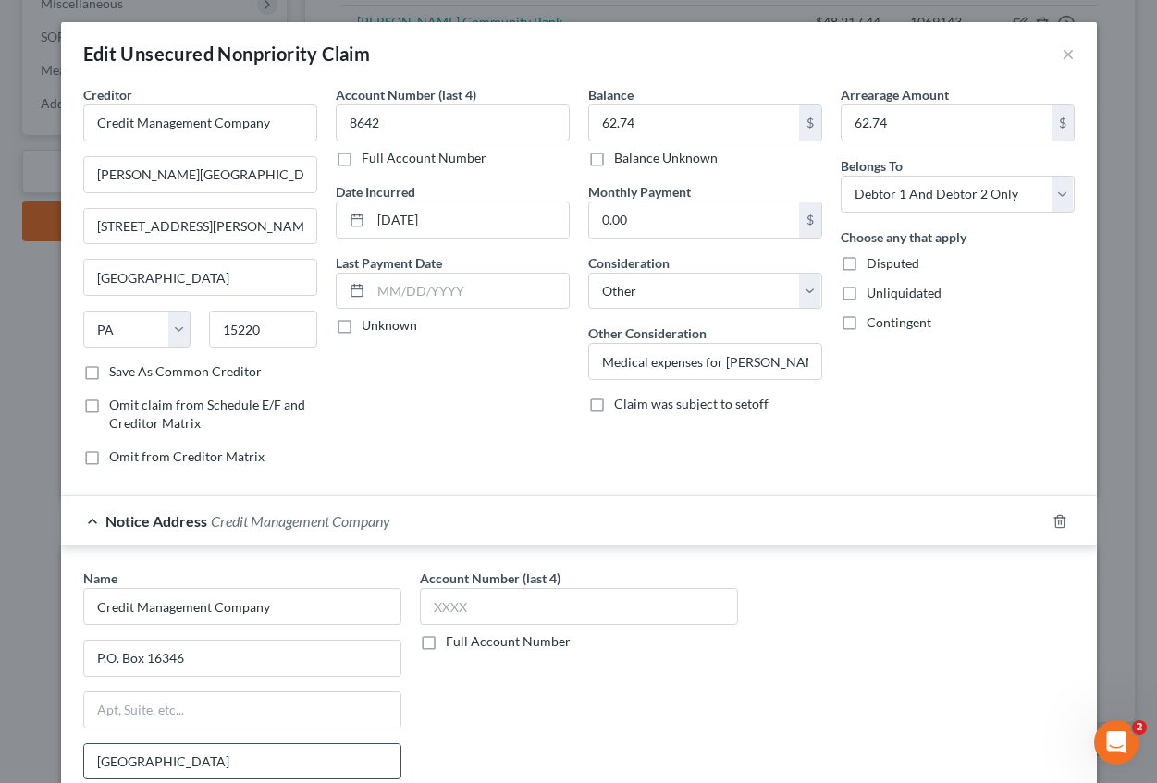
type input "[GEOGRAPHIC_DATA]"
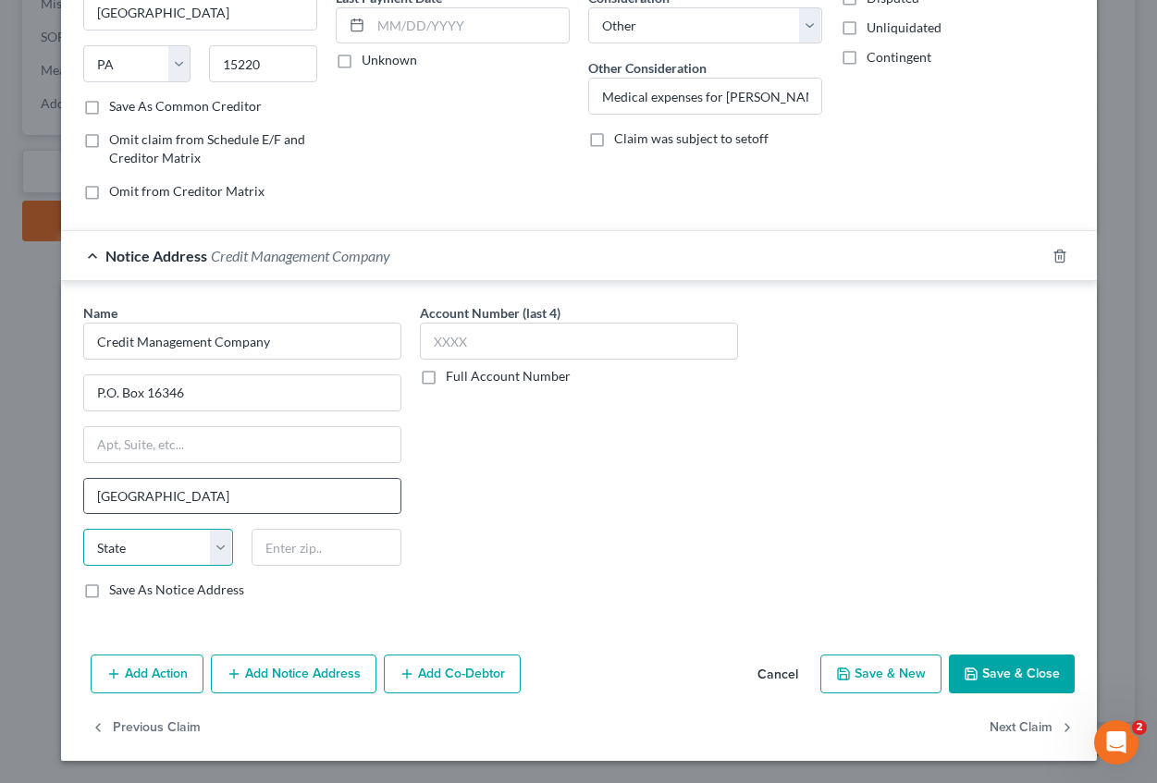
select select "39"
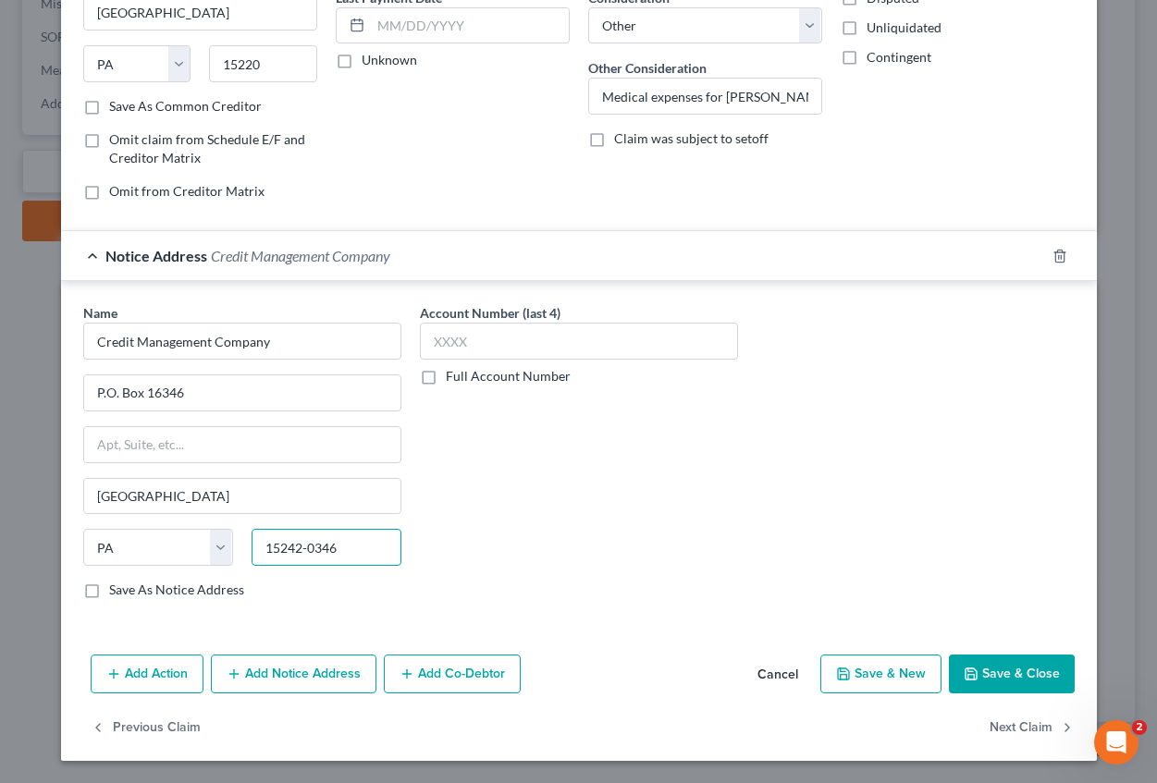
type input "15242-0346"
click at [979, 666] on button "Save & Close" at bounding box center [1012, 674] width 126 height 39
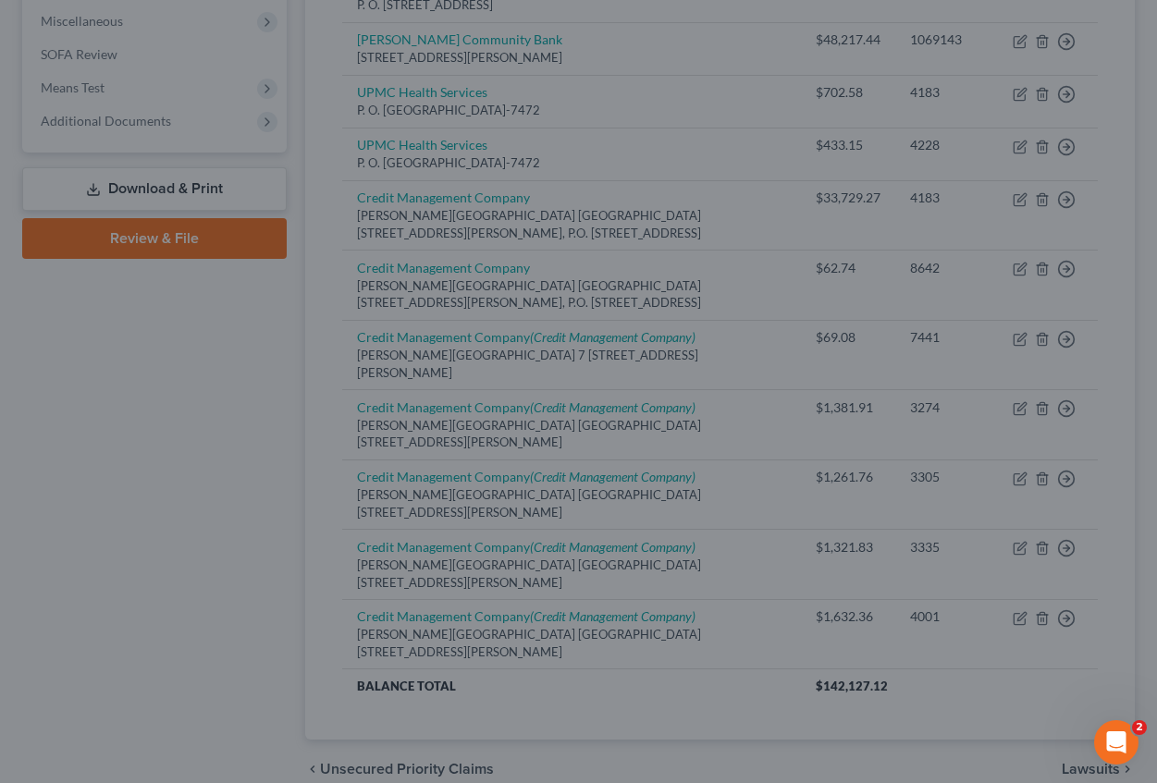
scroll to position [0, 0]
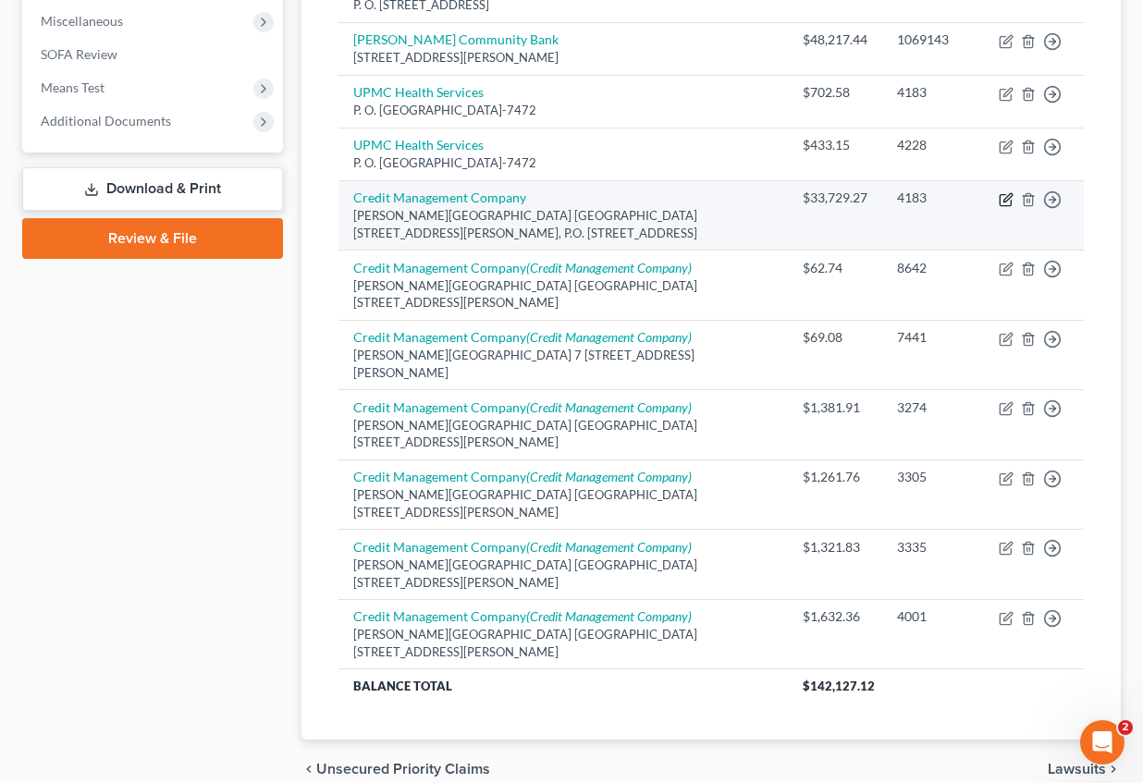
click at [1007, 204] on icon "button" at bounding box center [1006, 199] width 15 height 15
select select "39"
select select "14"
select select "2"
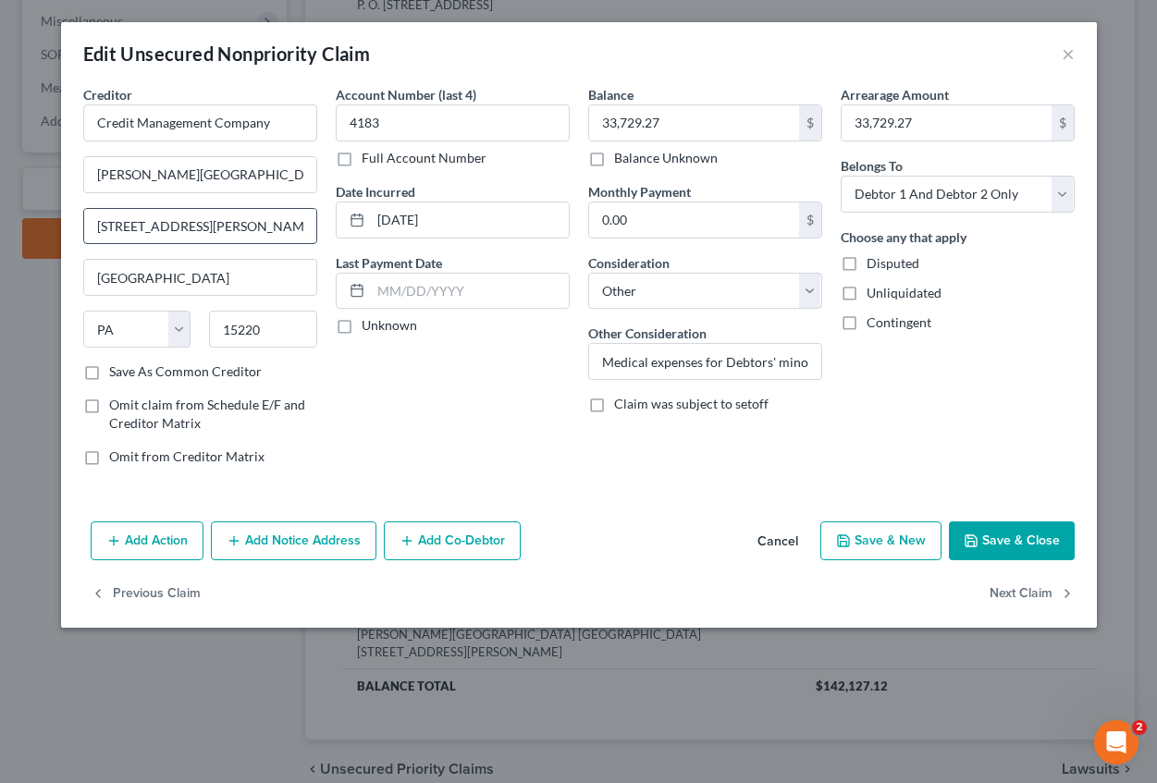
click at [261, 228] on input "[STREET_ADDRESS][PERSON_NAME], P.O. Box 16346" at bounding box center [200, 226] width 232 height 35
click at [485, 423] on div "Account Number (last 4) 4183 Full Account Number Date Incurred [DATE] Last Paym…" at bounding box center [452, 283] width 252 height 396
click at [311, 533] on button "Add Notice Address" at bounding box center [294, 541] width 166 height 39
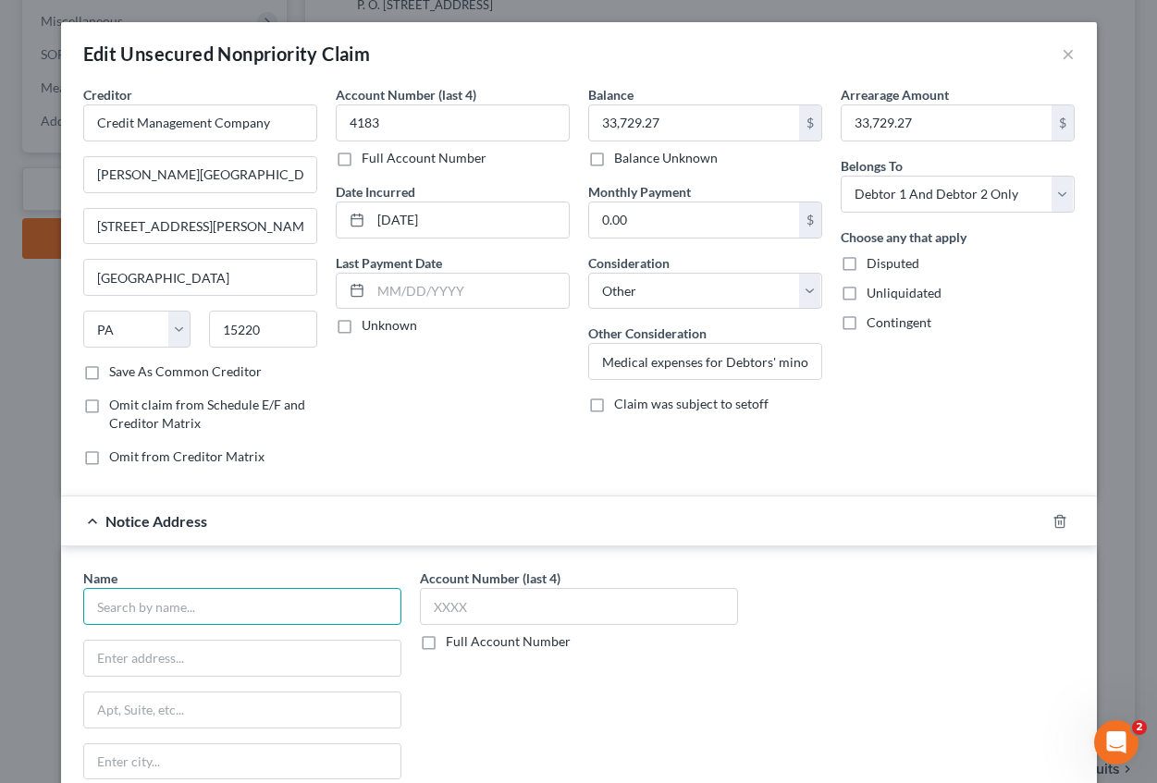
click at [315, 602] on input "text" at bounding box center [242, 606] width 318 height 37
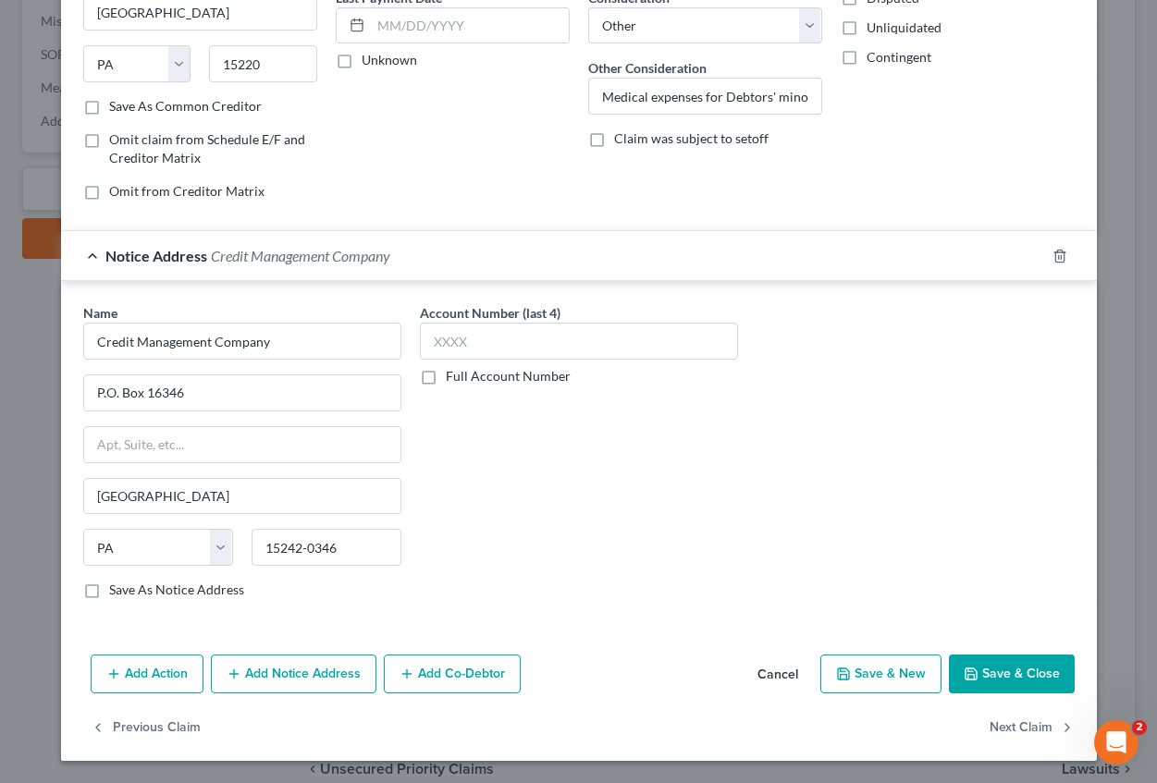
click at [1035, 677] on button "Save & Close" at bounding box center [1012, 674] width 126 height 39
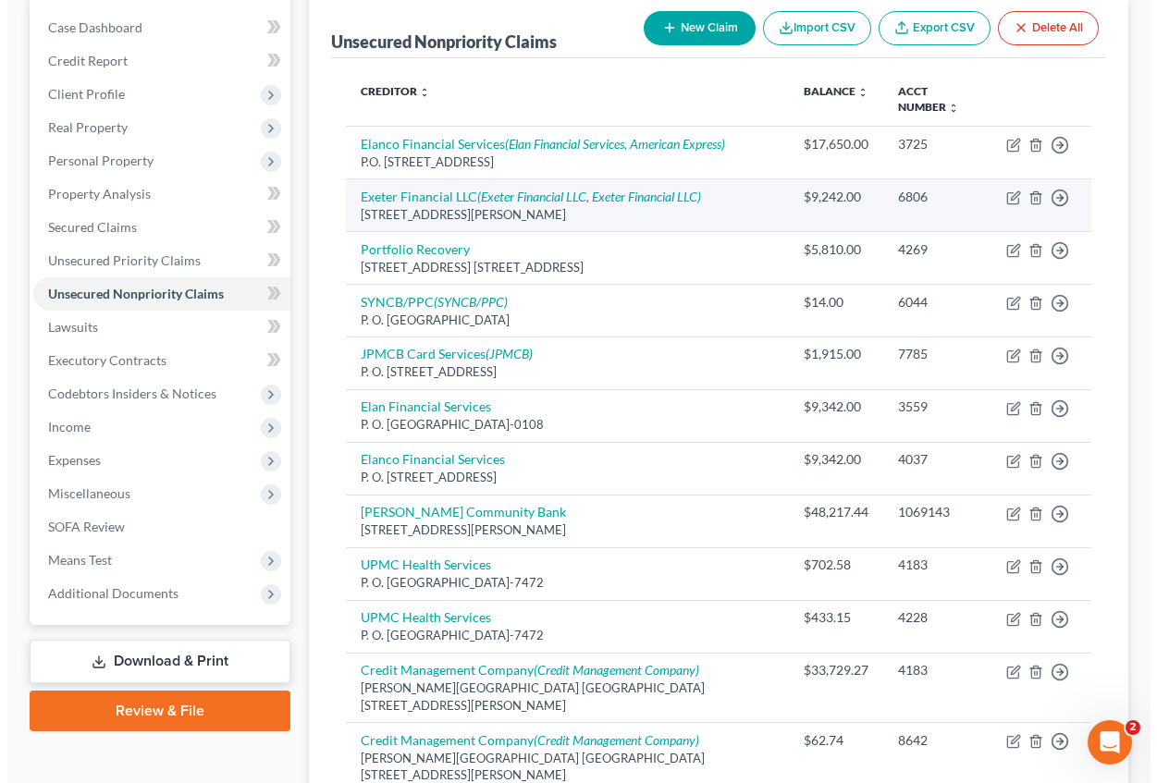
scroll to position [0, 0]
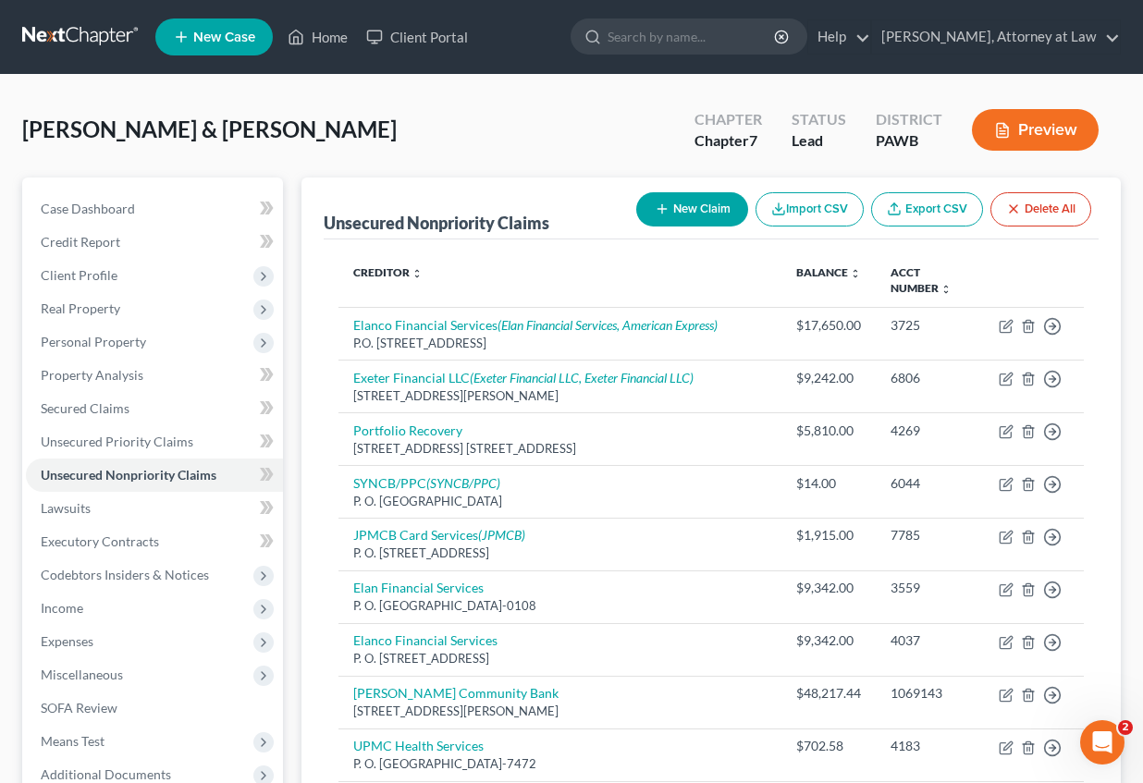
click at [684, 215] on button "New Claim" at bounding box center [692, 209] width 112 height 34
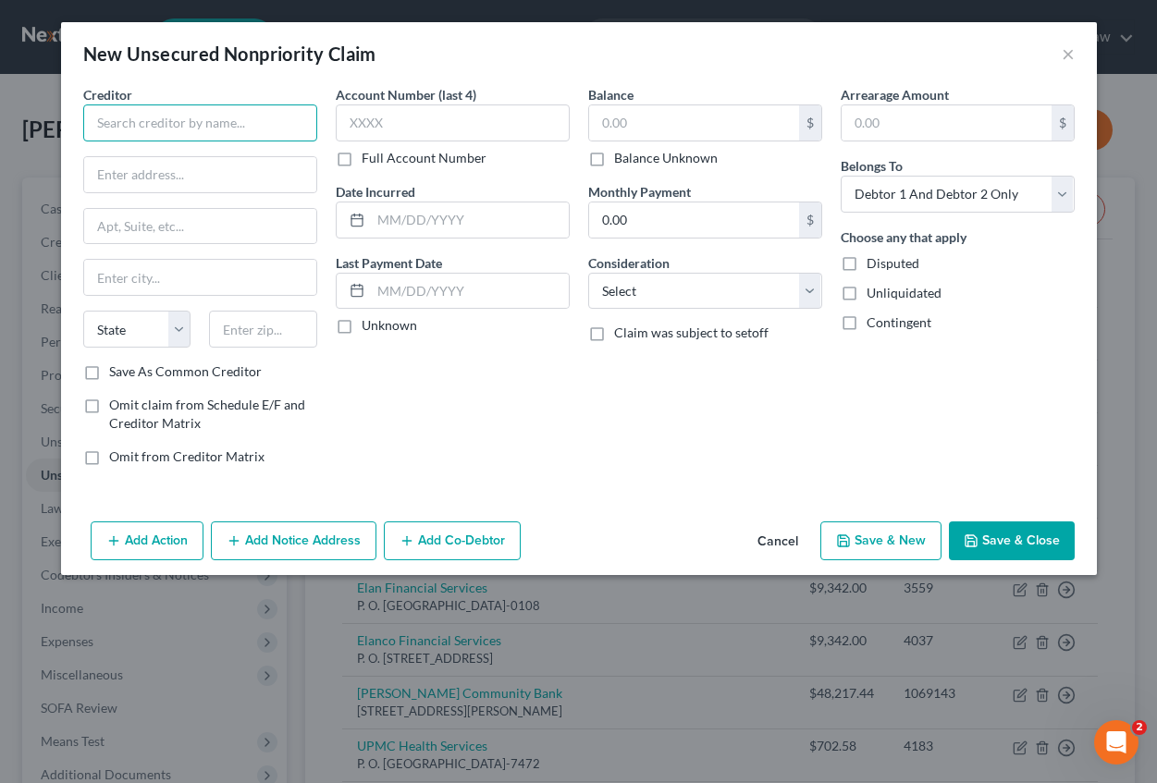
click at [255, 131] on input "text" at bounding box center [200, 122] width 234 height 37
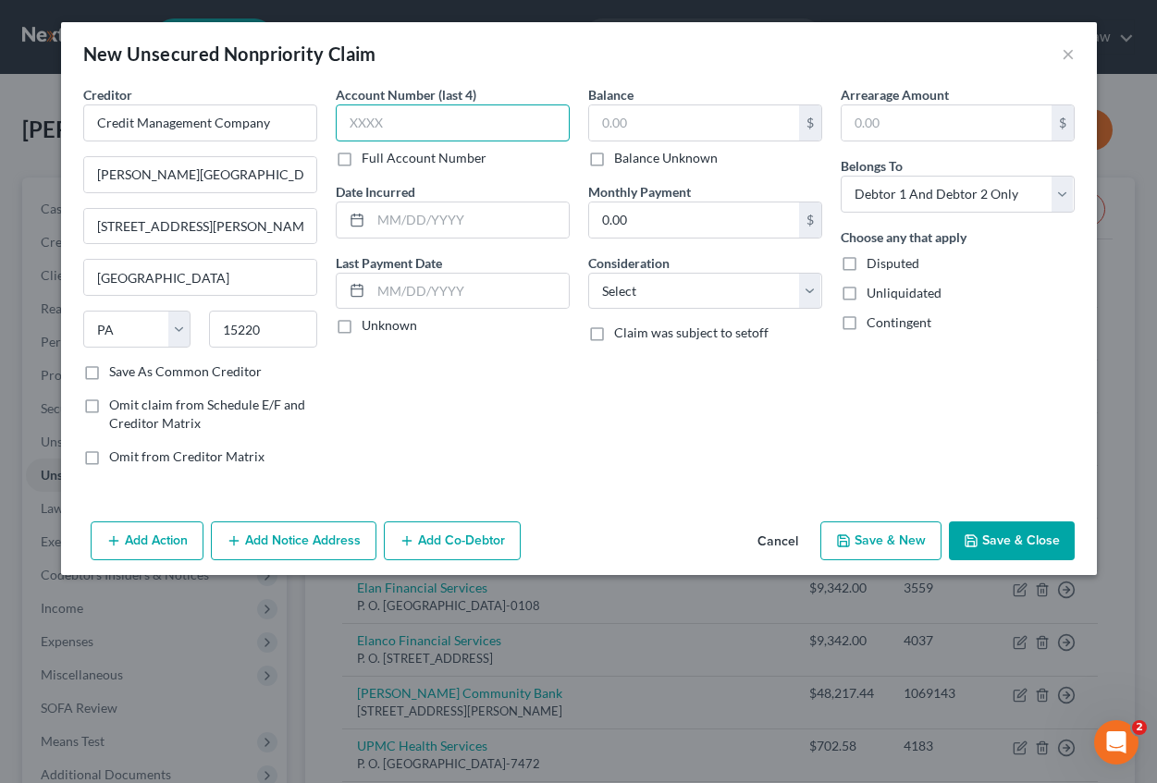
click at [390, 131] on input "text" at bounding box center [453, 122] width 234 height 37
click at [618, 120] on input "text" at bounding box center [694, 122] width 210 height 35
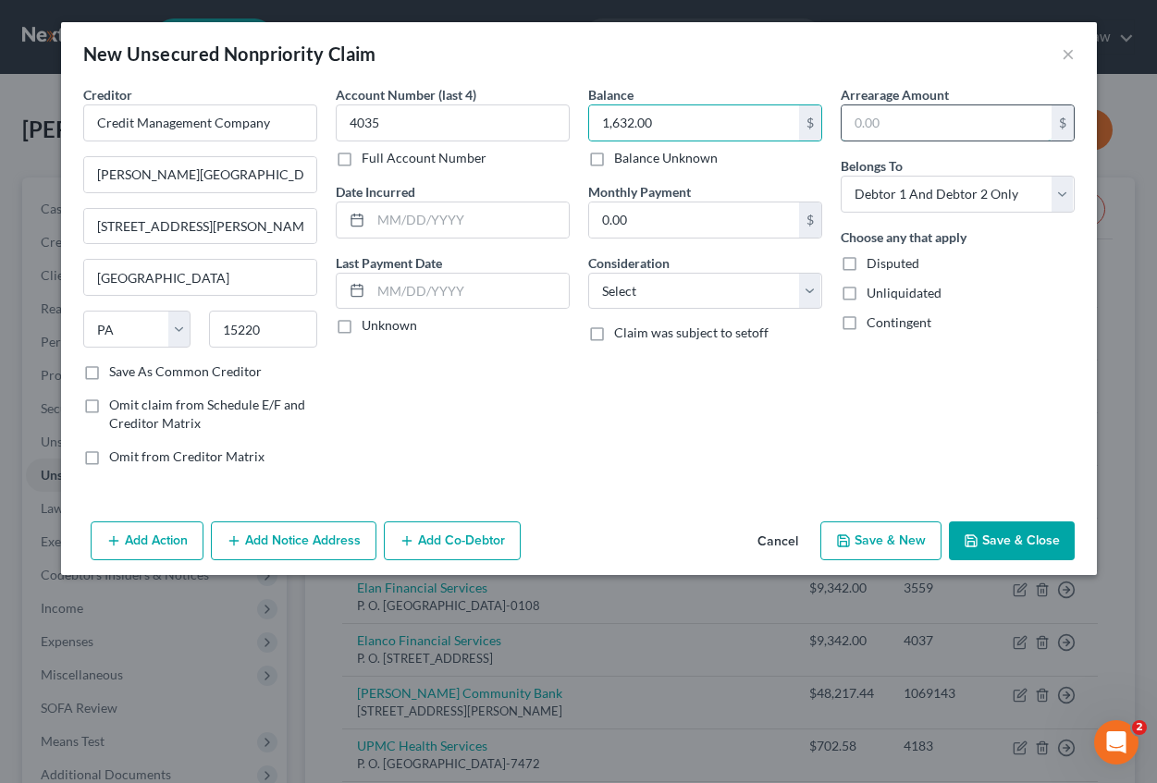
click at [906, 120] on input "text" at bounding box center [947, 122] width 210 height 35
click at [425, 208] on input "text" at bounding box center [470, 220] width 198 height 35
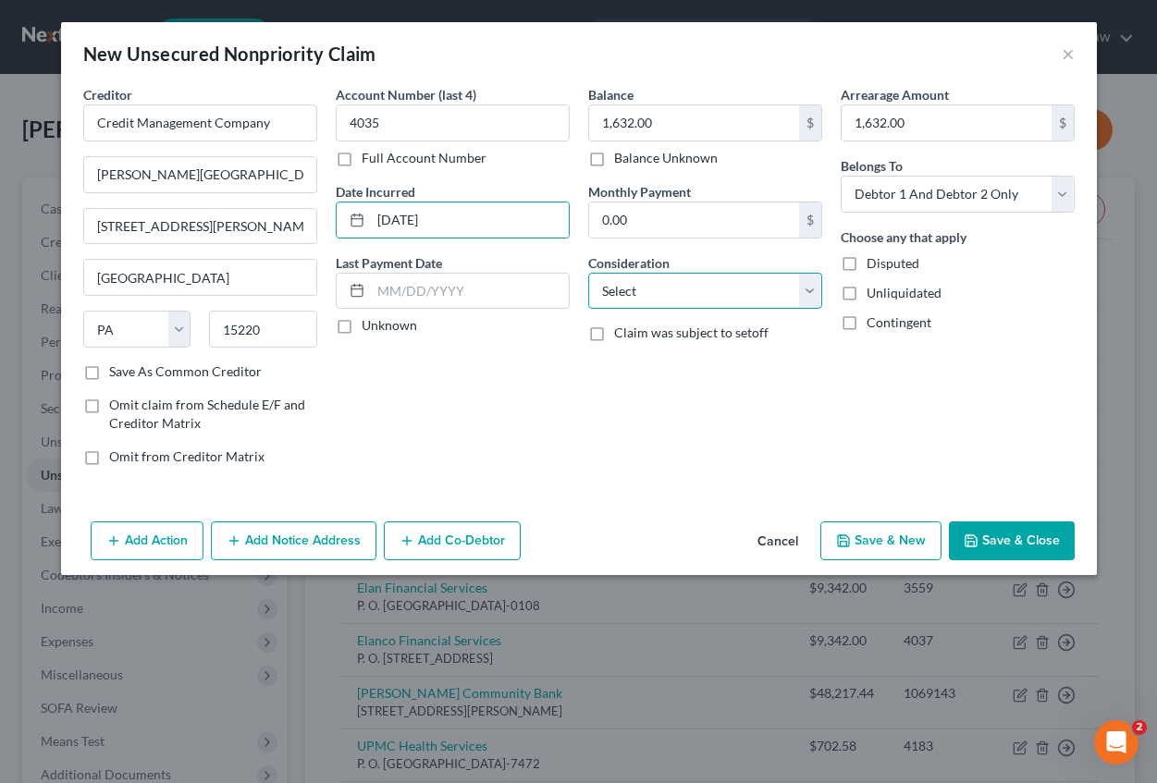
click at [682, 295] on select "Select Cable / Satellite Services Collection Agency Credit Card Debt Debt Couns…" at bounding box center [705, 291] width 234 height 37
click at [588, 273] on select "Select Cable / Satellite Services Collection Agency Credit Card Debt Debt Couns…" at bounding box center [705, 291] width 234 height 37
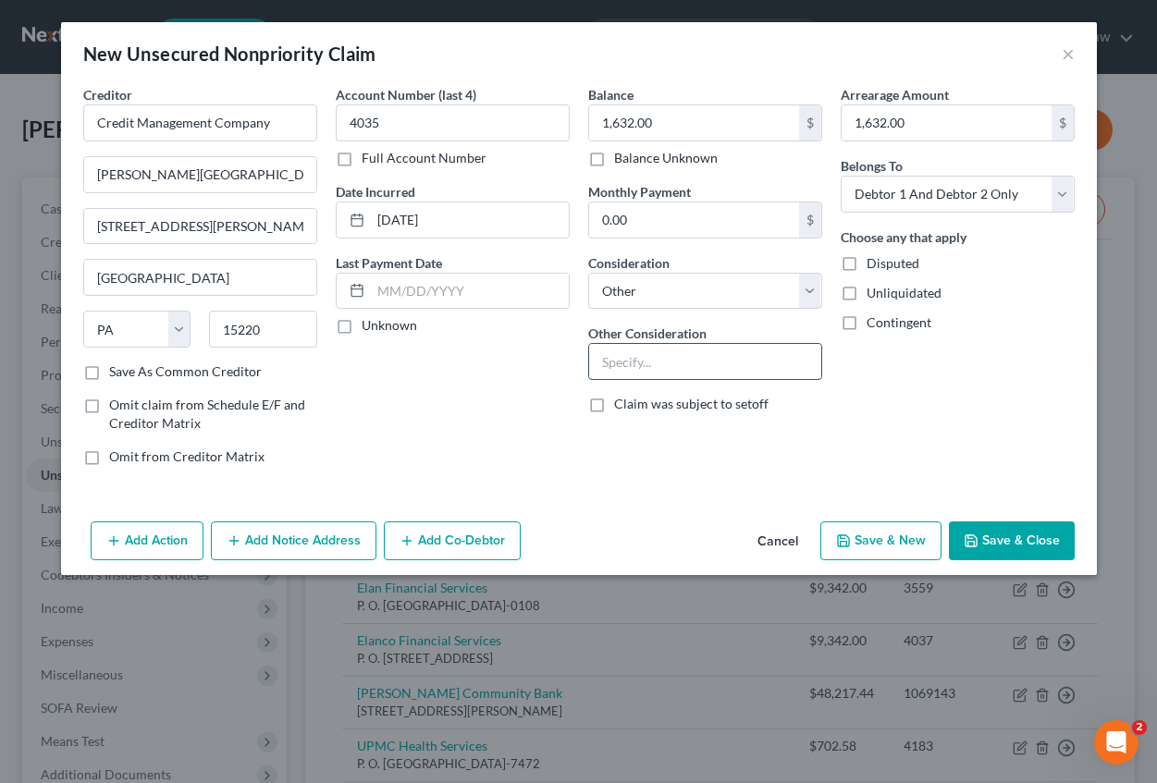
click at [599, 373] on input "text" at bounding box center [705, 361] width 232 height 35
click at [986, 527] on button "Save & Close" at bounding box center [1012, 541] width 126 height 39
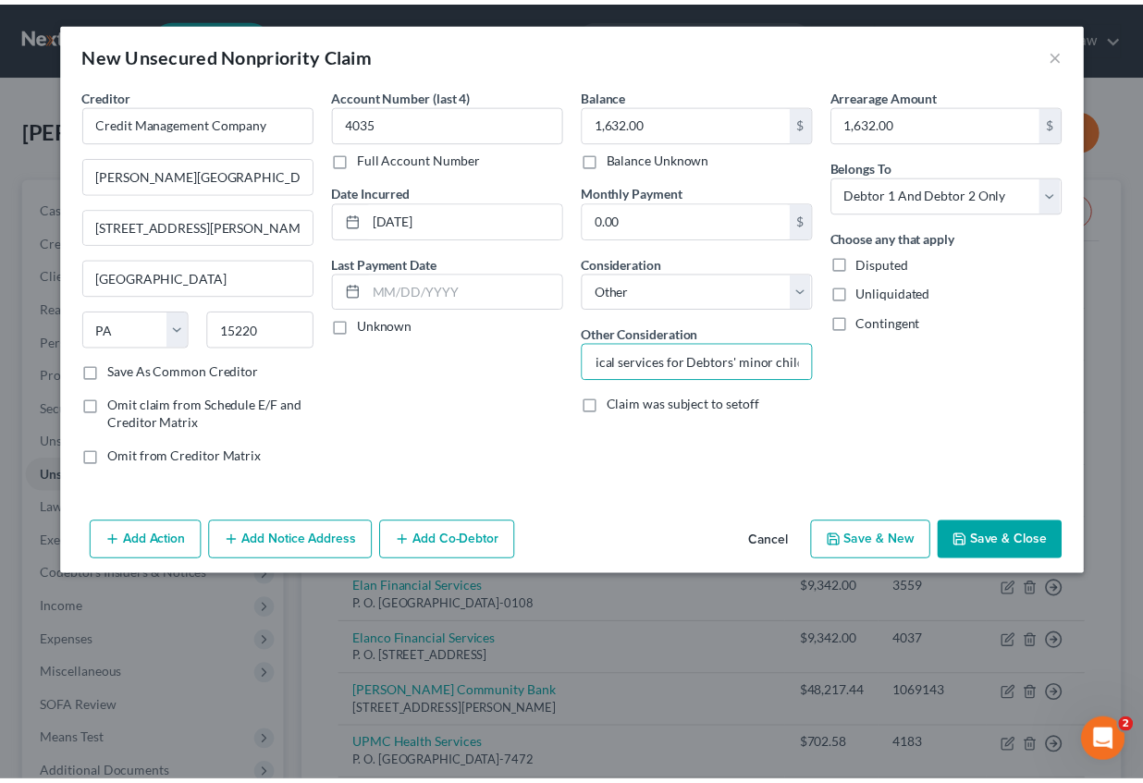
scroll to position [0, 0]
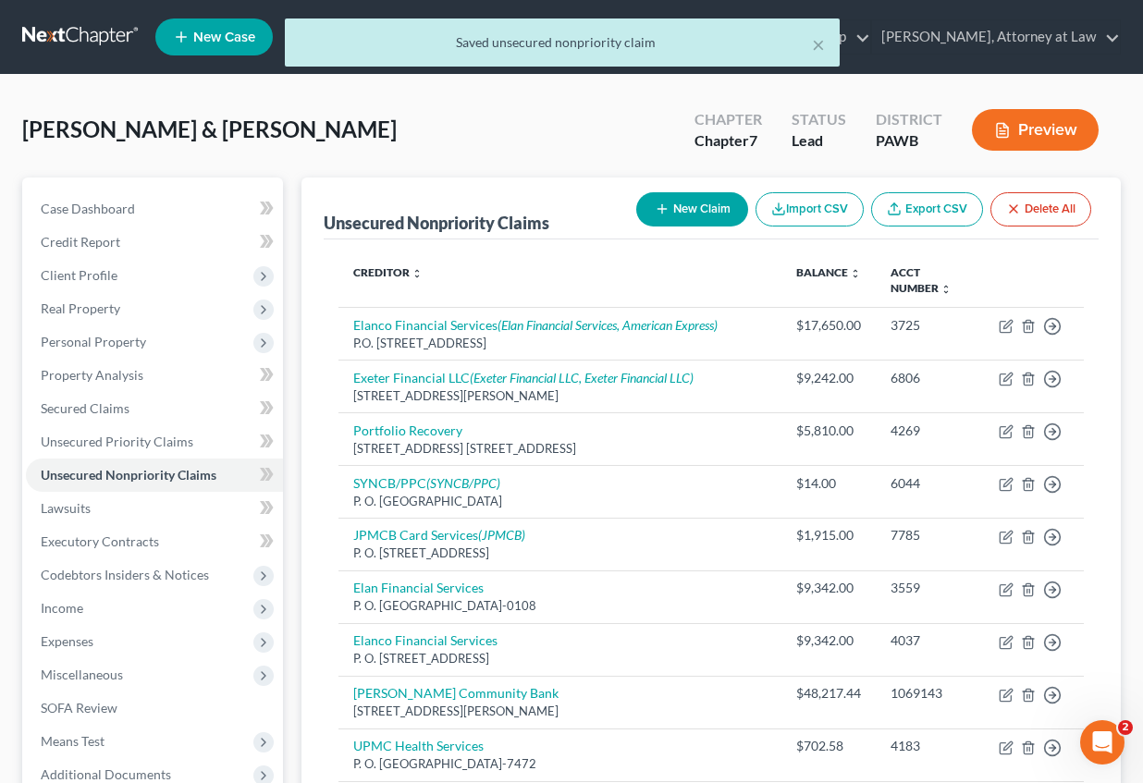
click at [707, 201] on button "New Claim" at bounding box center [692, 209] width 112 height 34
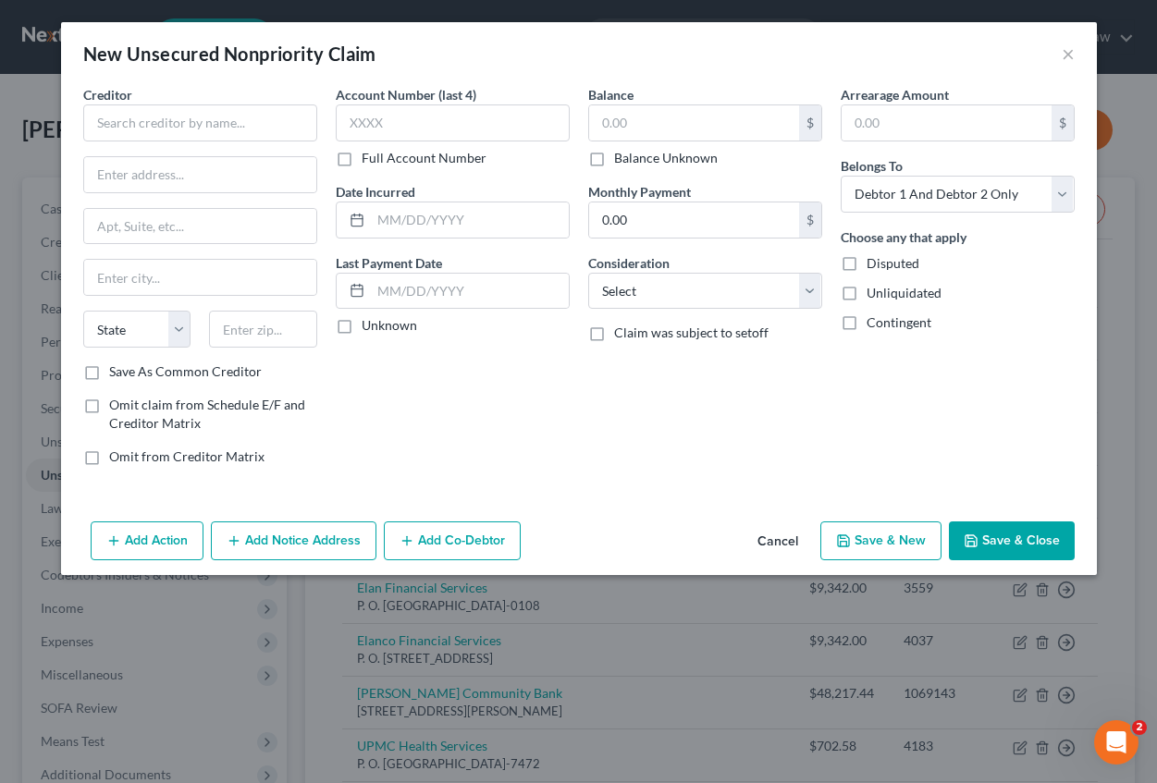
click at [769, 538] on button "Cancel" at bounding box center [778, 541] width 70 height 37
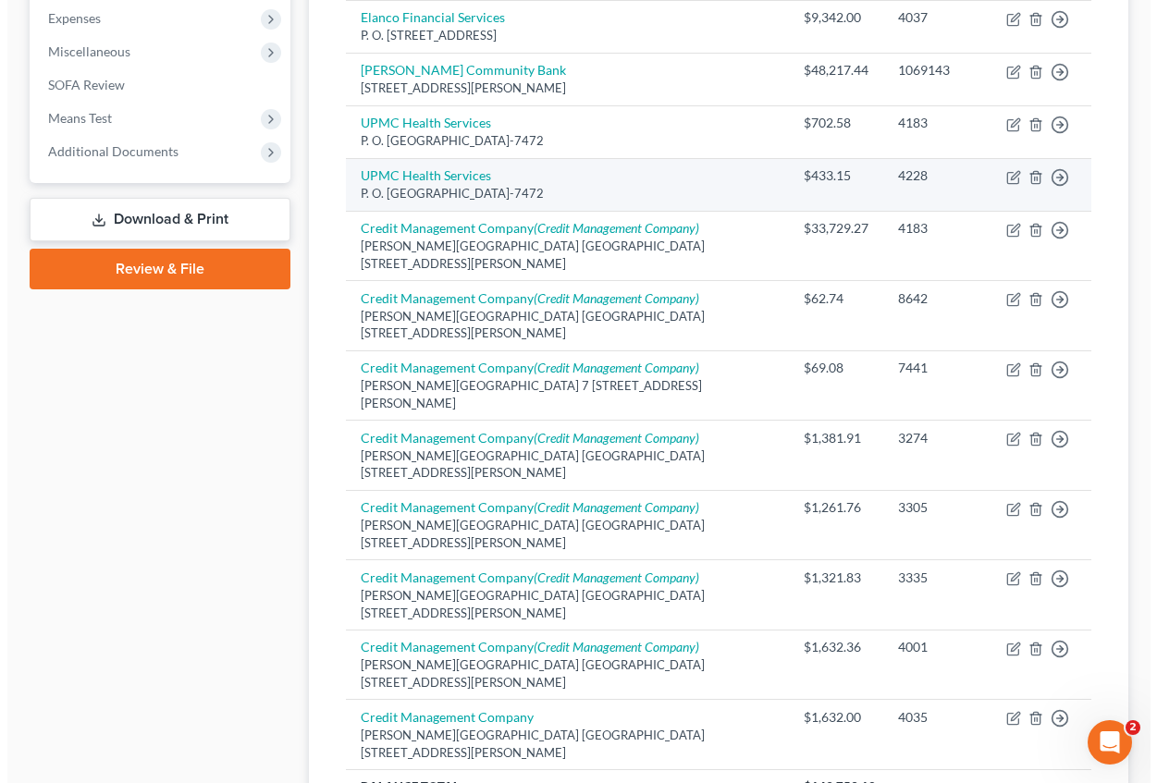
scroll to position [690, 0]
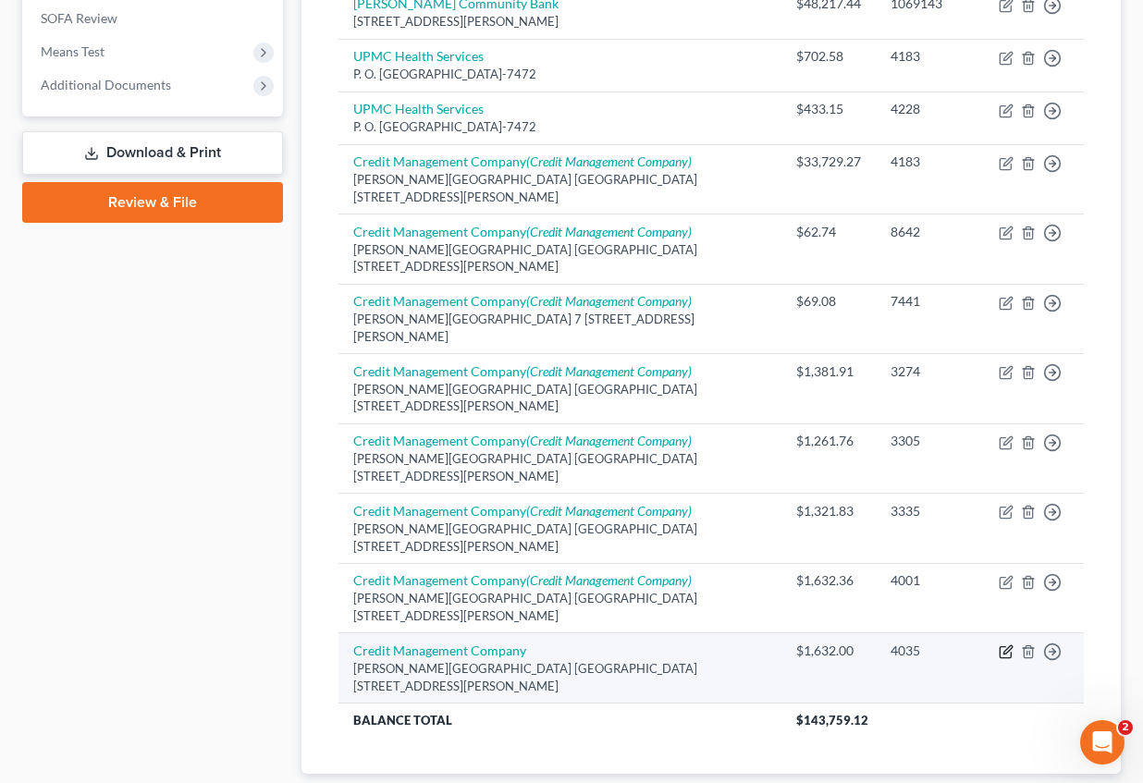
click at [1008, 645] on icon "button" at bounding box center [1006, 652] width 15 height 15
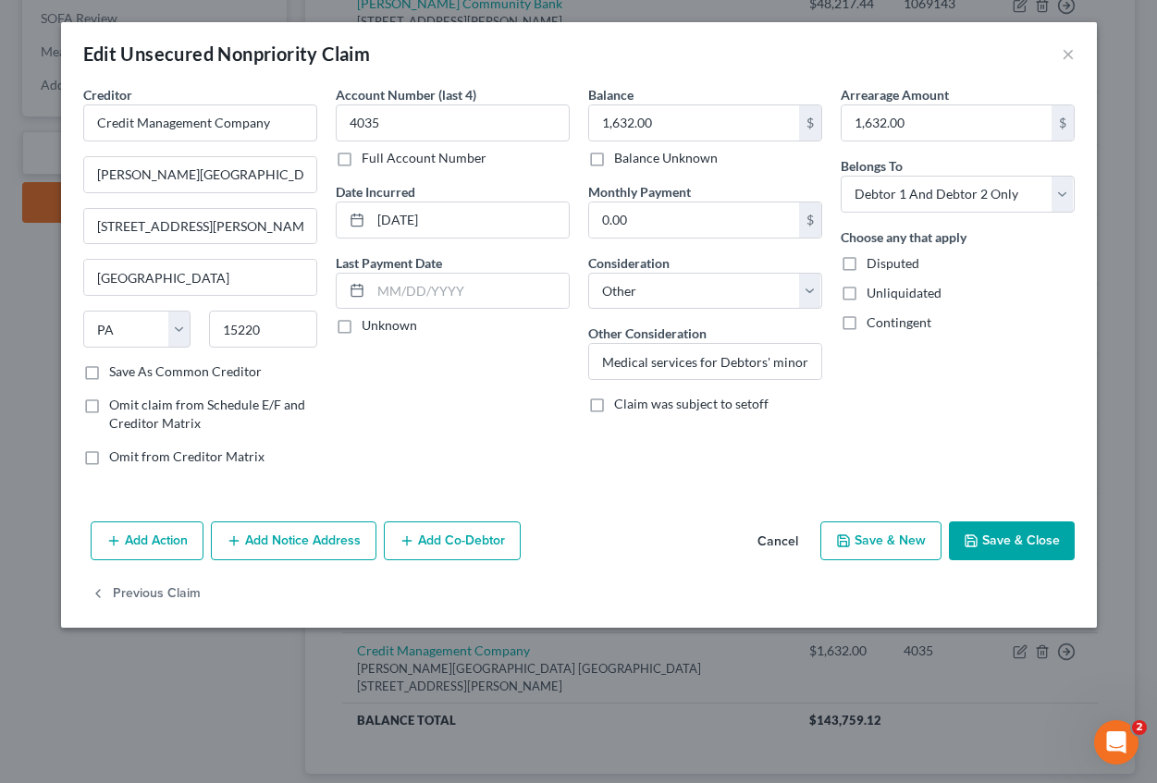
click at [283, 534] on button "Add Notice Address" at bounding box center [294, 541] width 166 height 39
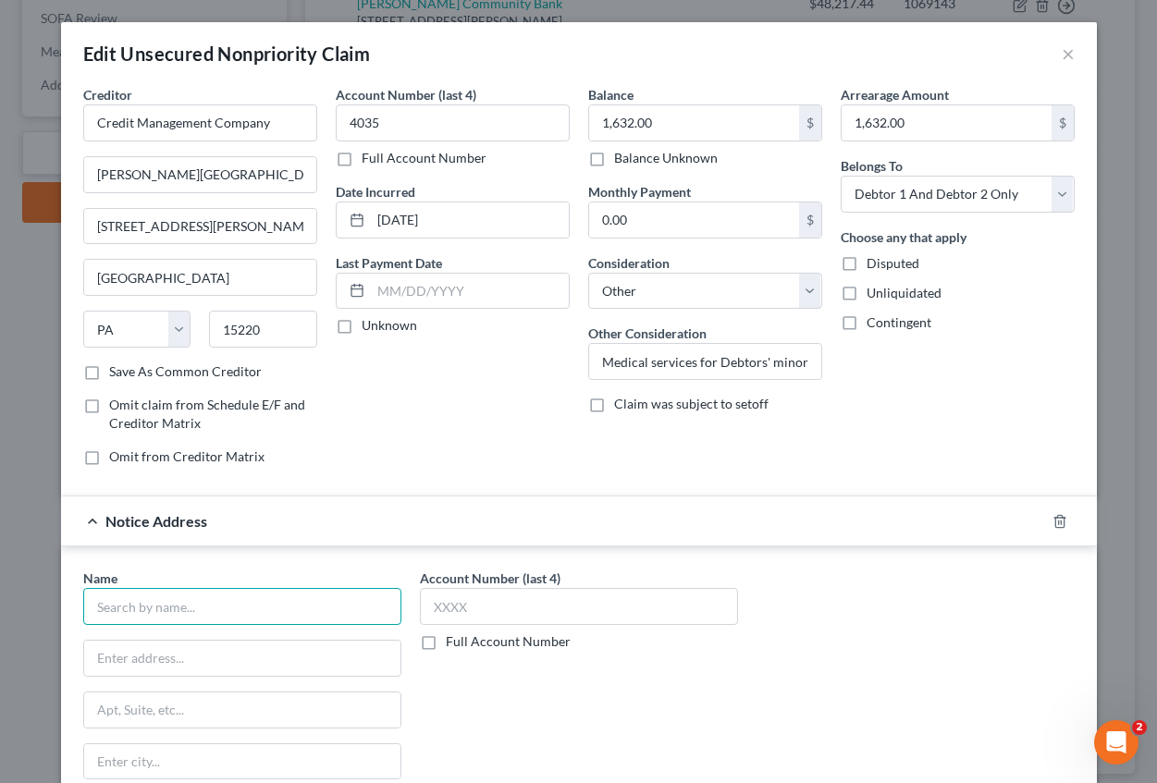
click at [168, 597] on input "text" at bounding box center [242, 606] width 318 height 37
click at [168, 747] on input "text" at bounding box center [242, 761] width 316 height 35
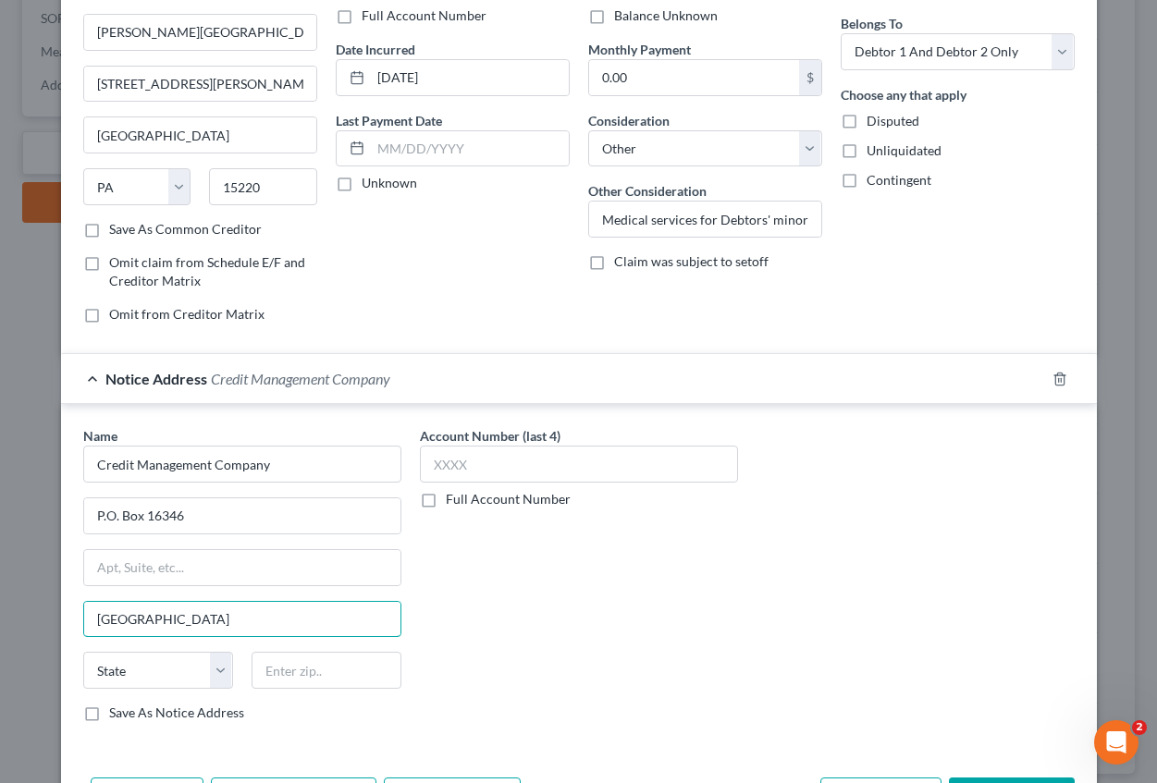
scroll to position [265, 0]
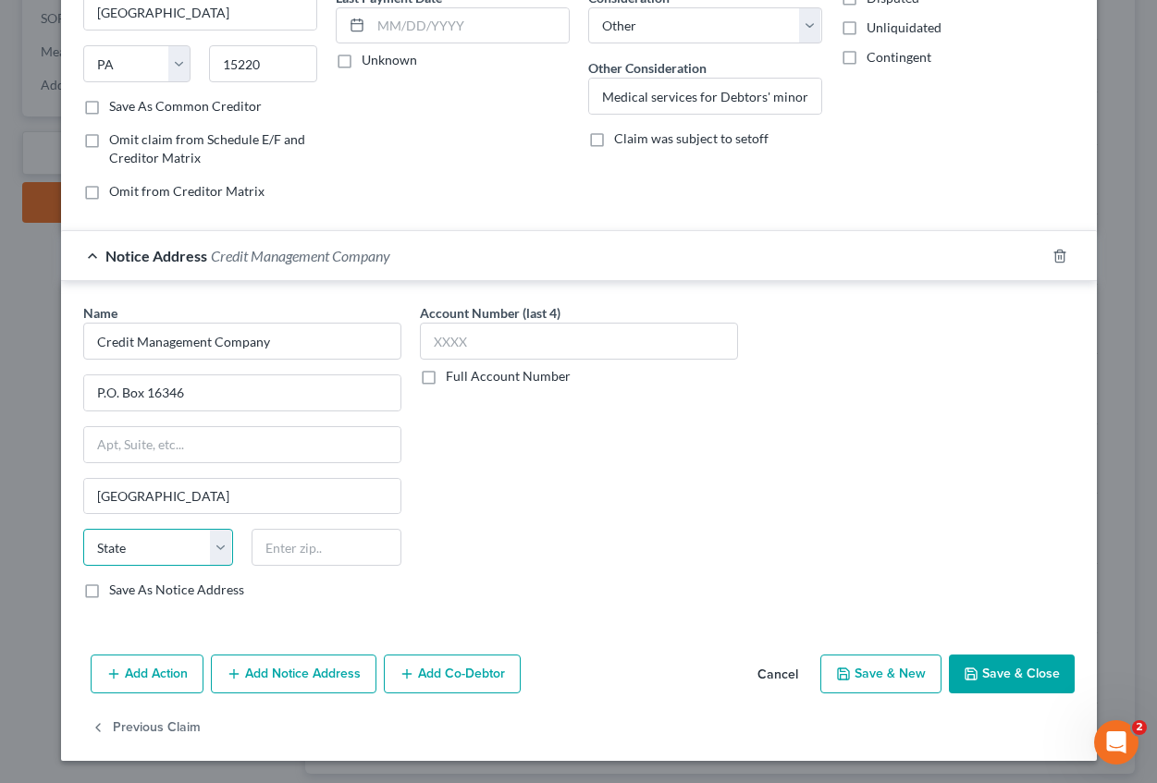
click at [108, 550] on select "State [US_STATE] AK AR AZ CA CO CT DE DC [GEOGRAPHIC_DATA] [GEOGRAPHIC_DATA] GU…" at bounding box center [158, 547] width 150 height 37
click at [83, 529] on select "State [US_STATE] AK AR AZ CA CO CT DE DC [GEOGRAPHIC_DATA] [GEOGRAPHIC_DATA] GU…" at bounding box center [158, 547] width 150 height 37
drag, startPoint x: 1002, startPoint y: 675, endPoint x: 983, endPoint y: 607, distance: 71.1
click at [1001, 675] on button "Save & Close" at bounding box center [1012, 674] width 126 height 39
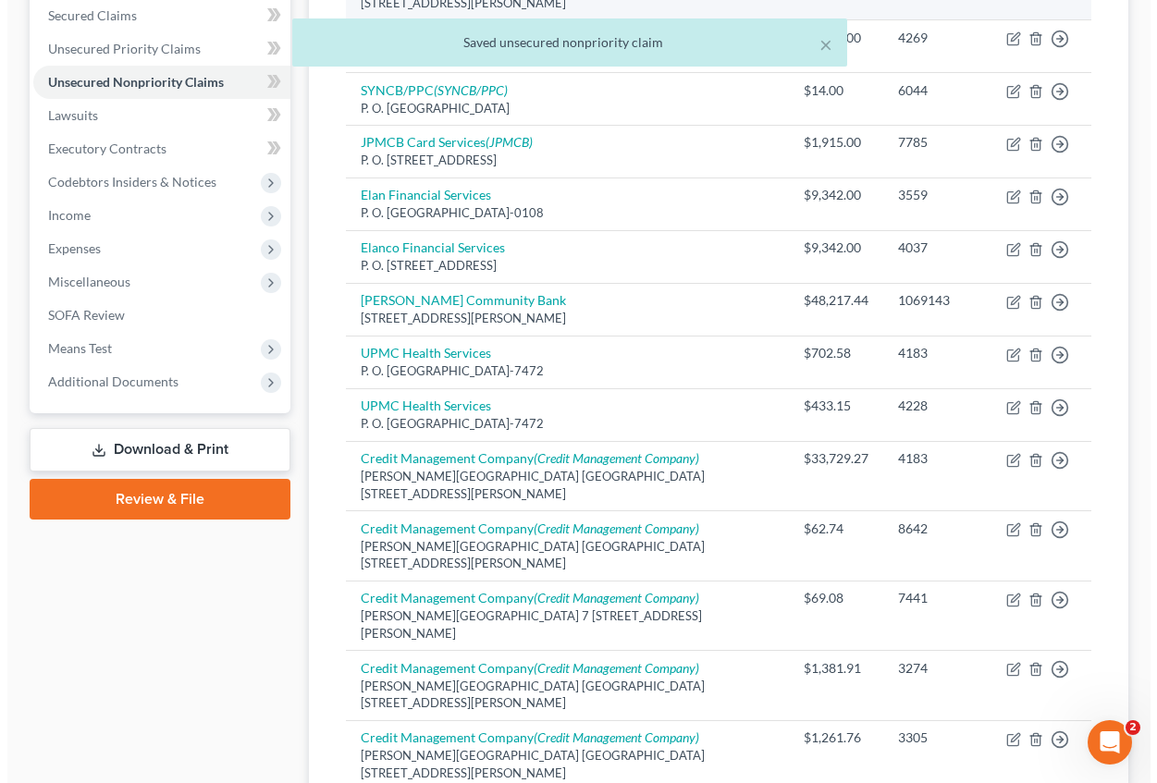
scroll to position [0, 0]
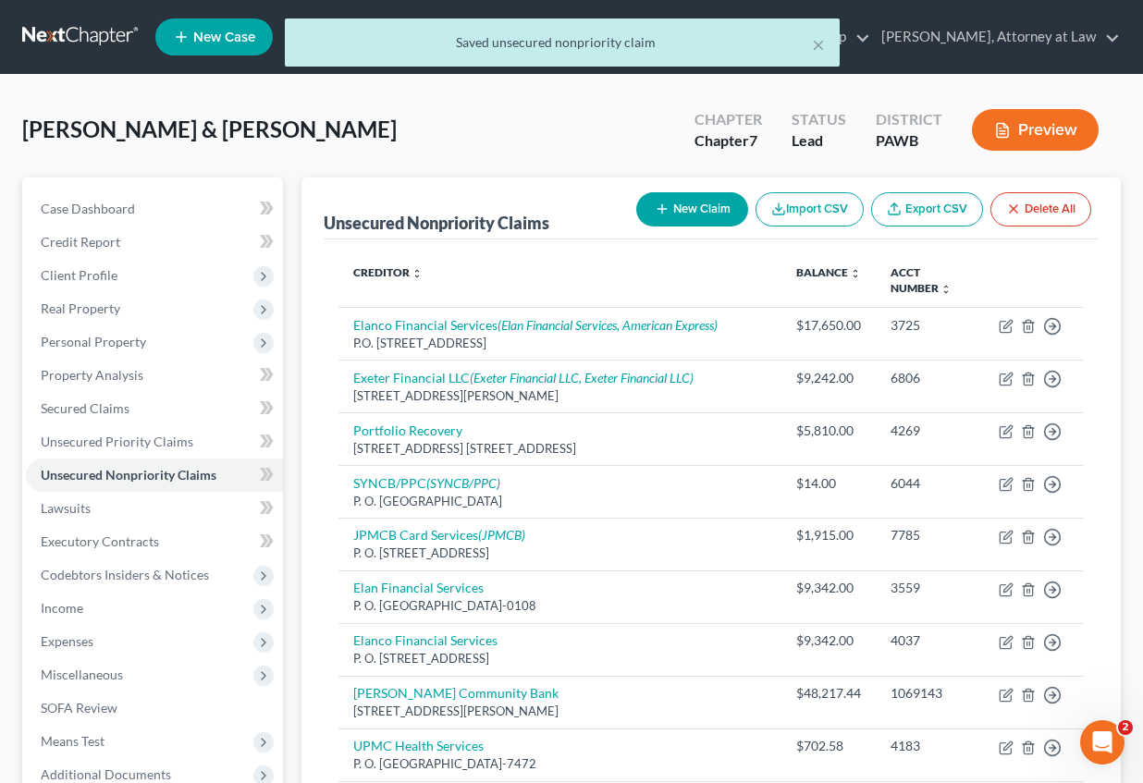
click at [682, 208] on button "New Claim" at bounding box center [692, 209] width 112 height 34
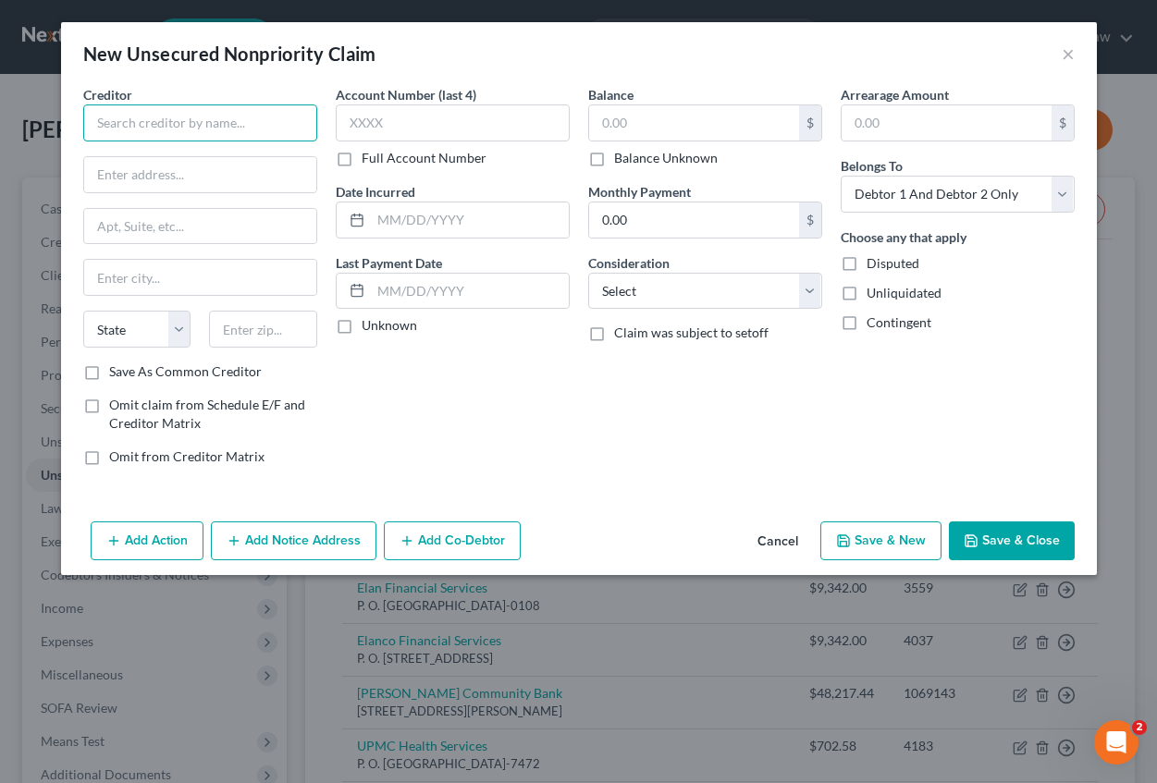
click at [131, 119] on input "text" at bounding box center [200, 122] width 234 height 37
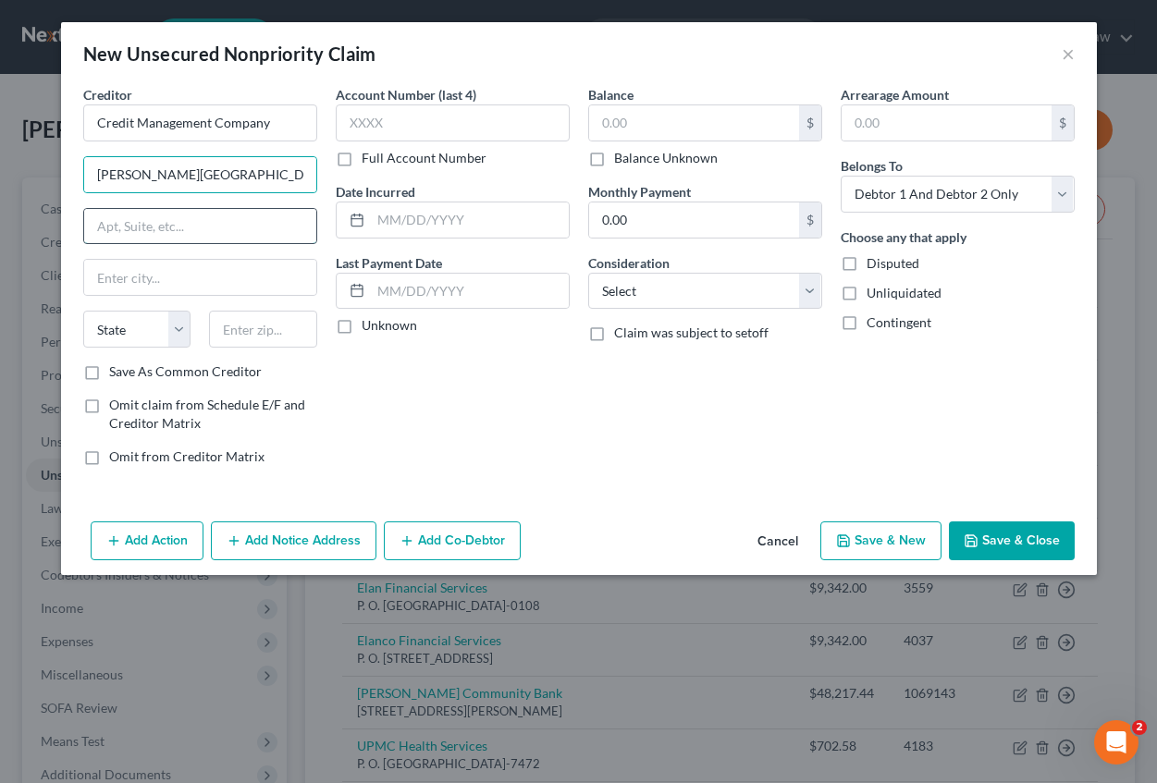
click at [122, 220] on input "text" at bounding box center [200, 226] width 232 height 35
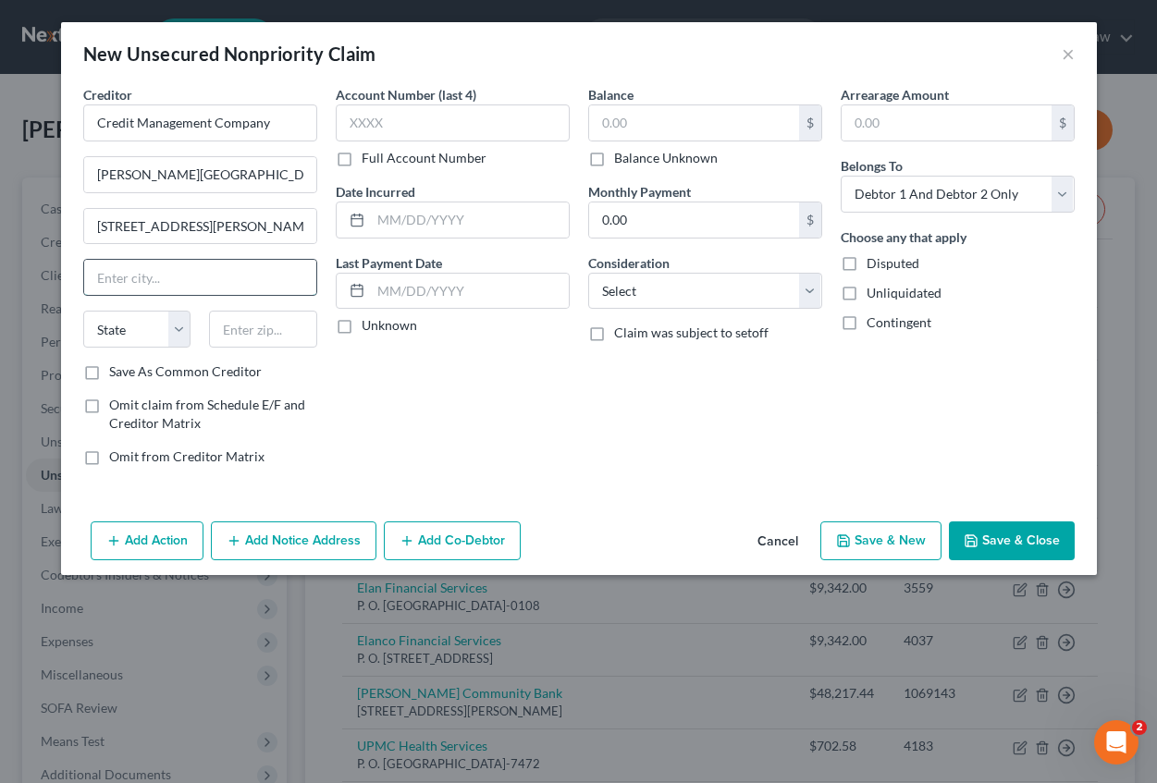
click at [120, 288] on input "text" at bounding box center [200, 277] width 232 height 35
click at [104, 323] on select "State [US_STATE] AK AR AZ CA CO CT DE DC [GEOGRAPHIC_DATA] [GEOGRAPHIC_DATA] GU…" at bounding box center [137, 329] width 108 height 37
click at [83, 311] on select "State [US_STATE] AK AR AZ CA CO CT DE DC [GEOGRAPHIC_DATA] [GEOGRAPHIC_DATA] GU…" at bounding box center [137, 329] width 108 height 37
click at [246, 335] on input "text" at bounding box center [263, 329] width 108 height 37
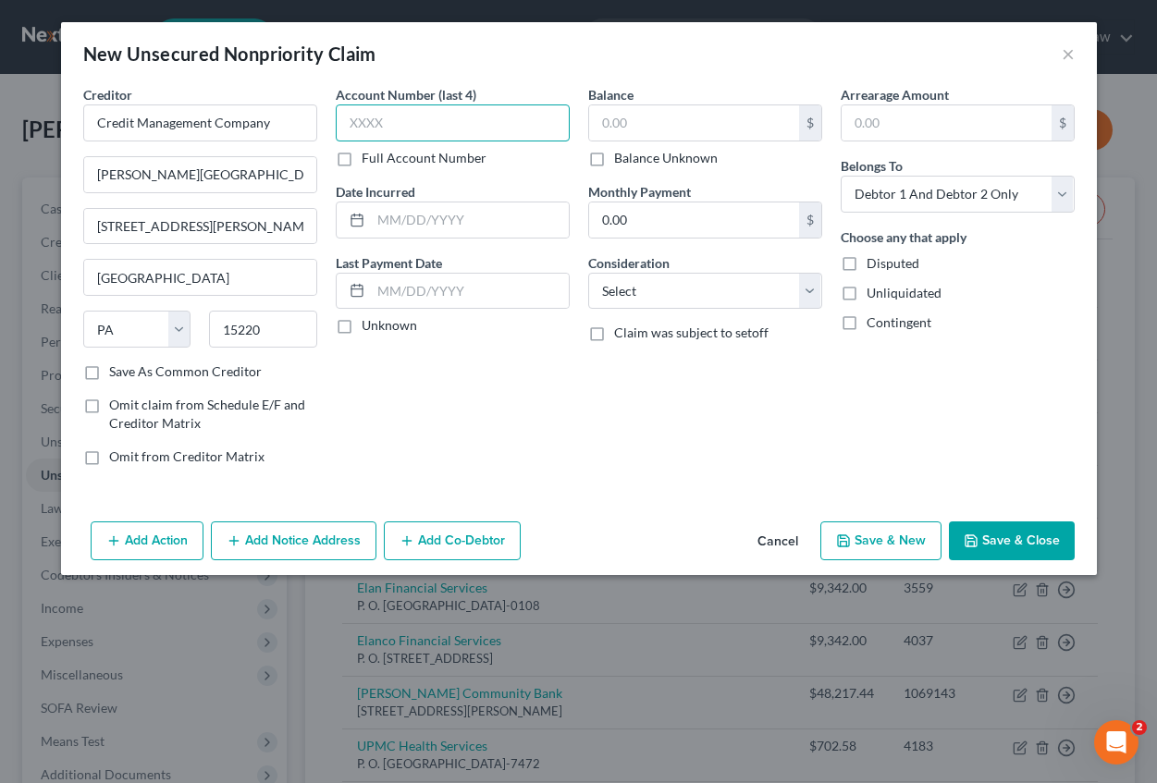
click at [389, 109] on input "text" at bounding box center [453, 122] width 234 height 37
click at [604, 133] on input "text" at bounding box center [694, 122] width 210 height 35
click at [877, 121] on input "text" at bounding box center [947, 122] width 210 height 35
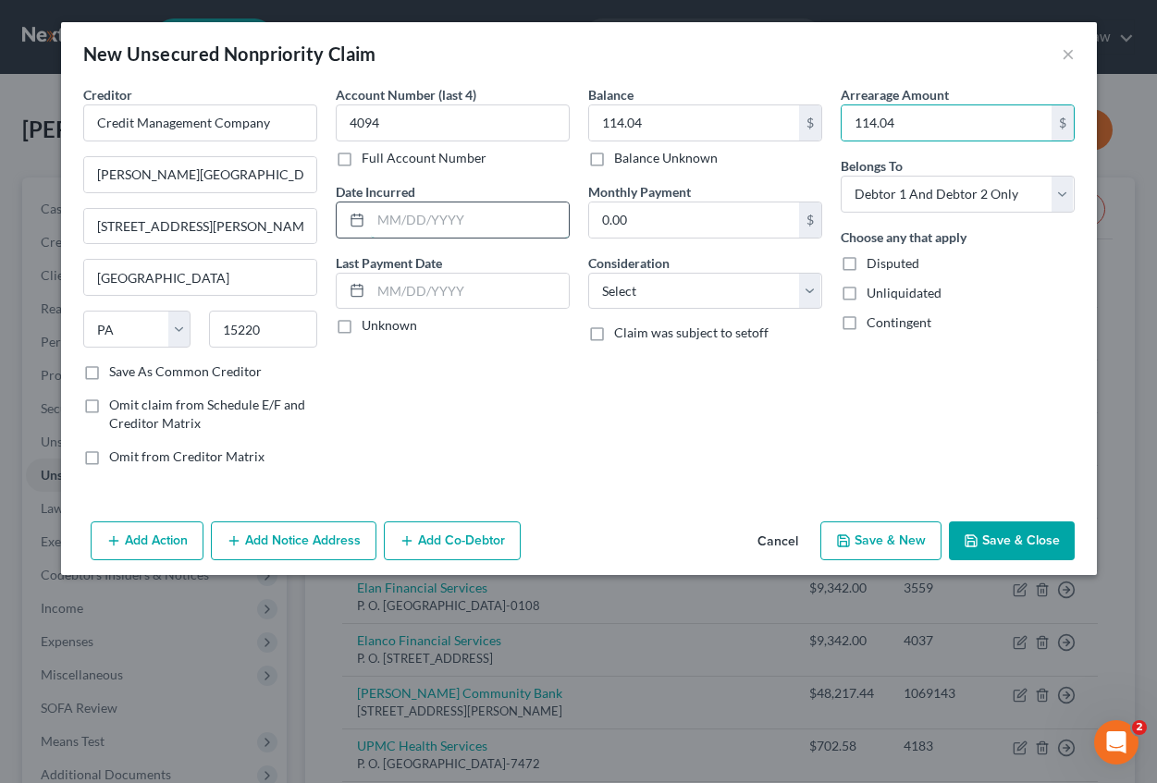
click at [388, 230] on input "text" at bounding box center [470, 220] width 198 height 35
click at [646, 276] on select "Select Cable / Satellite Services Collection Agency Credit Card Debt Debt Couns…" at bounding box center [705, 291] width 234 height 37
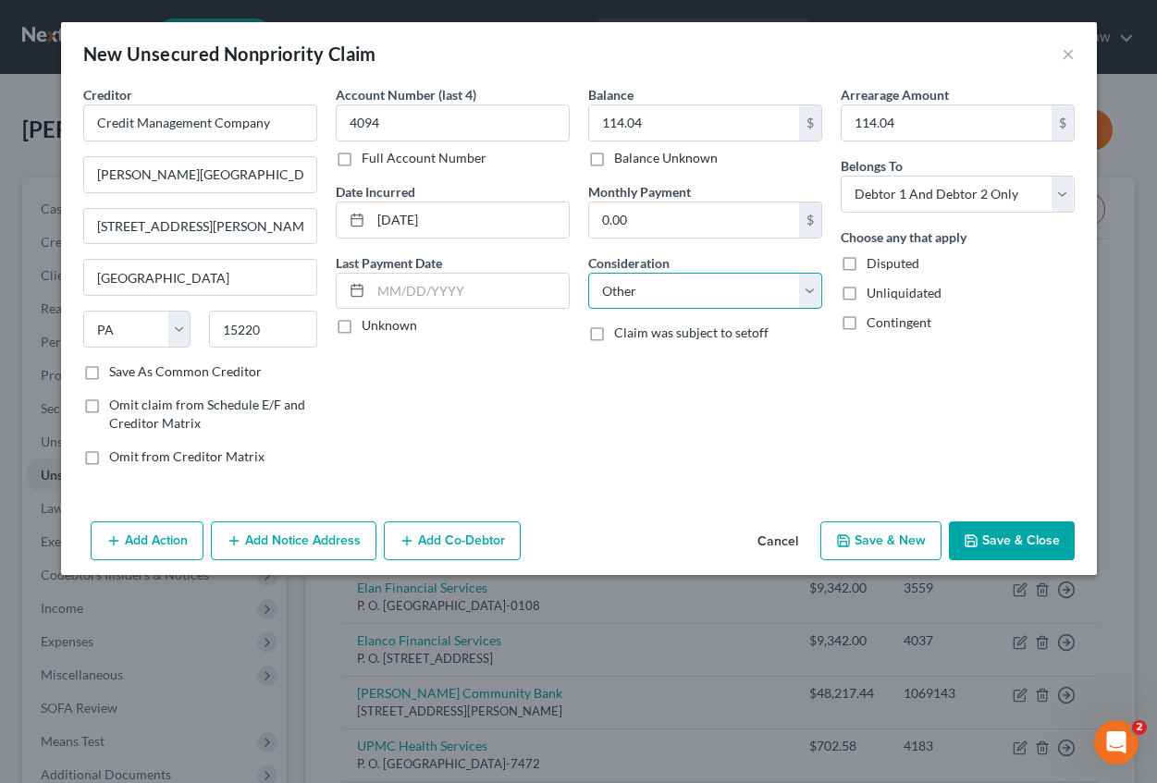
click at [588, 273] on select "Select Cable / Satellite Services Collection Agency Credit Card Debt Debt Couns…" at bounding box center [705, 291] width 234 height 37
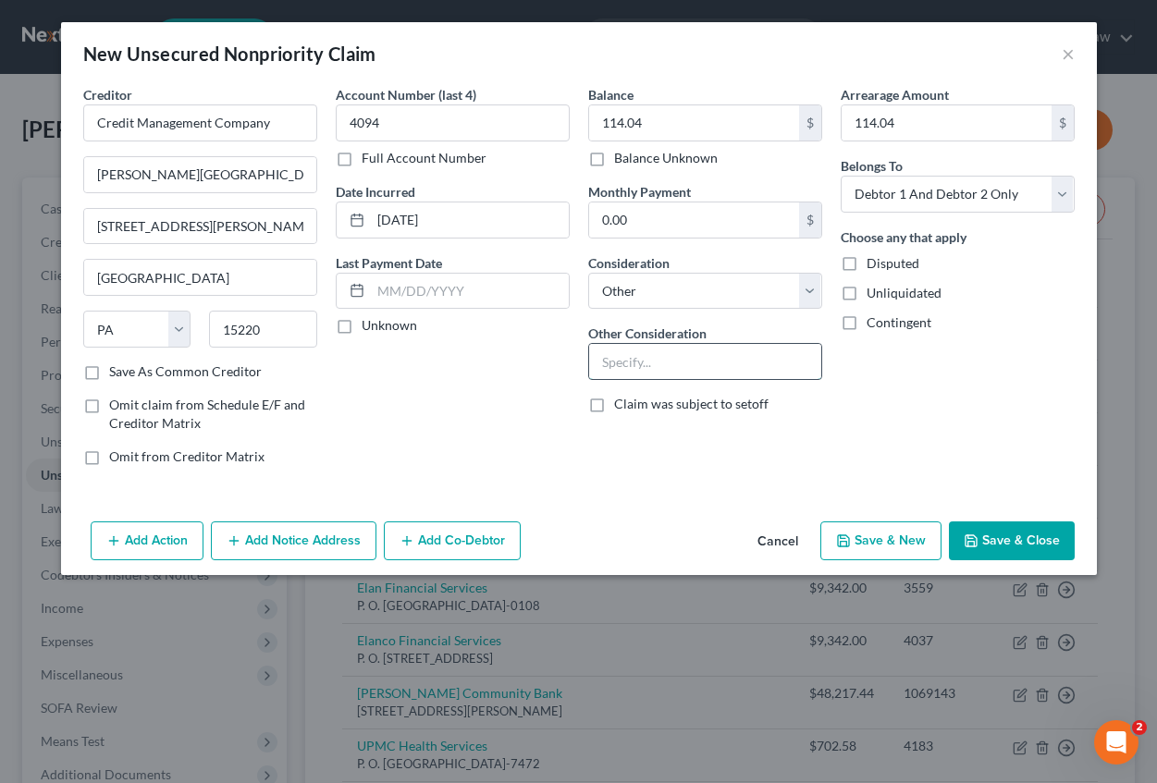
click at [631, 362] on input "text" at bounding box center [705, 361] width 232 height 35
click at [303, 528] on button "Add Notice Address" at bounding box center [294, 541] width 166 height 39
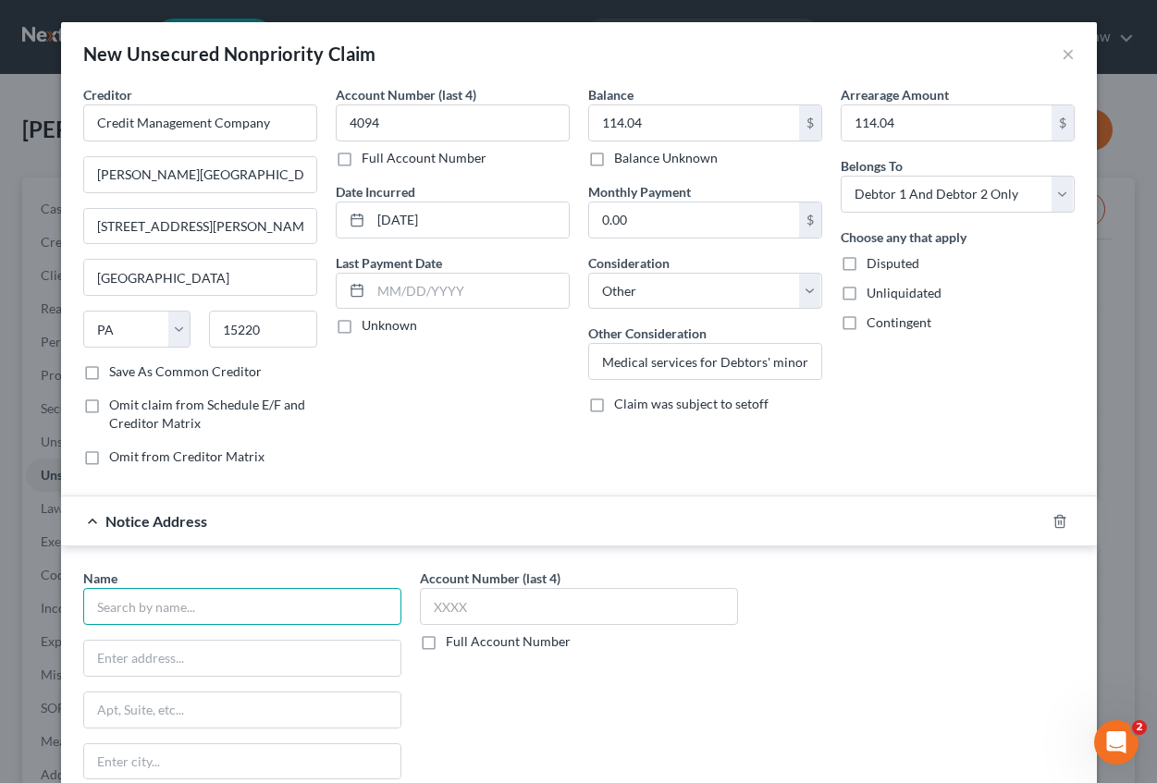
click at [160, 616] on input "text" at bounding box center [242, 606] width 318 height 37
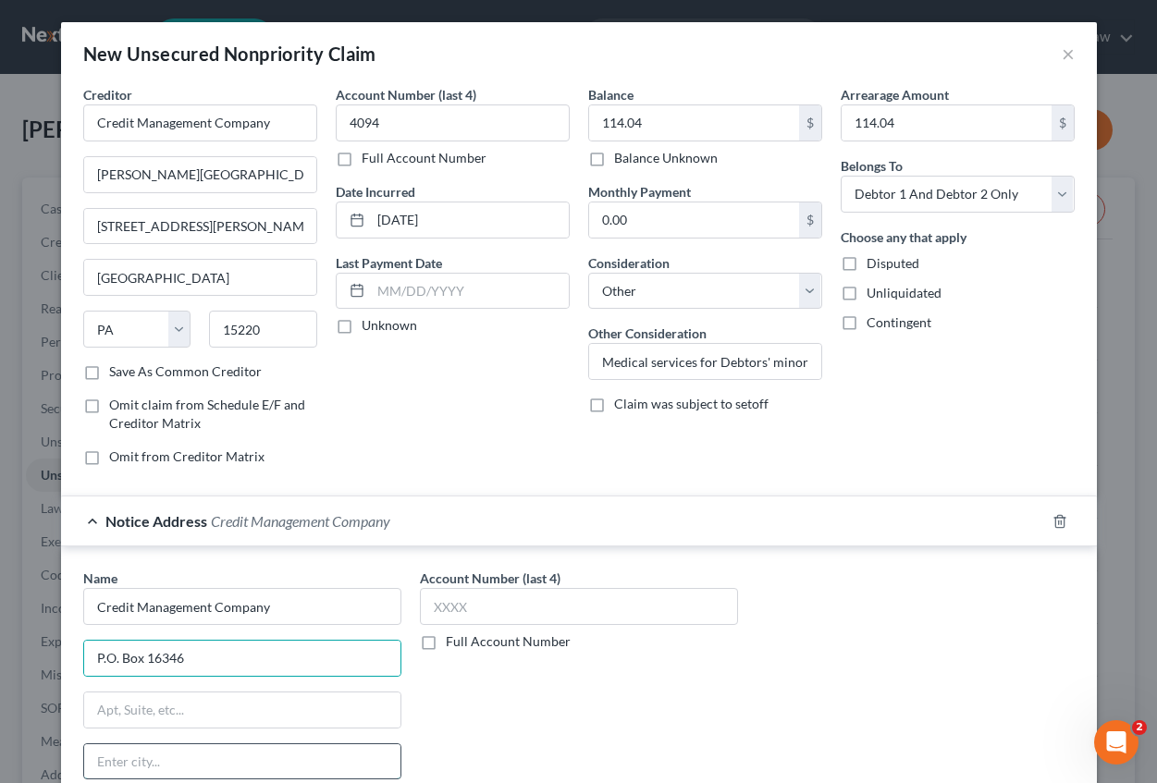
click at [130, 767] on input "text" at bounding box center [242, 761] width 316 height 35
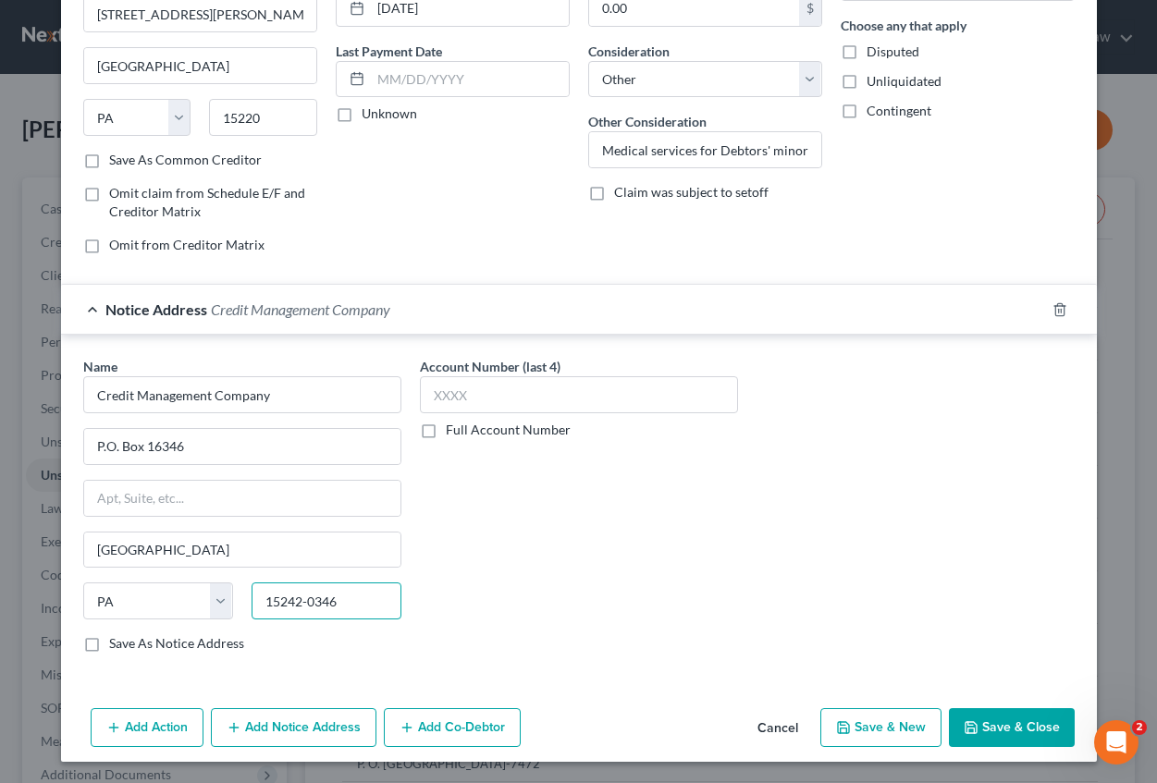
scroll to position [213, 0]
click at [892, 722] on button "Save & New" at bounding box center [880, 726] width 121 height 39
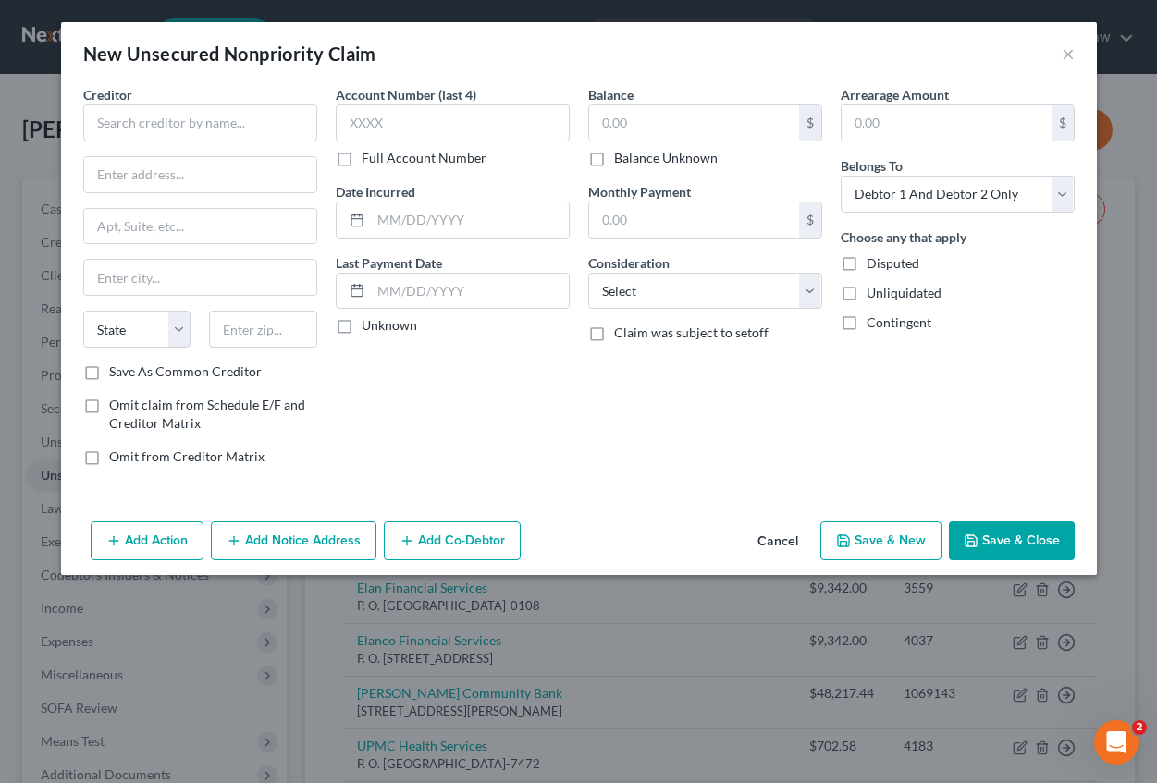
scroll to position [0, 0]
click at [187, 119] on input "text" at bounding box center [200, 122] width 234 height 37
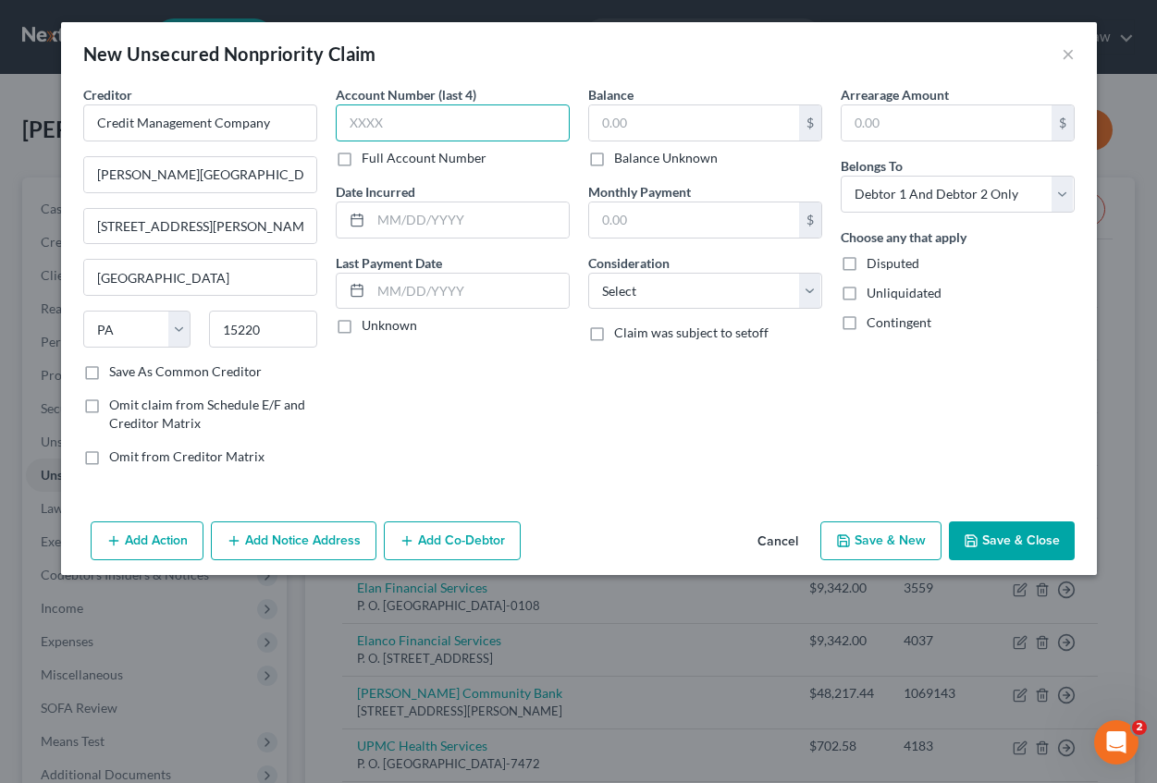
click at [359, 117] on input "text" at bounding box center [453, 122] width 234 height 37
click at [637, 129] on input "text" at bounding box center [694, 122] width 210 height 35
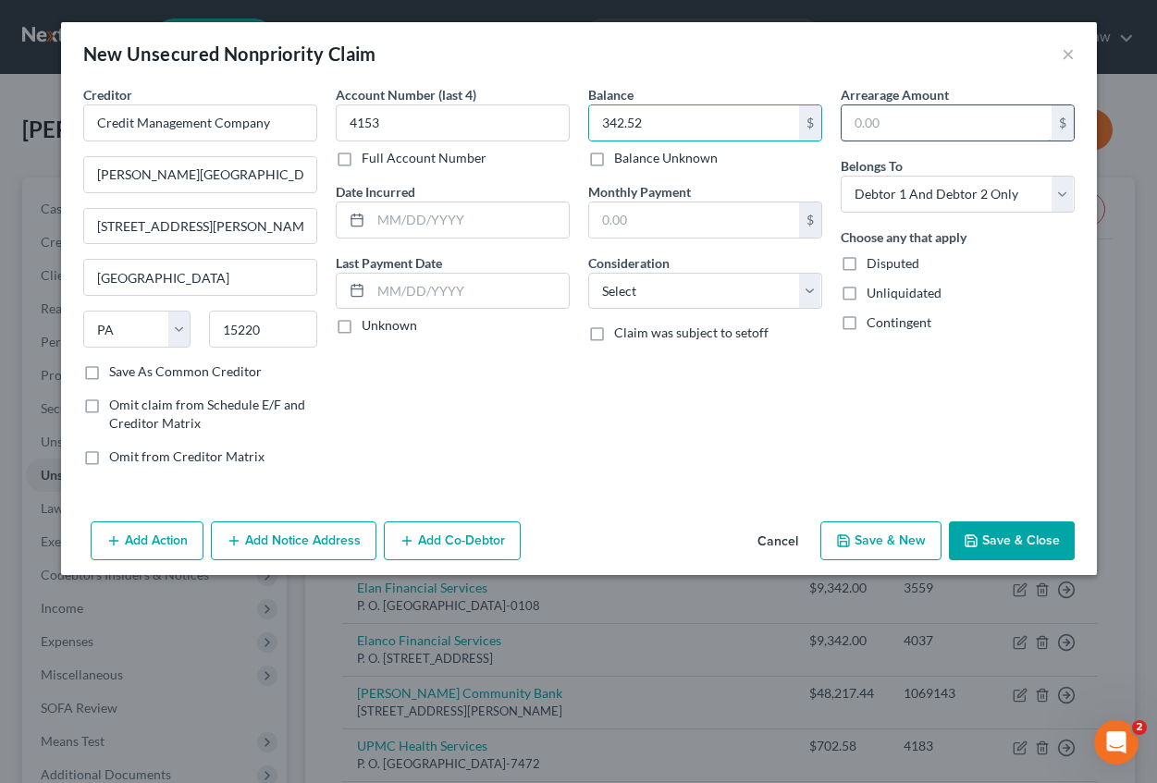
click at [894, 116] on input "text" at bounding box center [947, 122] width 210 height 35
click at [435, 226] on input "text" at bounding box center [470, 220] width 198 height 35
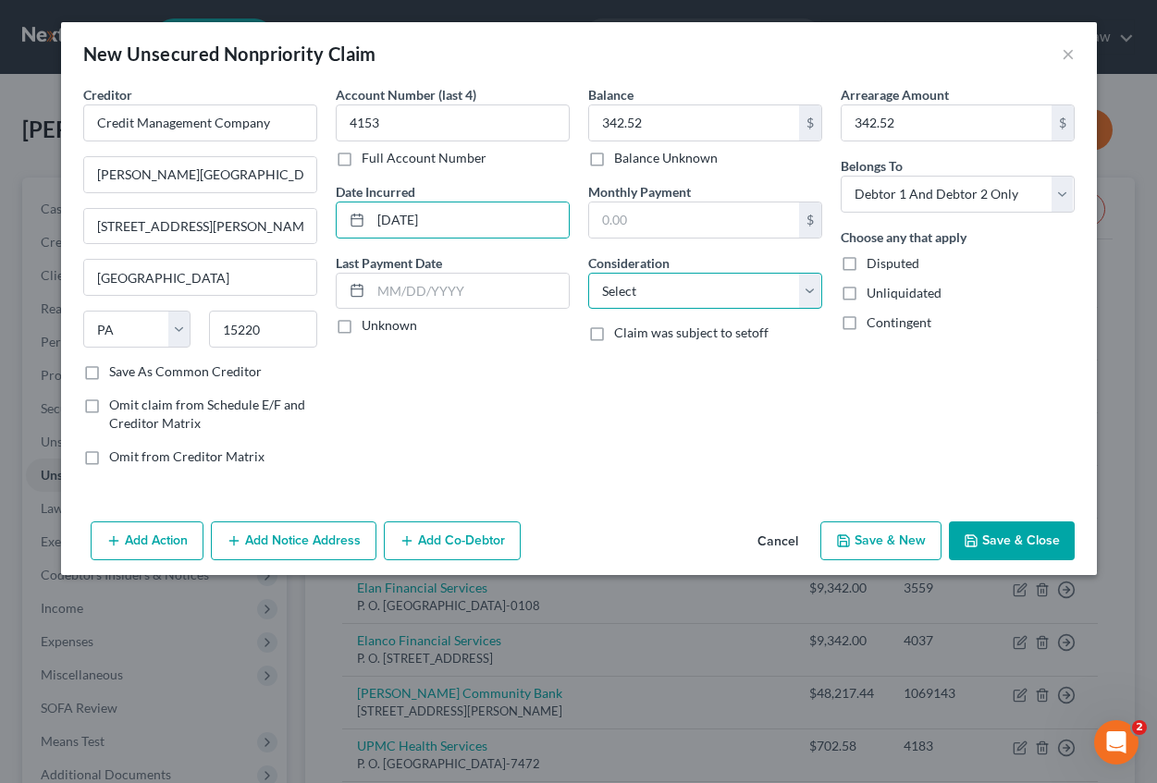
click at [634, 282] on select "Select Cable / Satellite Services Collection Agency Credit Card Debt Debt Couns…" at bounding box center [705, 291] width 234 height 37
click at [588, 273] on select "Select Cable / Satellite Services Collection Agency Credit Card Debt Debt Couns…" at bounding box center [705, 291] width 234 height 37
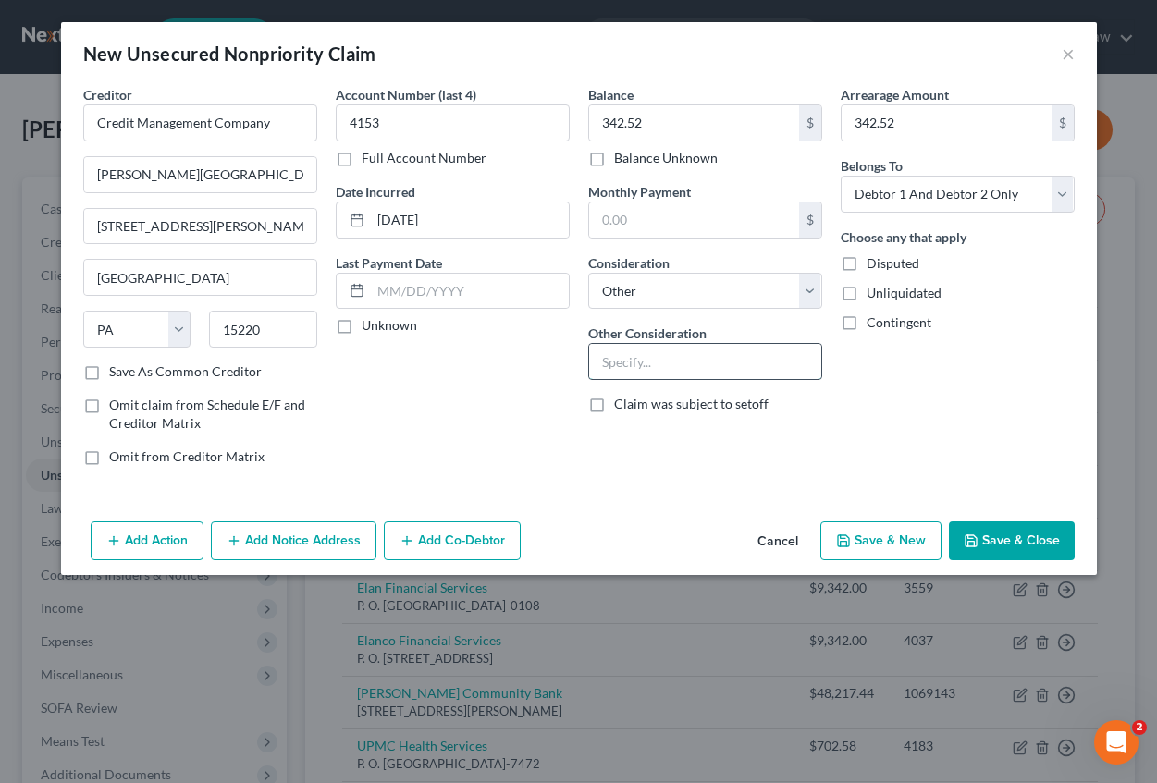
click at [648, 365] on input "text" at bounding box center [705, 361] width 232 height 35
click at [283, 538] on button "Add Notice Address" at bounding box center [294, 541] width 166 height 39
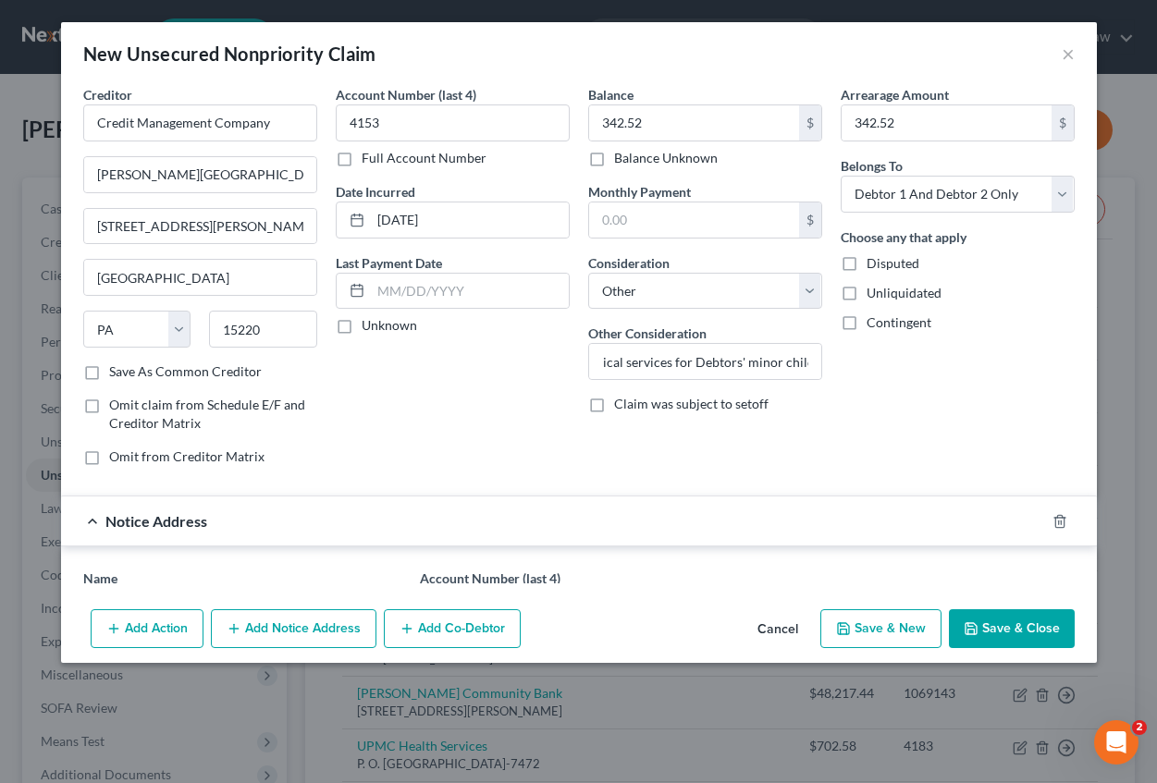
scroll to position [0, 0]
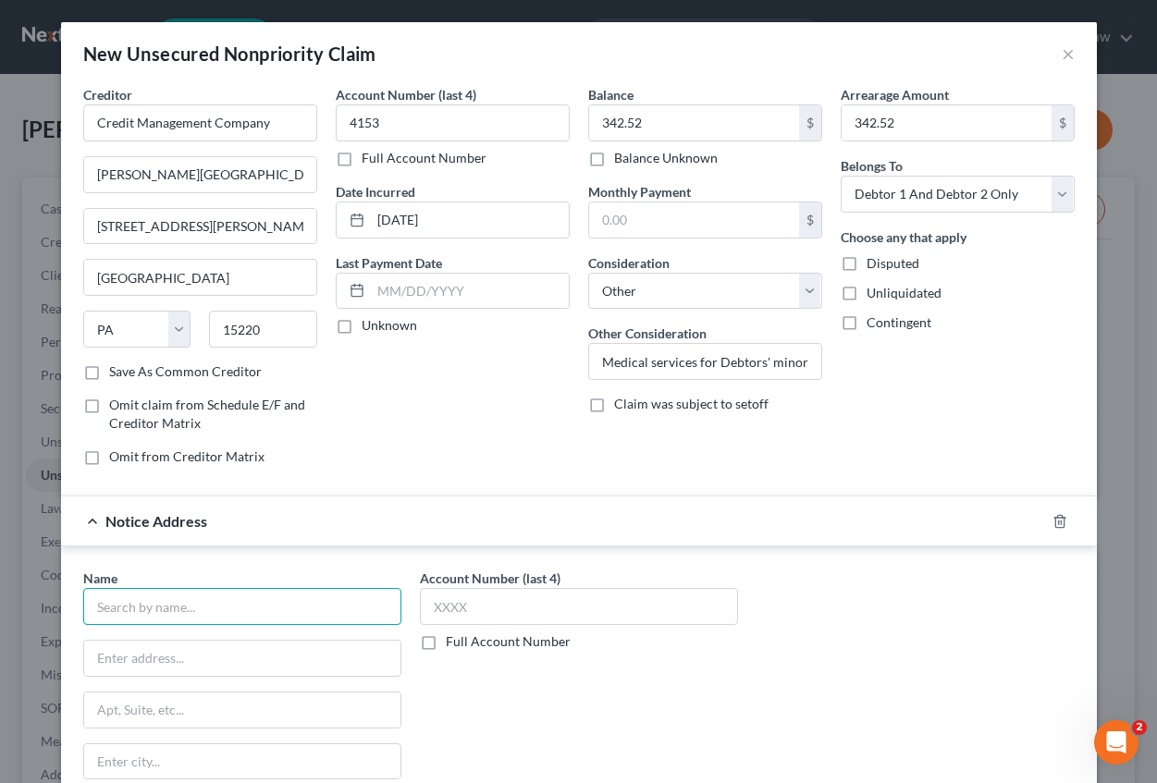
click at [152, 619] on input "text" at bounding box center [242, 606] width 318 height 37
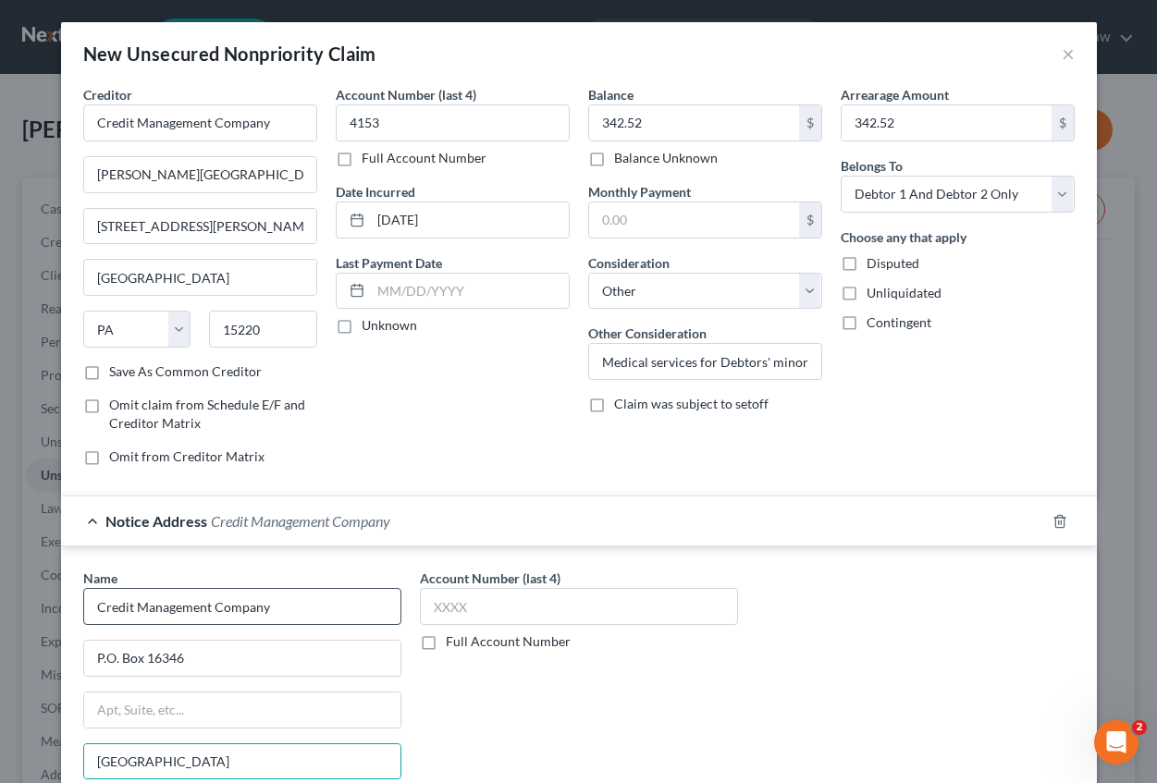
scroll to position [213, 0]
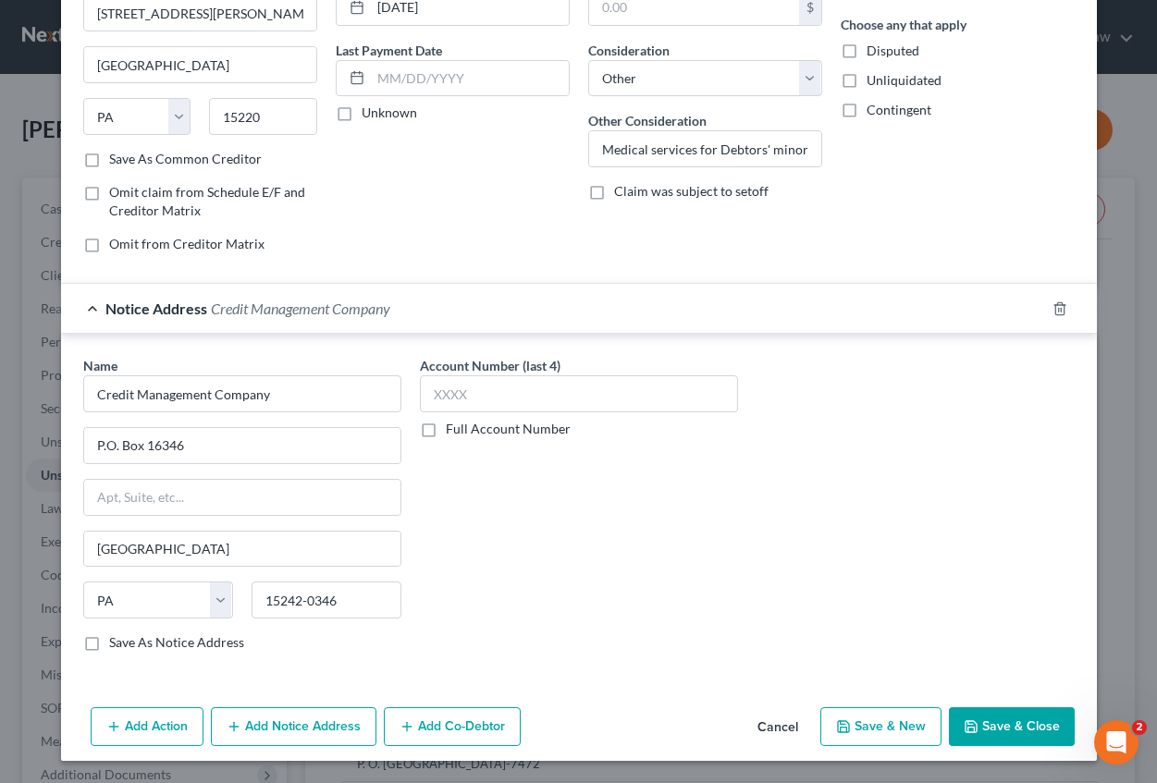
click at [878, 734] on button "Save & New" at bounding box center [880, 726] width 121 height 39
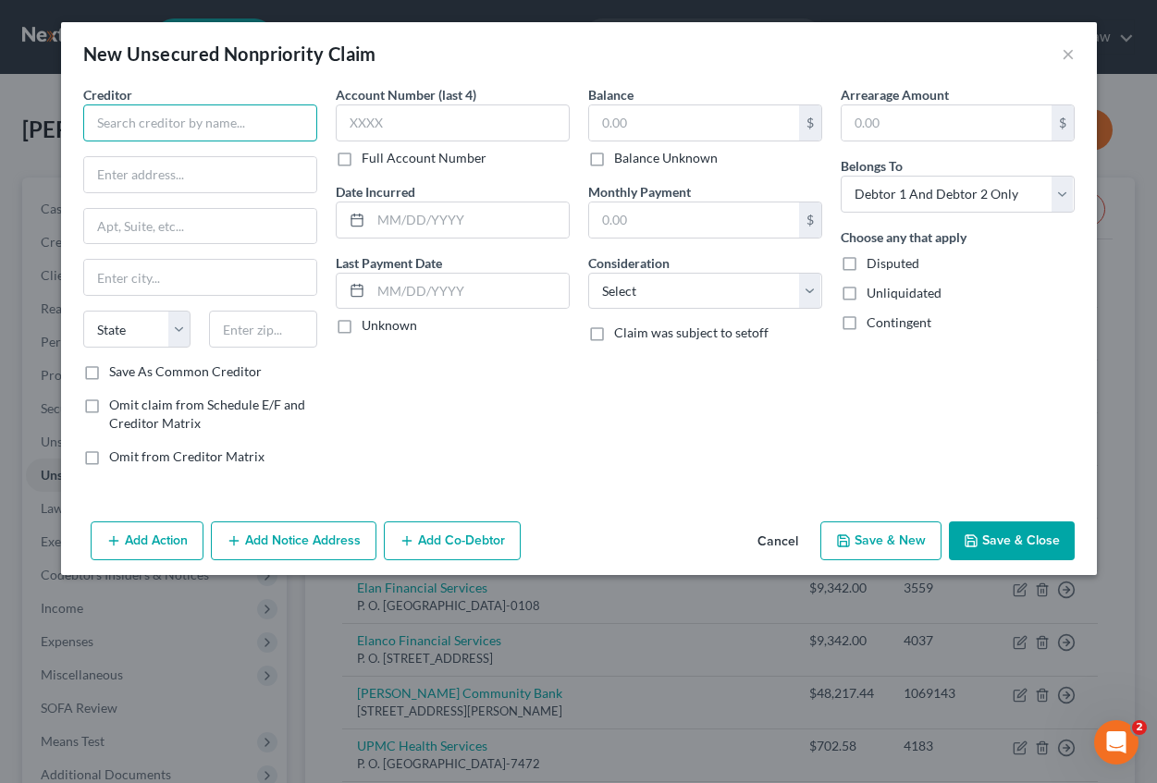
click at [193, 127] on input "text" at bounding box center [200, 122] width 234 height 37
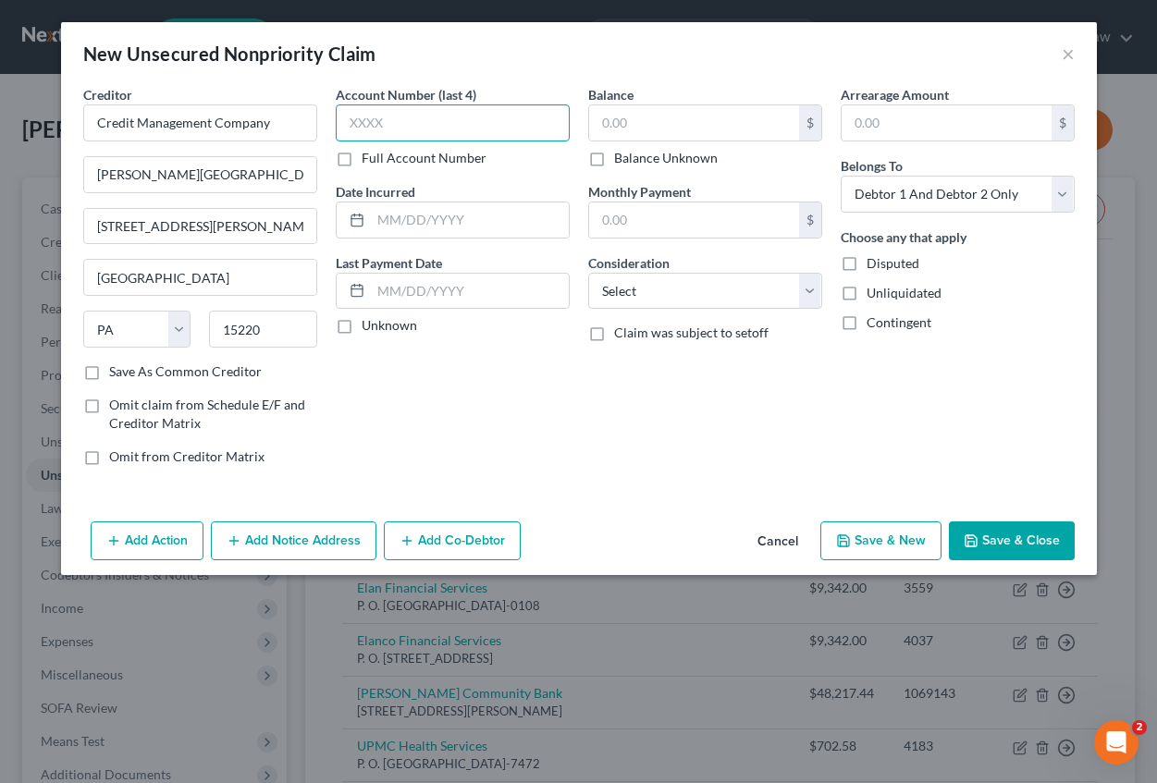
click at [391, 118] on input "text" at bounding box center [453, 122] width 234 height 37
click at [431, 225] on input "text" at bounding box center [470, 220] width 198 height 35
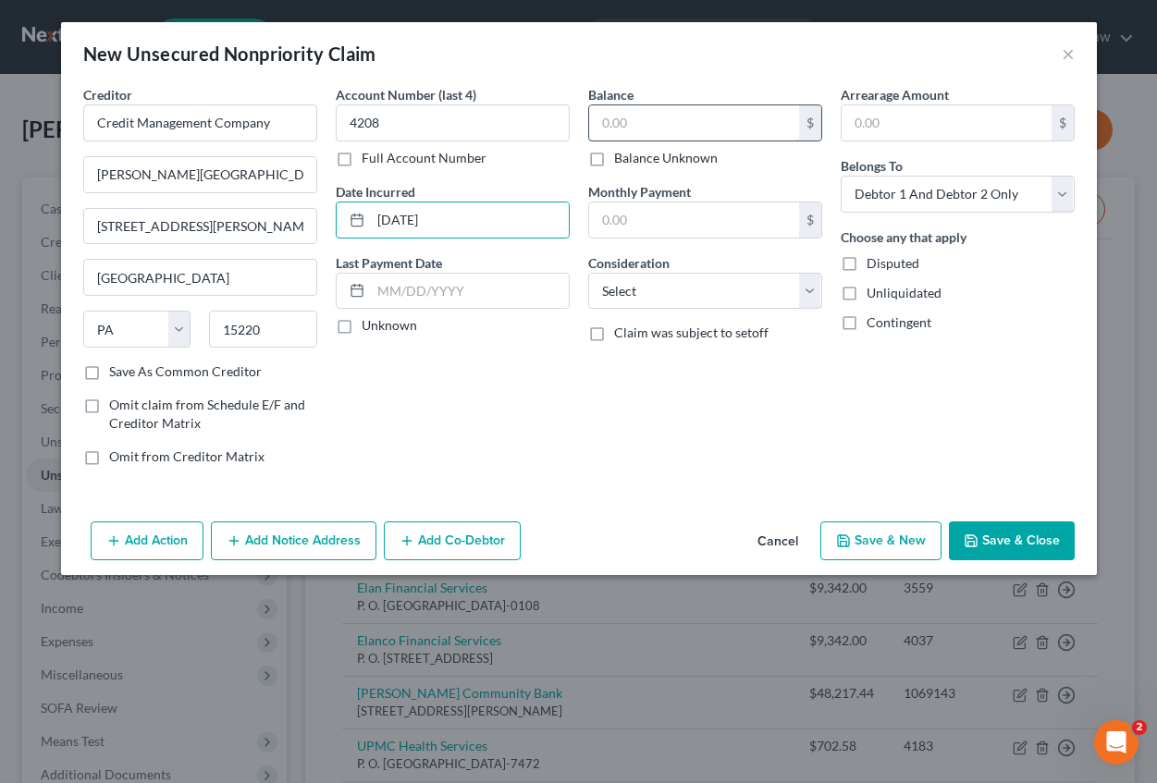
click at [615, 127] on input "text" at bounding box center [694, 122] width 210 height 35
click at [899, 118] on input "text" at bounding box center [947, 122] width 210 height 35
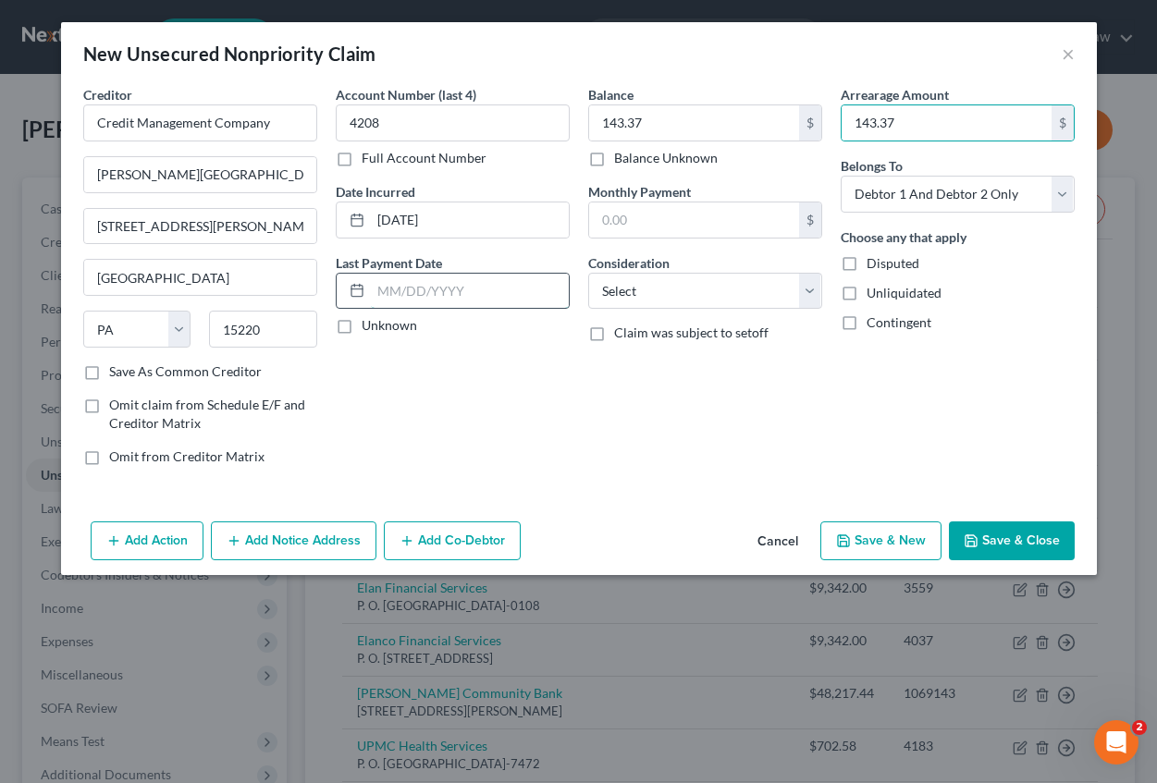
click at [406, 293] on input "text" at bounding box center [470, 291] width 198 height 35
click at [683, 372] on div "Balance 143.37 $ Balance Unknown Balance Undetermined 143.37 $ Balance Unknown …" at bounding box center [705, 283] width 252 height 396
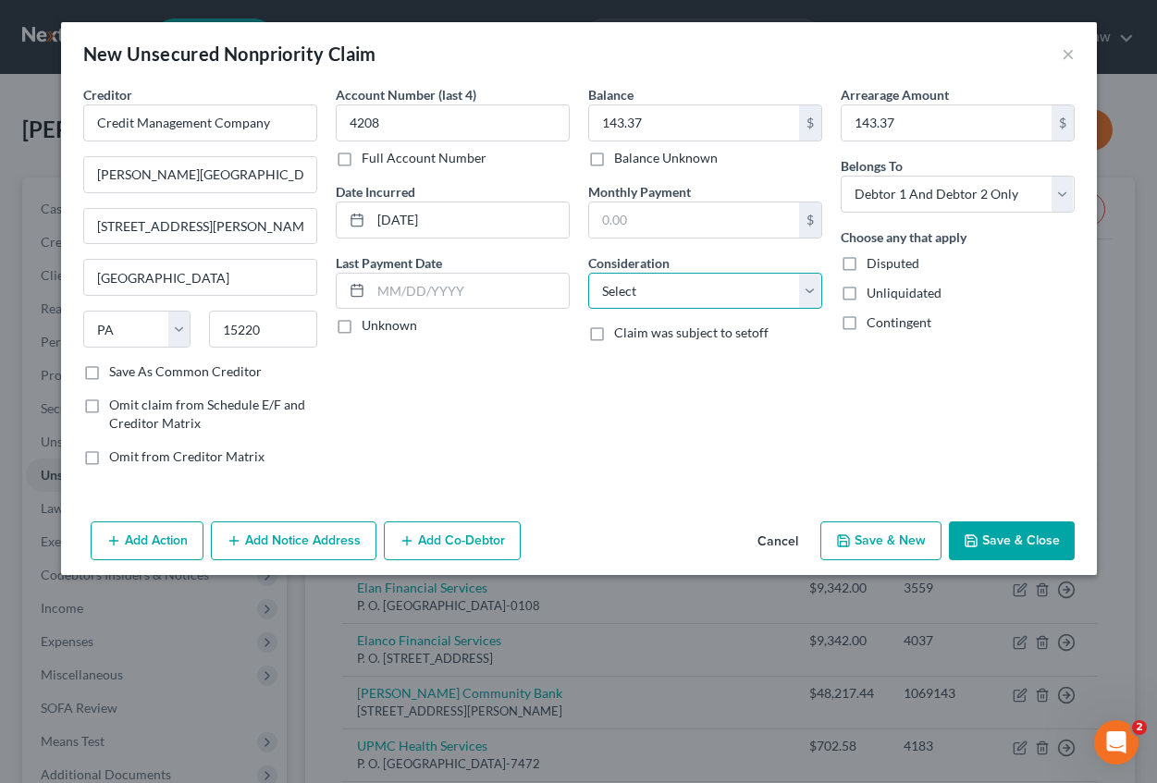
click at [714, 286] on select "Select Cable / Satellite Services Collection Agency Credit Card Debt Debt Couns…" at bounding box center [705, 291] width 234 height 37
click at [588, 273] on select "Select Cable / Satellite Services Collection Agency Credit Card Debt Debt Couns…" at bounding box center [705, 291] width 234 height 37
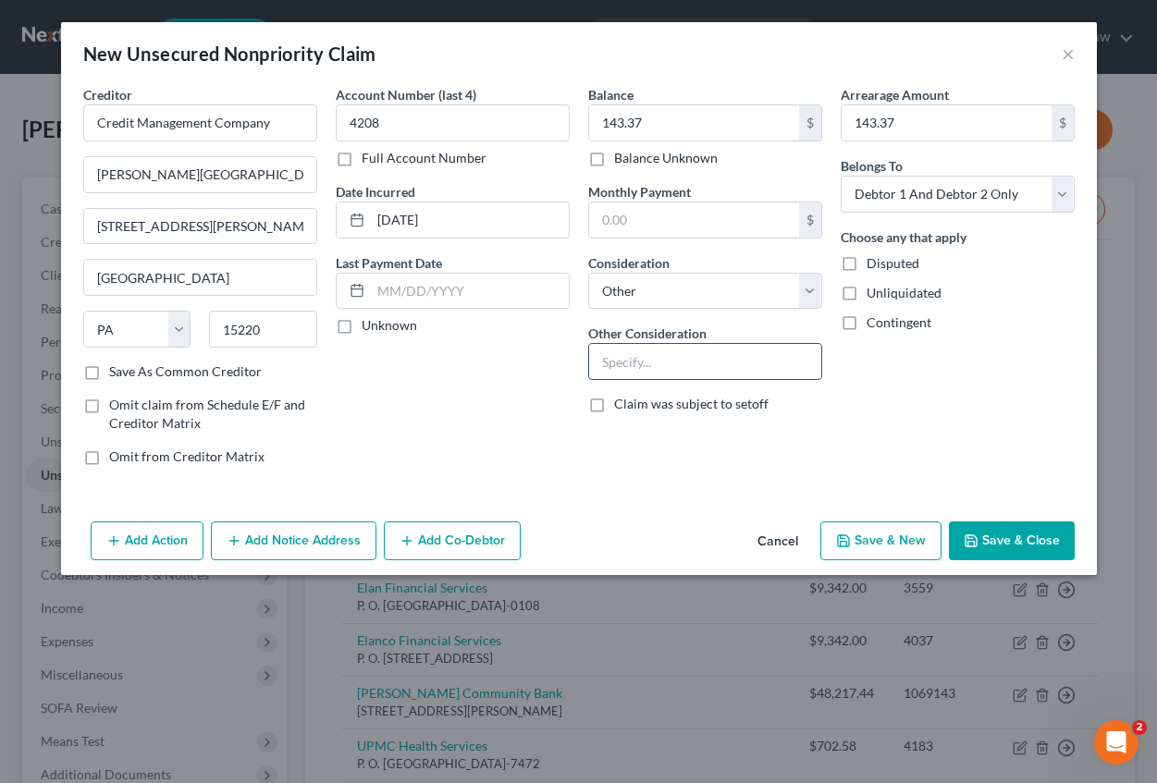
drag, startPoint x: 651, startPoint y: 369, endPoint x: 630, endPoint y: 359, distance: 23.6
click at [642, 363] on input "text" at bounding box center [705, 361] width 232 height 35
click at [889, 540] on button "Save & New" at bounding box center [880, 541] width 121 height 39
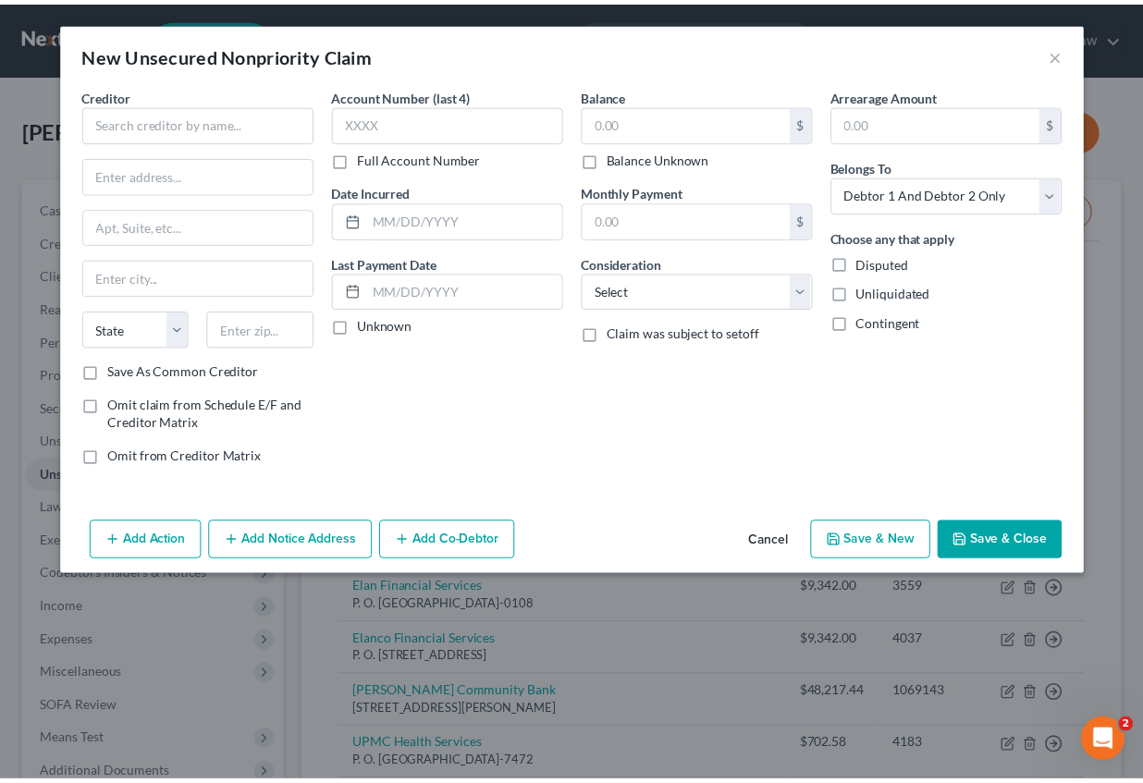
scroll to position [0, 0]
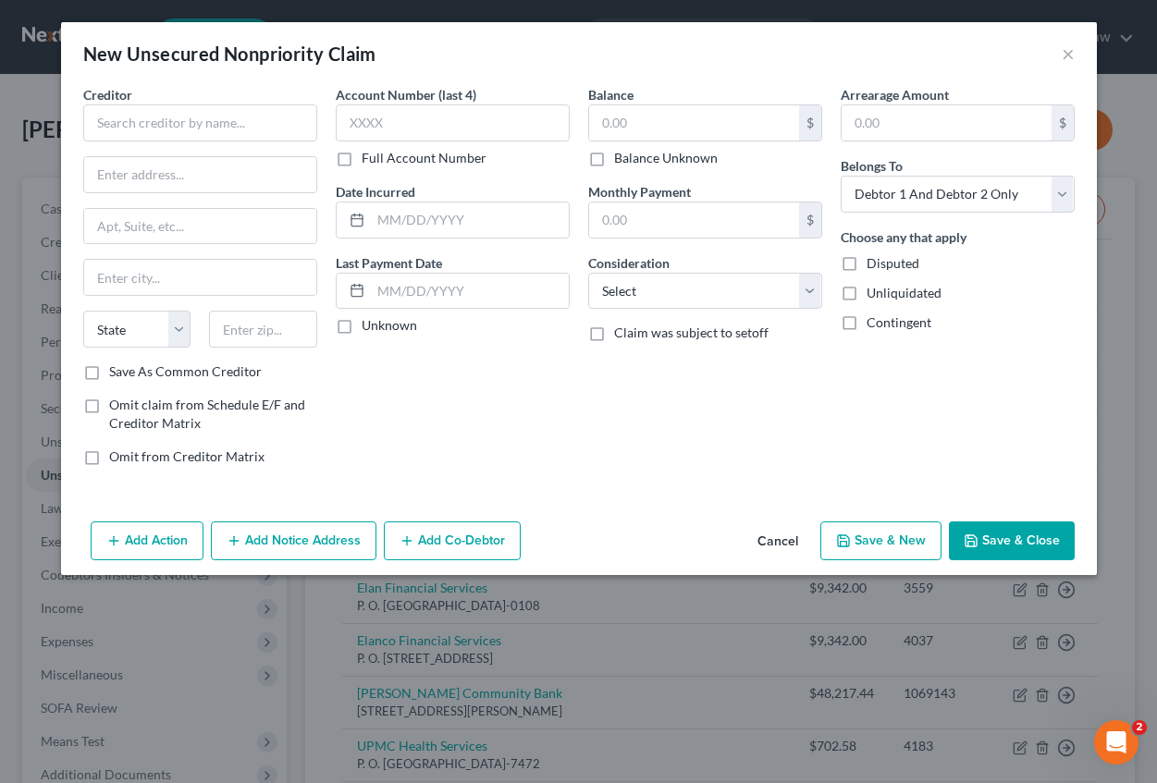
click at [775, 537] on button "Cancel" at bounding box center [778, 541] width 70 height 37
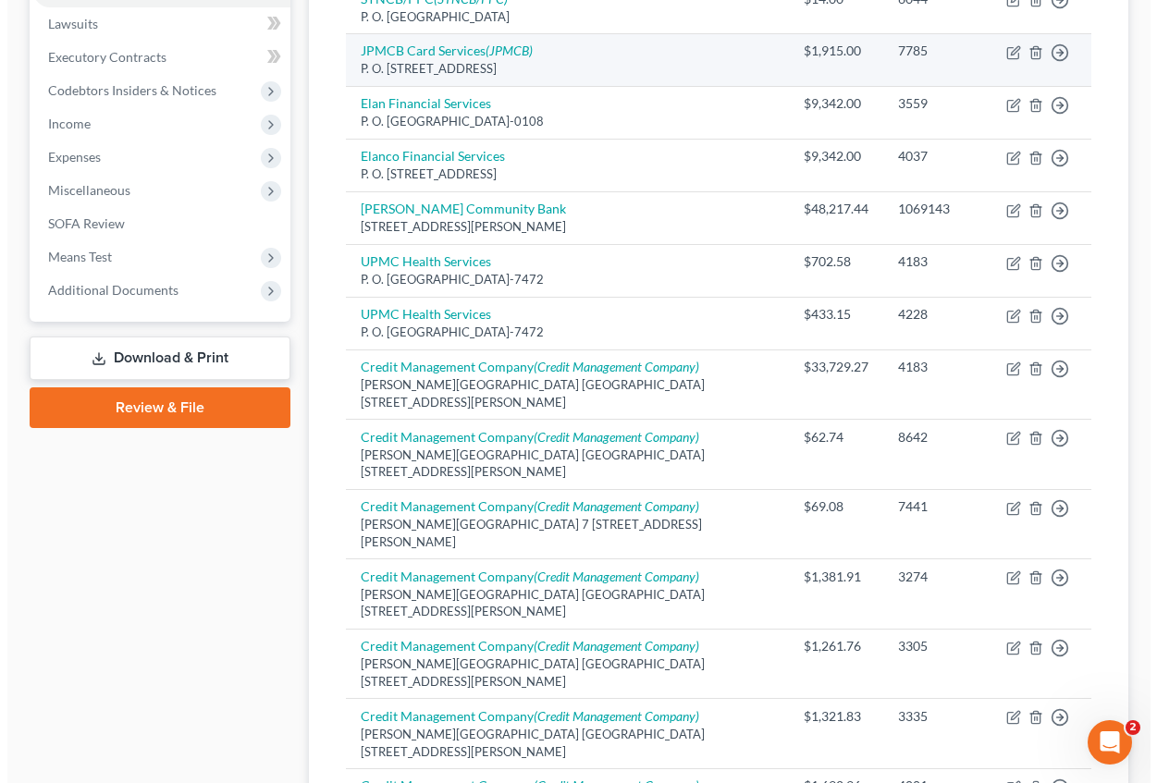
scroll to position [740, 0]
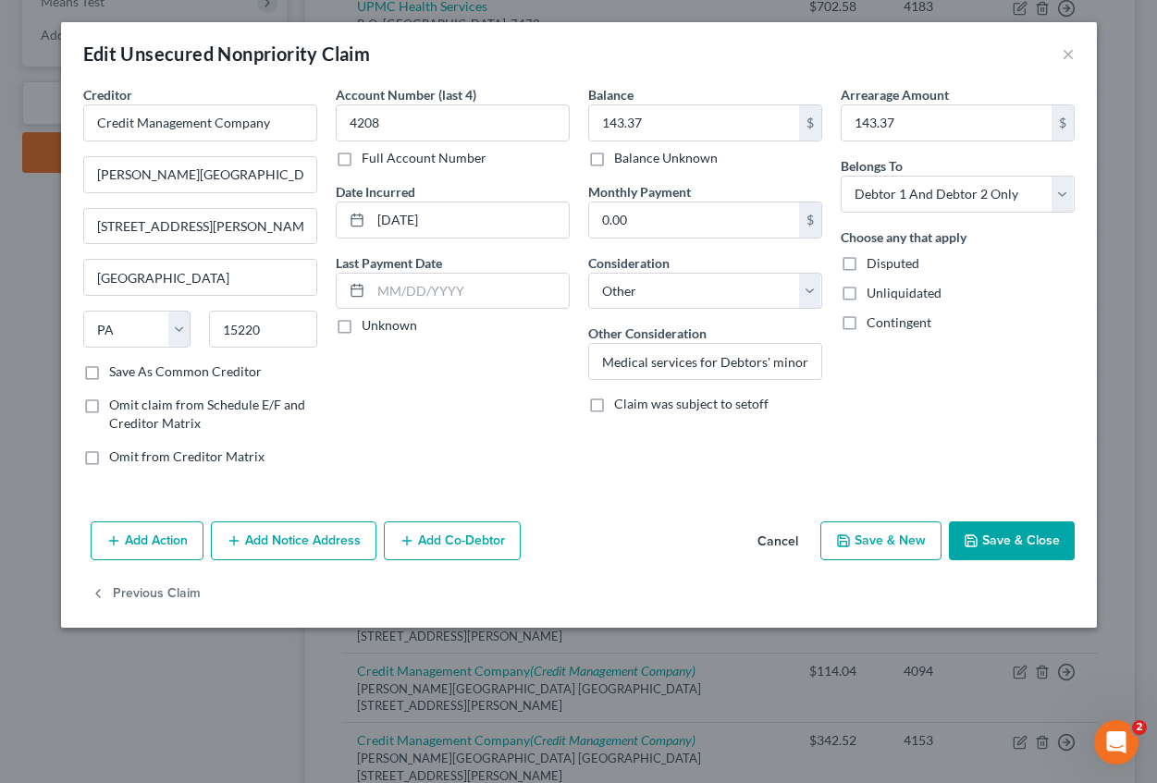
click at [301, 554] on button "Add Notice Address" at bounding box center [294, 541] width 166 height 39
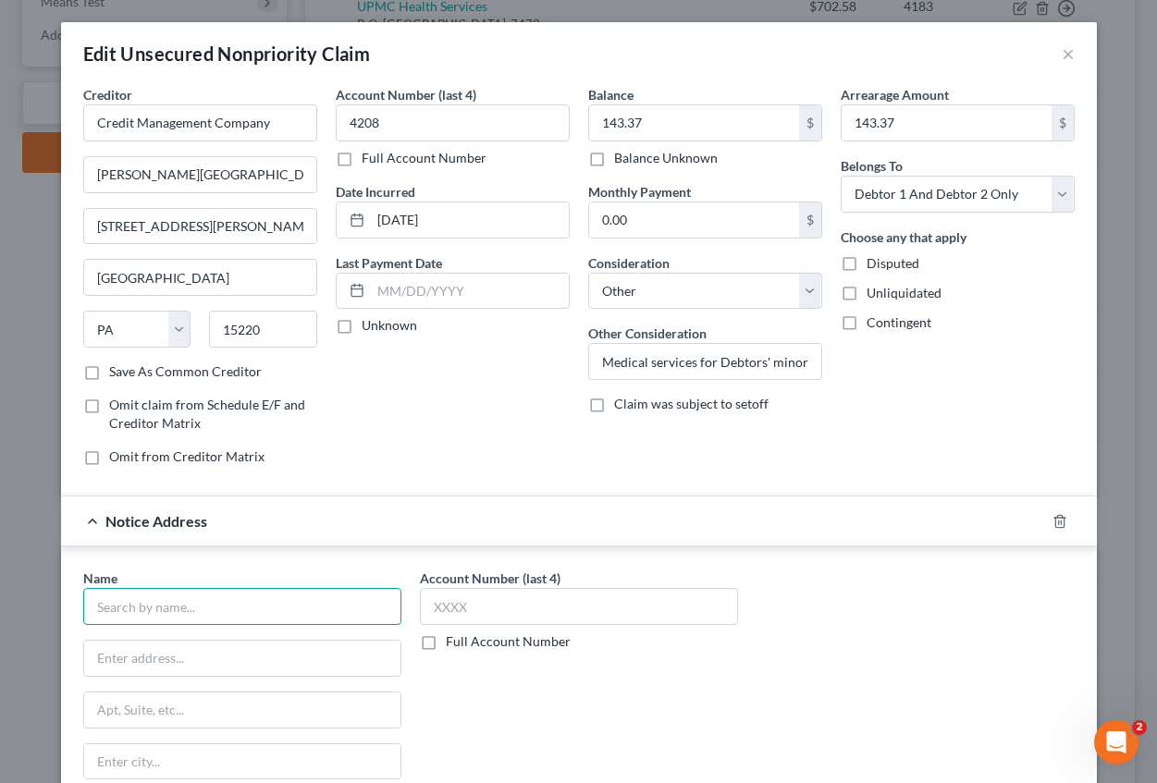
click at [203, 599] on input "text" at bounding box center [242, 606] width 318 height 37
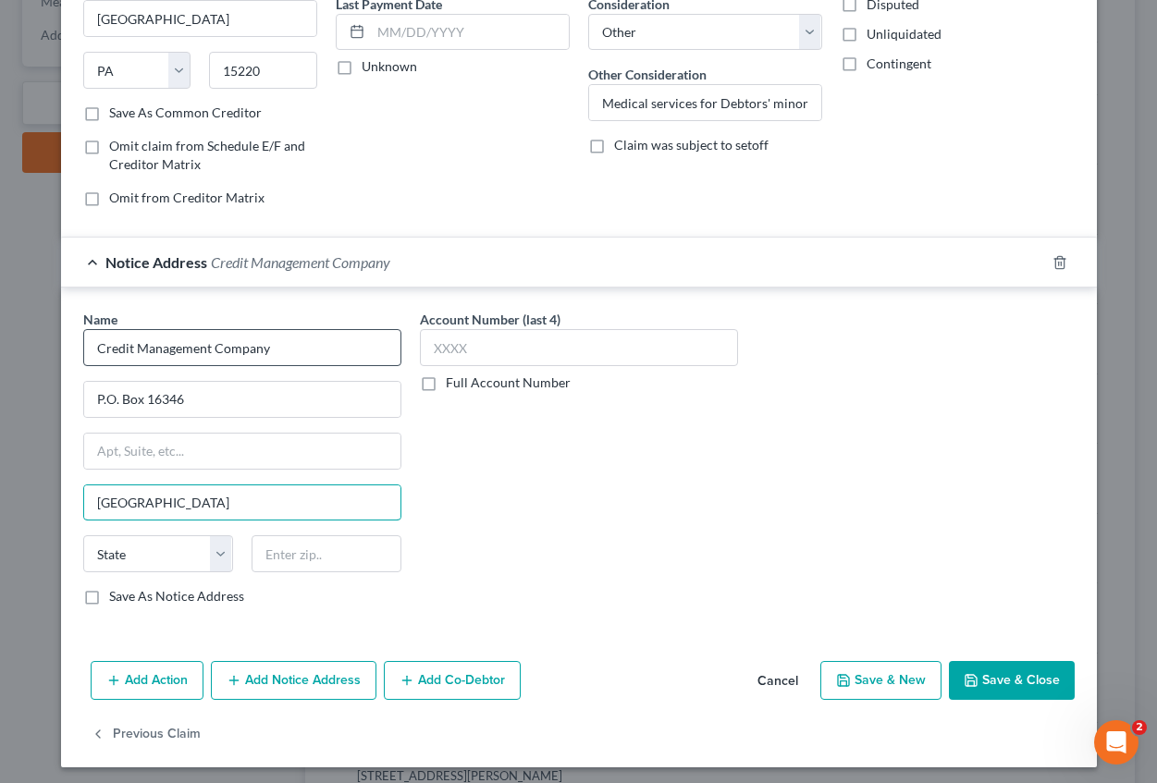
scroll to position [265, 0]
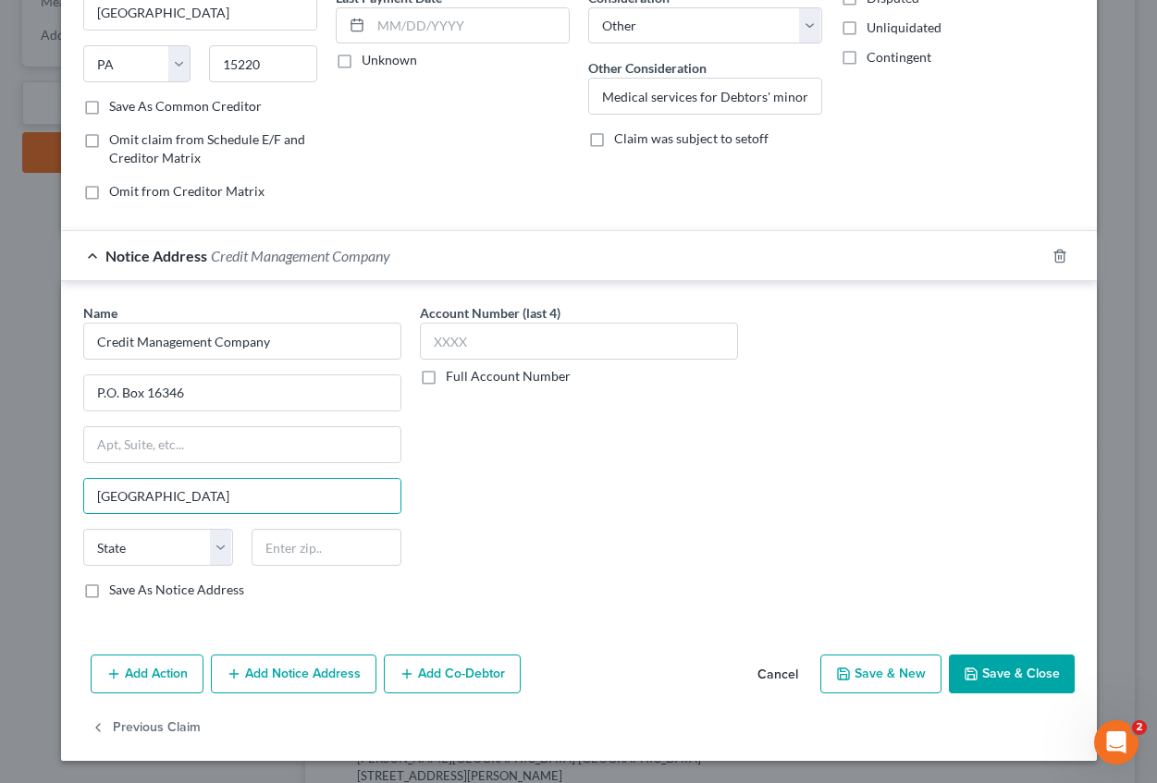
click at [109, 592] on label "Save As Notice Address" at bounding box center [176, 590] width 135 height 18
click at [117, 592] on input "Save As Notice Address" at bounding box center [123, 587] width 12 height 12
click at [154, 547] on select "State [US_STATE] AK AR AZ CA CO CT DE DC [GEOGRAPHIC_DATA] [GEOGRAPHIC_DATA] GU…" at bounding box center [158, 547] width 150 height 37
click at [83, 529] on select "State [US_STATE] AK AR AZ CA CO CT DE DC [GEOGRAPHIC_DATA] [GEOGRAPHIC_DATA] GU…" at bounding box center [158, 547] width 150 height 37
click at [876, 675] on button "Save & New" at bounding box center [880, 674] width 121 height 39
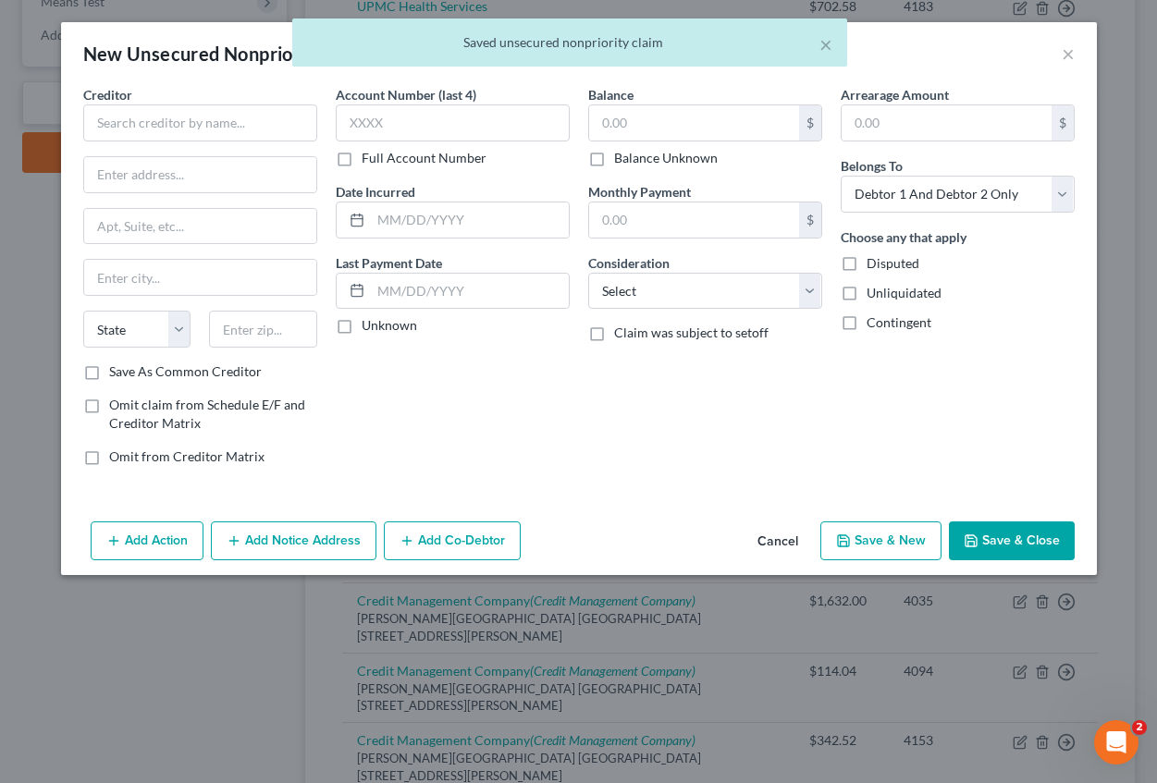
scroll to position [0, 0]
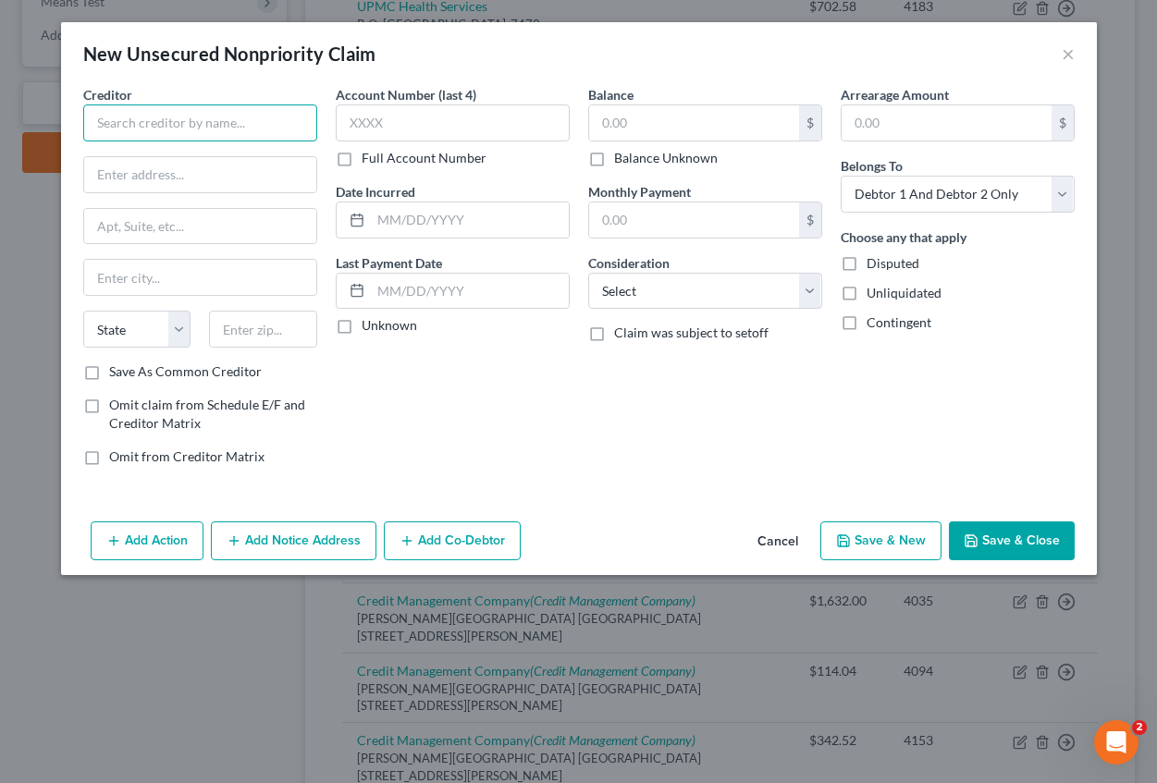
click at [156, 114] on input "text" at bounding box center [200, 122] width 234 height 37
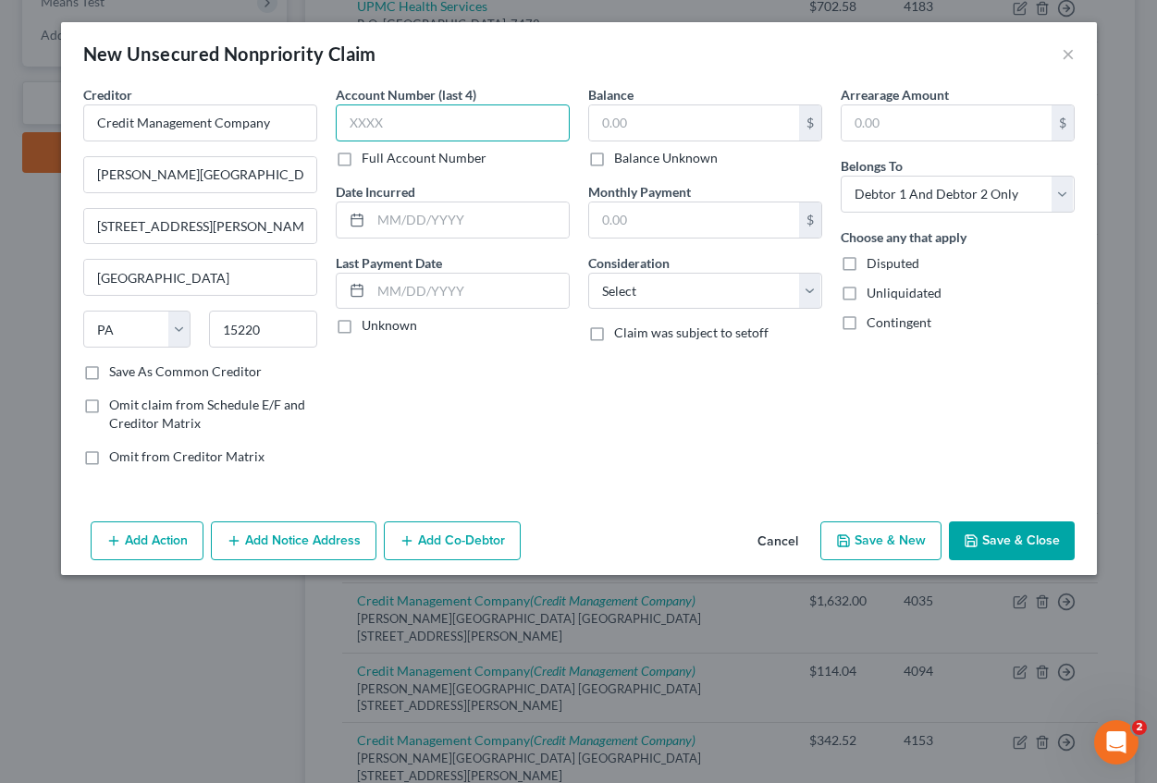
click at [351, 115] on input "text" at bounding box center [453, 122] width 234 height 37
click at [394, 224] on input "text" at bounding box center [470, 220] width 198 height 35
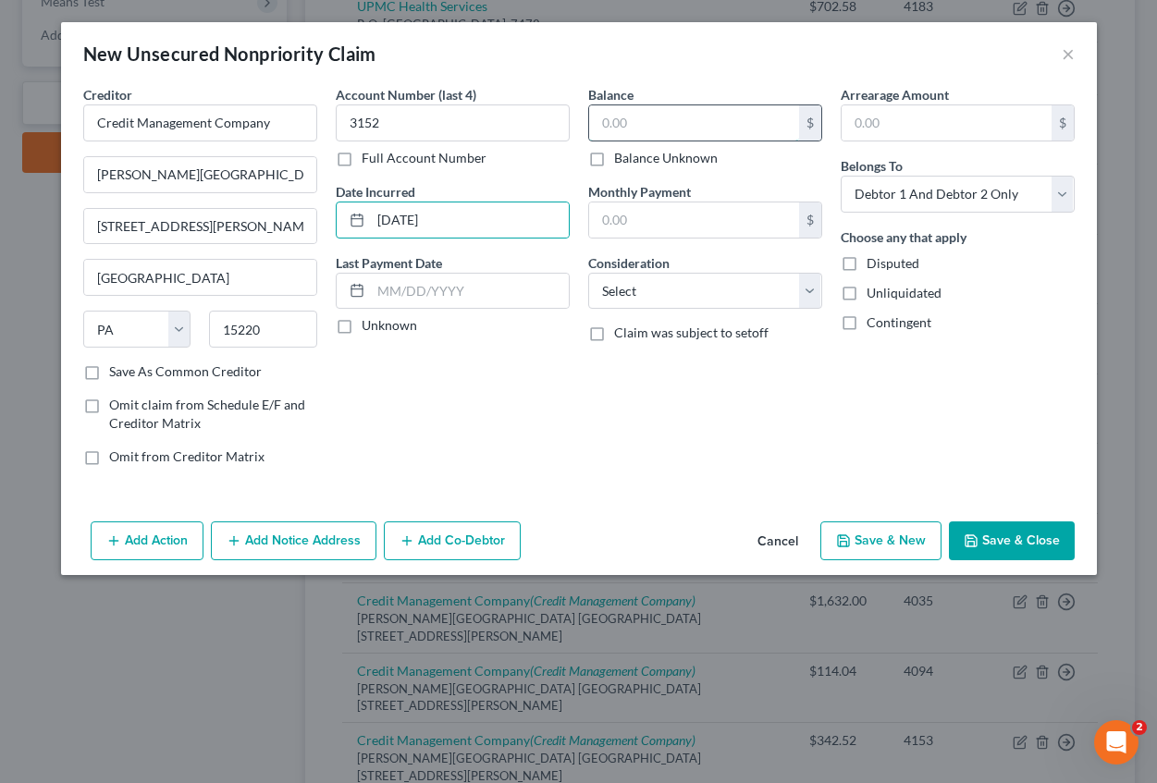
click at [633, 120] on input "text" at bounding box center [694, 122] width 210 height 35
click at [865, 119] on input "text" at bounding box center [947, 122] width 210 height 35
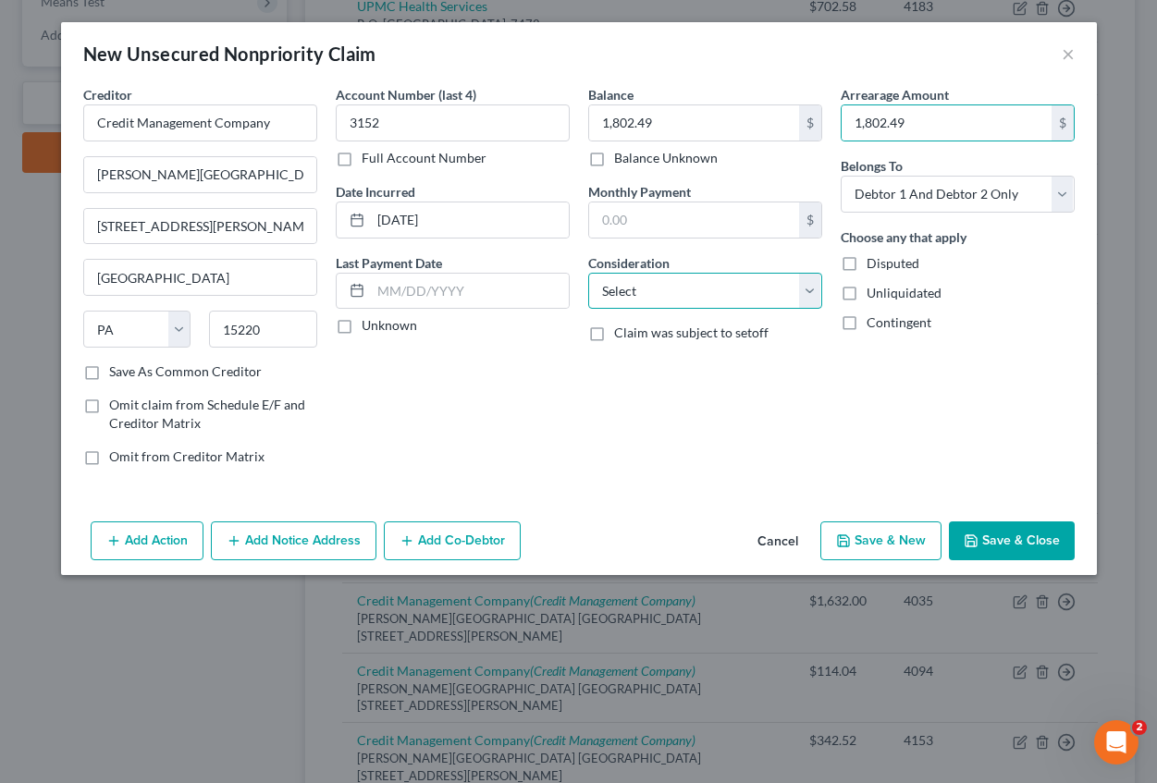
click at [641, 300] on select "Select Cable / Satellite Services Collection Agency Credit Card Debt Debt Couns…" at bounding box center [705, 291] width 234 height 37
click at [588, 273] on select "Select Cable / Satellite Services Collection Agency Credit Card Debt Debt Couns…" at bounding box center [705, 291] width 234 height 37
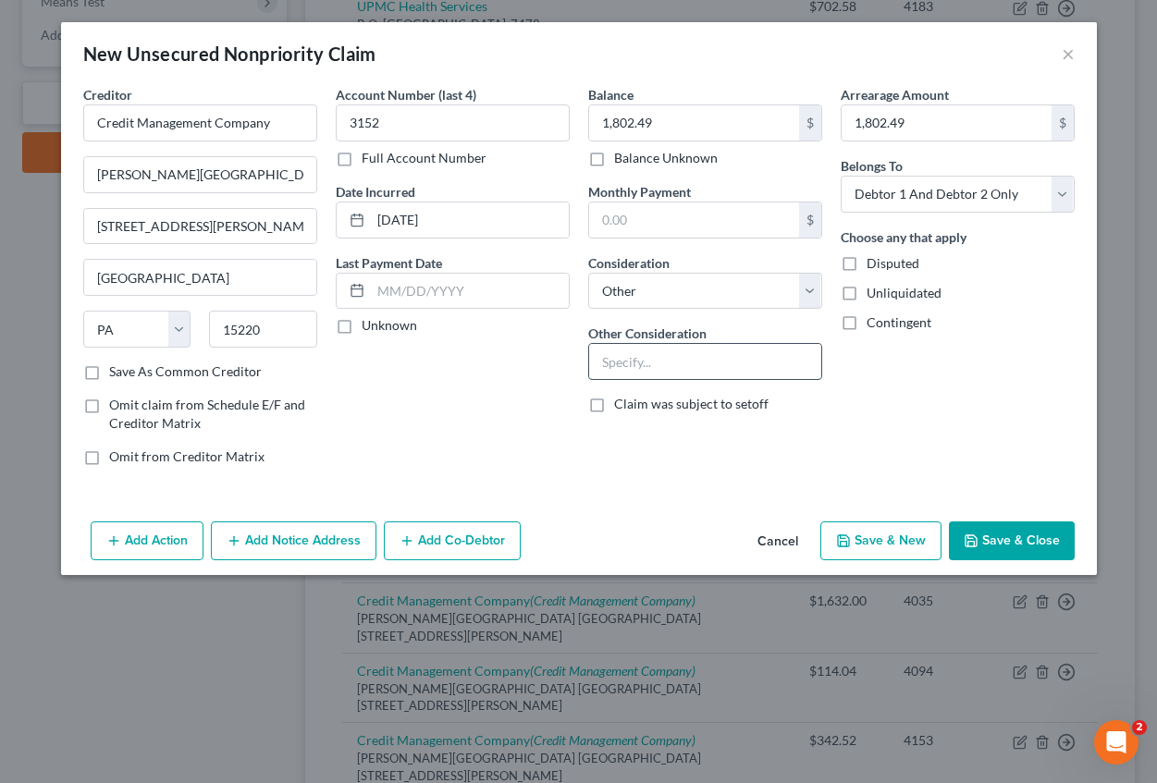
click at [619, 352] on input "text" at bounding box center [705, 361] width 232 height 35
click at [276, 534] on button "Add Notice Address" at bounding box center [294, 541] width 166 height 39
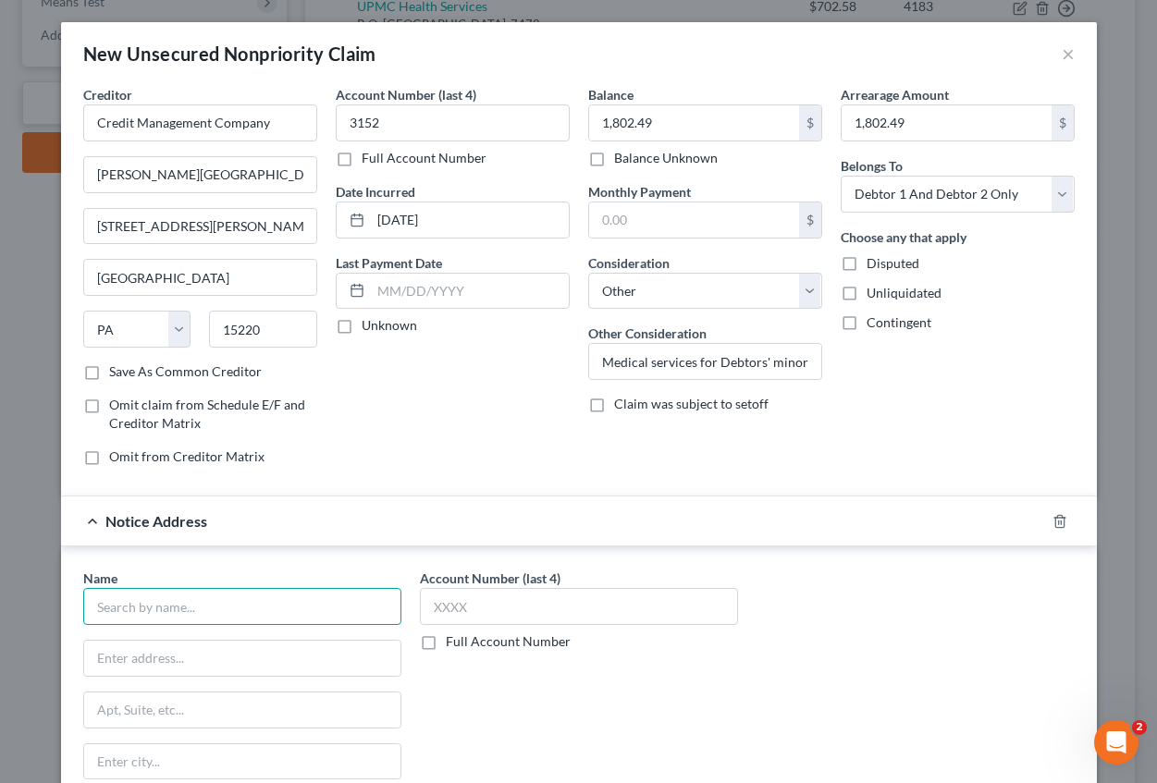
click at [130, 608] on input "text" at bounding box center [242, 606] width 318 height 37
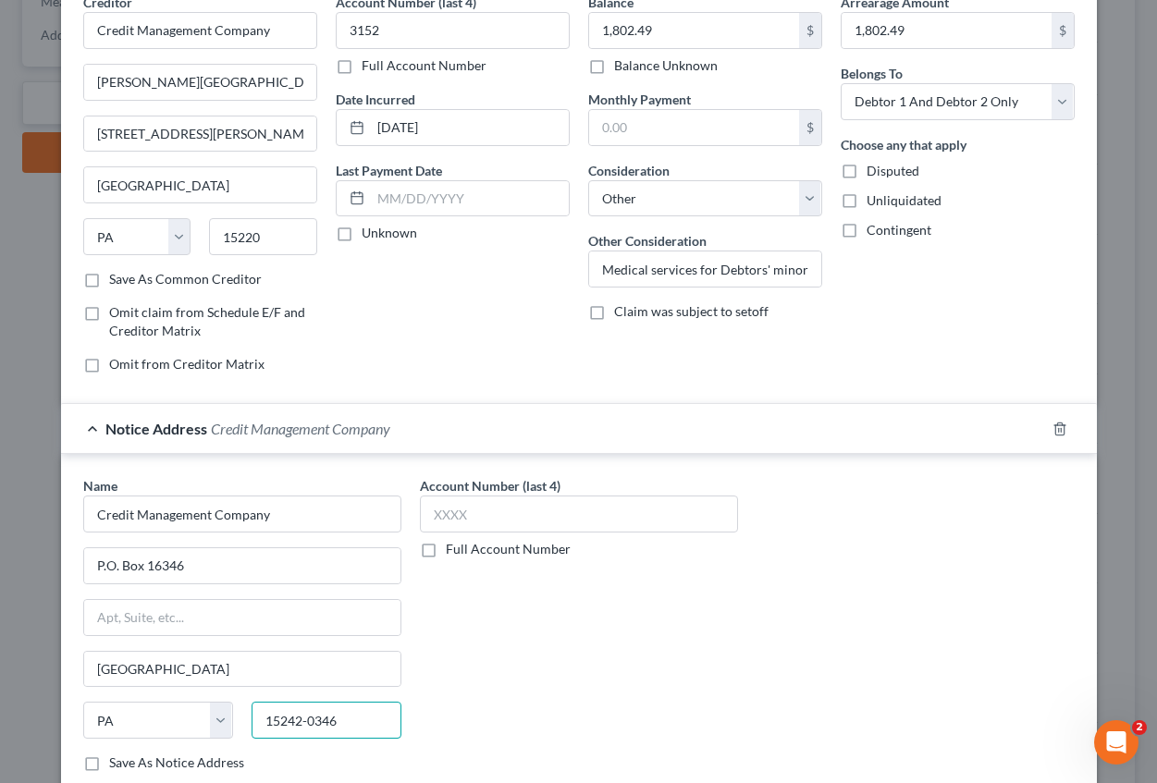
scroll to position [213, 0]
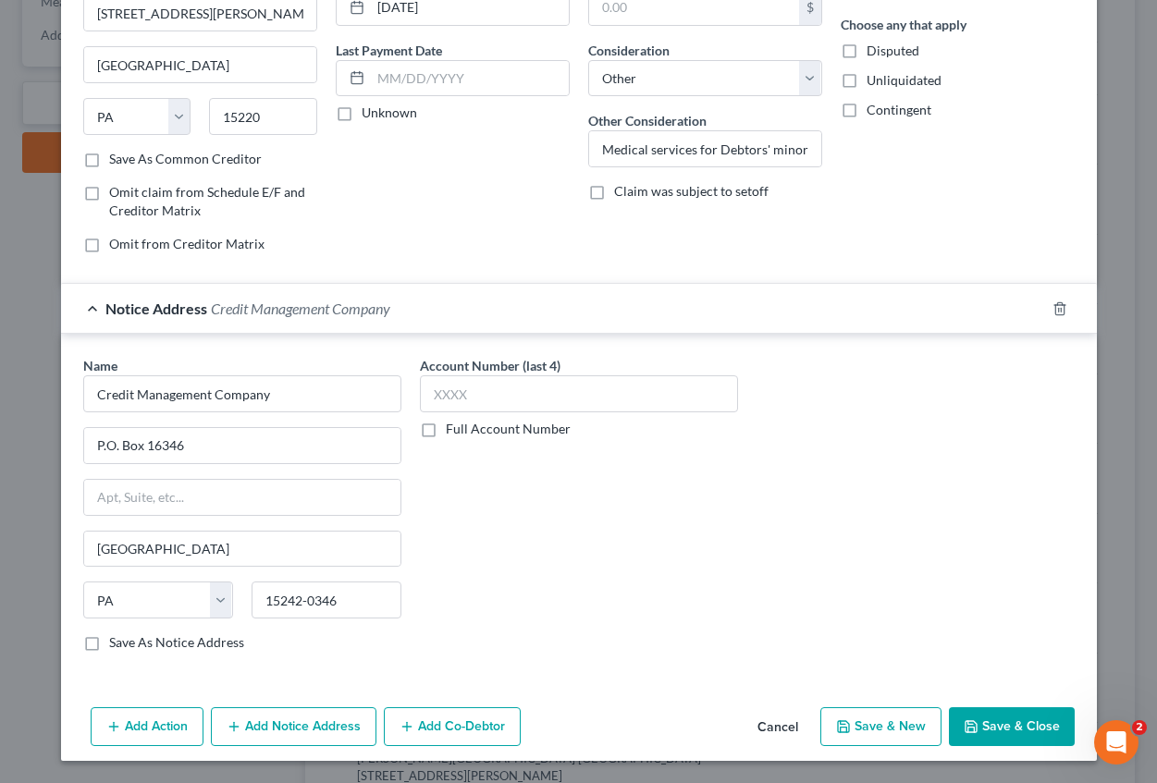
click at [863, 728] on button "Save & New" at bounding box center [880, 726] width 121 height 39
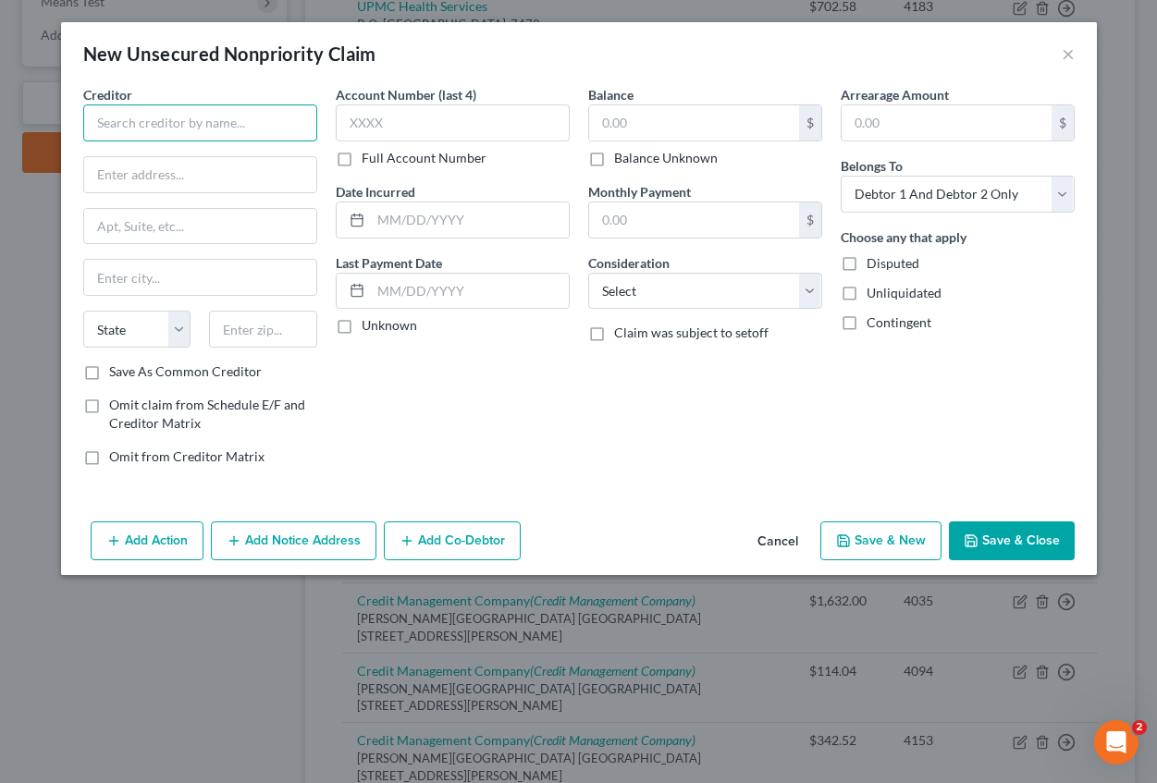
click at [197, 134] on input "text" at bounding box center [200, 122] width 234 height 37
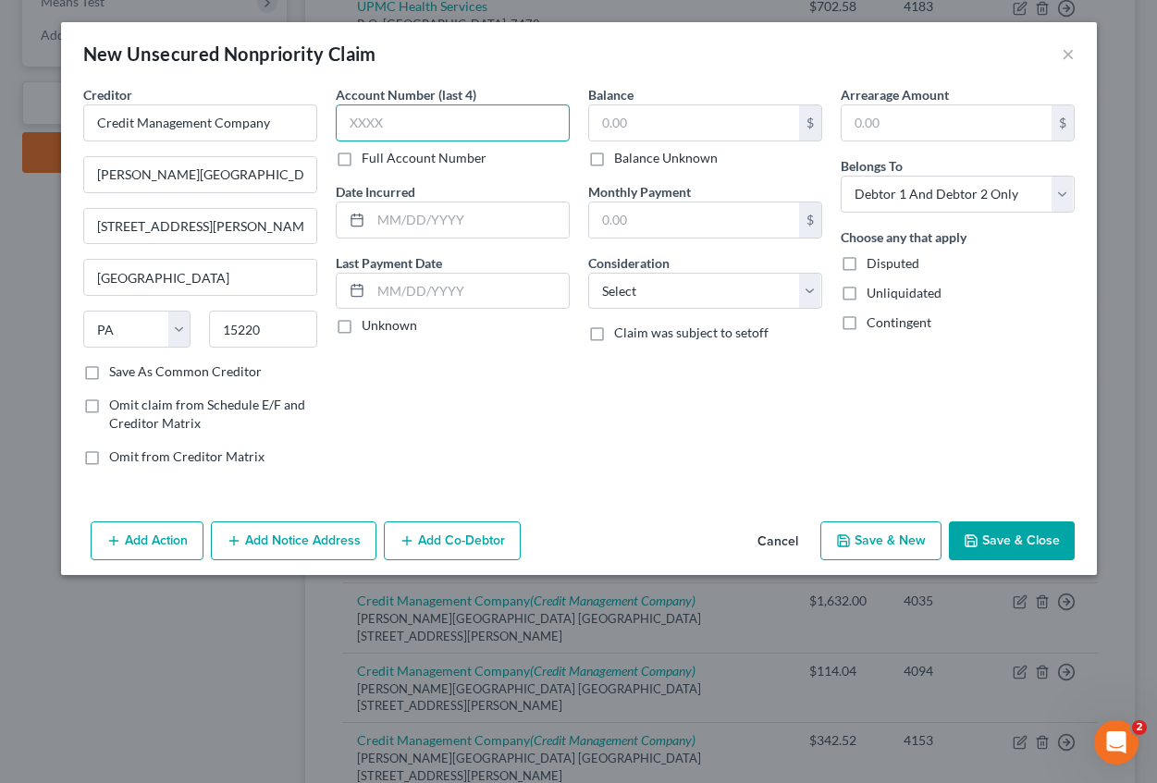
click at [428, 117] on input "text" at bounding box center [453, 122] width 234 height 37
click at [446, 210] on input "text" at bounding box center [470, 220] width 198 height 35
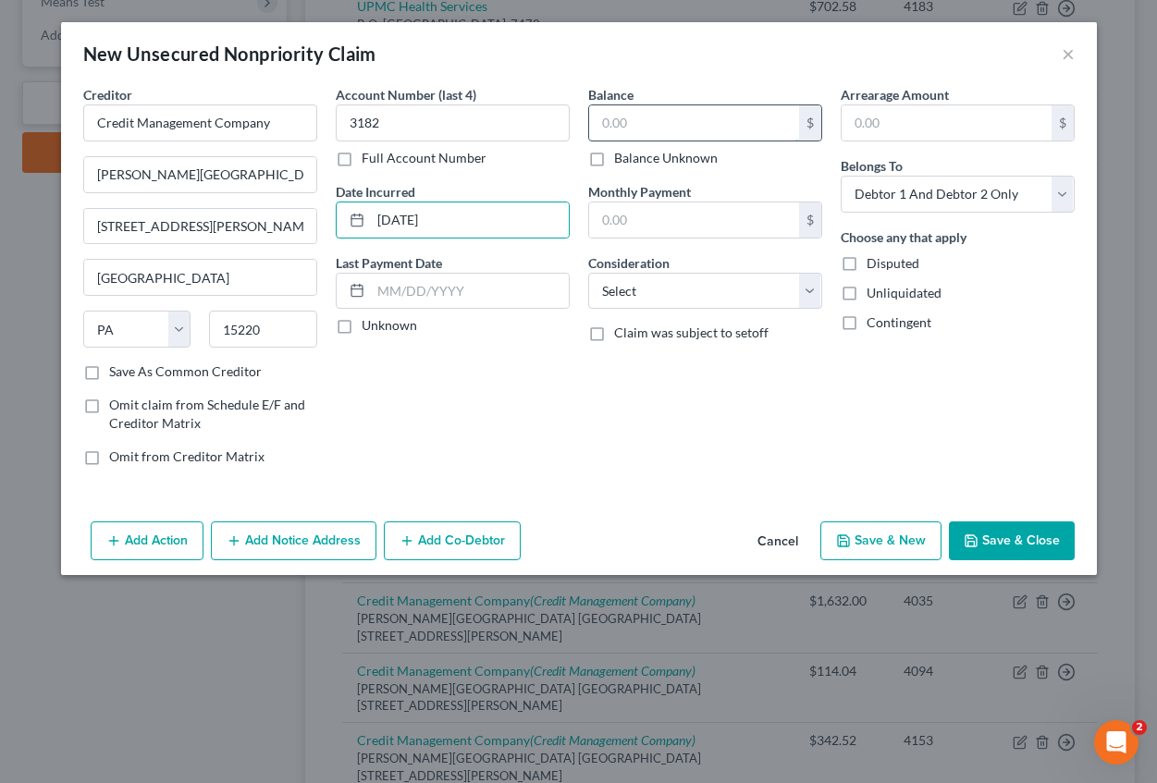
click at [633, 129] on input "text" at bounding box center [694, 122] width 210 height 35
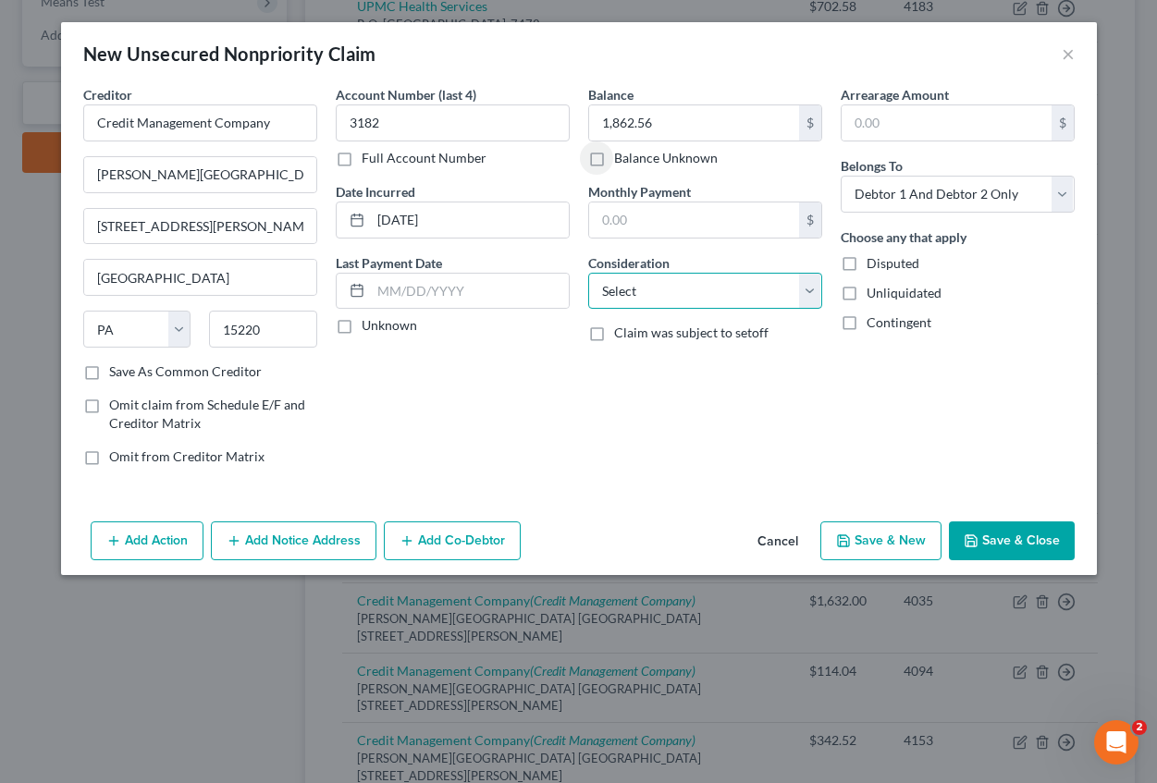
click at [635, 284] on select "Select Cable / Satellite Services Collection Agency Credit Card Debt Debt Couns…" at bounding box center [705, 291] width 234 height 37
click at [588, 273] on select "Select Cable / Satellite Services Collection Agency Credit Card Debt Debt Couns…" at bounding box center [705, 291] width 234 height 37
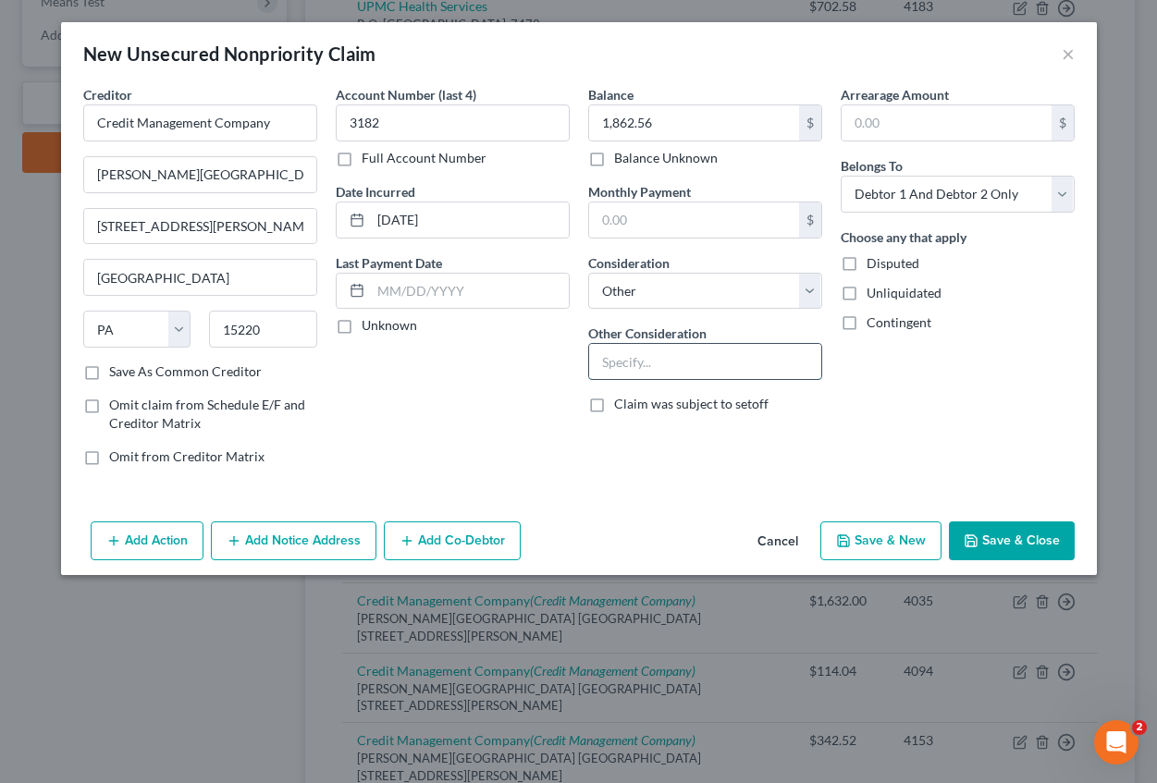
click at [609, 352] on input "text" at bounding box center [705, 361] width 232 height 35
click at [860, 122] on input "text" at bounding box center [947, 122] width 210 height 35
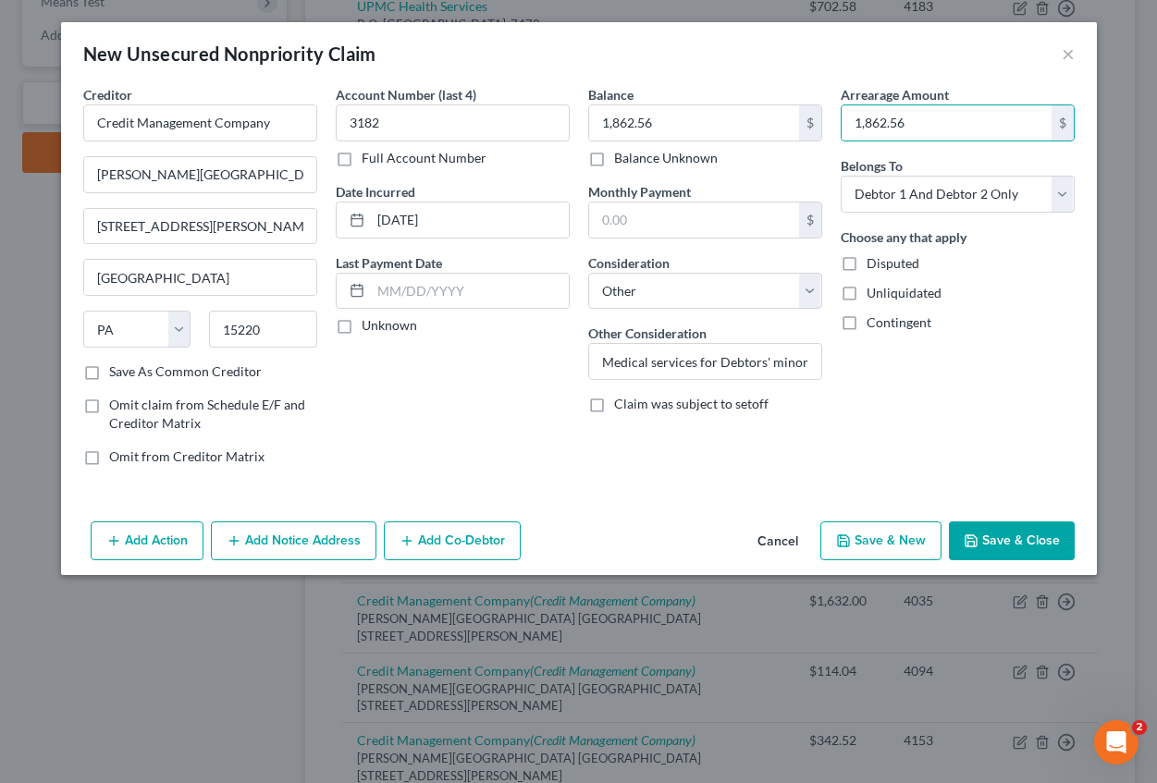
click at [324, 541] on button "Add Notice Address" at bounding box center [294, 541] width 166 height 39
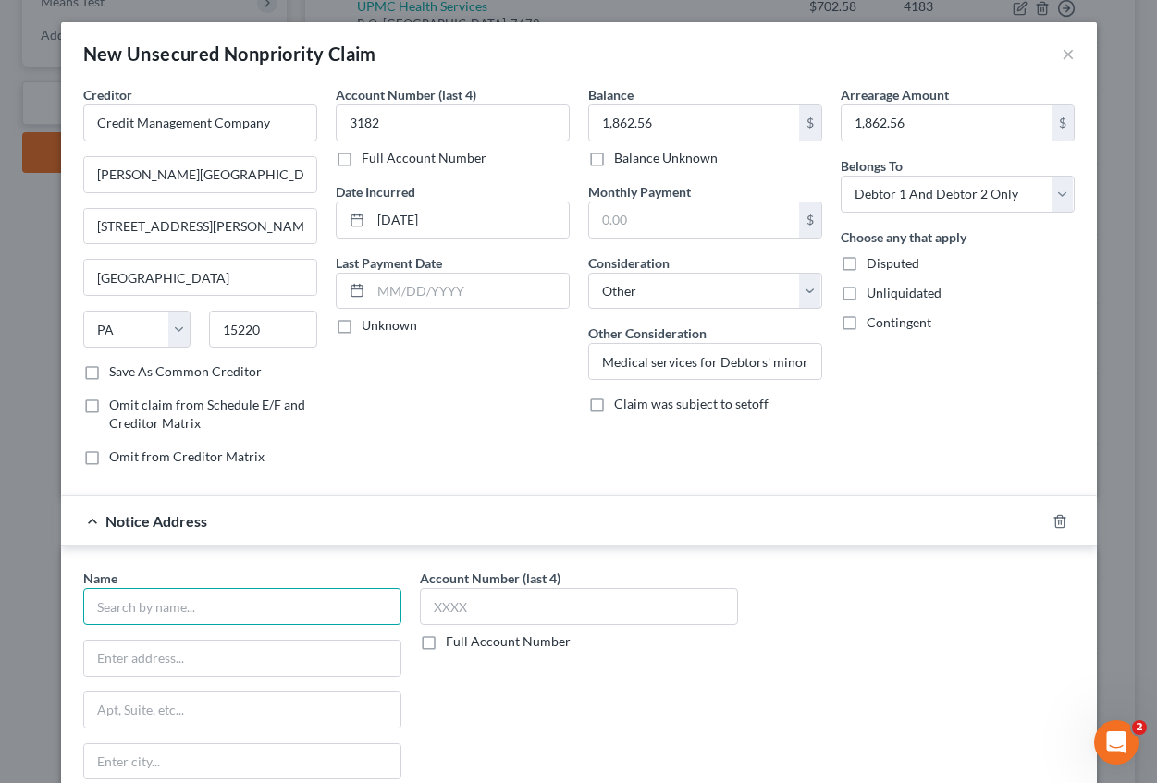
click at [149, 602] on input "text" at bounding box center [242, 606] width 318 height 37
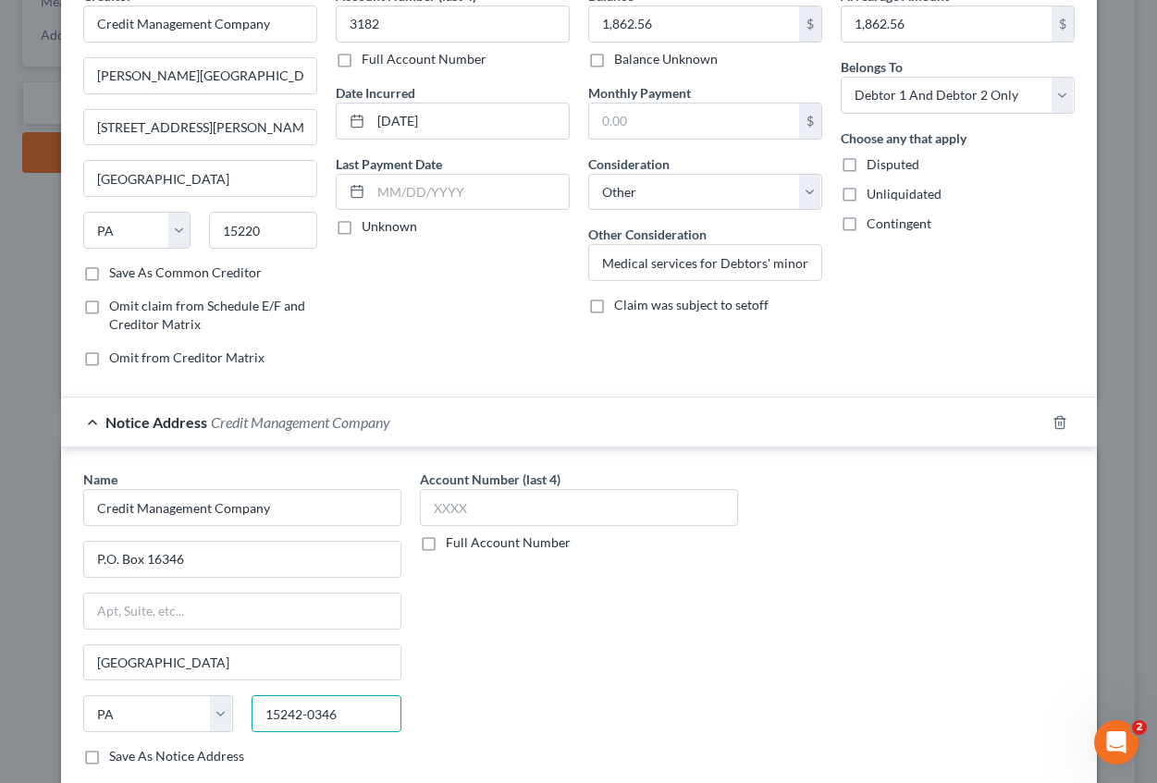
scroll to position [213, 0]
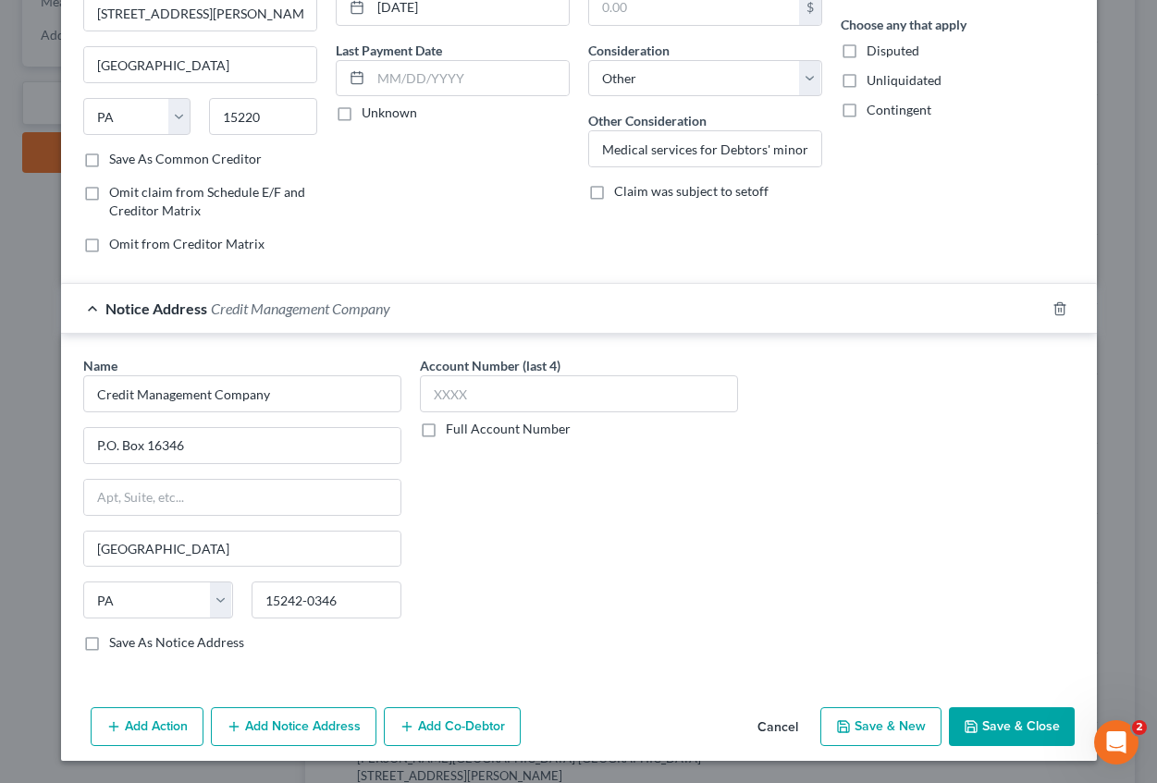
click at [844, 720] on icon "button" at bounding box center [843, 726] width 15 height 15
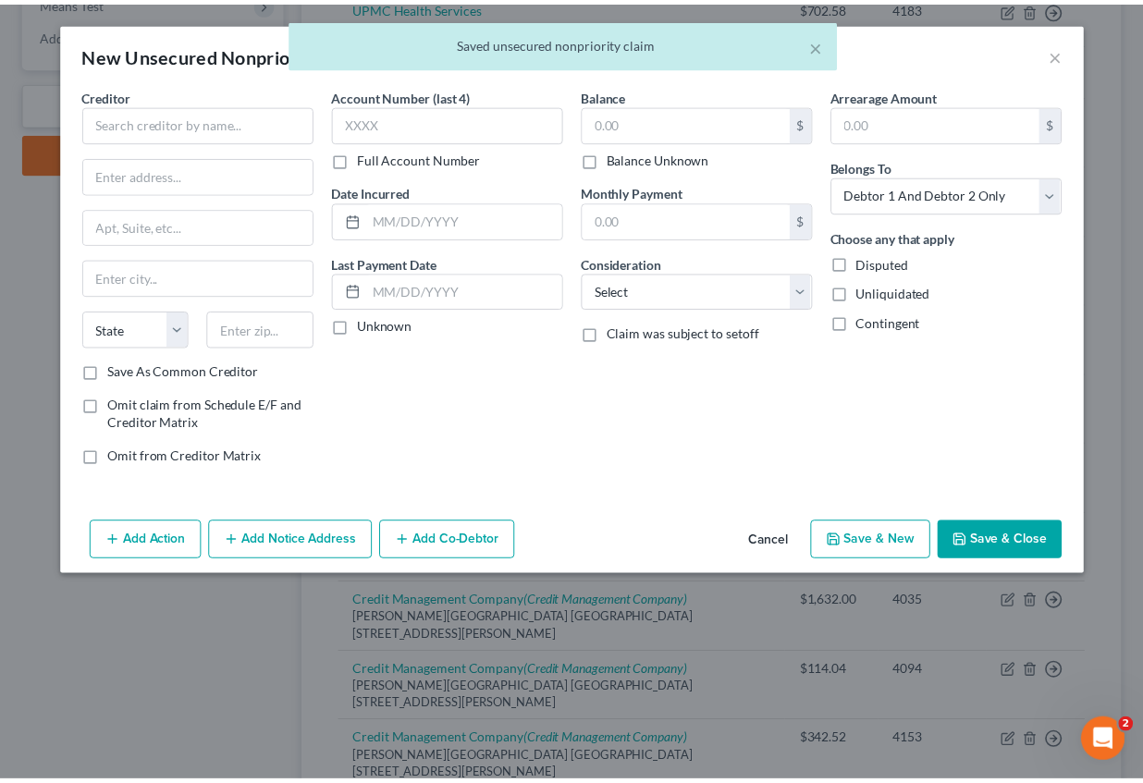
scroll to position [0, 0]
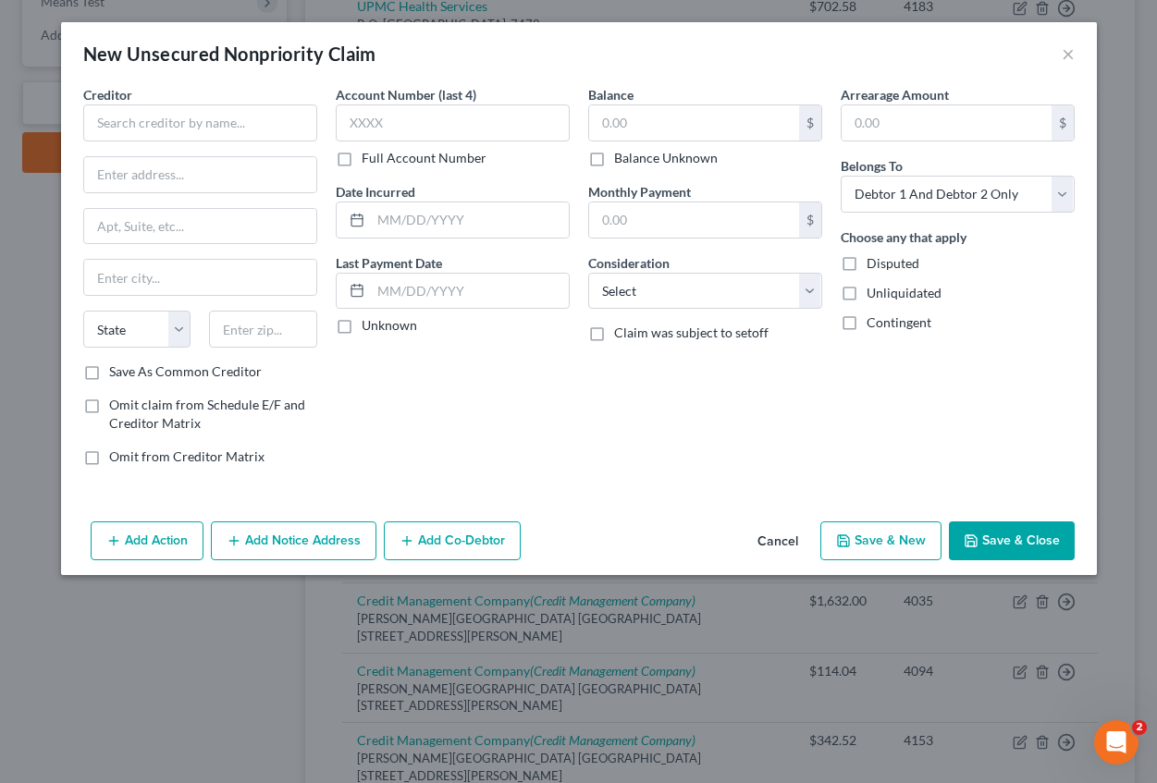
click at [1058, 58] on div "New Unsecured Nonpriority Claim ×" at bounding box center [579, 53] width 1036 height 63
click at [793, 540] on button "Cancel" at bounding box center [778, 541] width 70 height 37
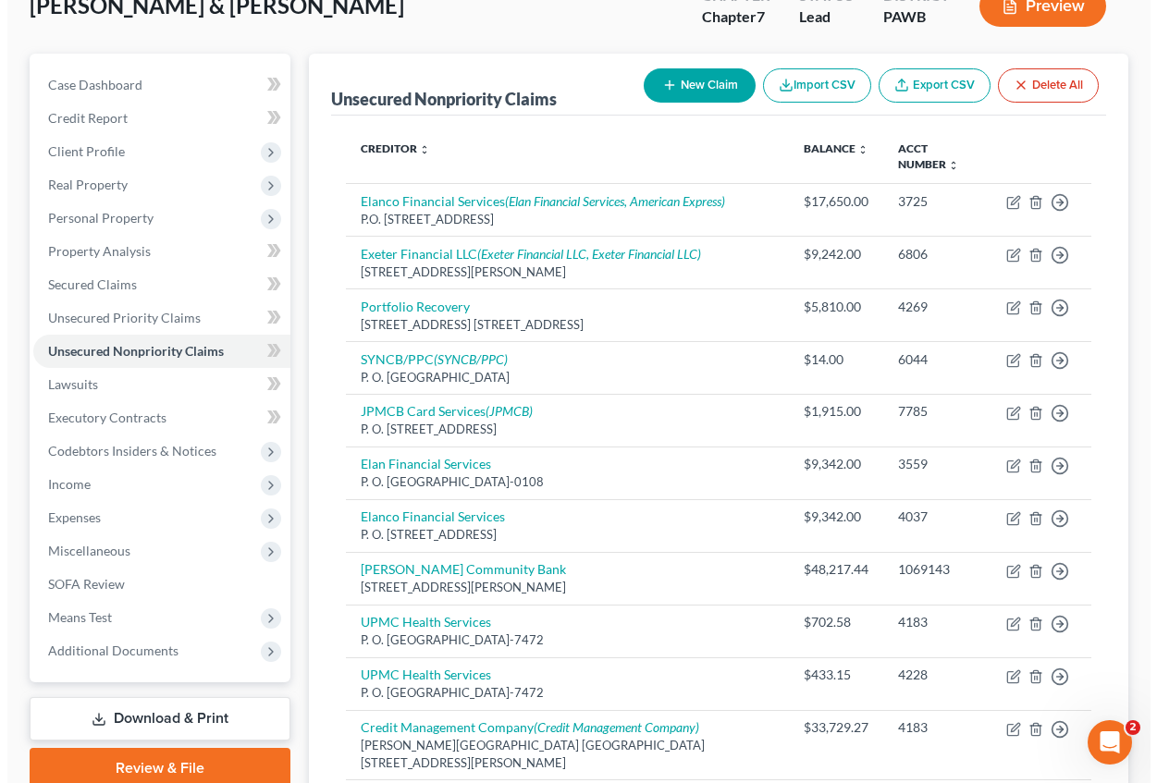
scroll to position [121, 0]
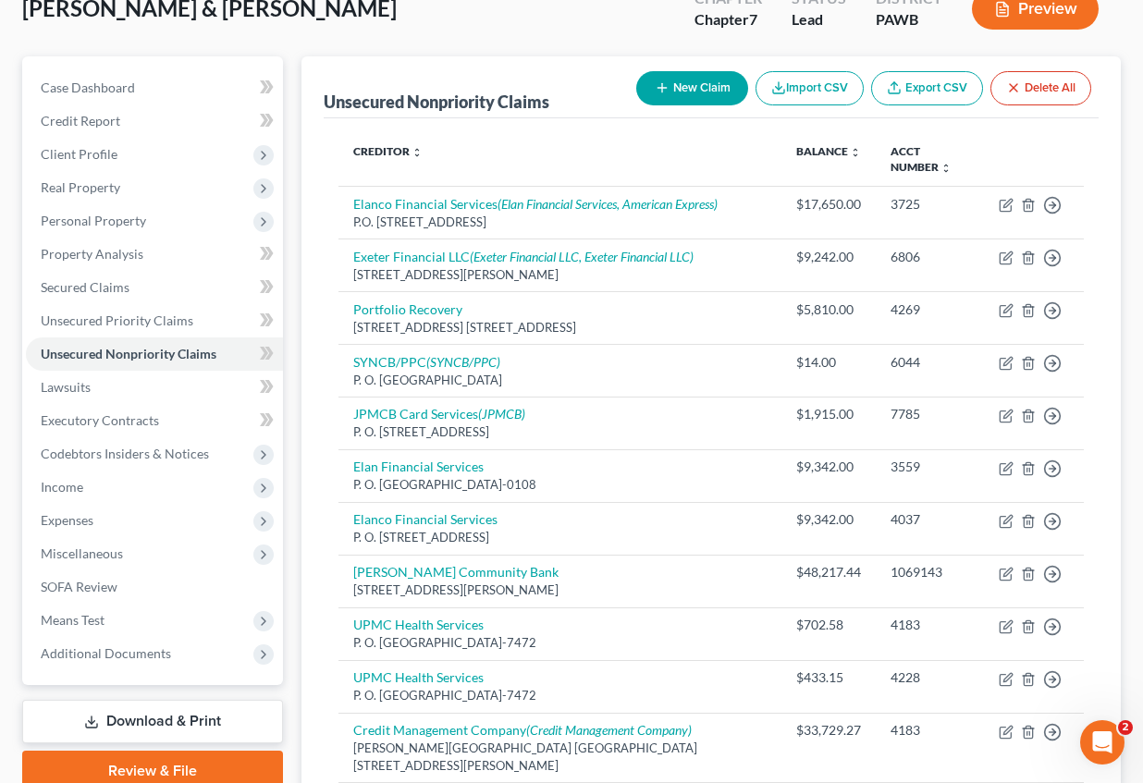
click at [665, 97] on button "New Claim" at bounding box center [692, 88] width 112 height 34
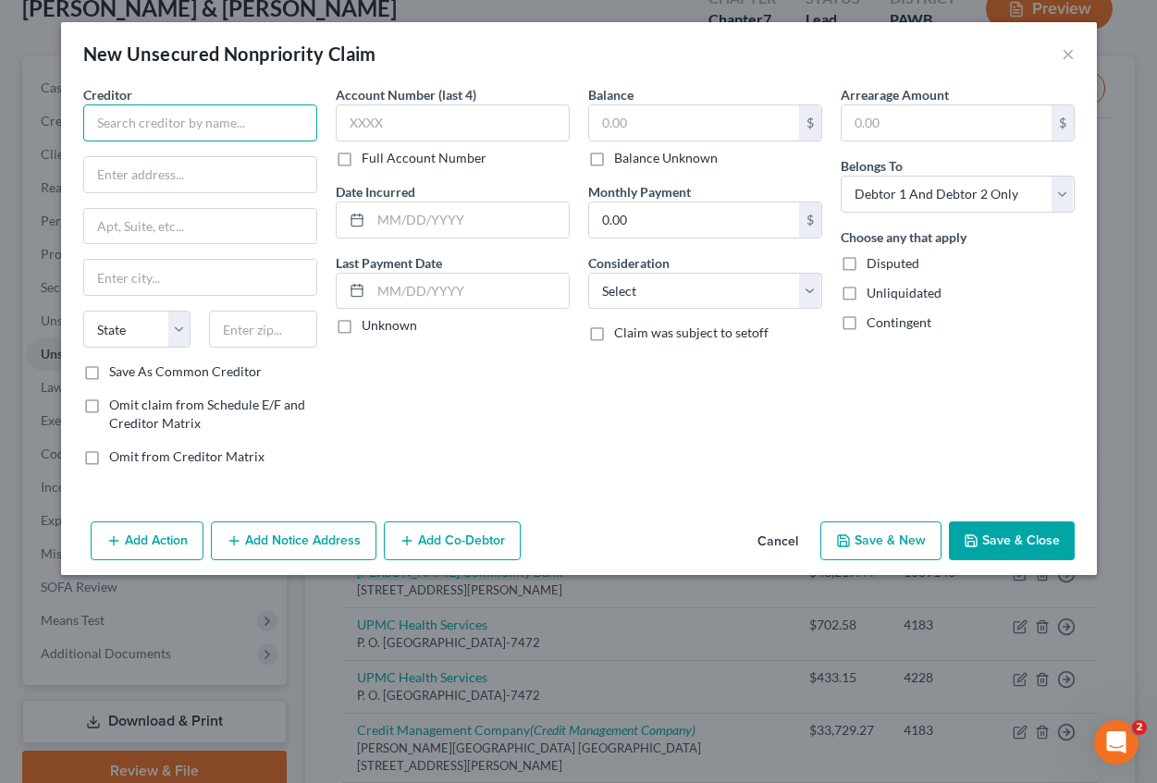
click at [168, 125] on input "text" at bounding box center [200, 122] width 234 height 37
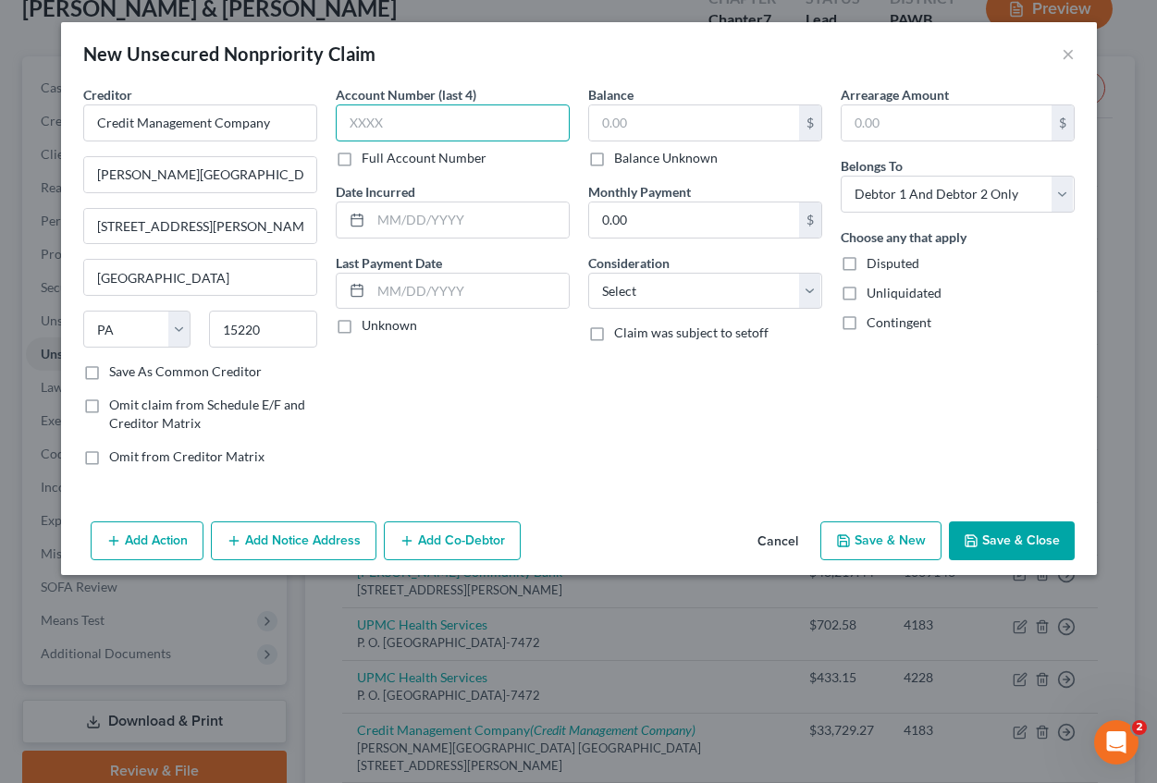
click at [354, 120] on input "text" at bounding box center [453, 122] width 234 height 37
click at [378, 216] on input "text" at bounding box center [470, 220] width 198 height 35
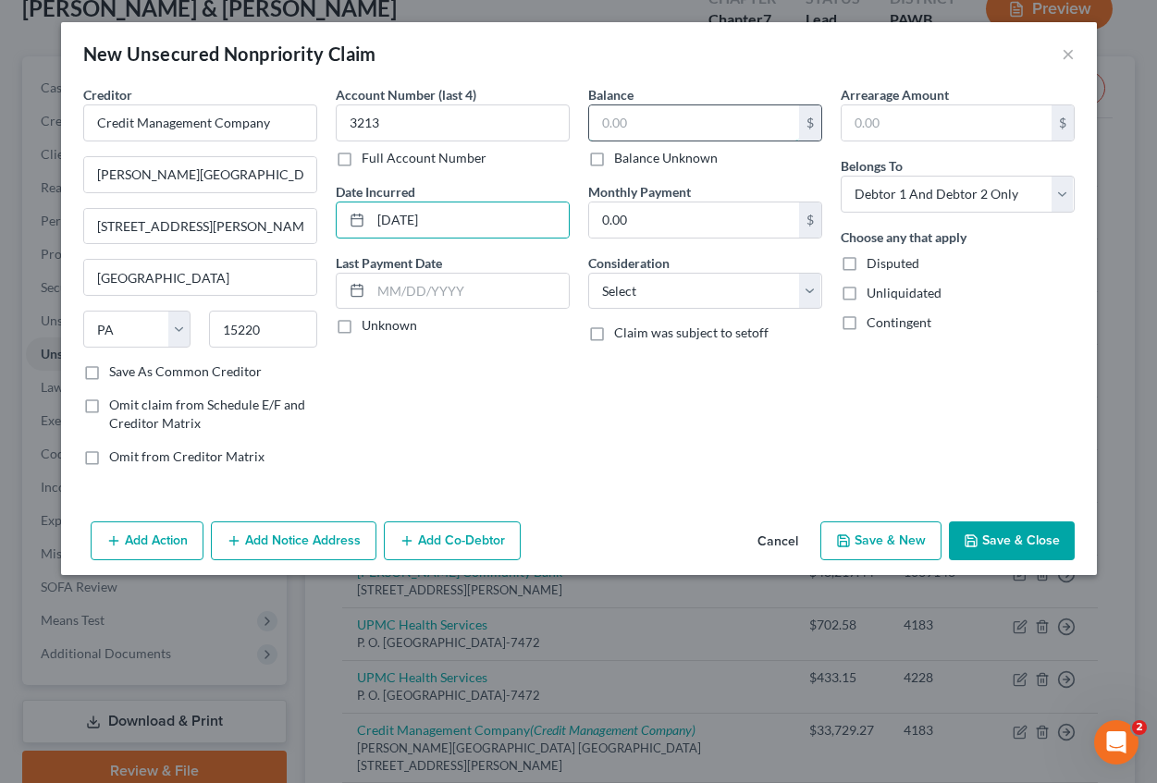
click at [612, 129] on input "text" at bounding box center [694, 122] width 210 height 35
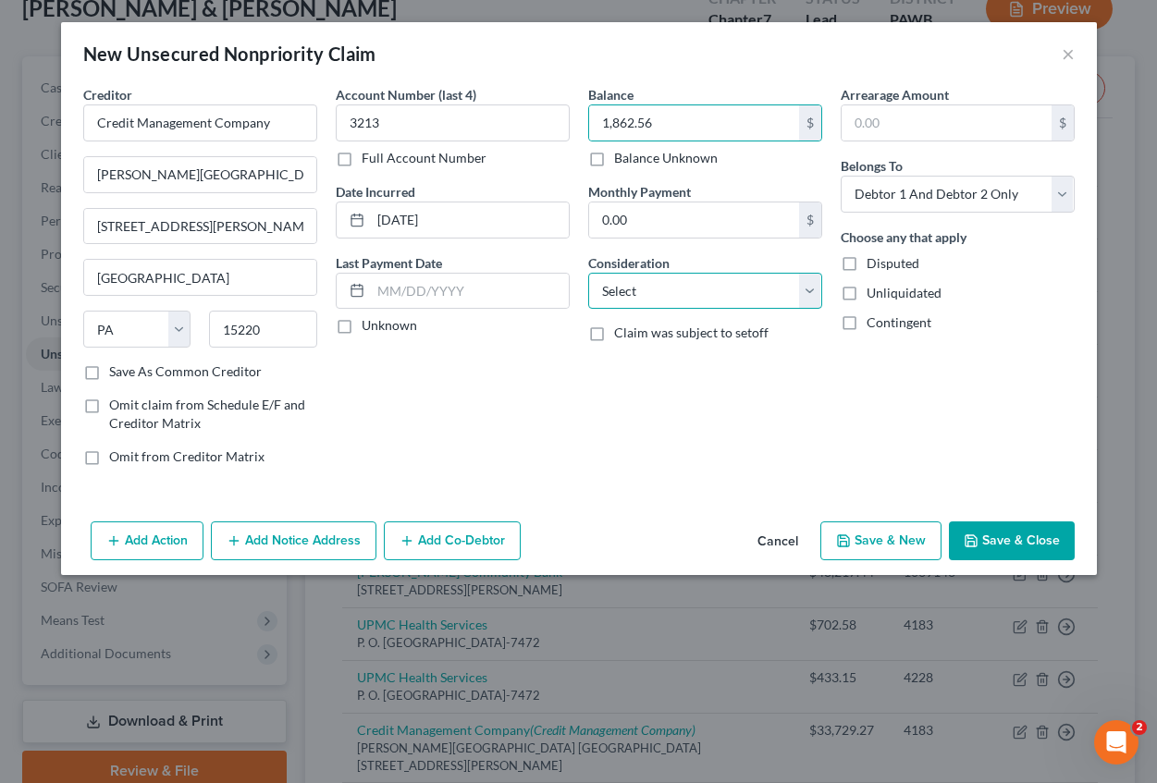
click at [630, 275] on select "Select Cable / Satellite Services Collection Agency Credit Card Debt Debt Couns…" at bounding box center [705, 291] width 234 height 37
click at [588, 273] on select "Select Cable / Satellite Services Collection Agency Credit Card Debt Debt Couns…" at bounding box center [705, 291] width 234 height 37
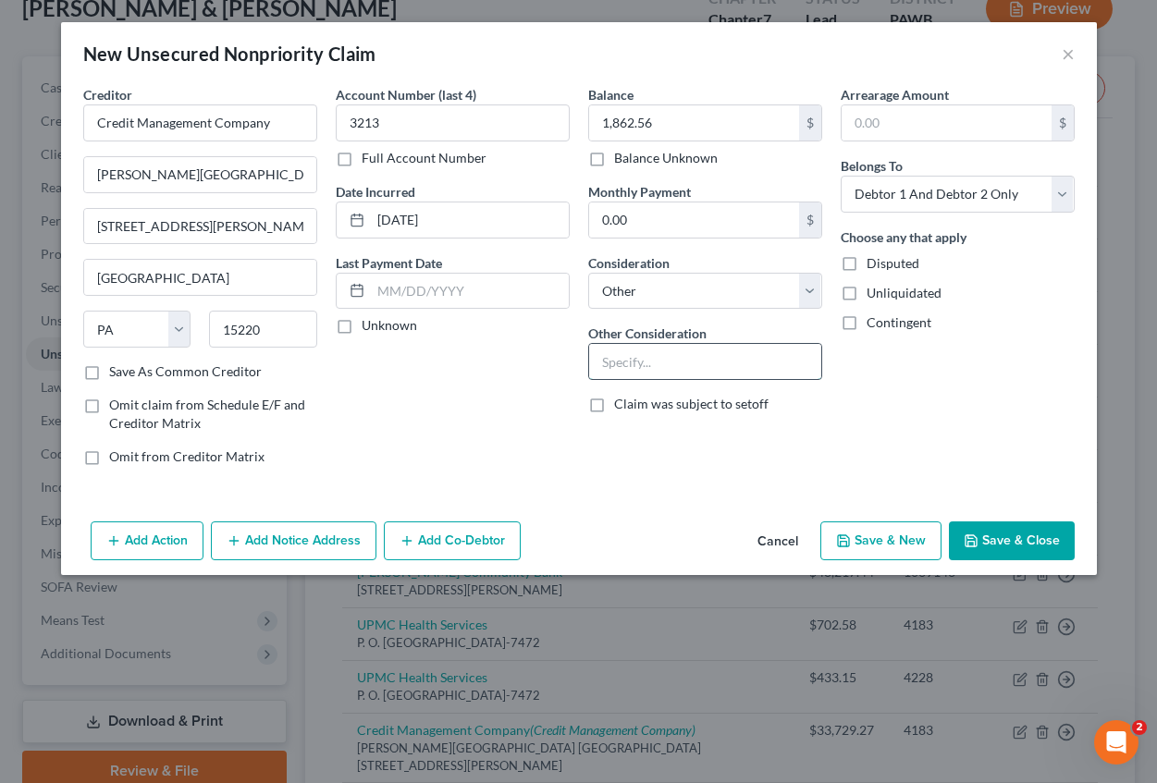
drag, startPoint x: 632, startPoint y: 373, endPoint x: 620, endPoint y: 372, distance: 11.1
click at [628, 372] on input "text" at bounding box center [705, 361] width 232 height 35
click at [896, 125] on input "text" at bounding box center [947, 122] width 210 height 35
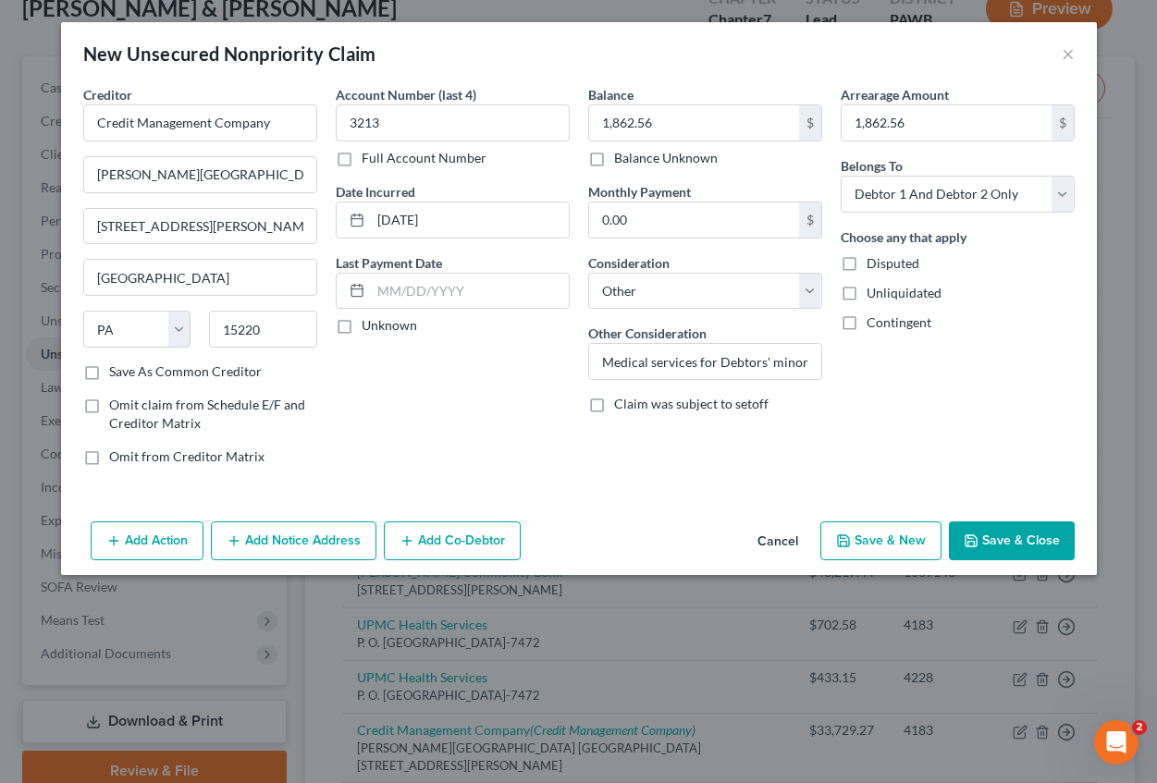
click at [255, 551] on button "Add Notice Address" at bounding box center [294, 541] width 166 height 39
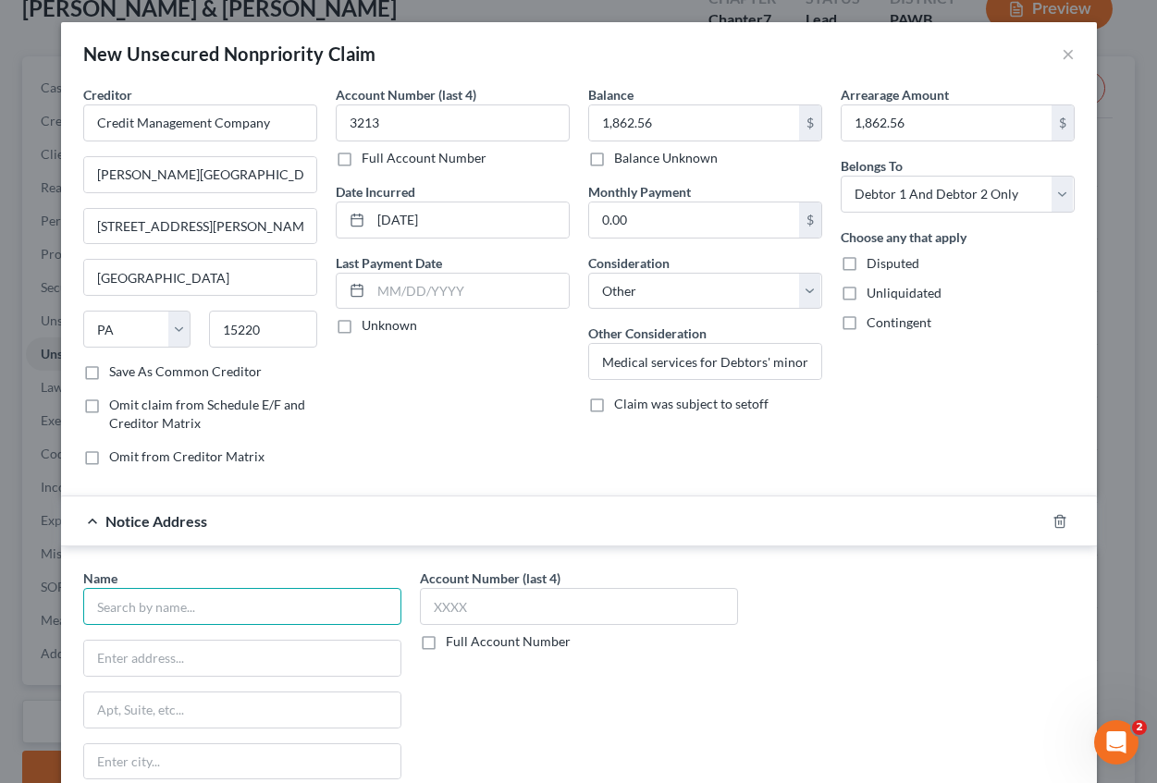
click at [146, 621] on input "text" at bounding box center [242, 606] width 318 height 37
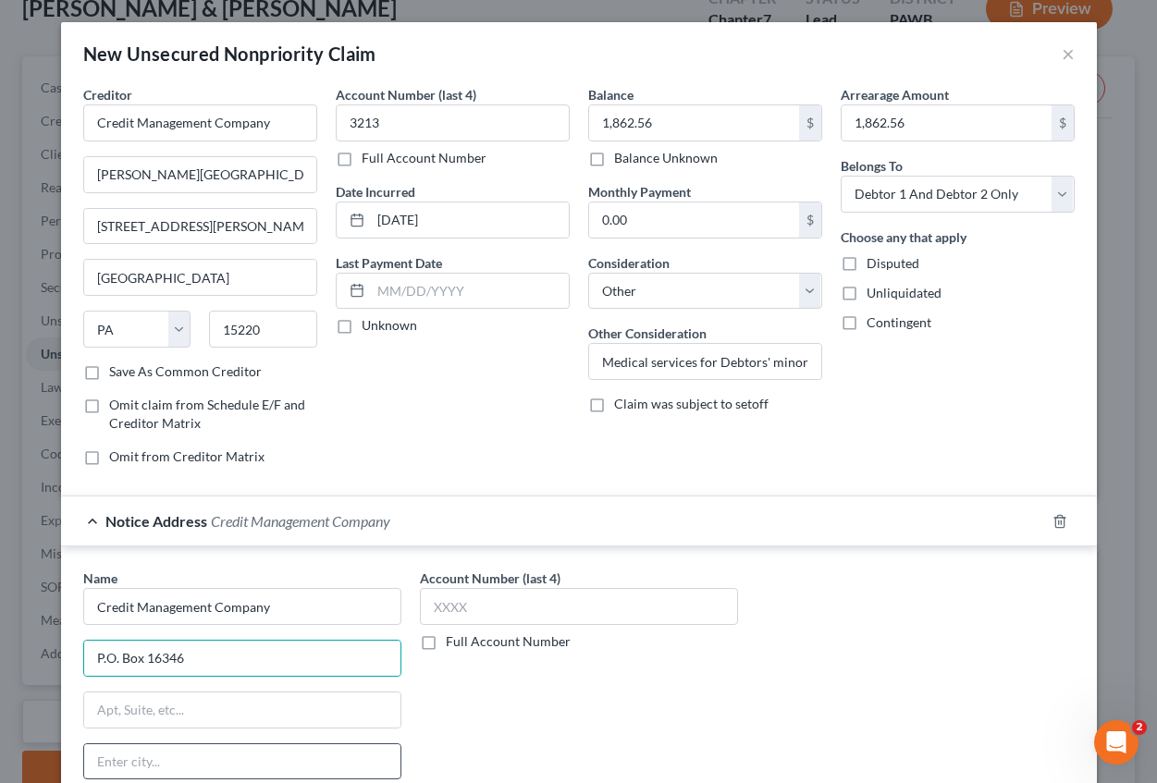
click at [110, 765] on input "text" at bounding box center [242, 761] width 316 height 35
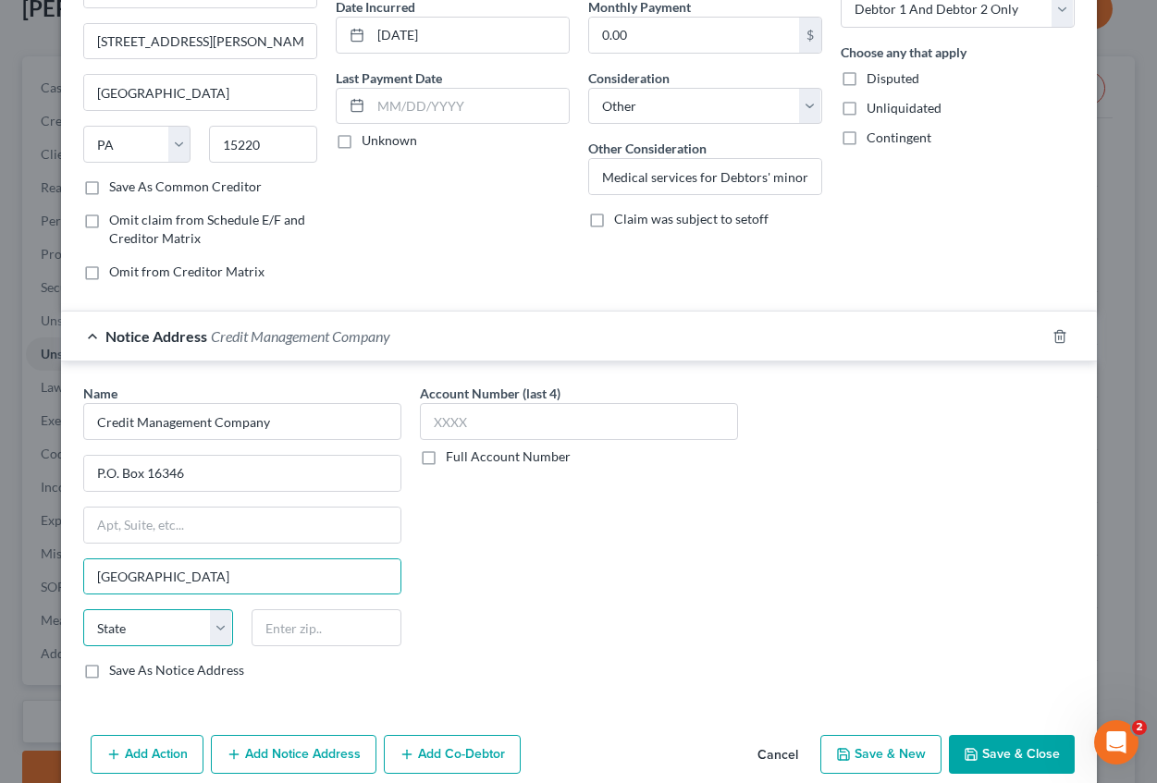
click at [118, 637] on select "State [US_STATE] AK AR AZ CA CO CT DE DC [GEOGRAPHIC_DATA] [GEOGRAPHIC_DATA] GU…" at bounding box center [158, 627] width 150 height 37
click at [83, 609] on select "State [US_STATE] AK AR AZ CA CO CT DE DC [GEOGRAPHIC_DATA] [GEOGRAPHIC_DATA] GU…" at bounding box center [158, 627] width 150 height 37
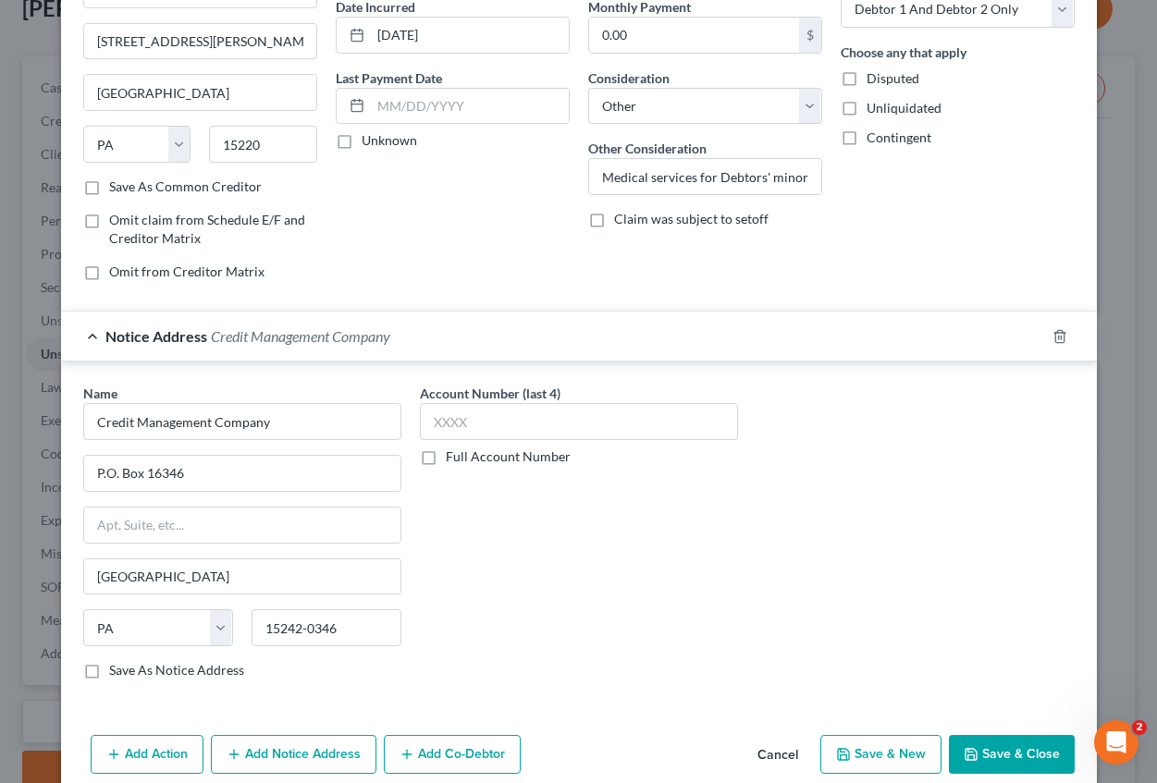
click at [862, 754] on button "Save & New" at bounding box center [880, 754] width 121 height 39
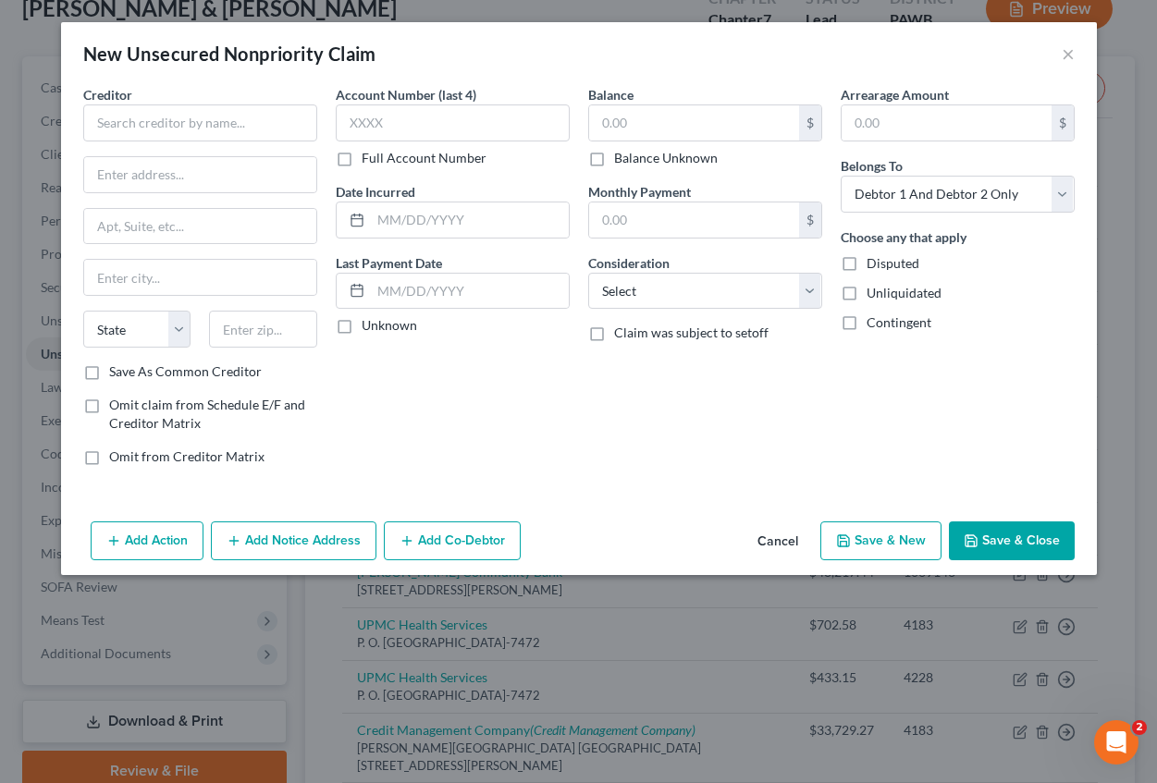
scroll to position [0, 0]
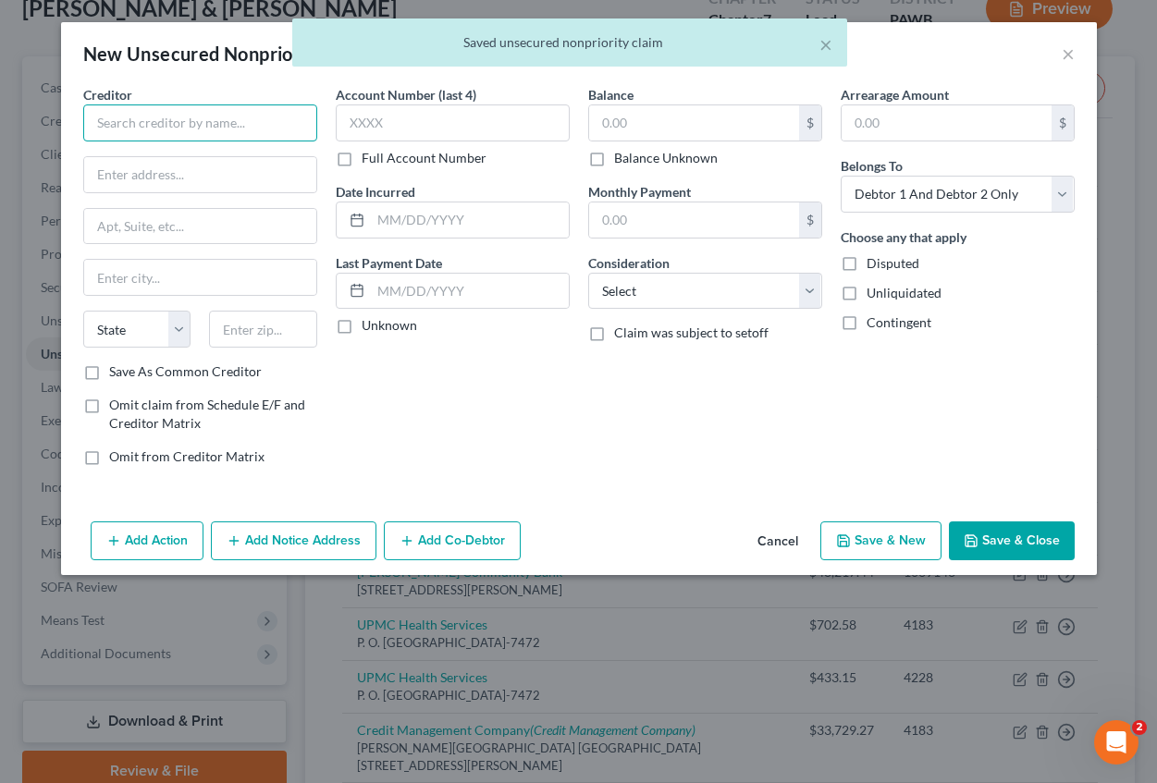
click at [145, 117] on input "text" at bounding box center [200, 122] width 234 height 37
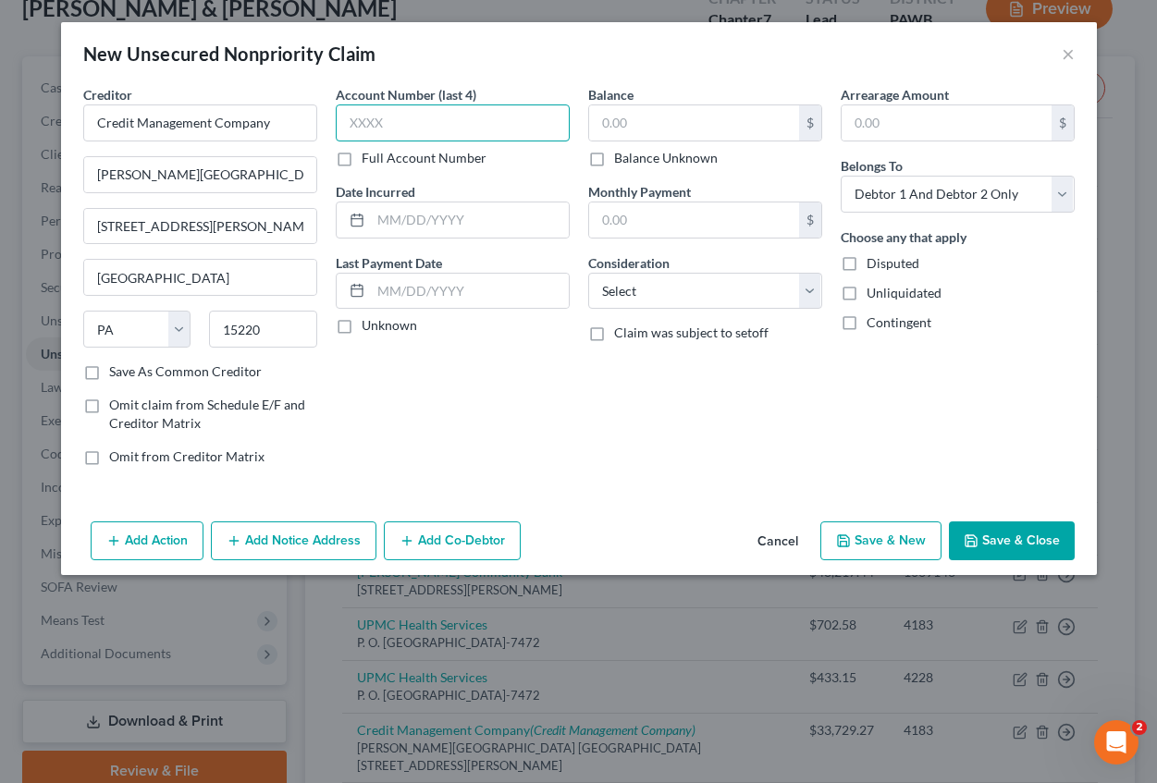
click at [357, 113] on input "text" at bounding box center [453, 122] width 234 height 37
click at [401, 226] on input "text" at bounding box center [470, 220] width 198 height 35
click at [640, 112] on input "text" at bounding box center [694, 122] width 210 height 35
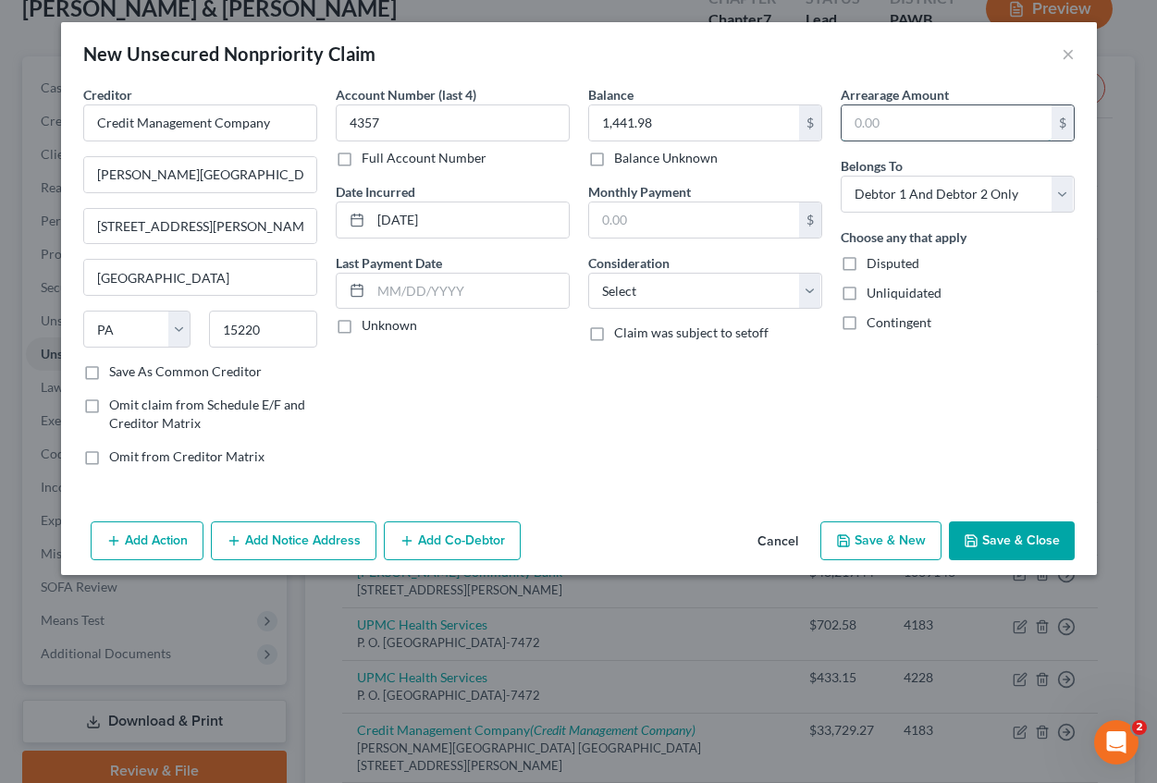
click at [872, 109] on input "text" at bounding box center [947, 122] width 210 height 35
click at [649, 296] on select "Select Cable / Satellite Services Collection Agency Credit Card Debt Debt Couns…" at bounding box center [705, 291] width 234 height 37
click at [588, 273] on select "Select Cable / Satellite Services Collection Agency Credit Card Debt Debt Couns…" at bounding box center [705, 291] width 234 height 37
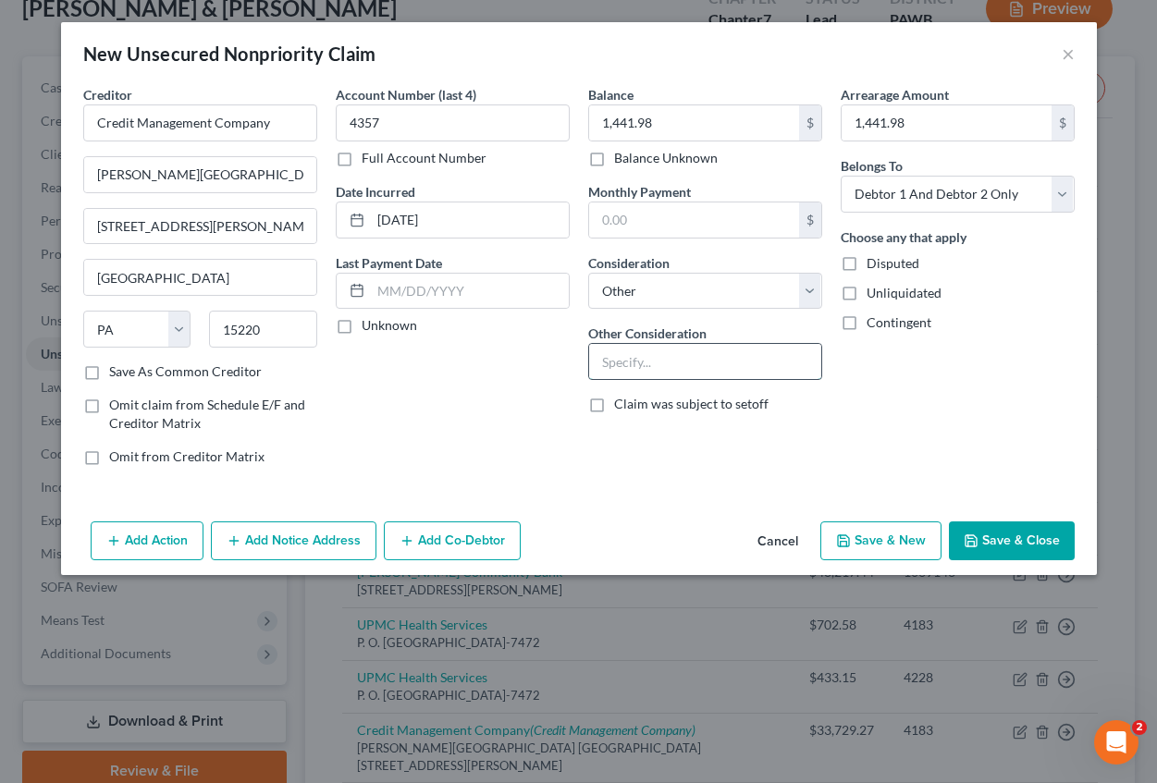
click at [631, 362] on input "text" at bounding box center [705, 361] width 232 height 35
click at [361, 534] on button "Add Notice Address" at bounding box center [294, 541] width 166 height 39
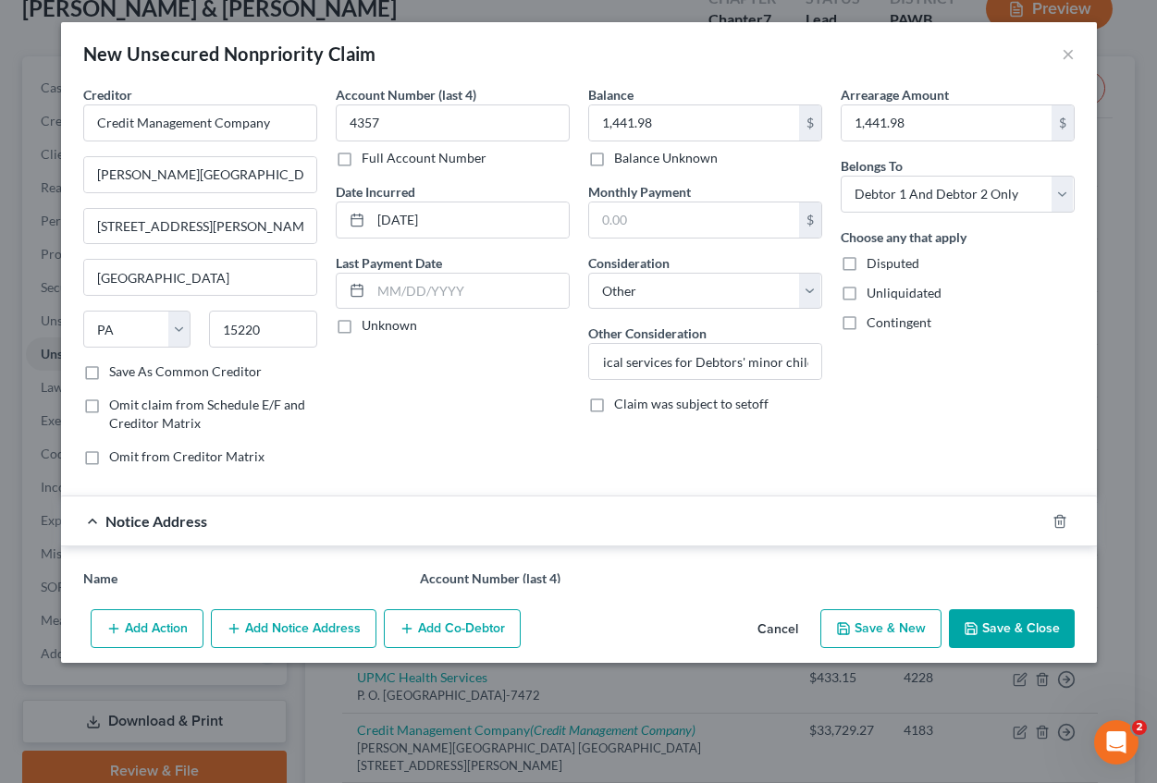
scroll to position [0, 0]
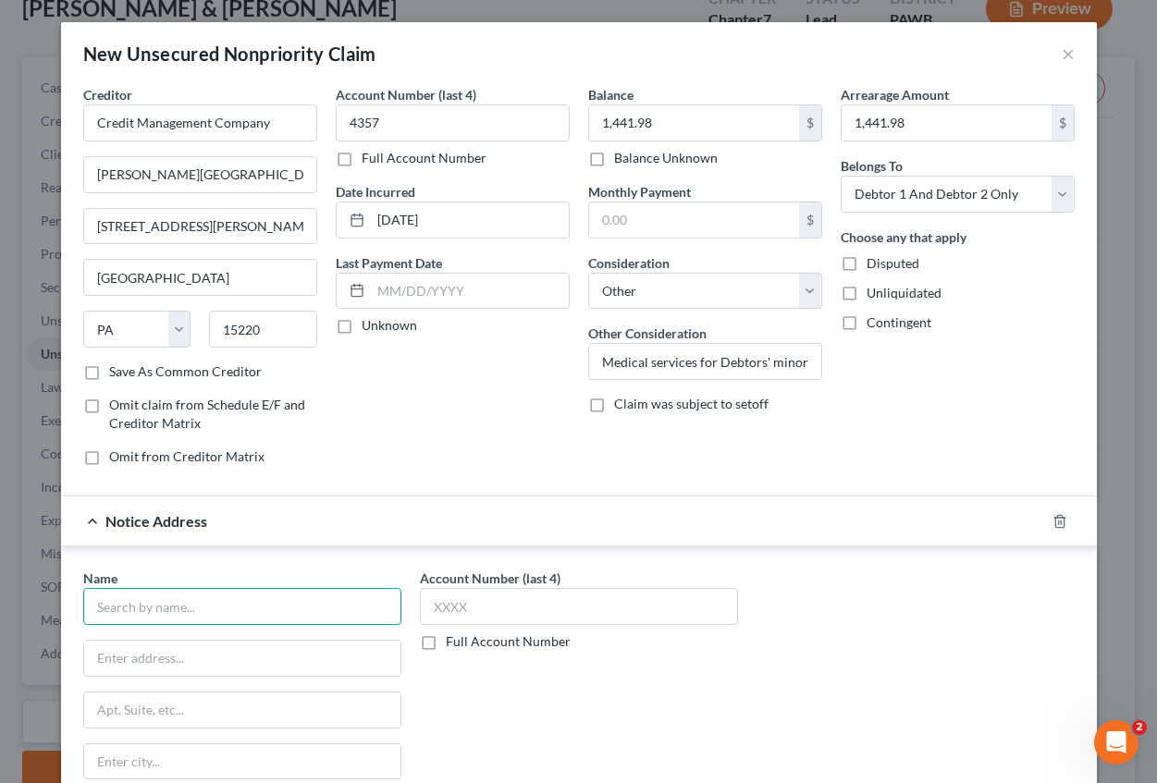
click at [209, 606] on input "text" at bounding box center [242, 606] width 318 height 37
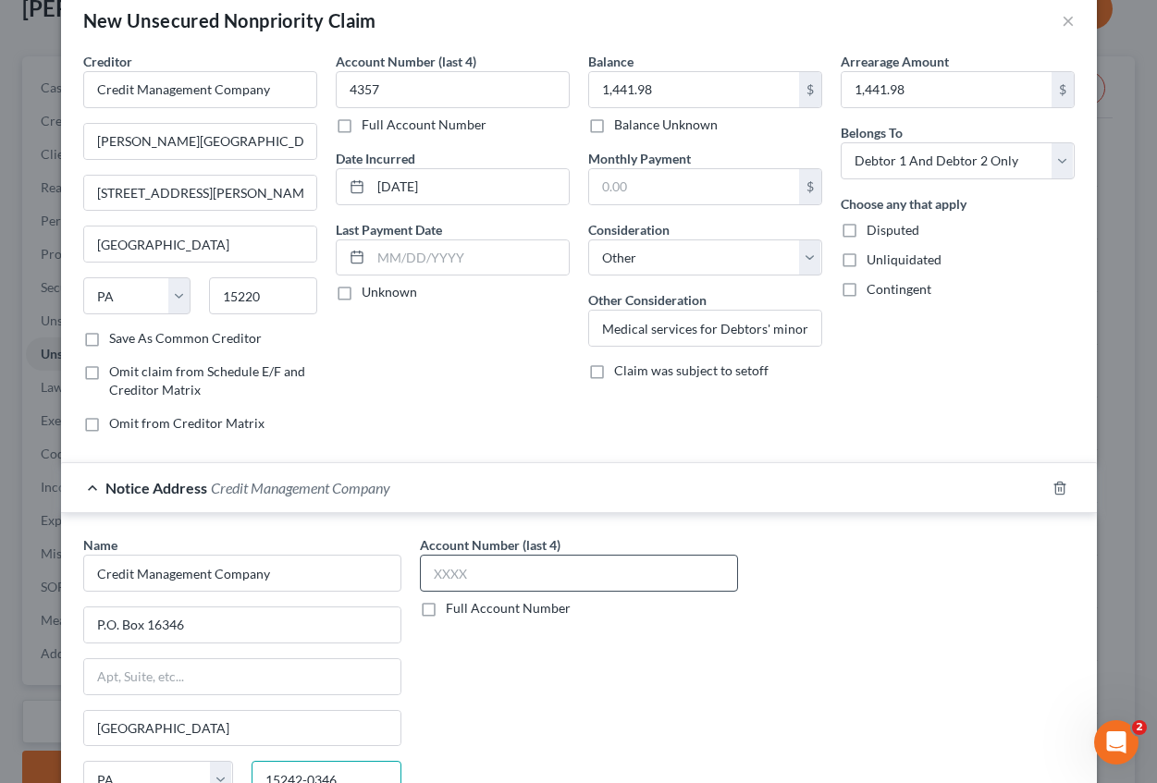
scroll to position [28, 0]
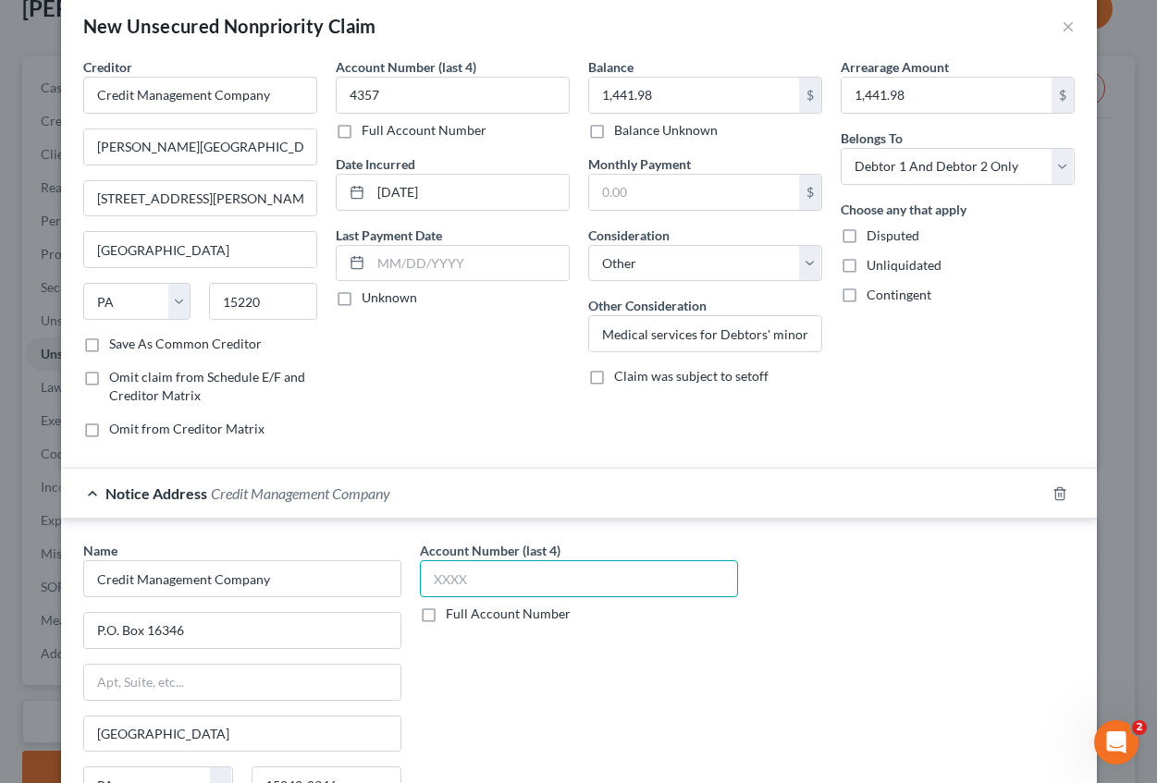
click at [439, 579] on input "text" at bounding box center [579, 578] width 318 height 37
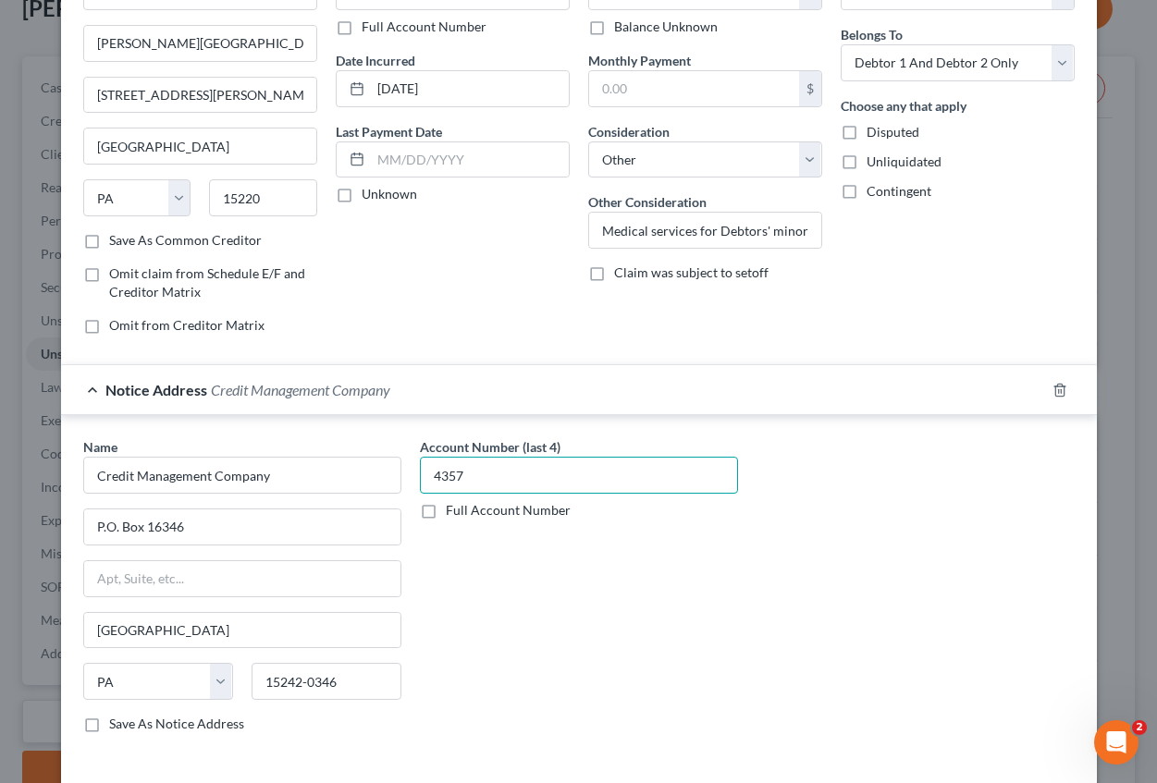
scroll to position [213, 0]
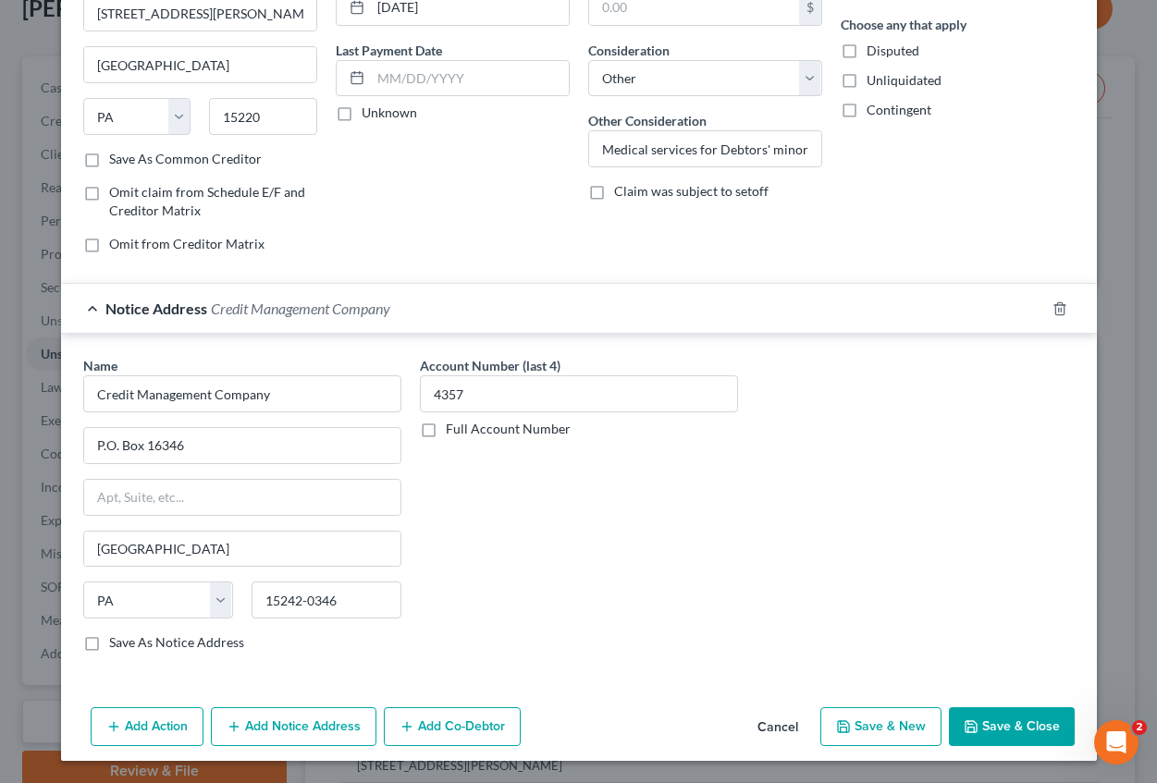
click at [861, 722] on button "Save & New" at bounding box center [880, 726] width 121 height 39
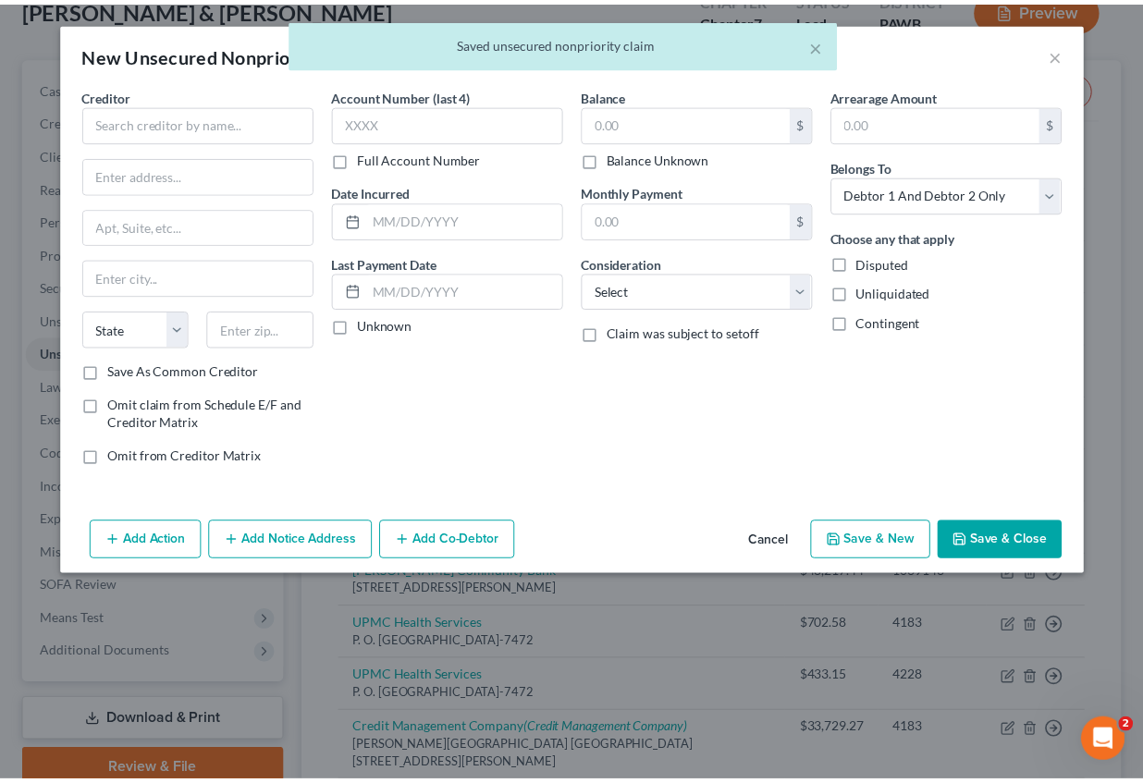
scroll to position [0, 0]
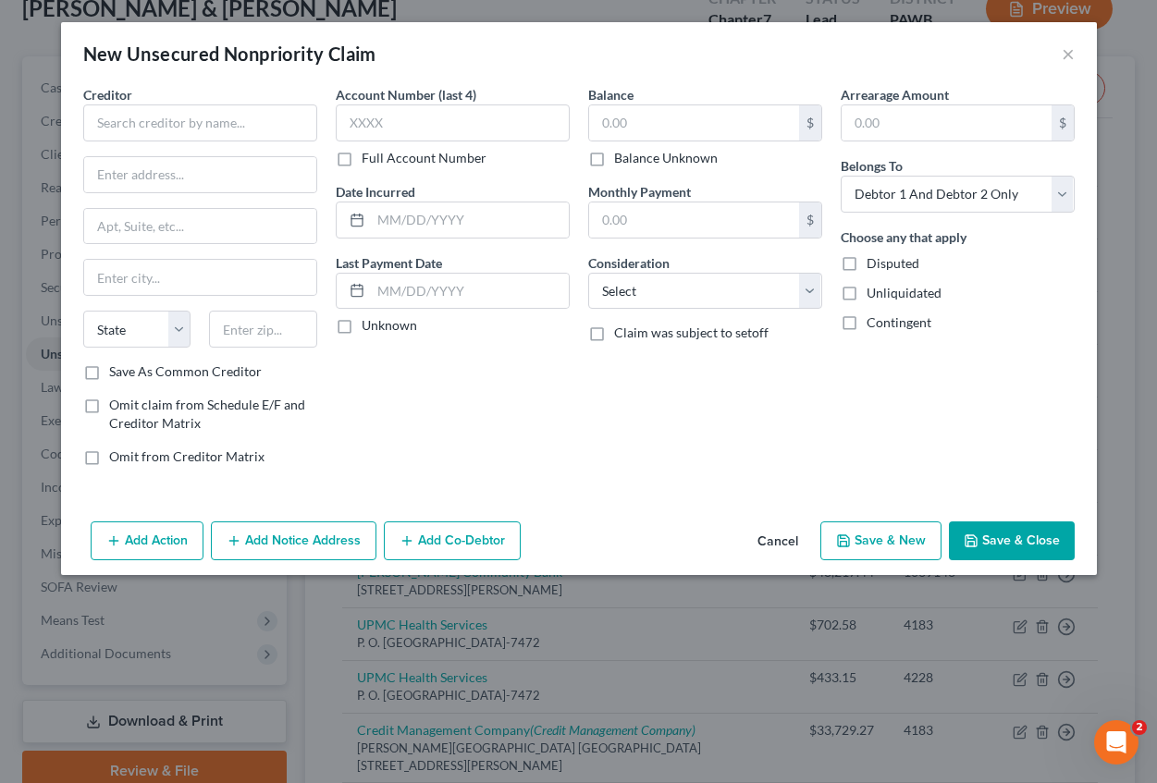
click at [768, 541] on button "Cancel" at bounding box center [778, 541] width 70 height 37
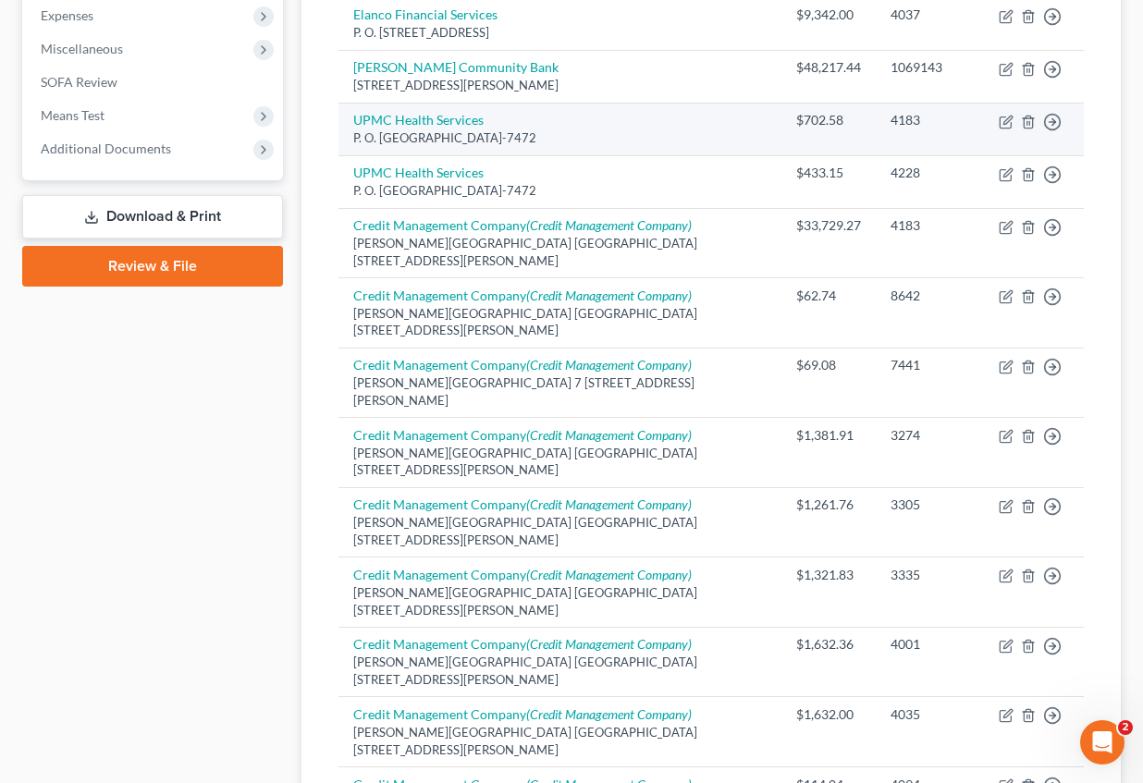
scroll to position [504, 0]
